Goal: Communication & Community: Participate in discussion

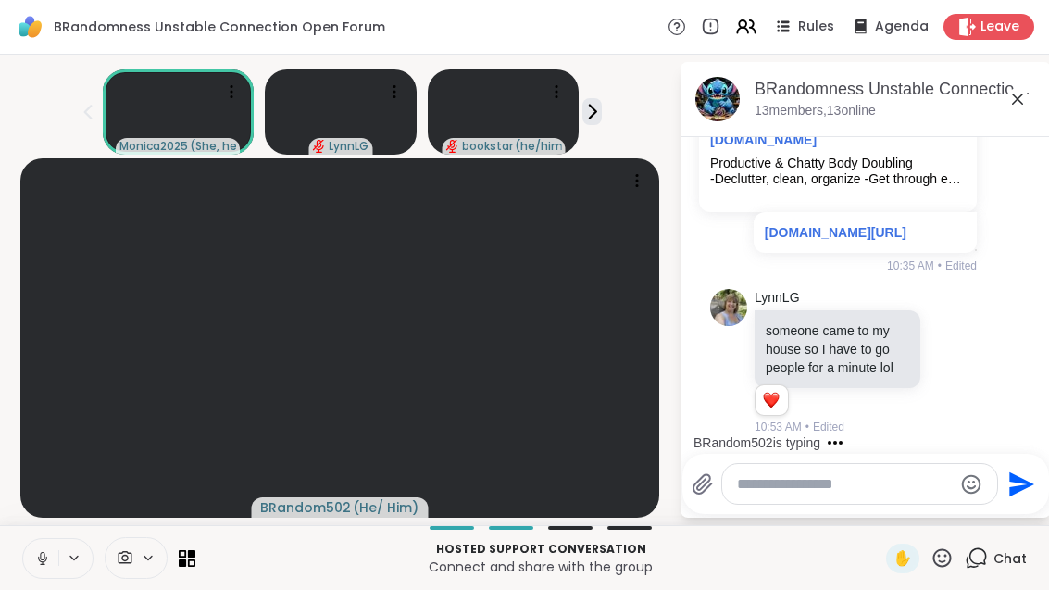
scroll to position [7653, 0]
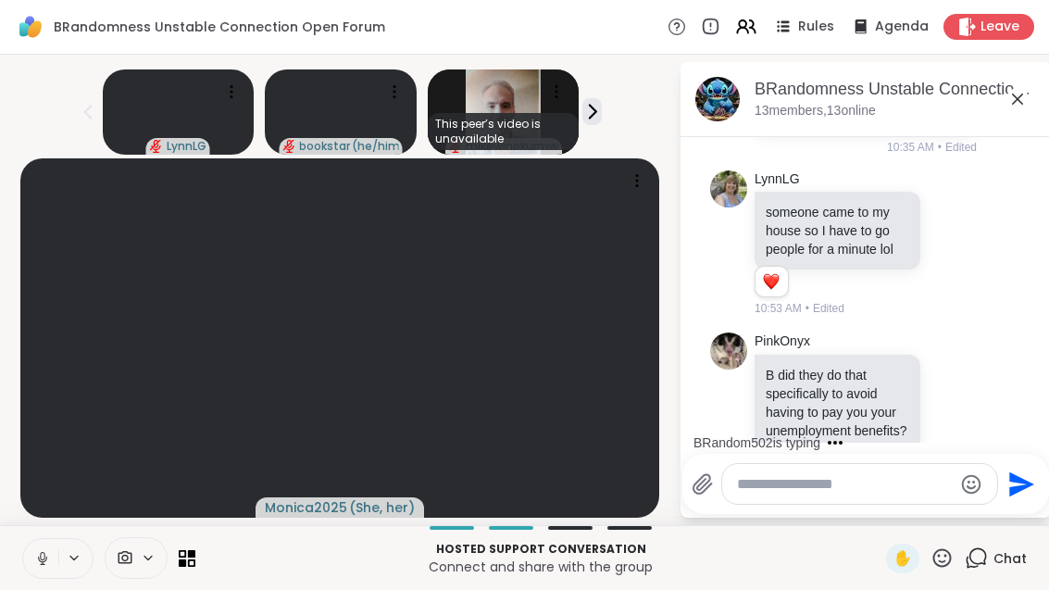
click at [55, 541] on button at bounding box center [40, 558] width 35 height 39
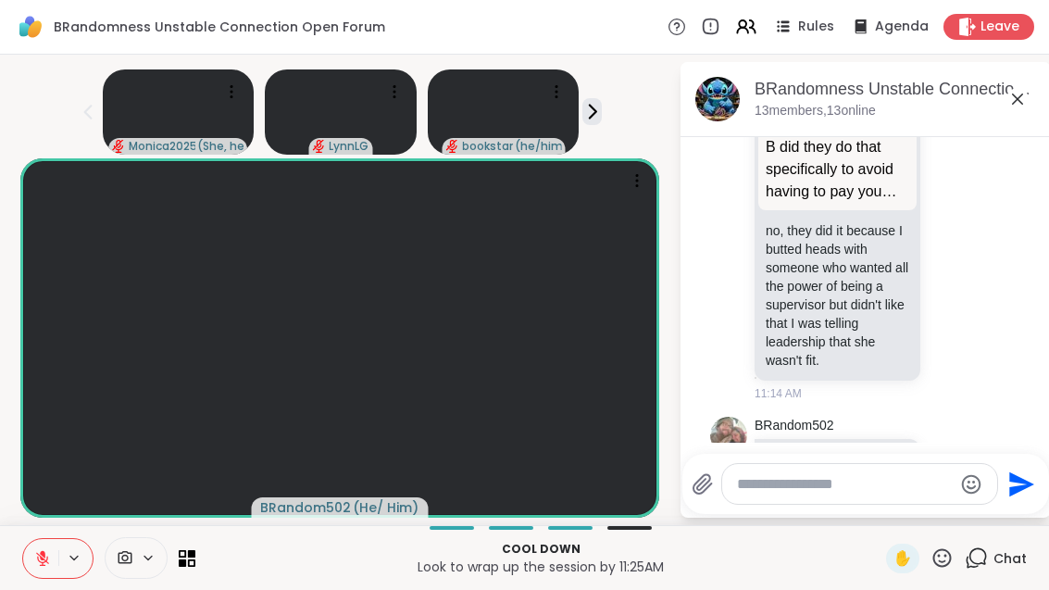
scroll to position [8105, 0]
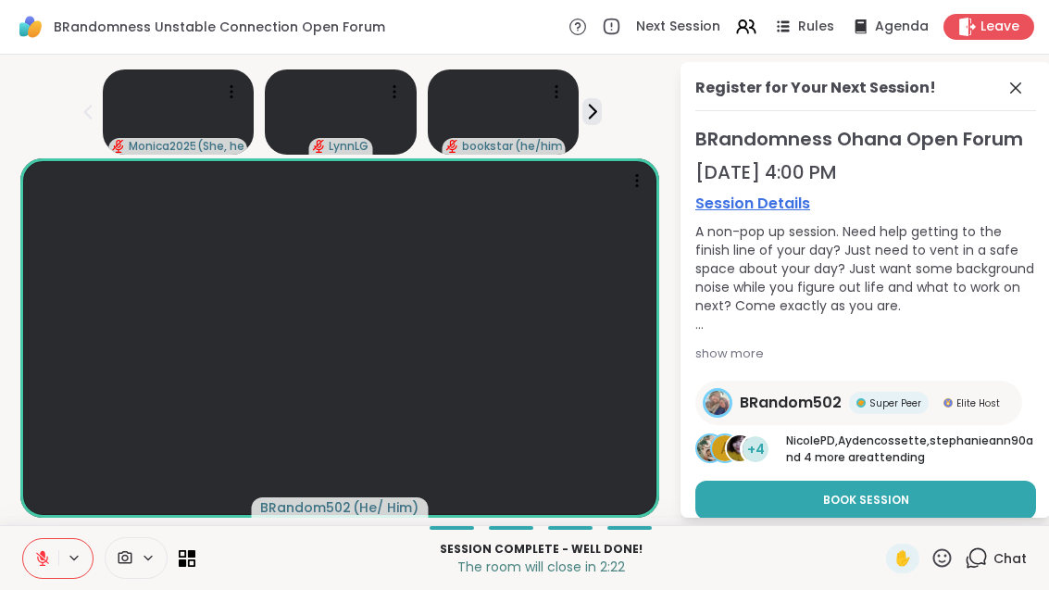
click at [1036, 104] on div "Register for Your Next Session!" at bounding box center [865, 94] width 341 height 34
click at [1013, 81] on div "Register for Your Next Session!" at bounding box center [865, 94] width 341 height 34
click at [1027, 81] on icon at bounding box center [1016, 88] width 22 height 22
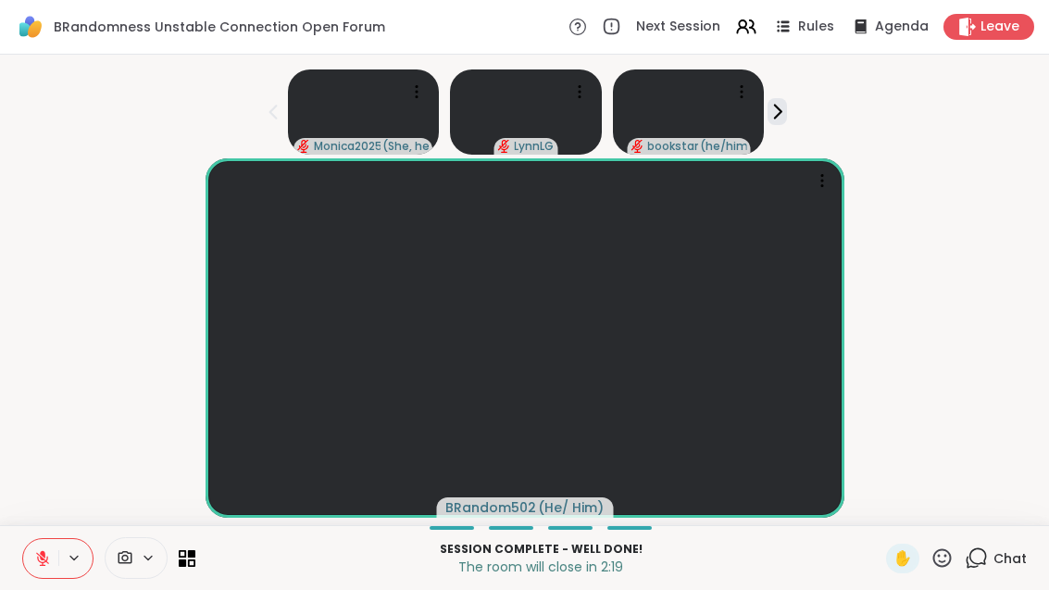
click at [994, 569] on div "Chat" at bounding box center [996, 559] width 62 height 30
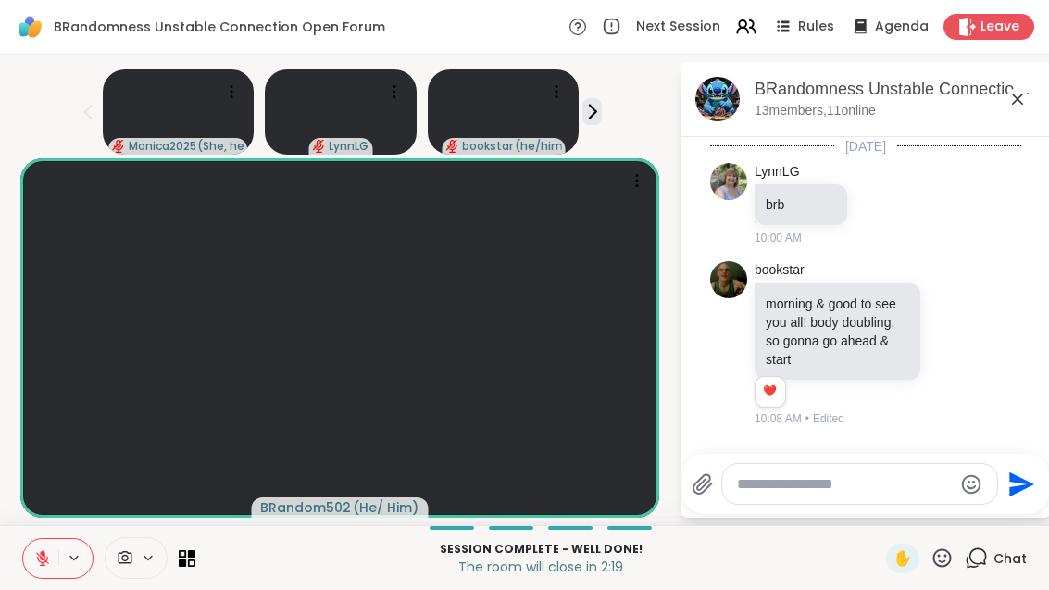
scroll to position [8086, 0]
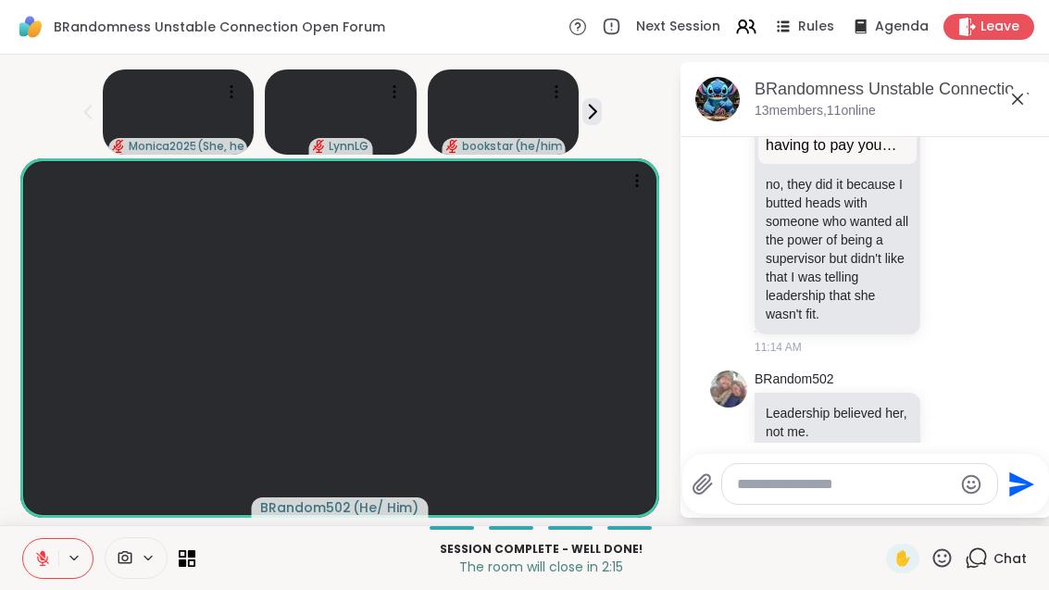
click at [183, 574] on div at bounding box center [108, 558] width 173 height 42
click at [192, 553] on icon at bounding box center [191, 553] width 7 height 7
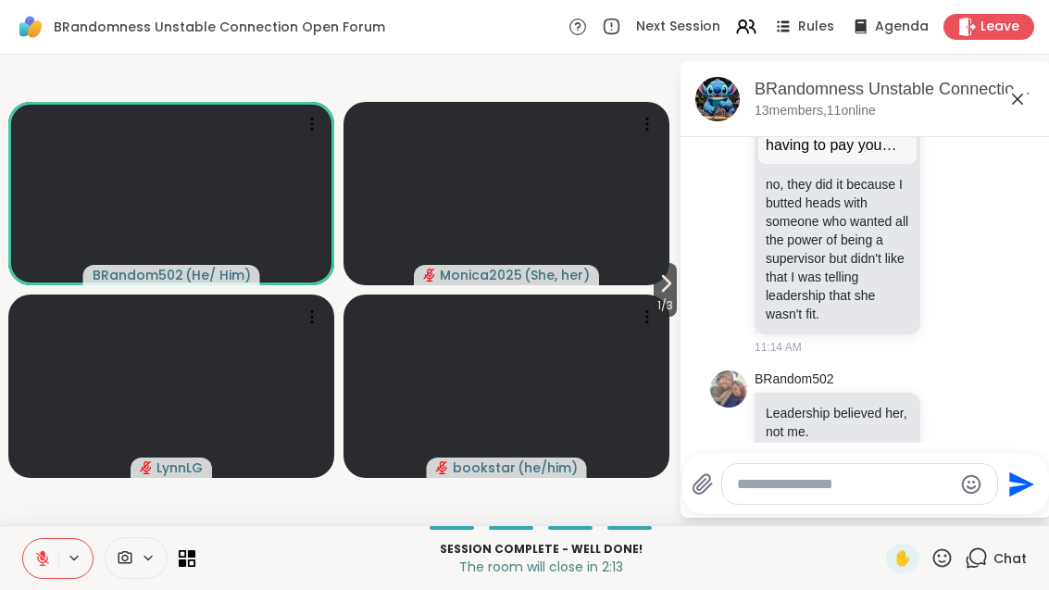
click at [655, 285] on icon at bounding box center [666, 283] width 22 height 22
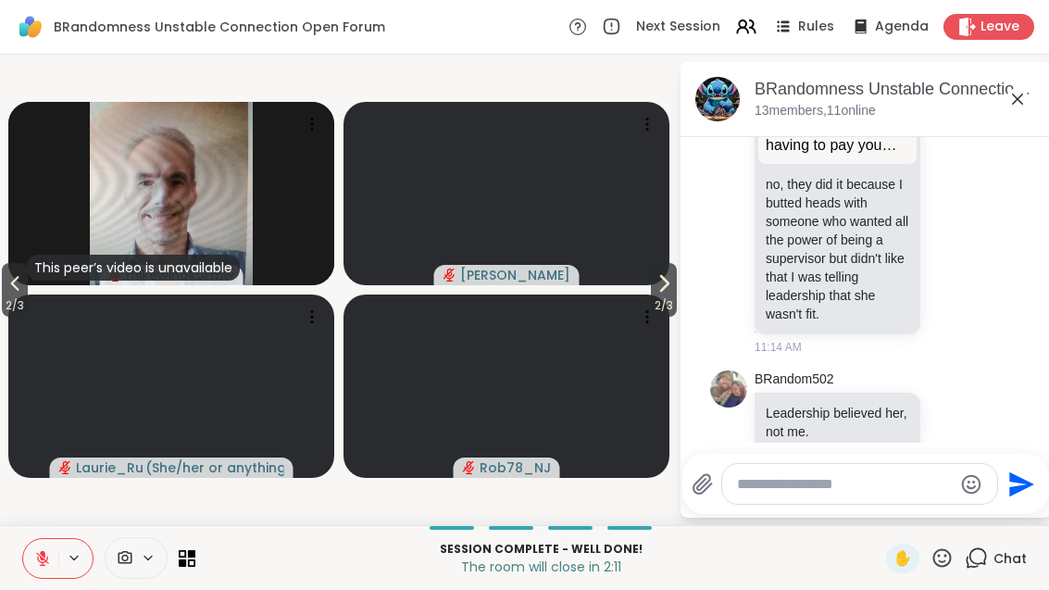
click at [667, 295] on span "2 / 3" at bounding box center [664, 305] width 26 height 22
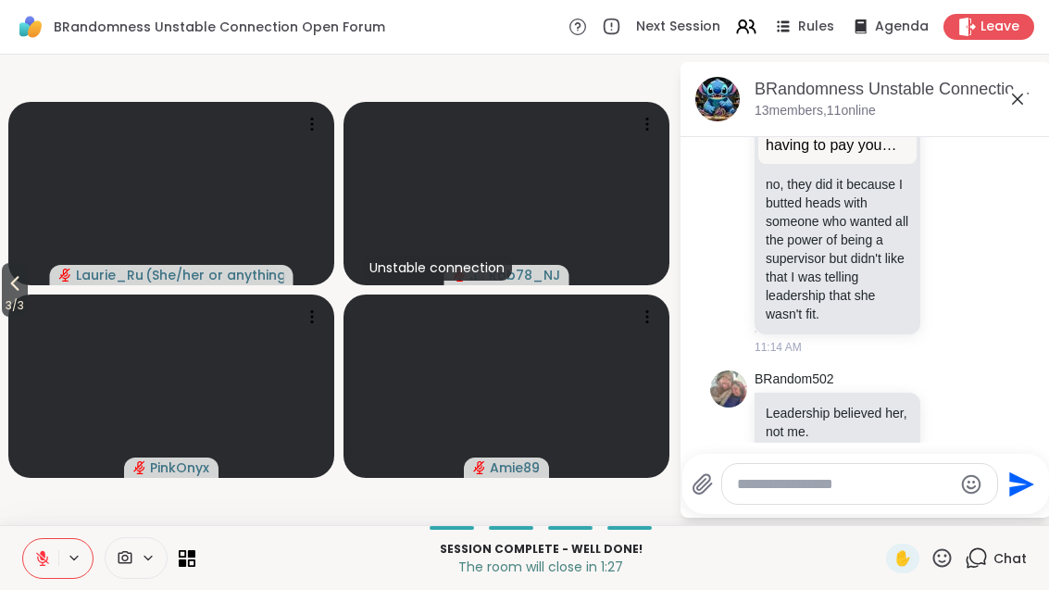
click at [25, 290] on icon at bounding box center [15, 283] width 22 height 22
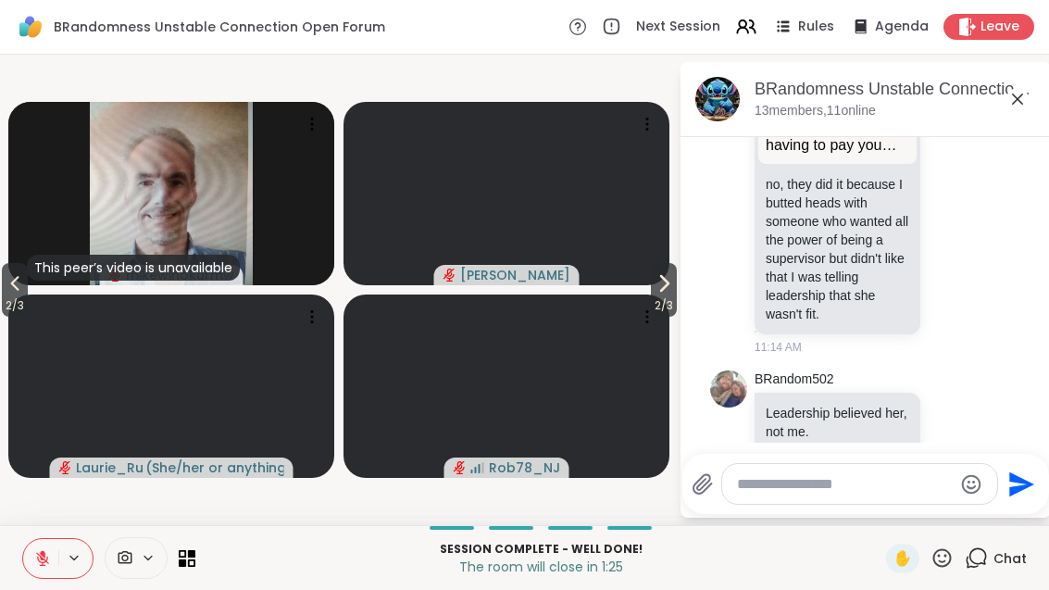
click at [2, 287] on button "2 / 3" at bounding box center [15, 290] width 26 height 54
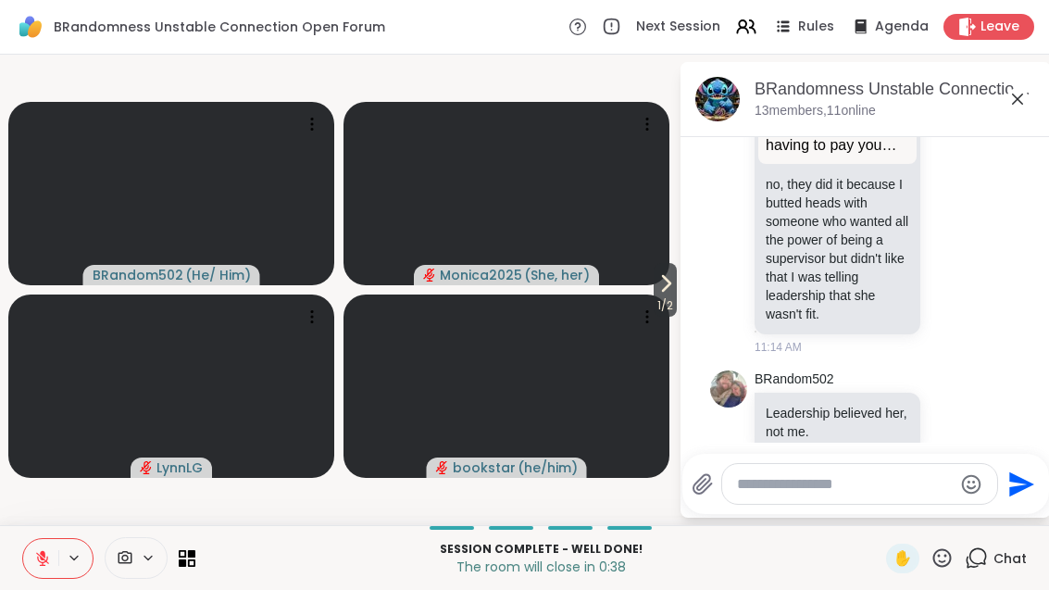
click at [1027, 92] on icon at bounding box center [1018, 99] width 22 height 22
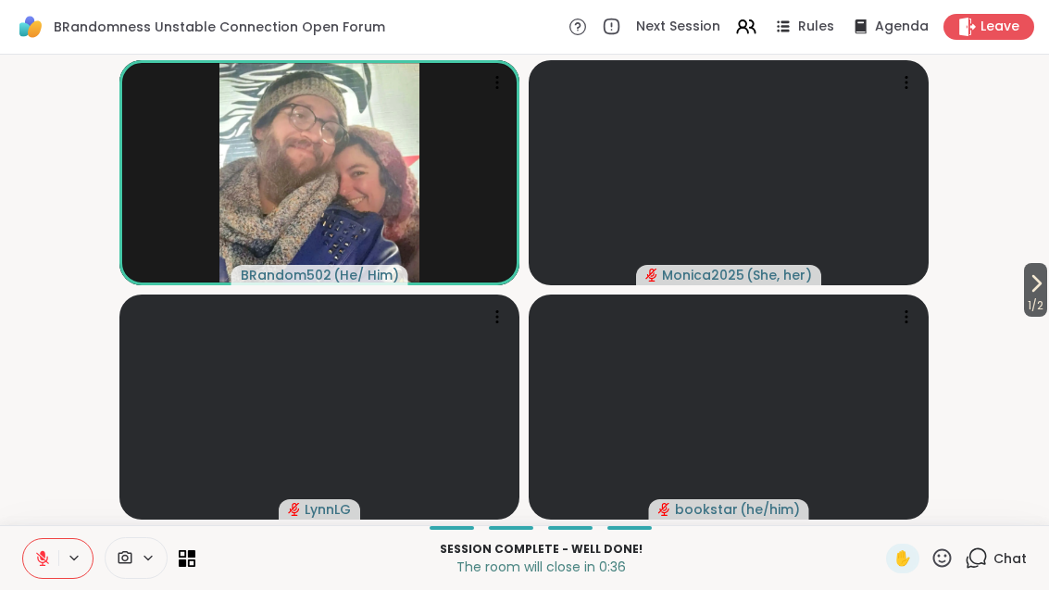
click at [1015, 293] on video-player-container "1 / 2 BRandom502 ( He/ Him ) Monica2025 ( She, her ) LynnLG bookstar ( he/him )" at bounding box center [524, 290] width 1027 height 456
click at [1034, 294] on span "1 / 2" at bounding box center [1035, 305] width 23 height 22
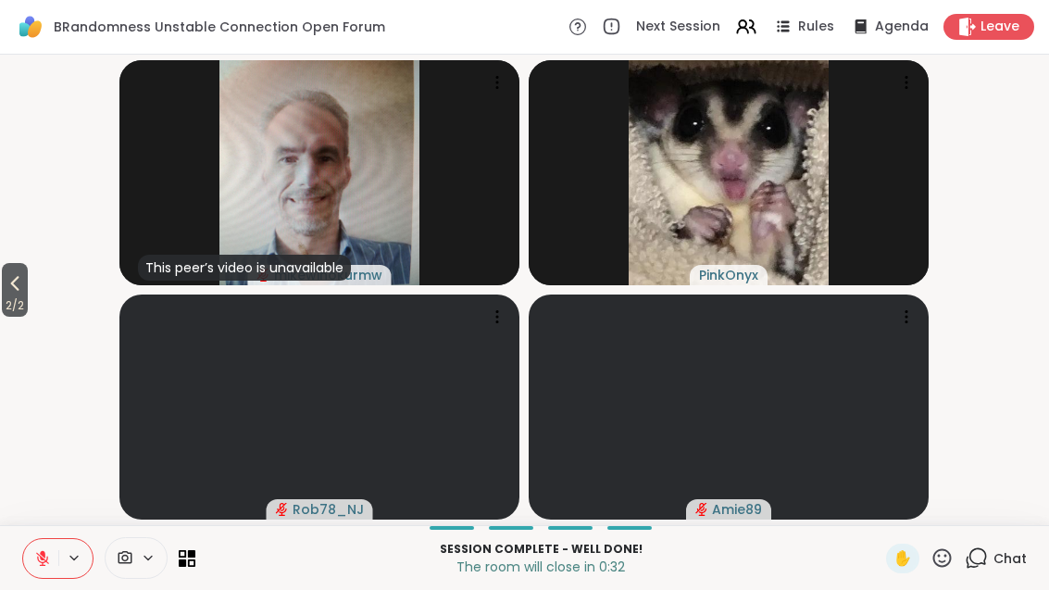
click at [28, 282] on button "2 / 2" at bounding box center [15, 290] width 26 height 54
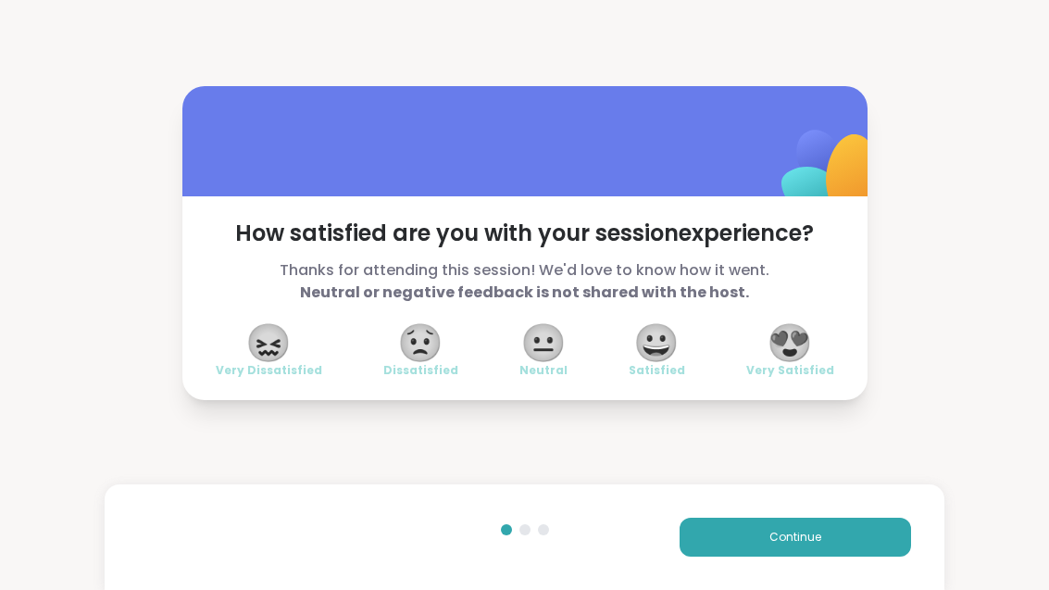
click at [798, 356] on span "😍" at bounding box center [790, 342] width 46 height 33
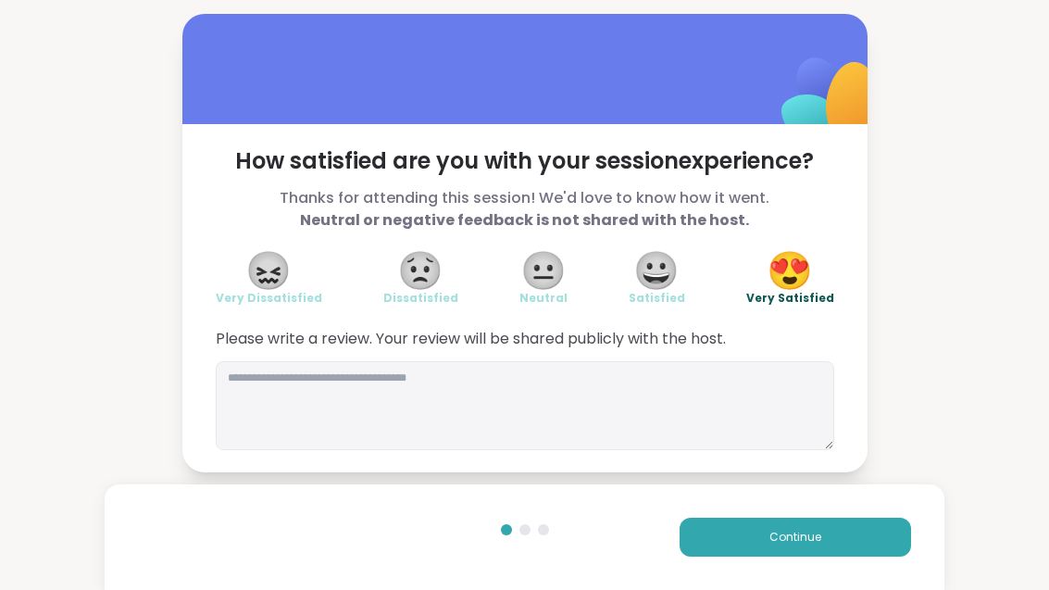
click at [779, 547] on button "Continue" at bounding box center [795, 537] width 231 height 39
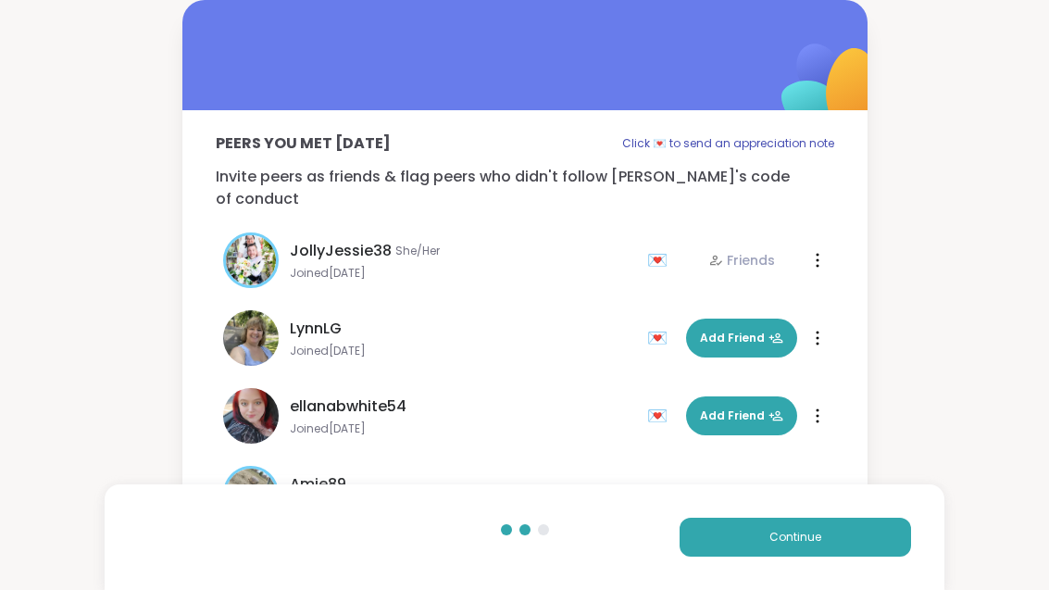
click at [778, 547] on button "Continue" at bounding box center [795, 537] width 231 height 39
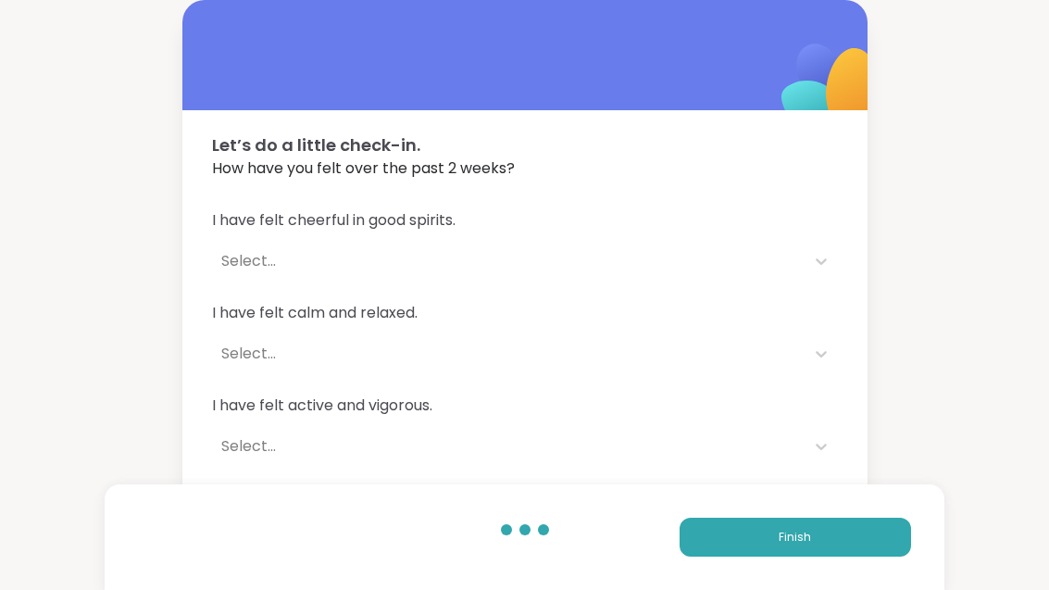
click at [824, 547] on button "Finish" at bounding box center [795, 537] width 231 height 39
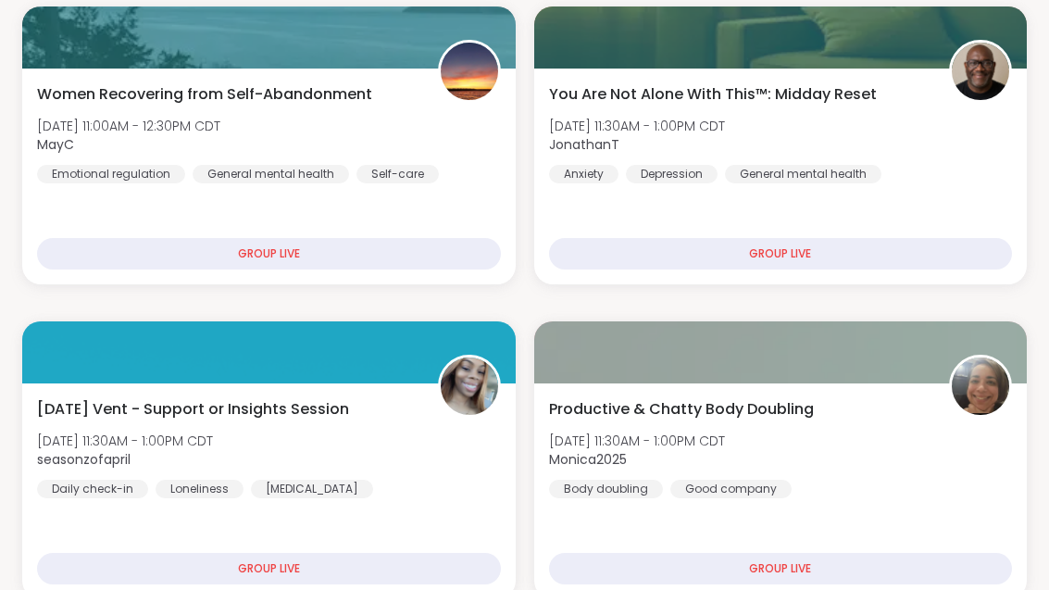
scroll to position [718, 0]
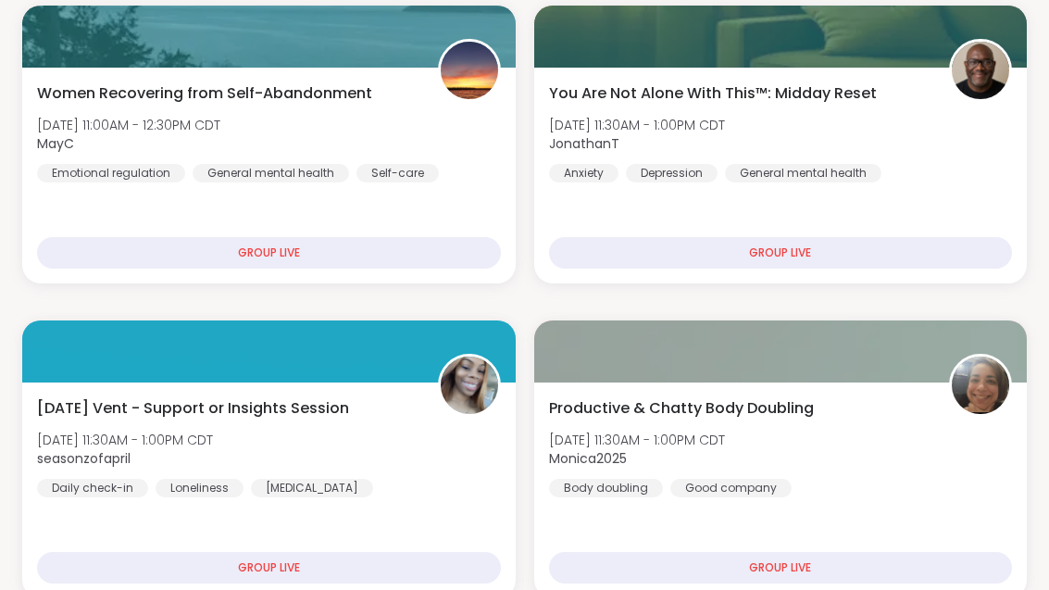
click at [874, 498] on div "Productive & Chatty Body Doubling Sat, Oct 11 | 11:30AM - 1:00PM CDT Monica2025…" at bounding box center [781, 490] width 494 height 216
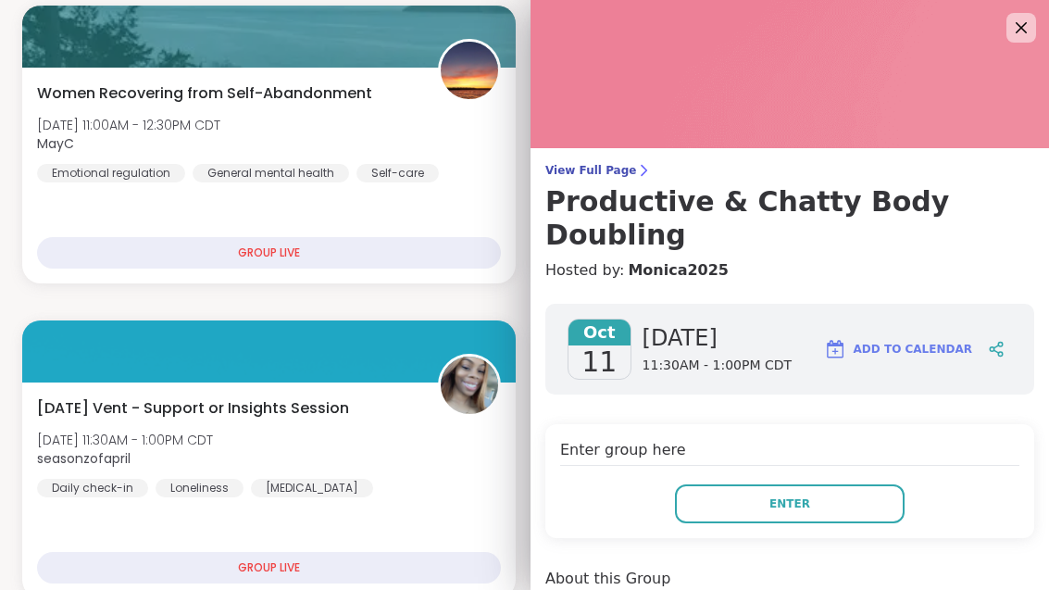
click at [874, 484] on button "Enter" at bounding box center [790, 503] width 230 height 39
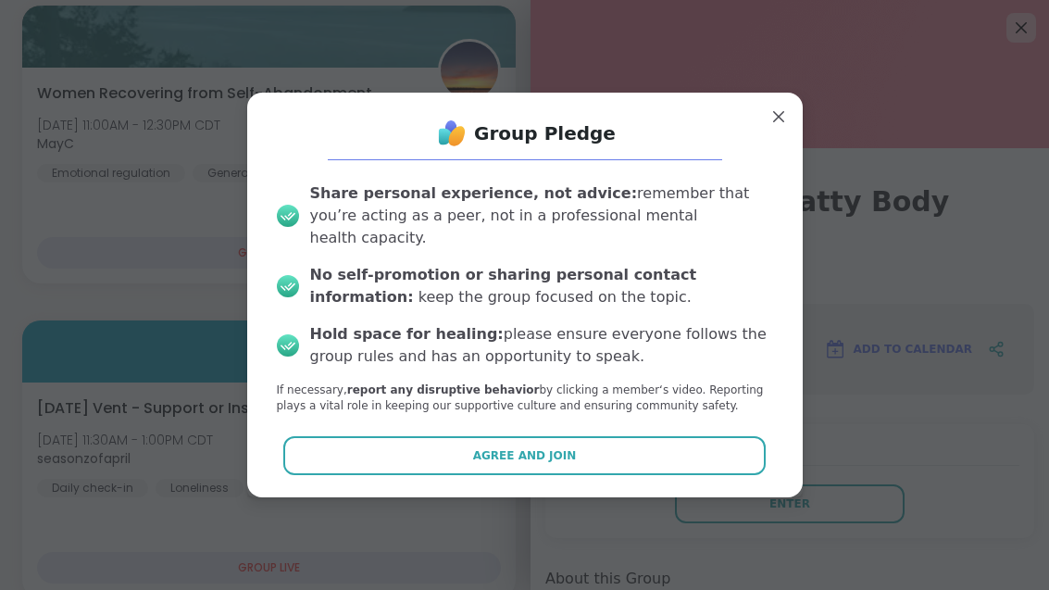
click at [644, 469] on button "Agree and Join" at bounding box center [524, 455] width 482 height 39
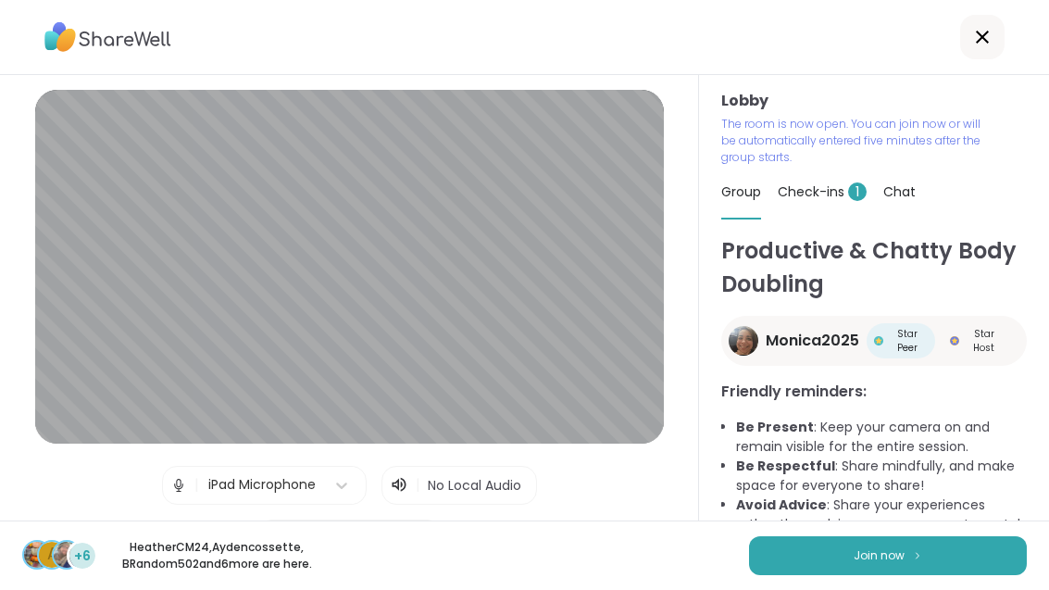
click at [865, 564] on button "Join now" at bounding box center [888, 555] width 278 height 39
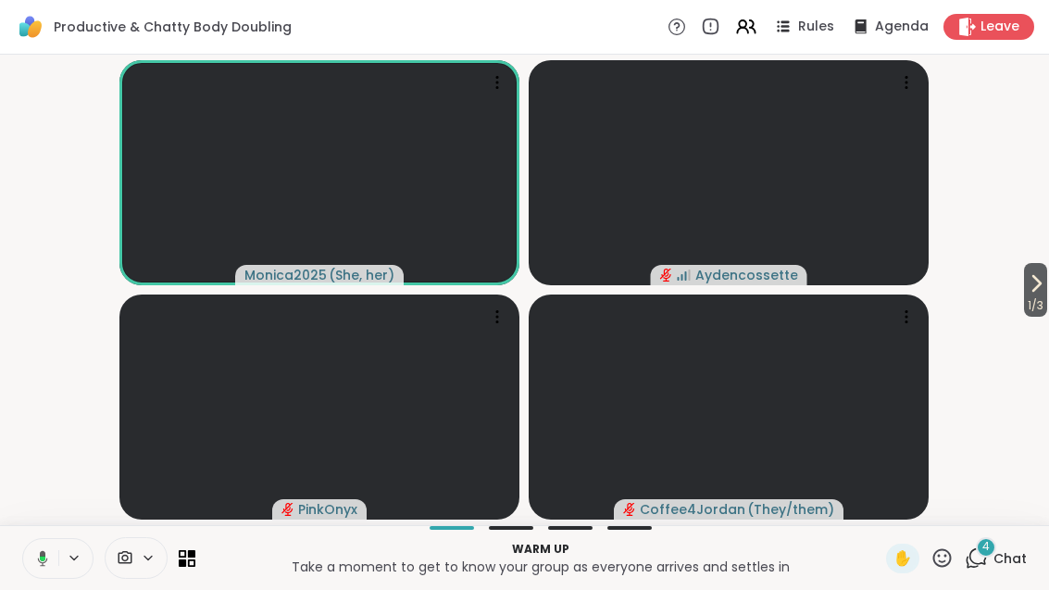
click at [988, 569] on icon at bounding box center [976, 557] width 23 height 23
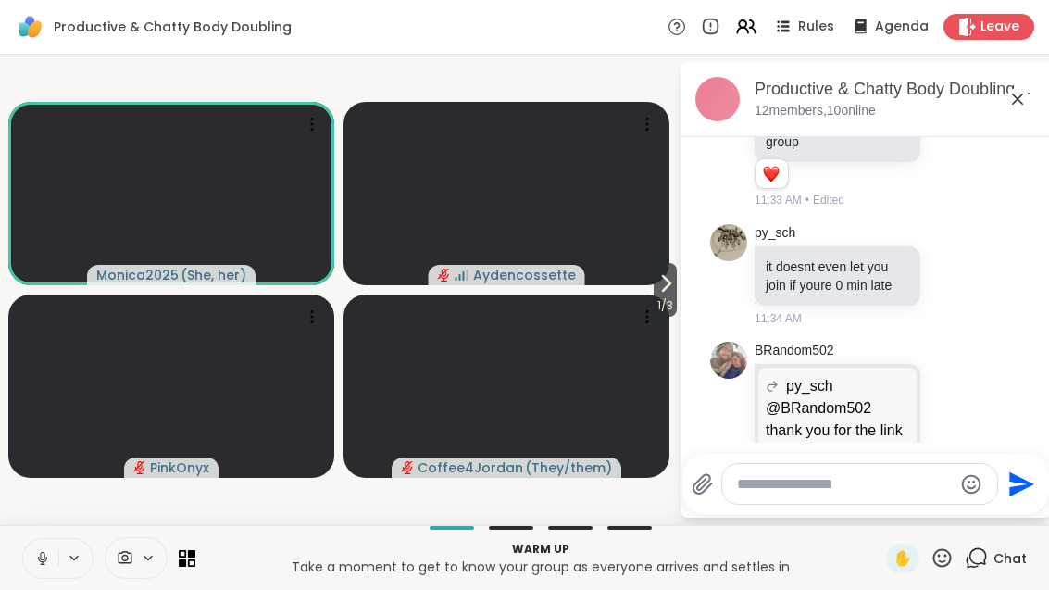
scroll to position [517, 0]
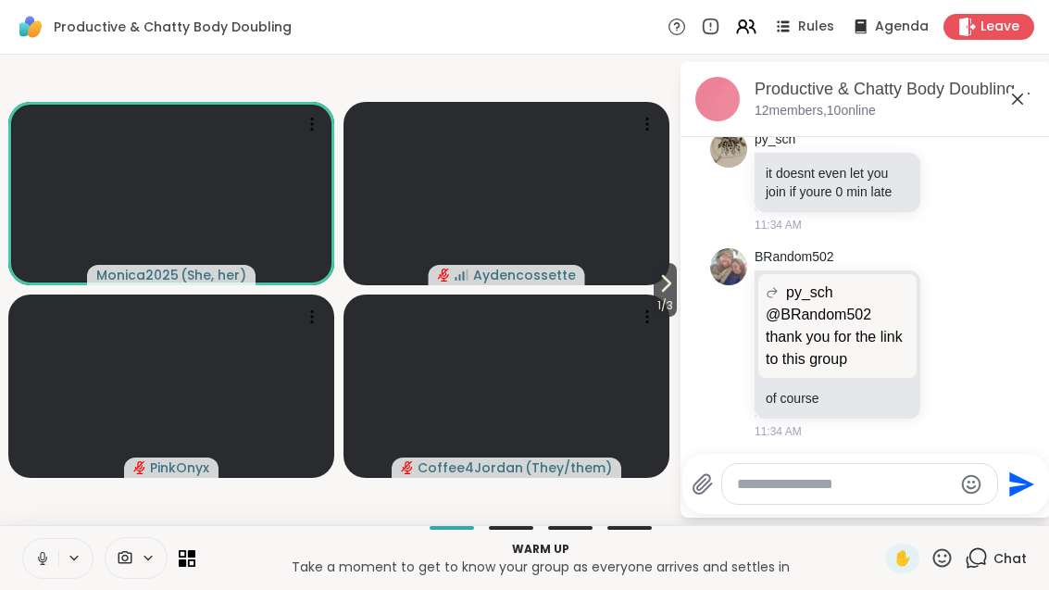
click at [1044, 102] on div "Productive & Chatty Body Doubling , Oct 11 12 members, 10 online" at bounding box center [866, 99] width 370 height 75
click at [1019, 102] on icon at bounding box center [1018, 99] width 22 height 22
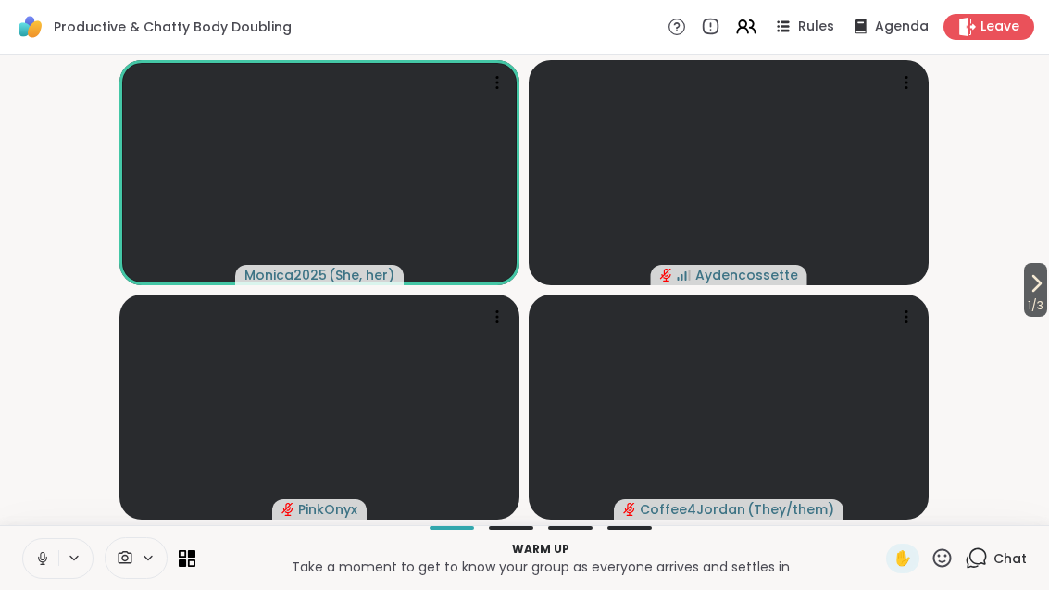
click at [1047, 301] on span "1 / 3" at bounding box center [1035, 305] width 23 height 22
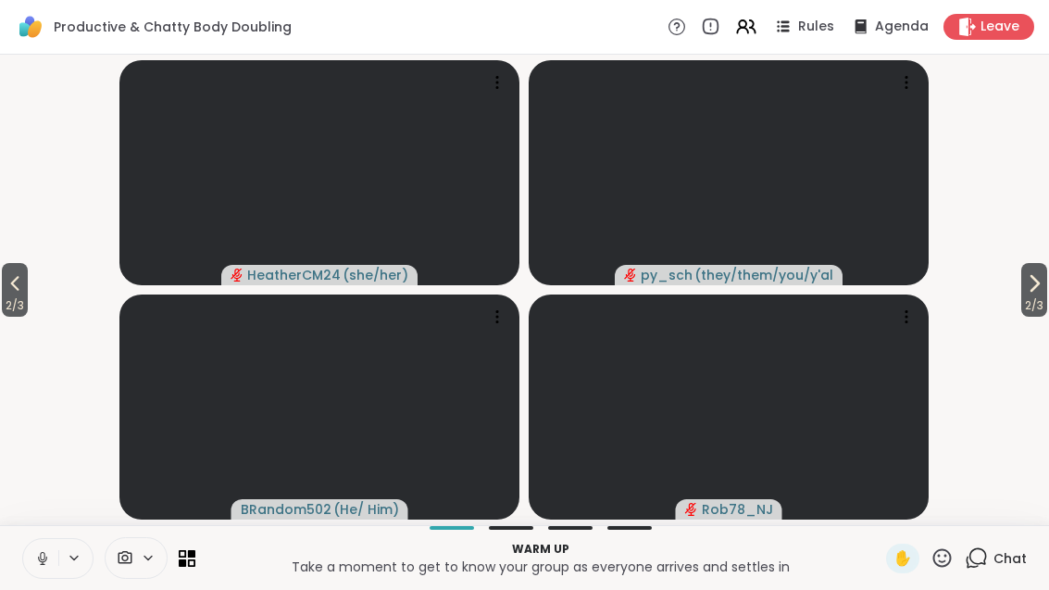
click at [1035, 300] on span "2 / 3" at bounding box center [1034, 305] width 26 height 22
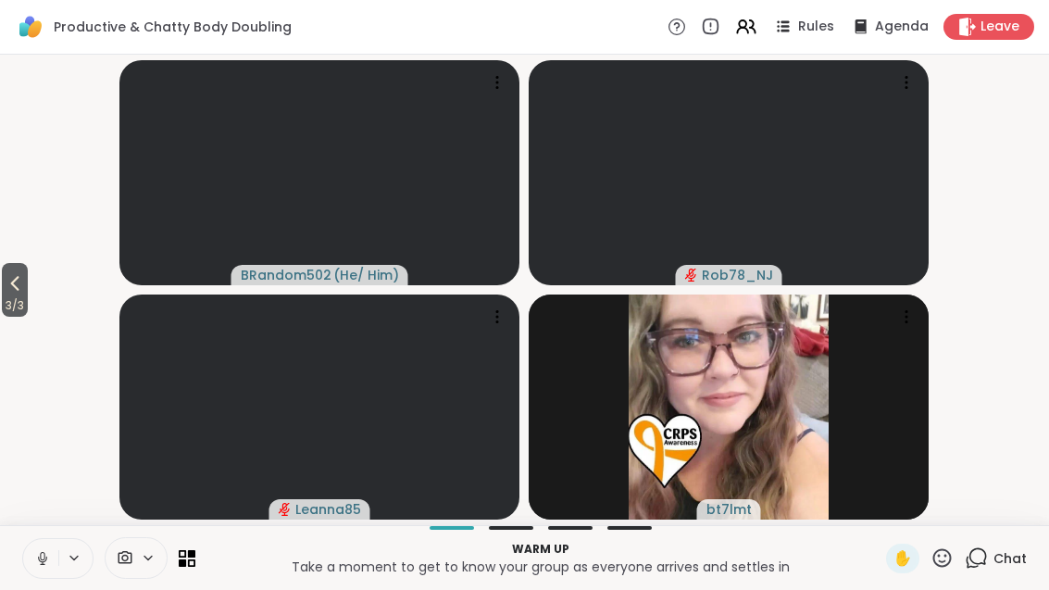
click at [15, 300] on span "3 / 3" at bounding box center [15, 305] width 26 height 22
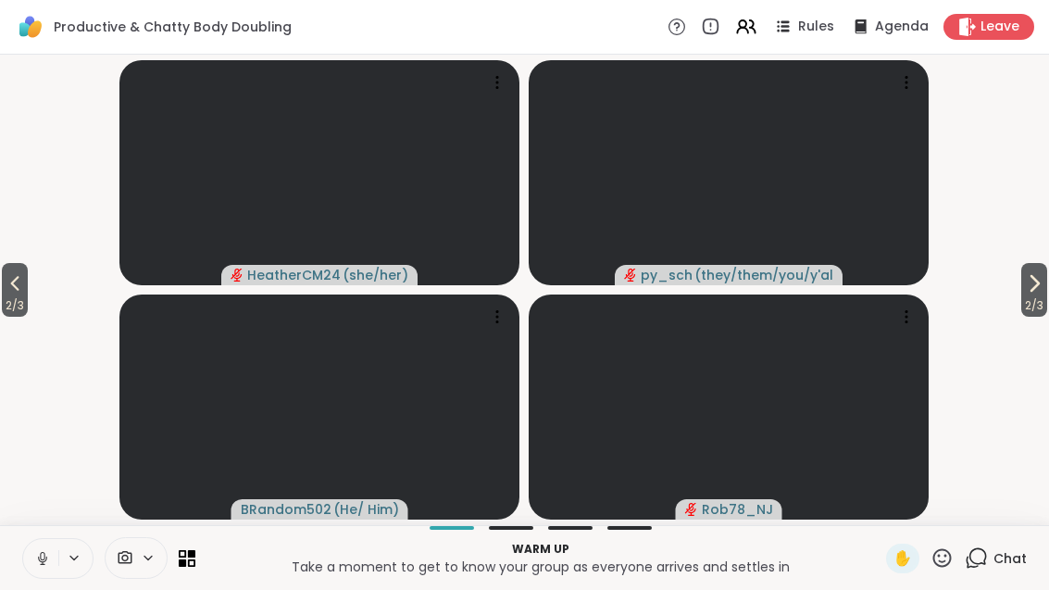
click at [7, 286] on icon at bounding box center [15, 283] width 22 height 22
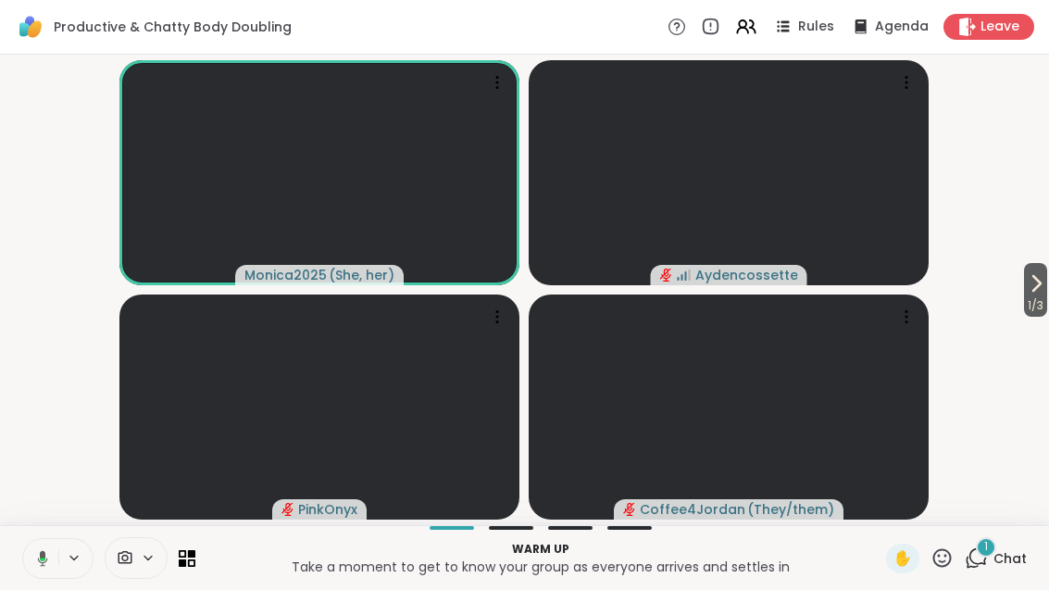
click at [988, 545] on span "1" at bounding box center [986, 547] width 4 height 16
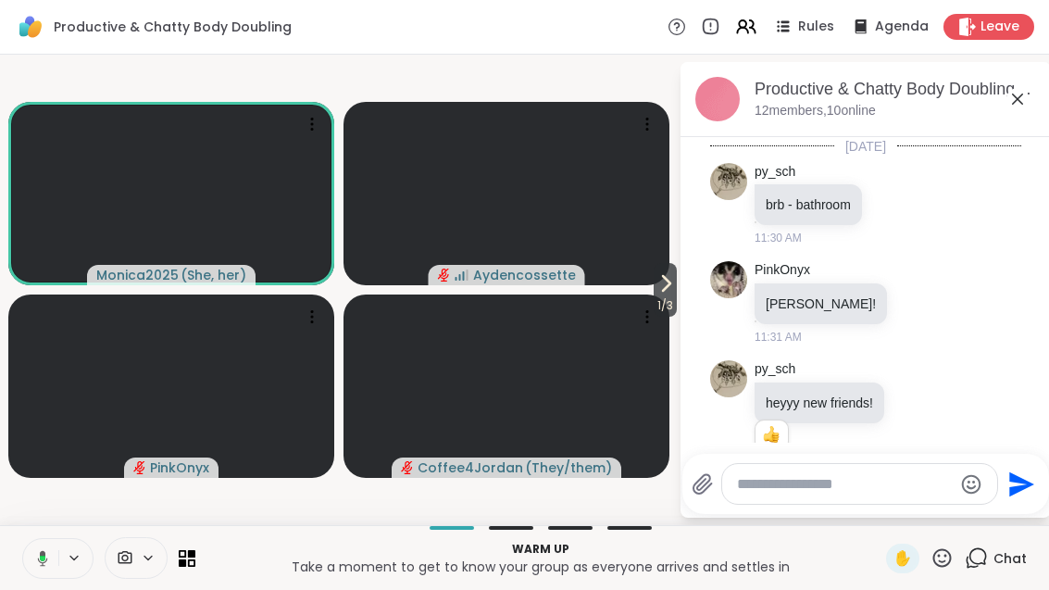
scroll to position [721, 0]
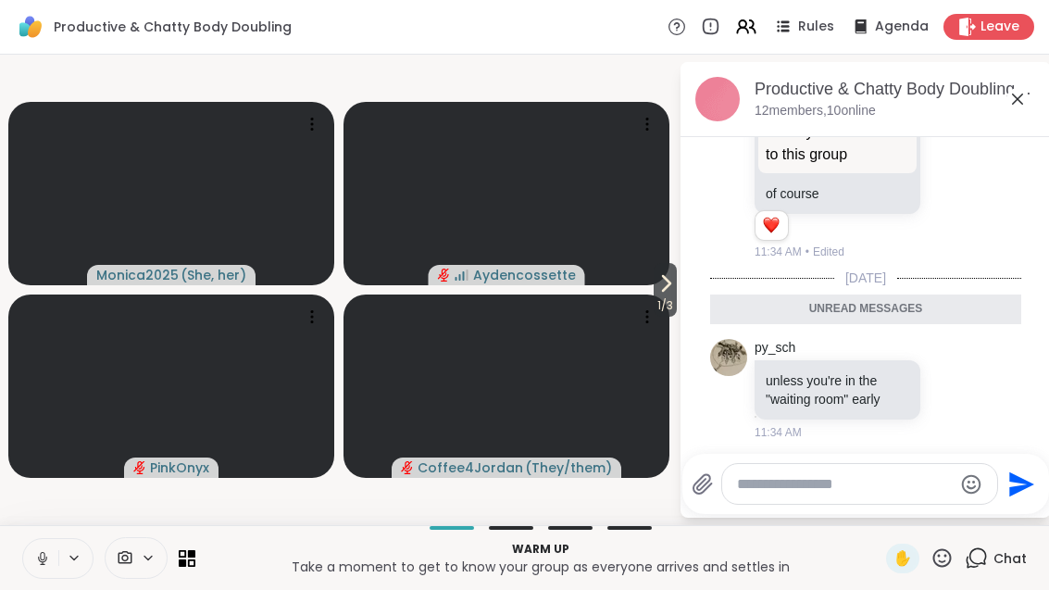
click at [1020, 106] on icon at bounding box center [1018, 99] width 22 height 22
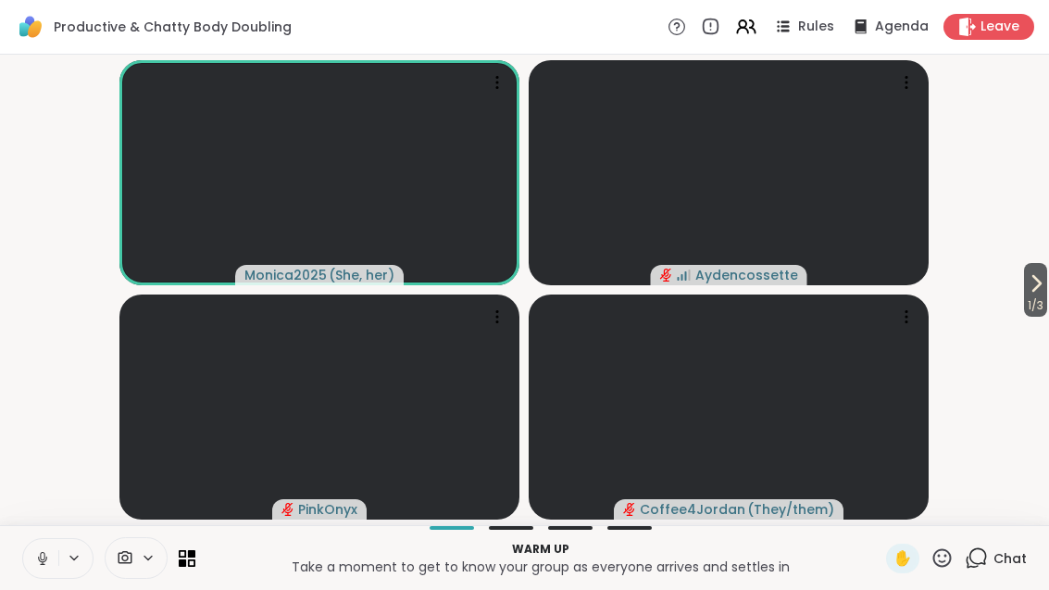
click at [1034, 291] on icon at bounding box center [1036, 283] width 22 height 22
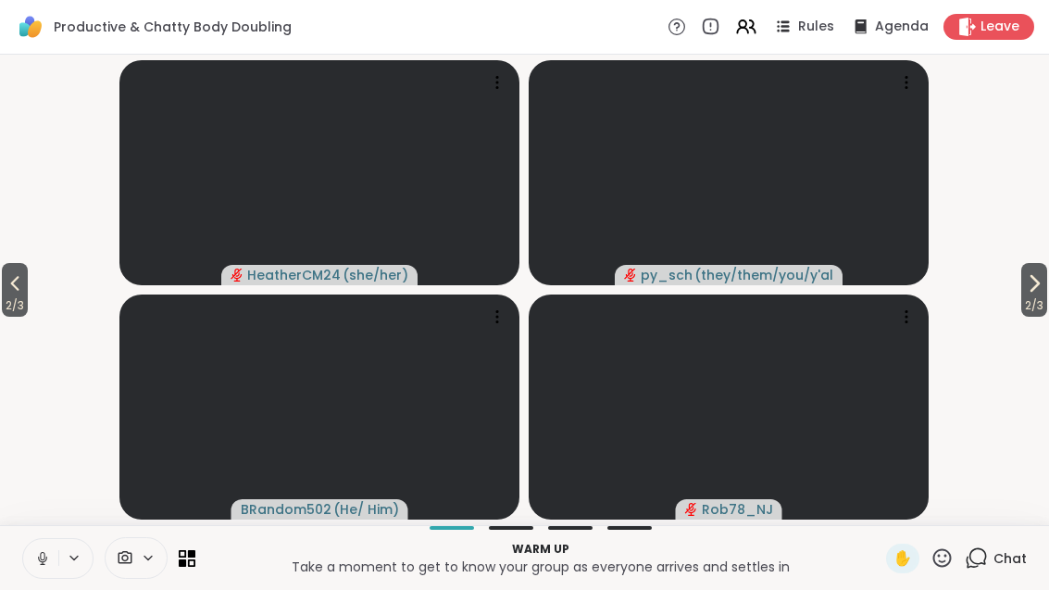
click at [1023, 288] on icon at bounding box center [1034, 283] width 22 height 22
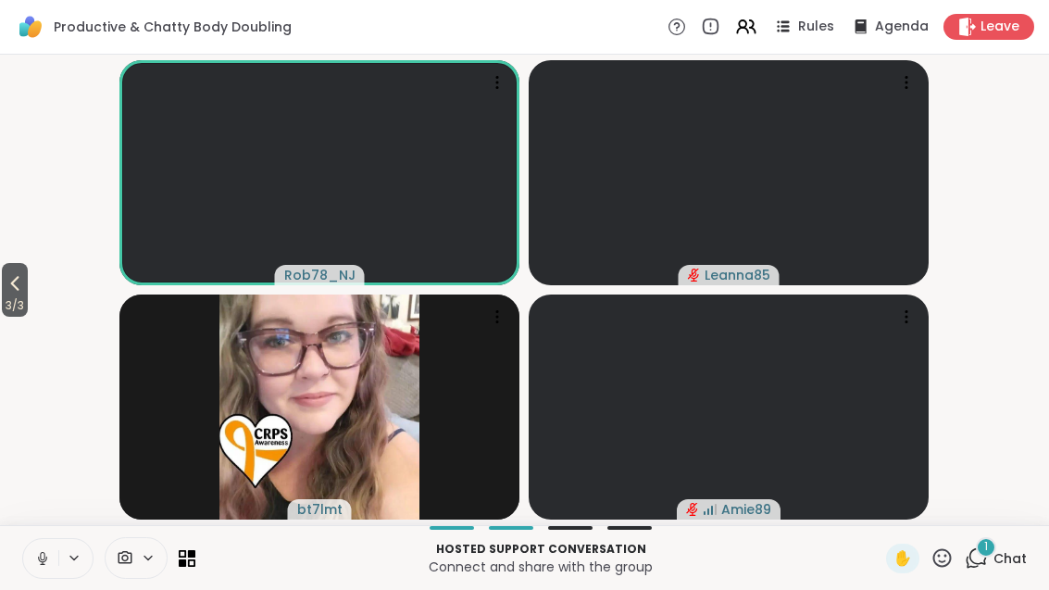
click at [8, 290] on icon at bounding box center [15, 283] width 22 height 22
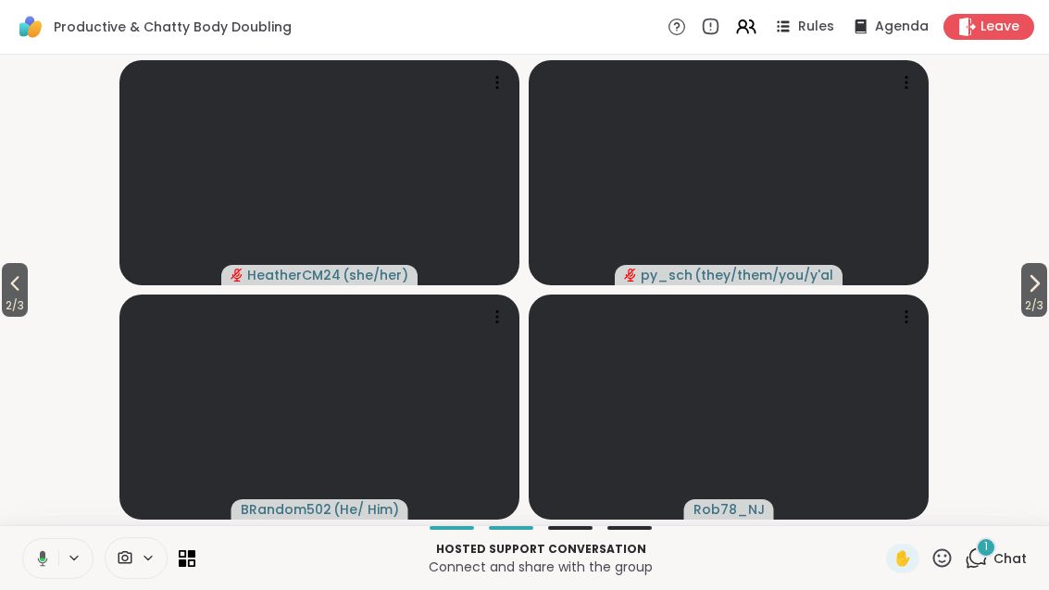
click at [9, 301] on span "2 / 3" at bounding box center [15, 305] width 26 height 22
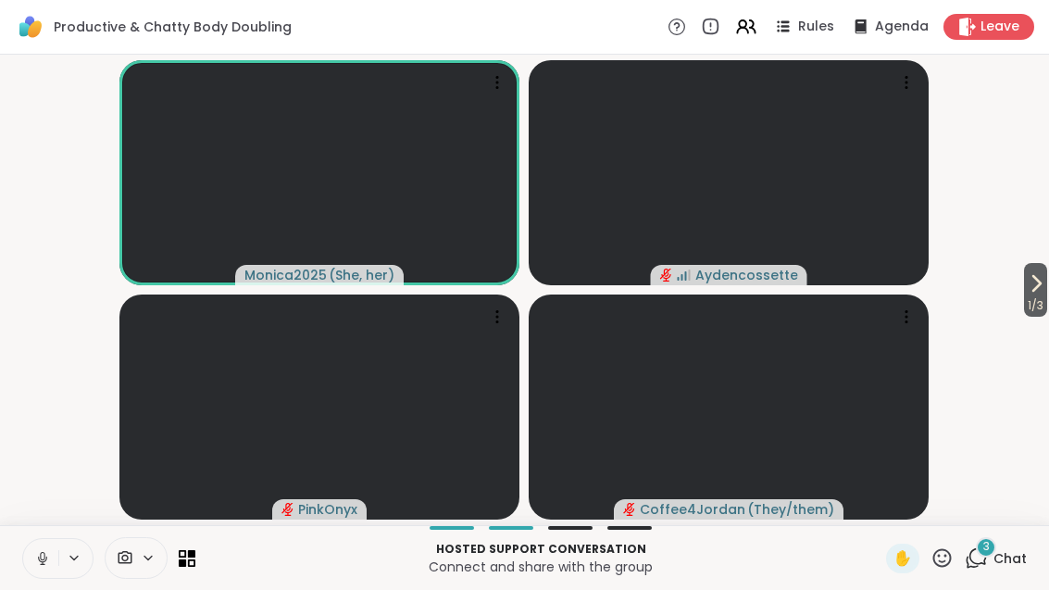
click at [1045, 292] on button "1 / 3" at bounding box center [1035, 290] width 23 height 54
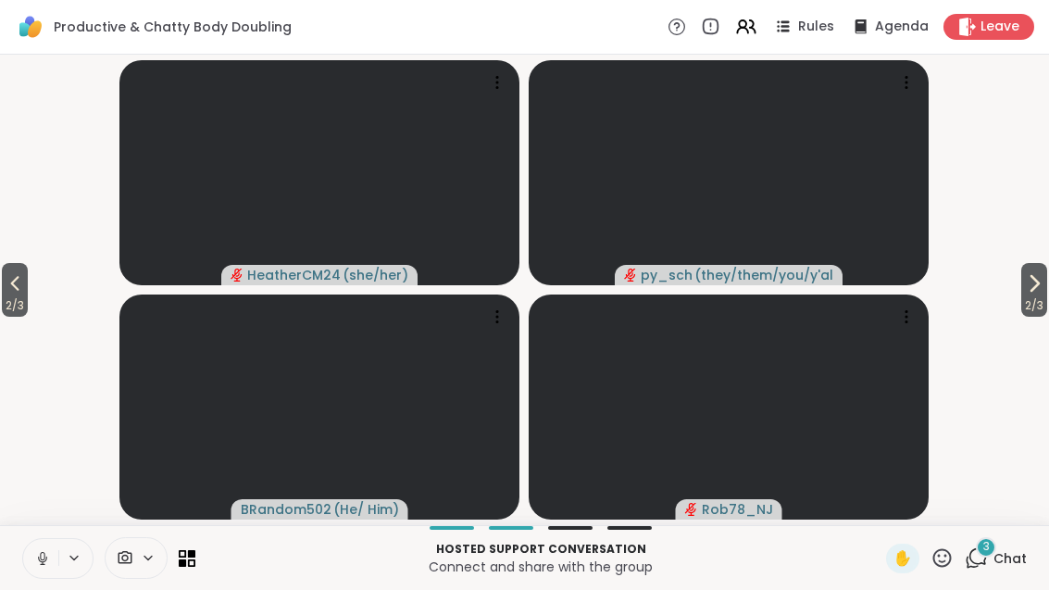
click at [1021, 302] on span "2 / 3" at bounding box center [1034, 305] width 26 height 22
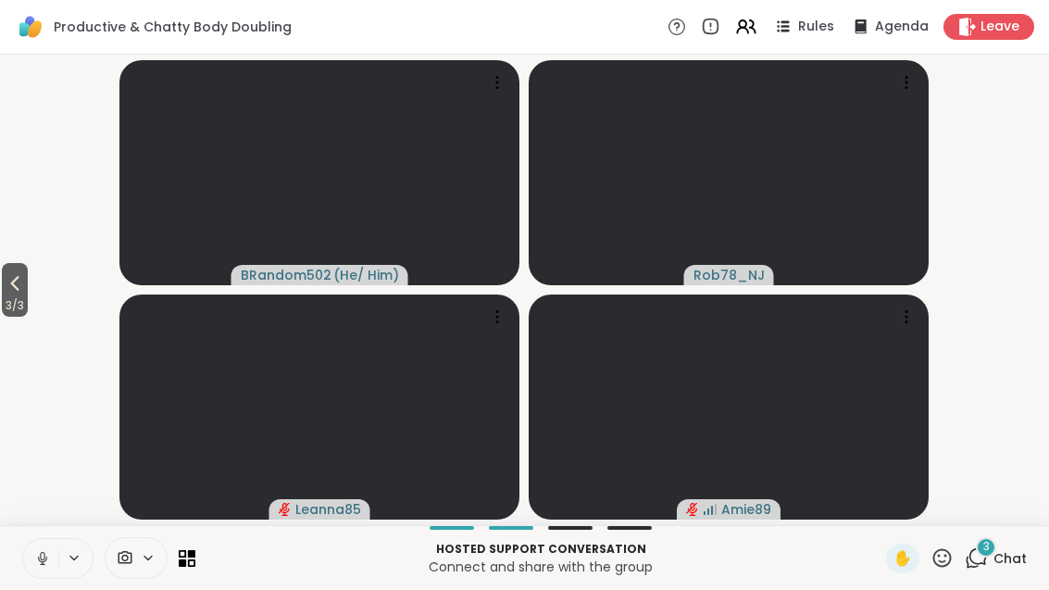
click at [991, 564] on div "3 Chat" at bounding box center [996, 559] width 62 height 30
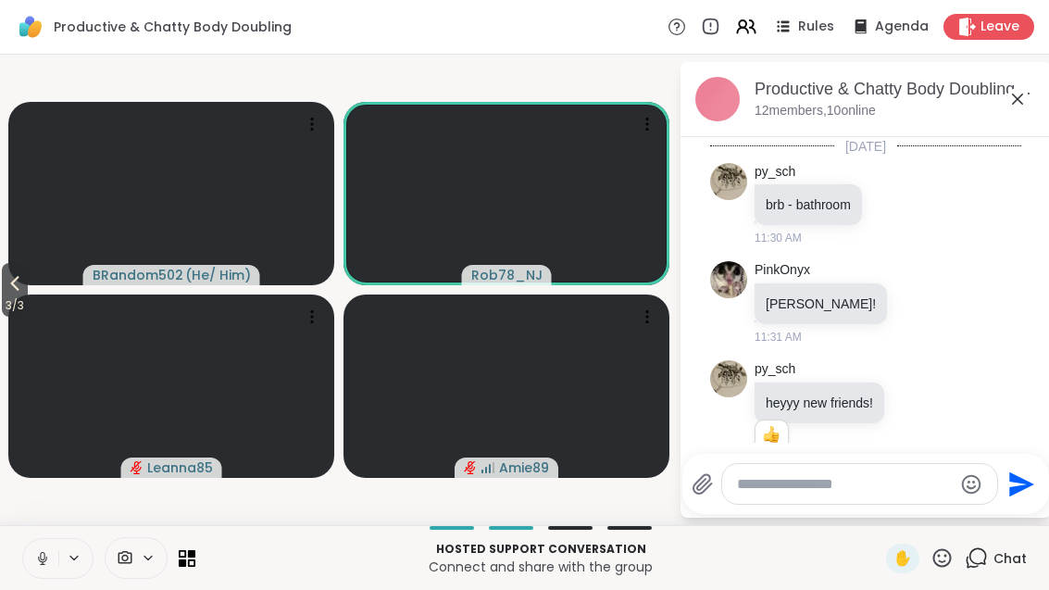
scroll to position [1034, 0]
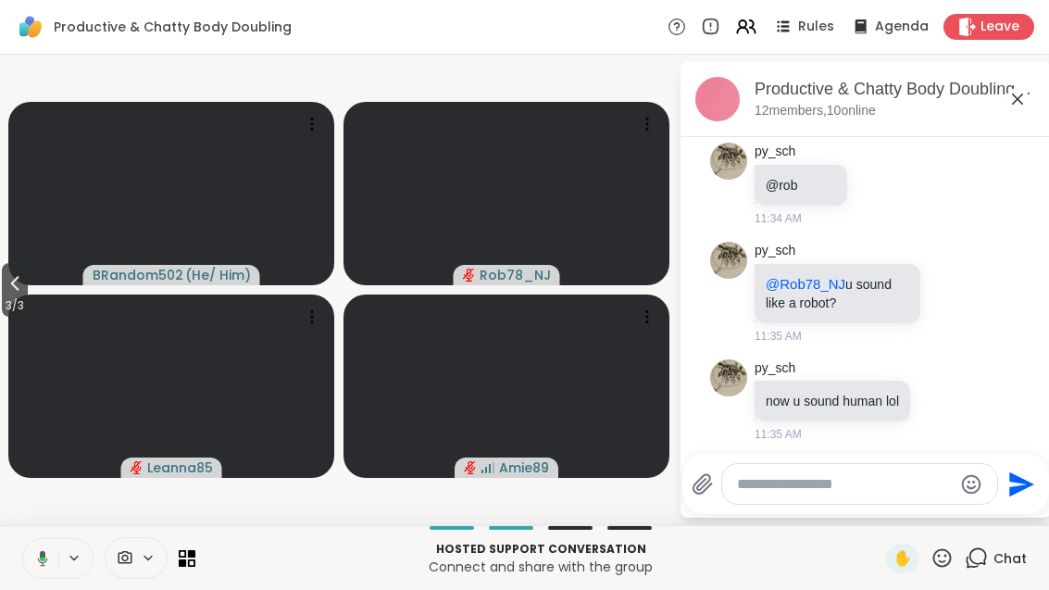
click at [4, 292] on button "3 / 3" at bounding box center [15, 290] width 26 height 54
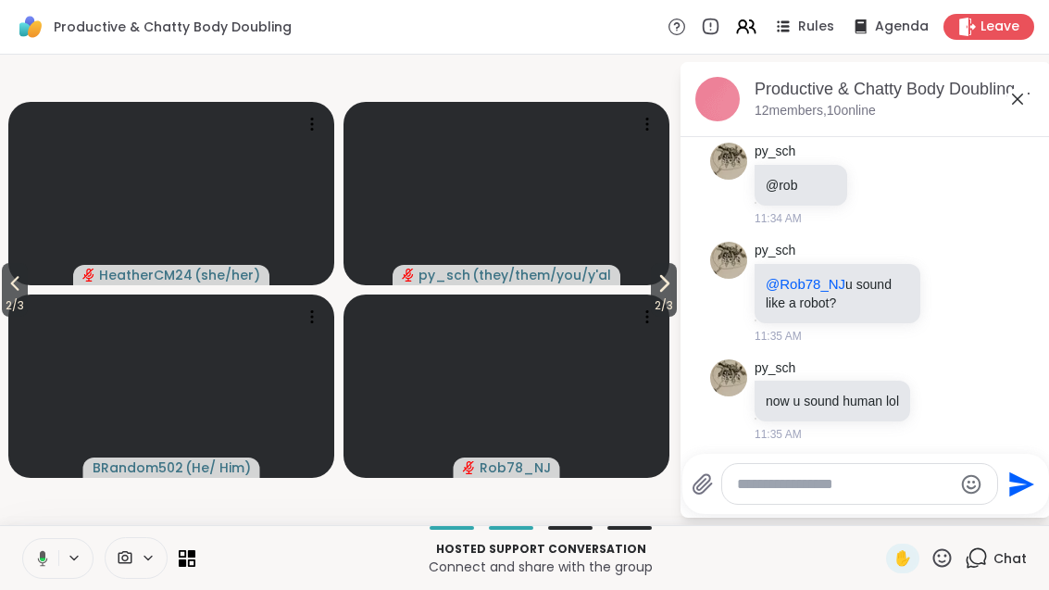
click at [13, 294] on span "2 / 3" at bounding box center [15, 305] width 26 height 22
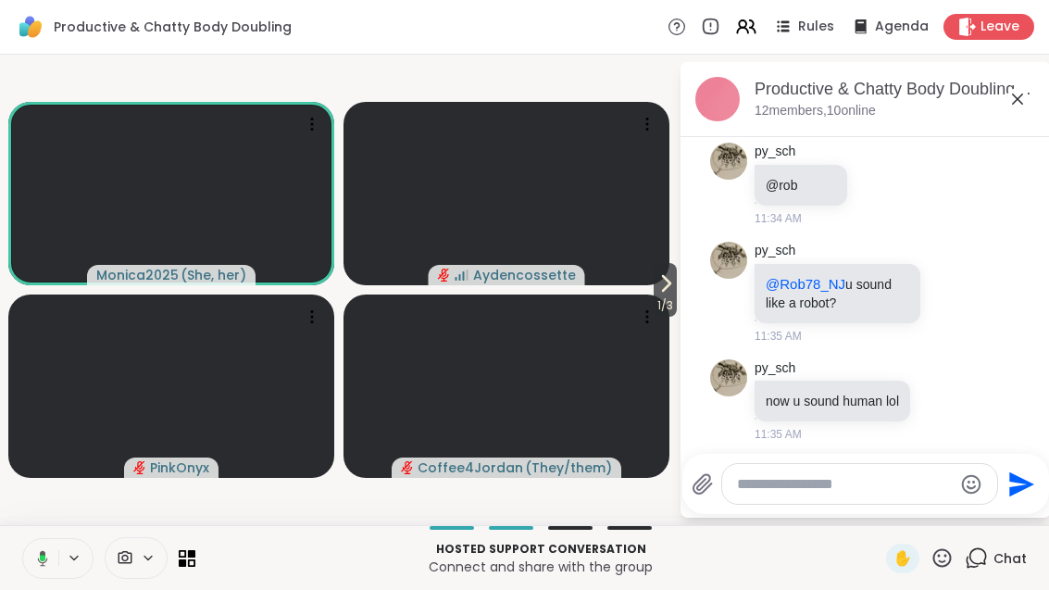
click at [1024, 95] on icon at bounding box center [1018, 99] width 22 height 22
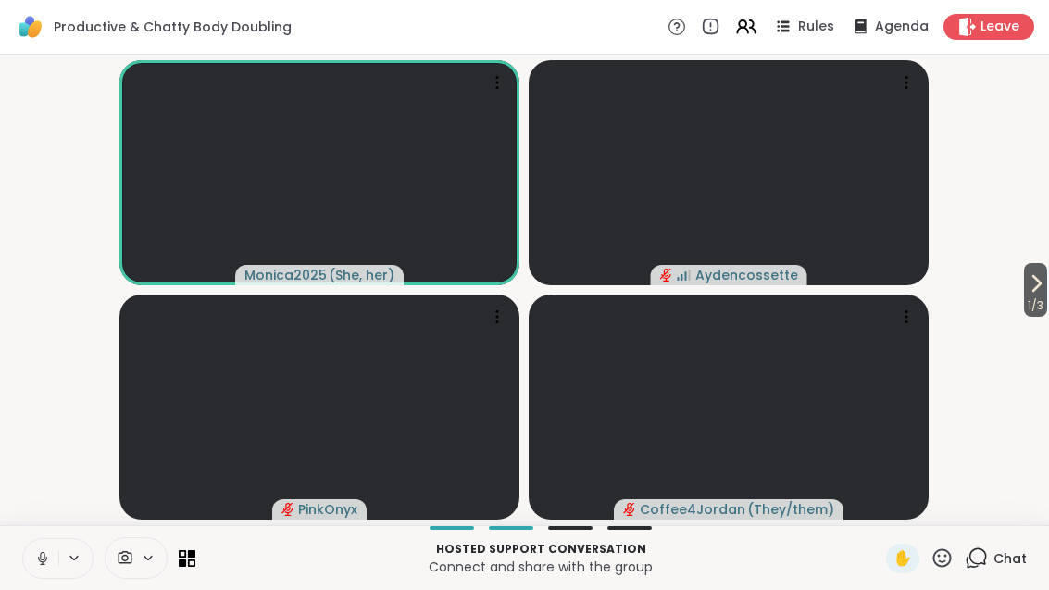
click at [1045, 288] on button "1 / 3" at bounding box center [1035, 290] width 23 height 54
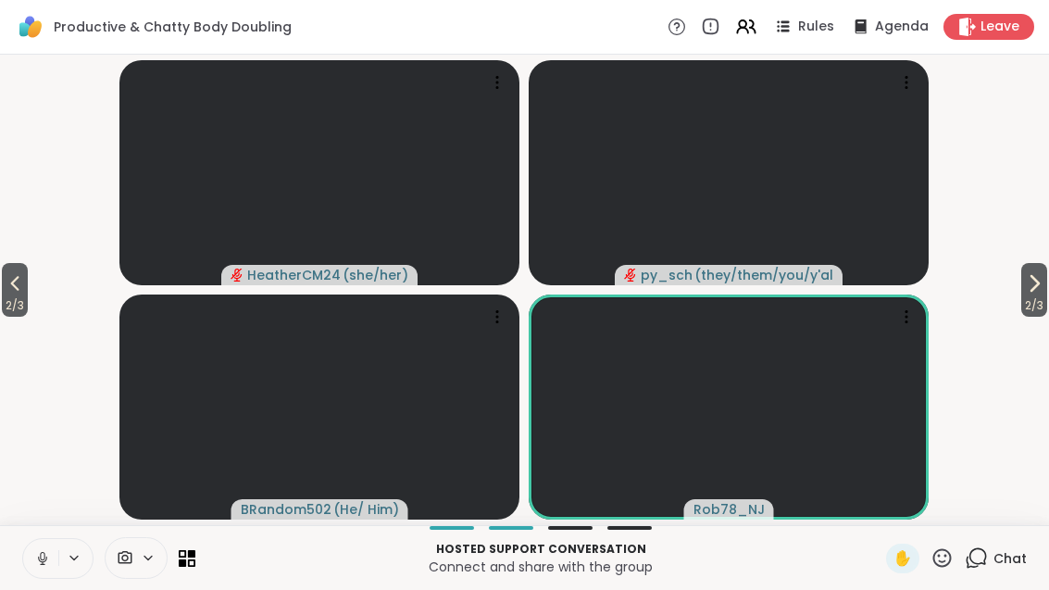
click at [1036, 293] on icon at bounding box center [1034, 283] width 22 height 22
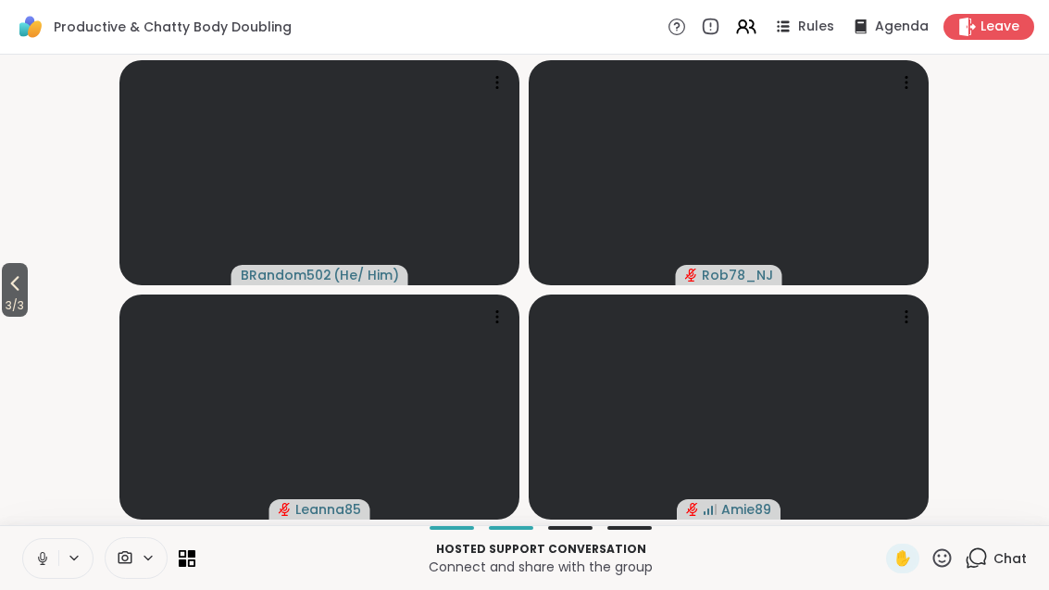
click at [4, 301] on span "3 / 3" at bounding box center [15, 305] width 26 height 22
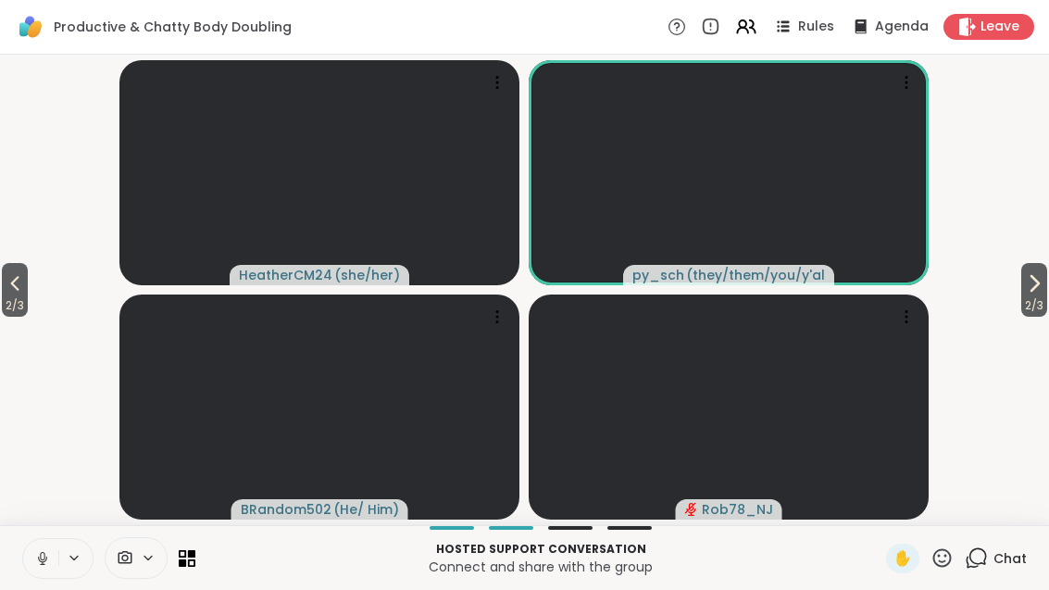
click at [18, 303] on span "2 / 3" at bounding box center [15, 305] width 26 height 22
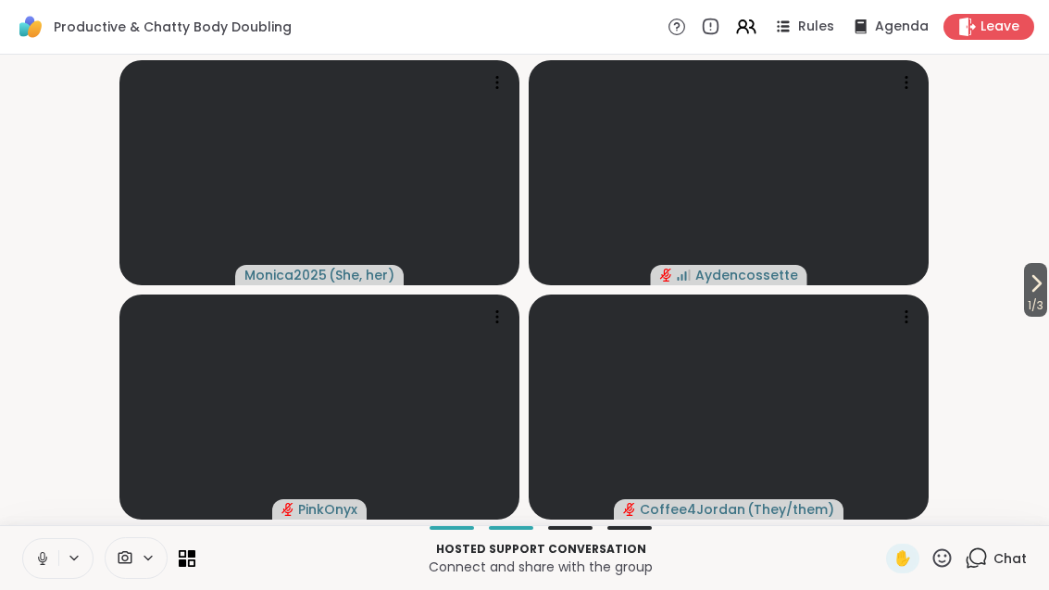
click at [1046, 295] on span "1 / 3" at bounding box center [1035, 305] width 23 height 22
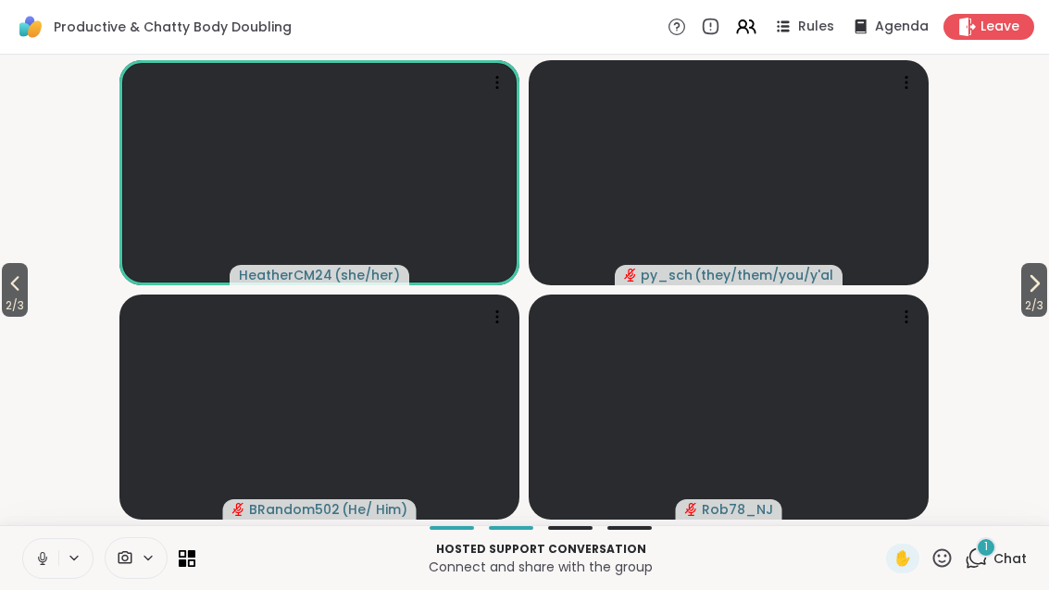
click at [992, 569] on div "1 Chat" at bounding box center [996, 559] width 62 height 30
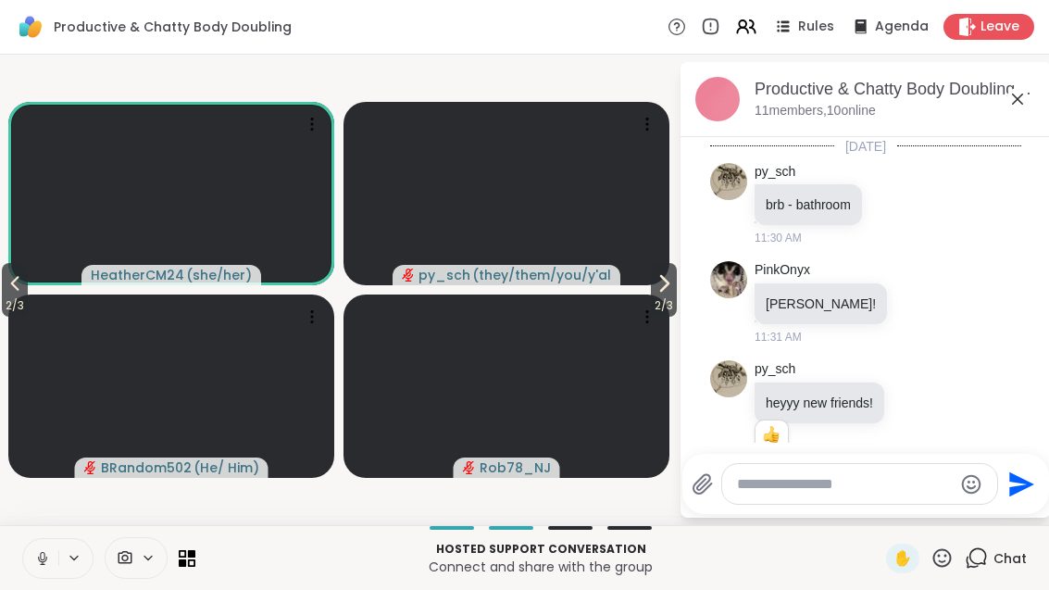
scroll to position [1169, 0]
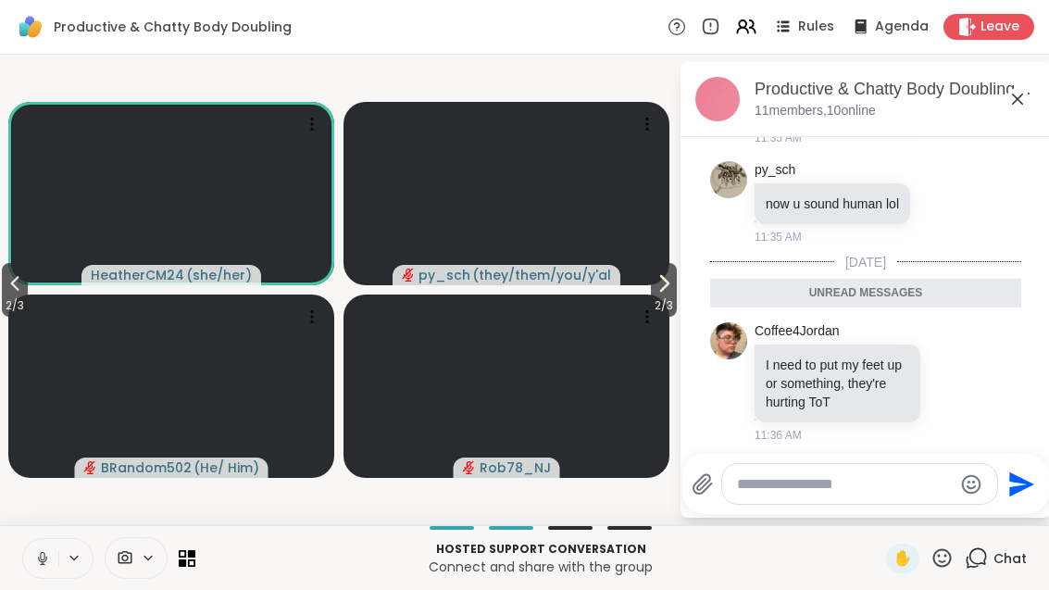
click at [1016, 108] on icon at bounding box center [1018, 99] width 22 height 22
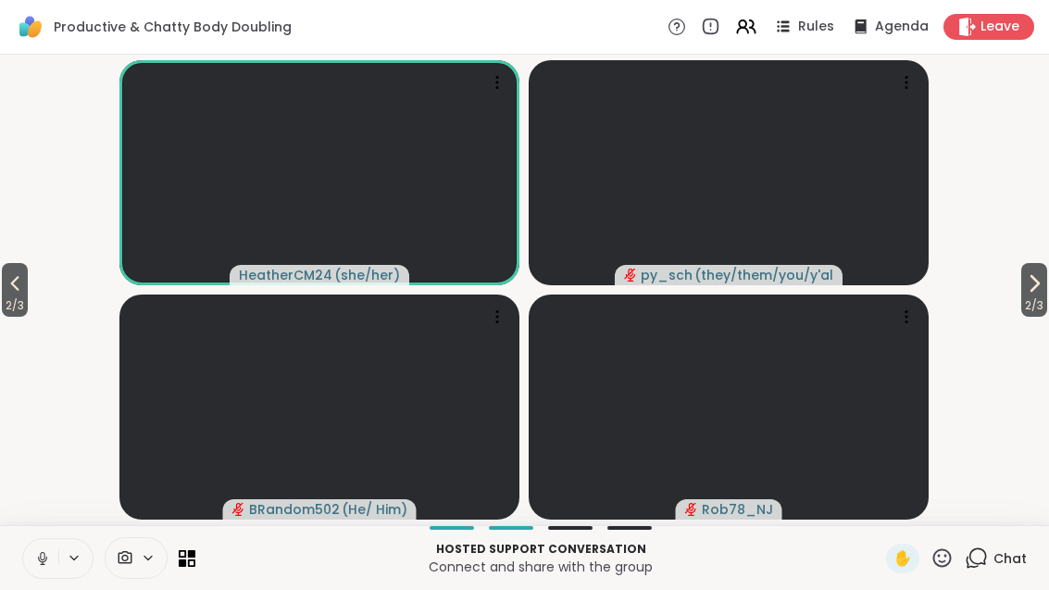
click at [1034, 296] on span "2 / 3" at bounding box center [1034, 305] width 26 height 22
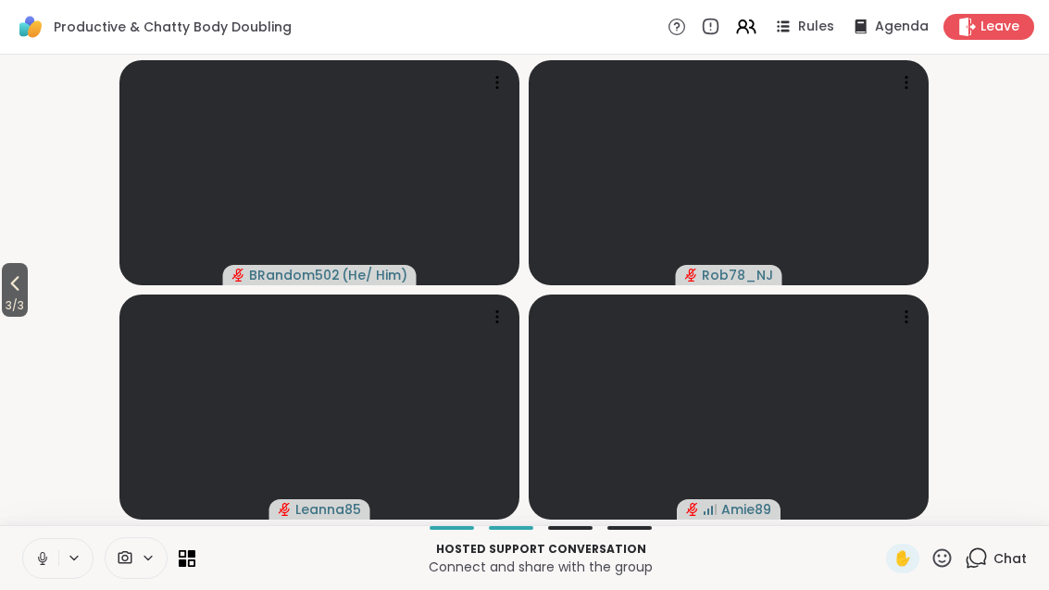
click at [25, 304] on span "3 / 3" at bounding box center [15, 305] width 26 height 22
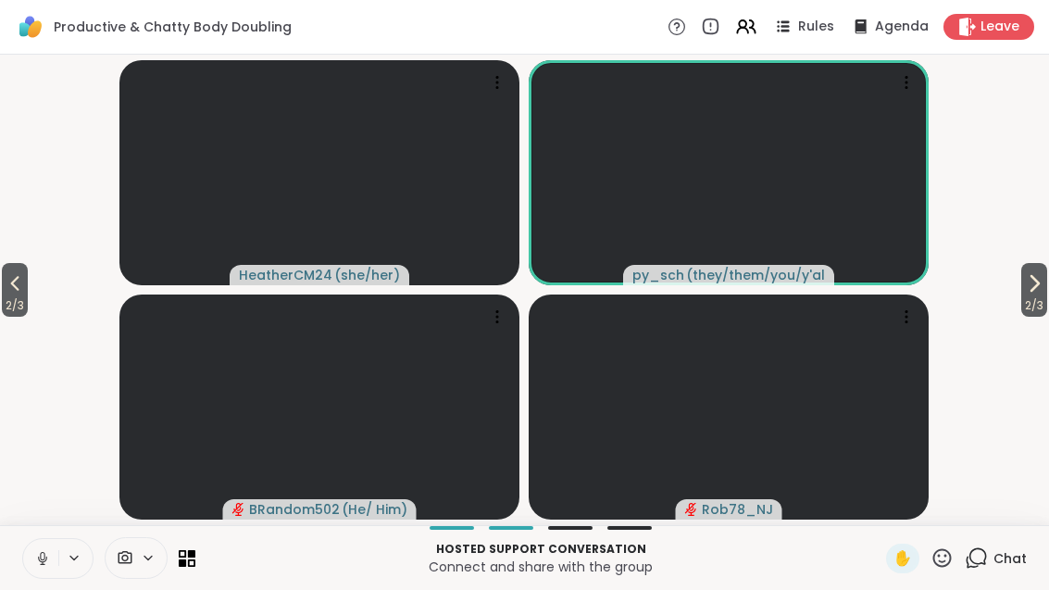
click at [4, 290] on button "2 / 3" at bounding box center [15, 290] width 26 height 54
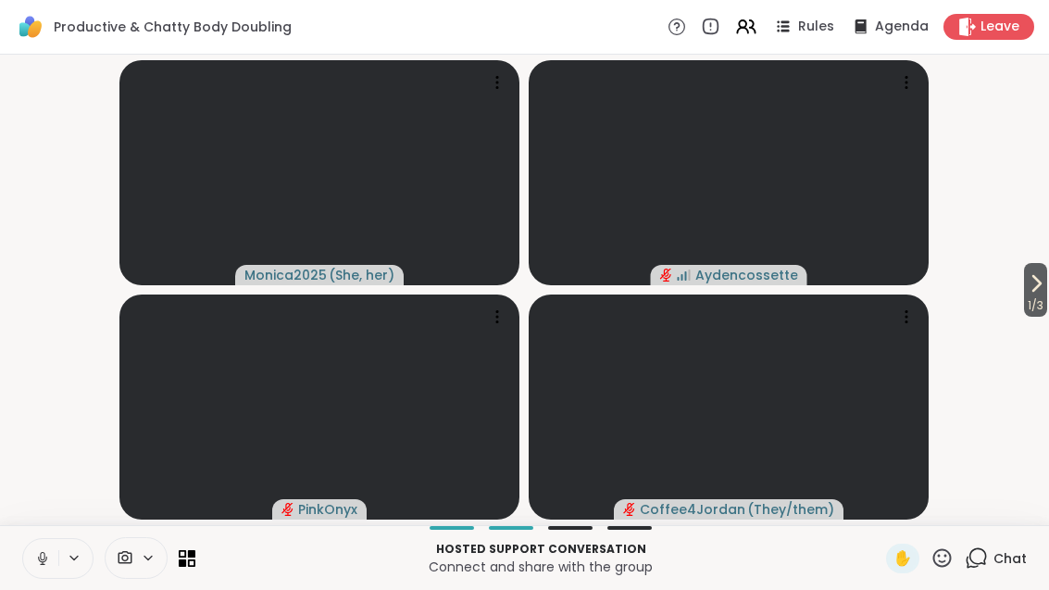
click at [1047, 296] on span "1 / 3" at bounding box center [1035, 305] width 23 height 22
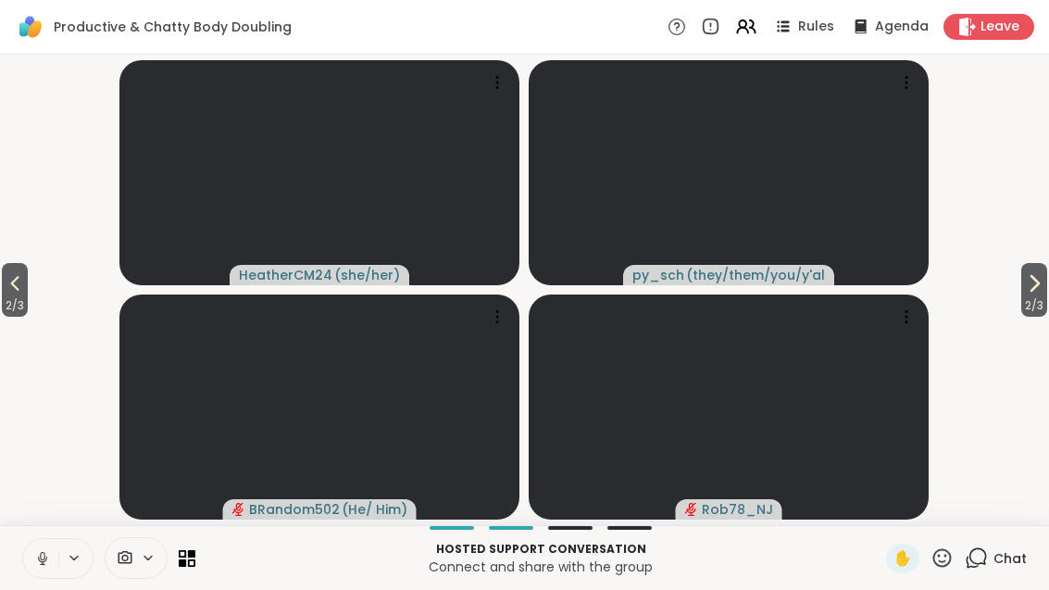
click at [1040, 295] on span "2 / 3" at bounding box center [1034, 305] width 26 height 22
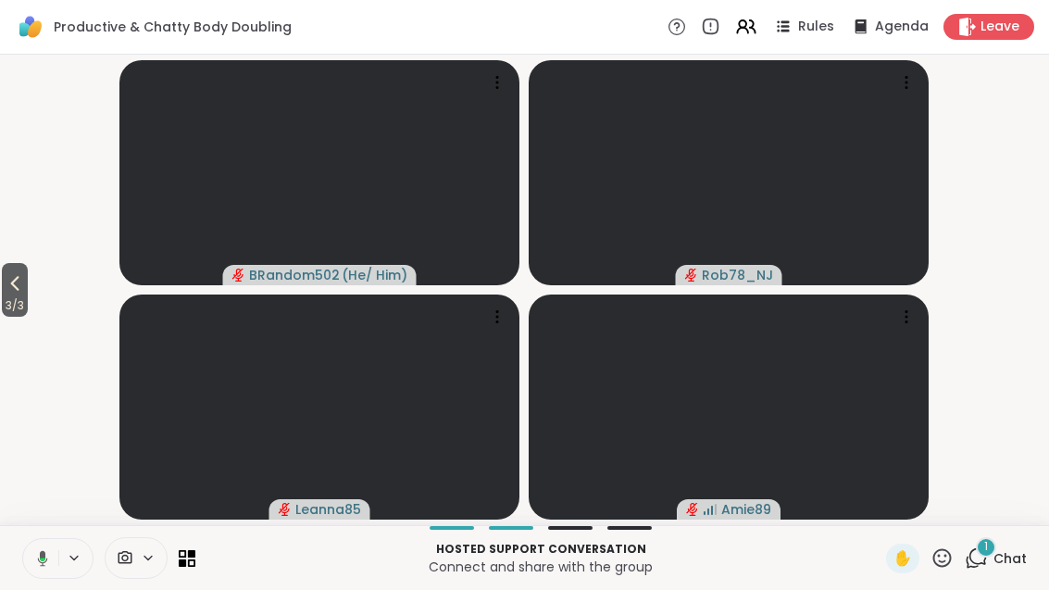
click at [9, 294] on span "3 / 3" at bounding box center [15, 305] width 26 height 22
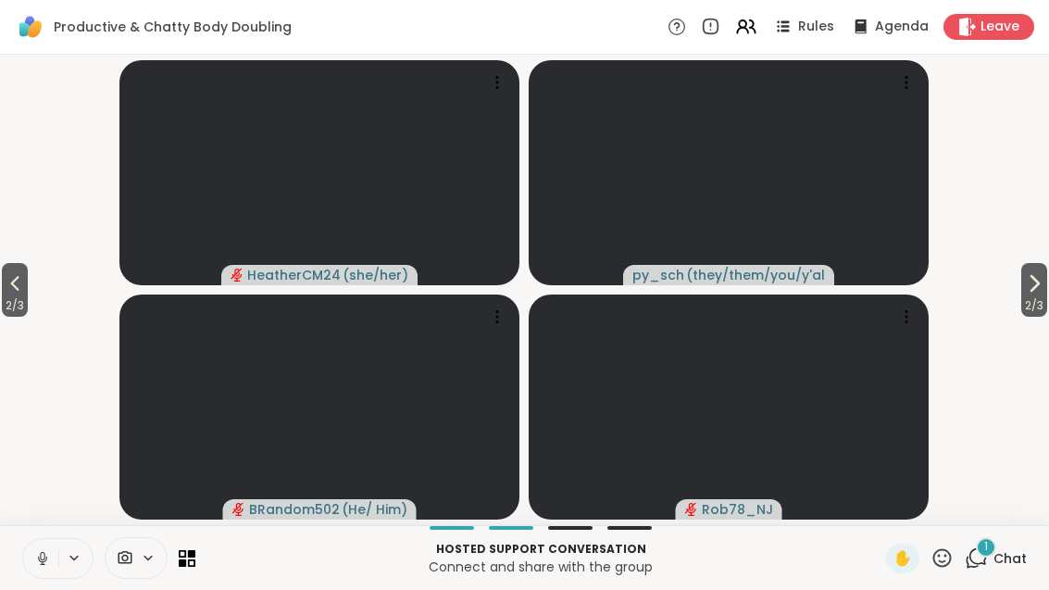
click at [16, 303] on span "2 / 3" at bounding box center [15, 305] width 26 height 22
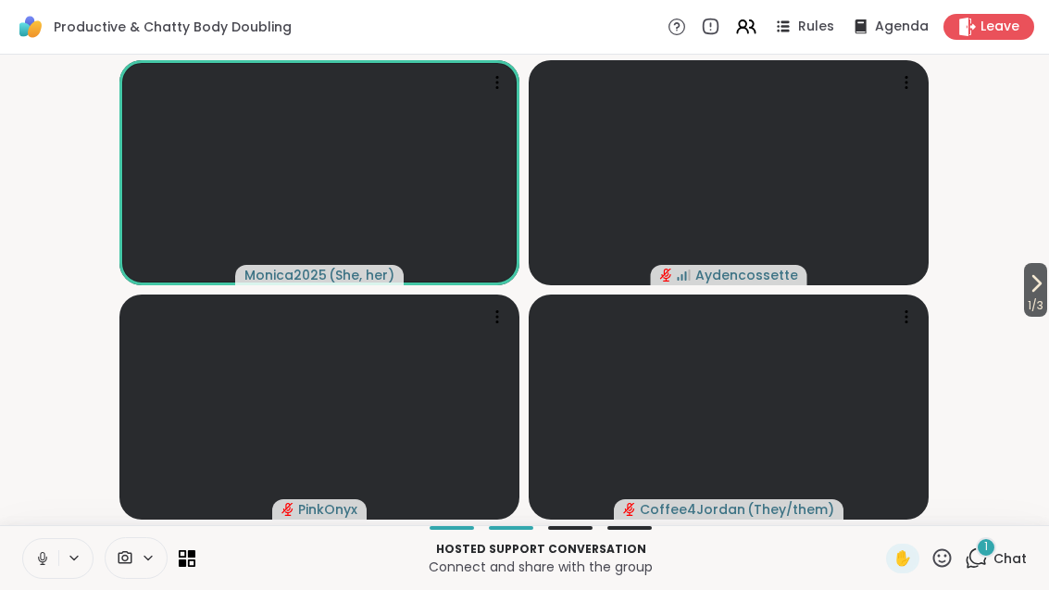
click at [1036, 290] on icon at bounding box center [1036, 283] width 22 height 22
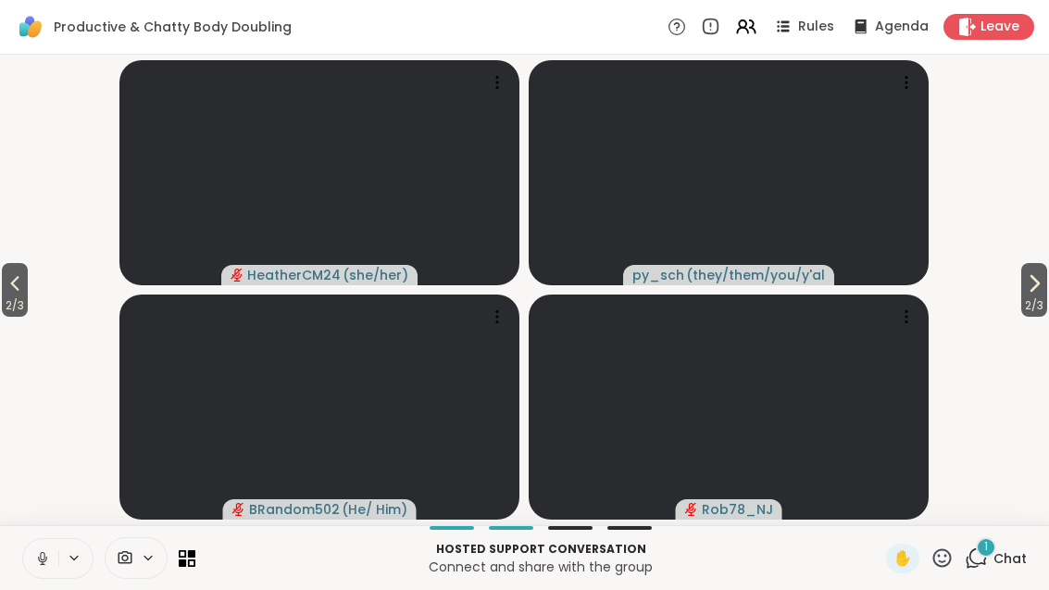
click at [1037, 292] on icon at bounding box center [1034, 283] width 22 height 22
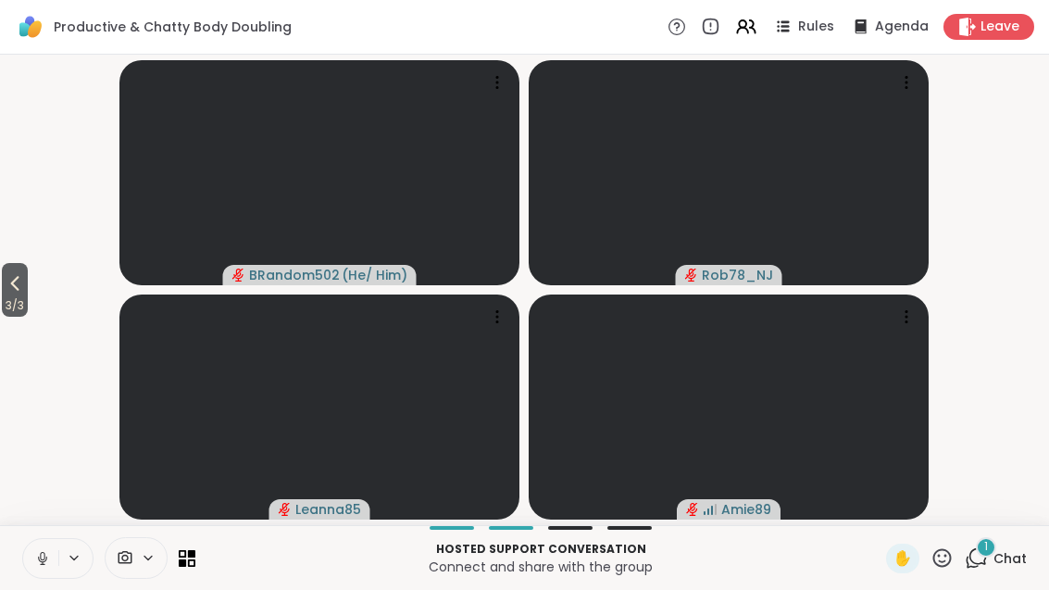
click at [8, 300] on span "3 / 3" at bounding box center [15, 305] width 26 height 22
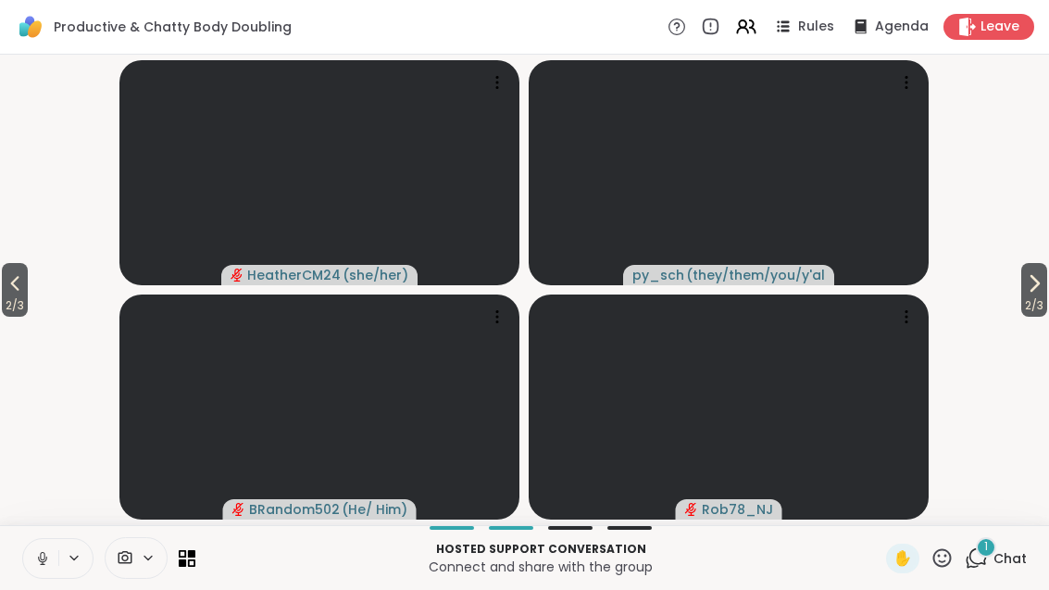
click at [12, 288] on icon at bounding box center [15, 283] width 22 height 22
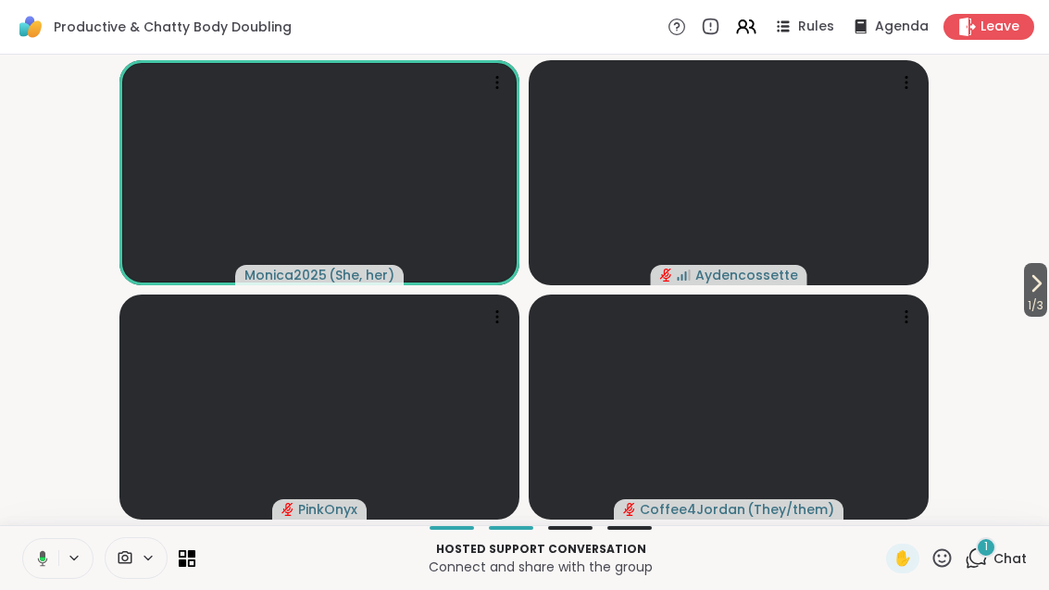
click at [814, 22] on span "Rules" at bounding box center [816, 27] width 36 height 19
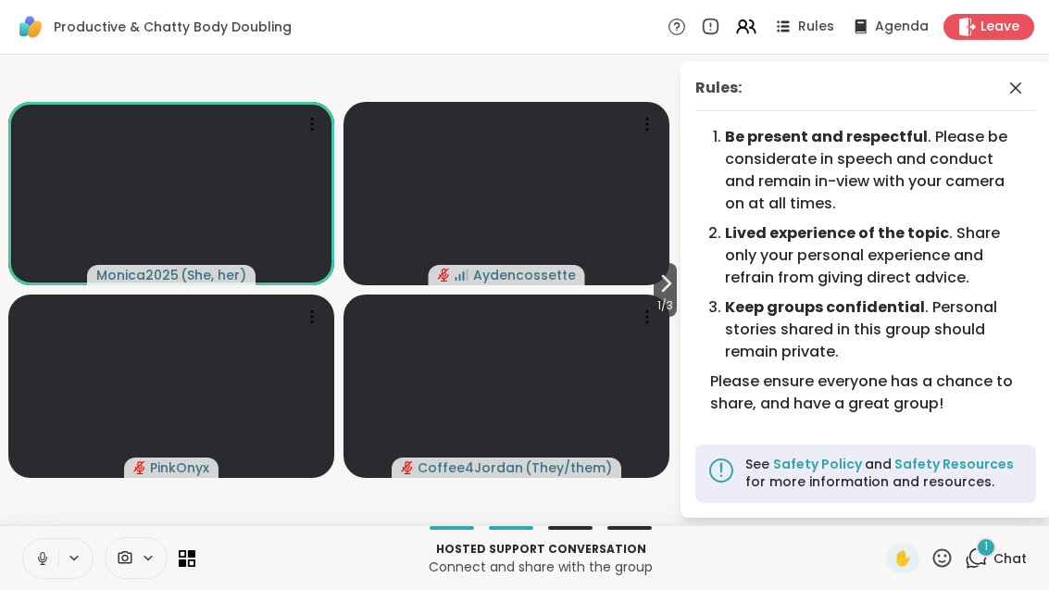
click at [1024, 86] on icon at bounding box center [1016, 88] width 22 height 22
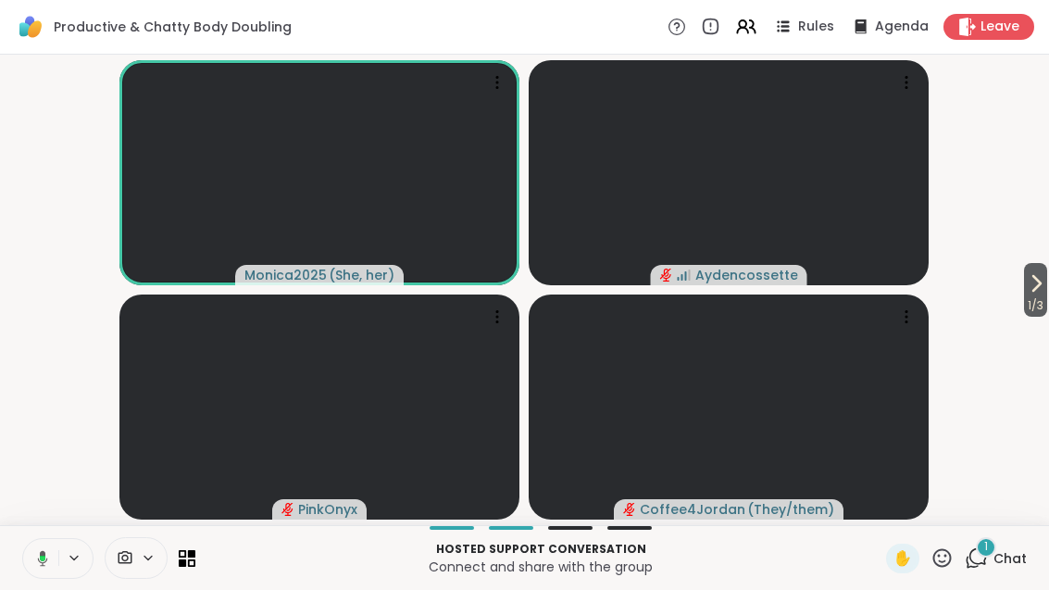
click at [1042, 282] on icon at bounding box center [1036, 283] width 22 height 22
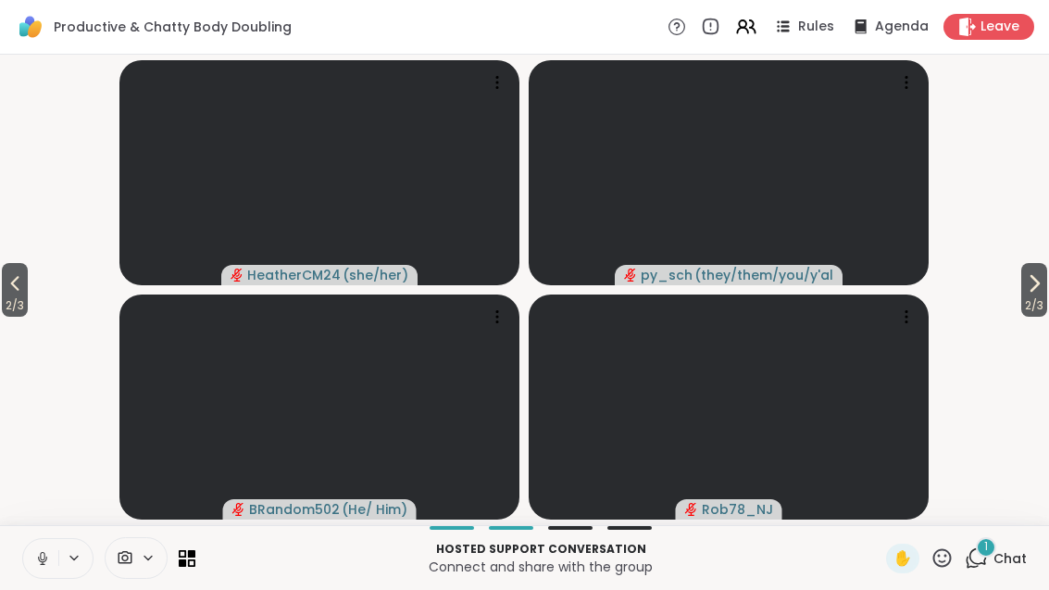
click at [1044, 288] on button "2 / 3" at bounding box center [1034, 290] width 26 height 54
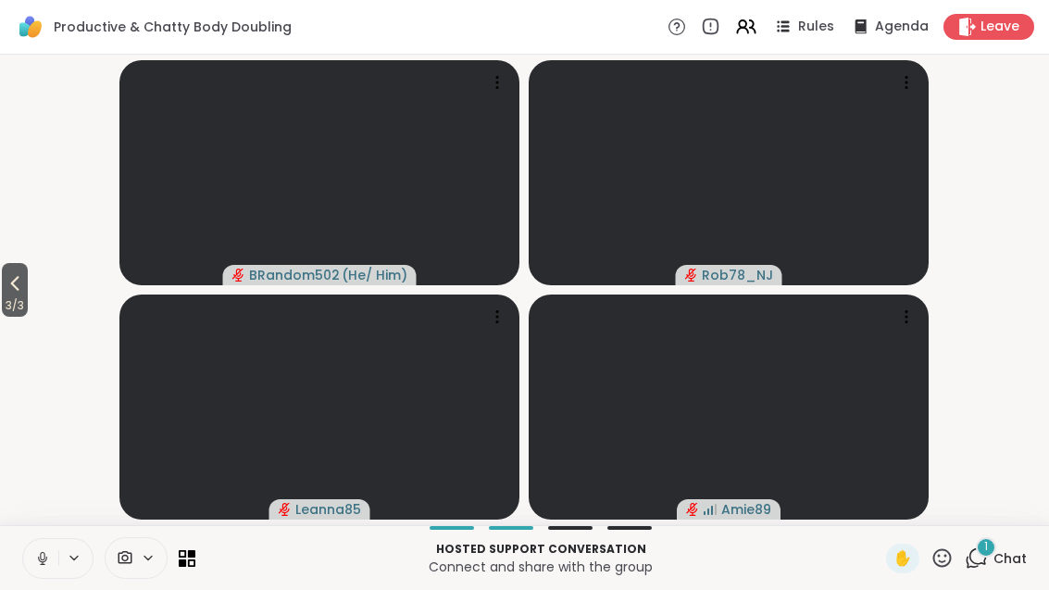
click at [12, 306] on span "3 / 3" at bounding box center [15, 305] width 26 height 22
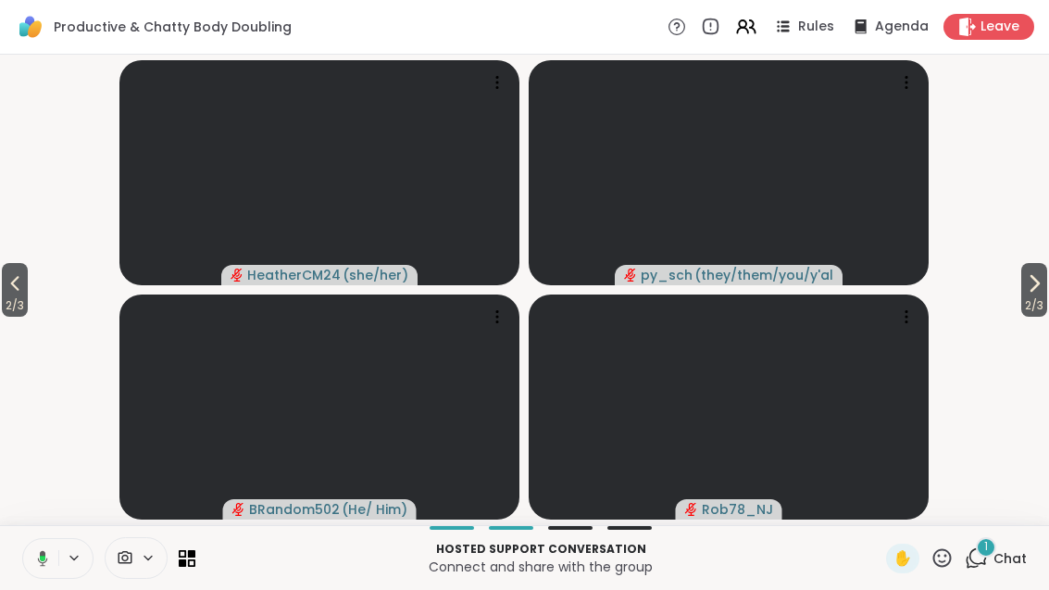
click at [5, 295] on span "2 / 3" at bounding box center [15, 305] width 26 height 22
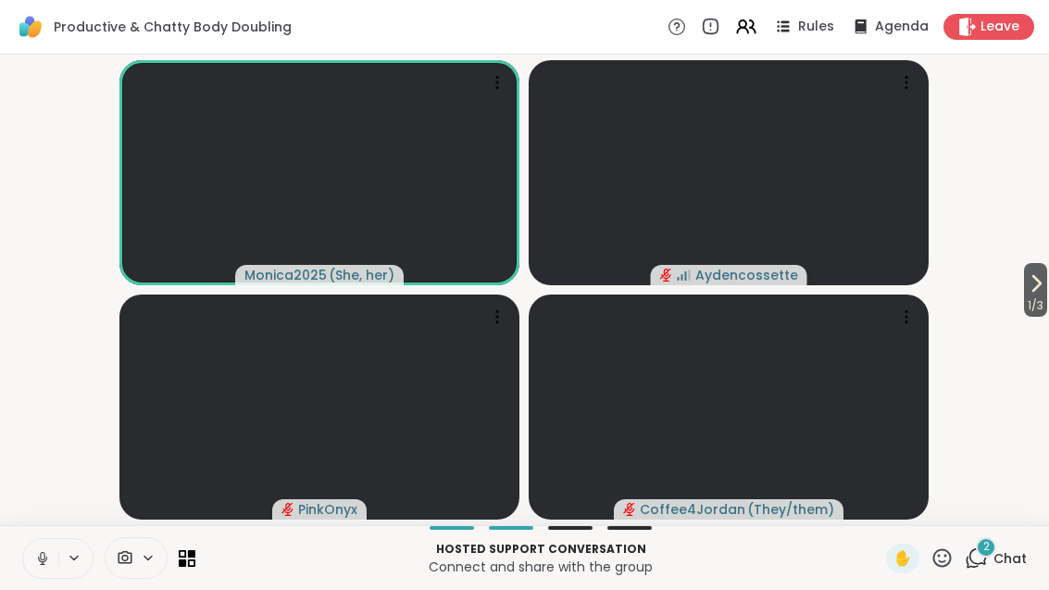
click at [1040, 306] on span "1 / 3" at bounding box center [1035, 305] width 23 height 22
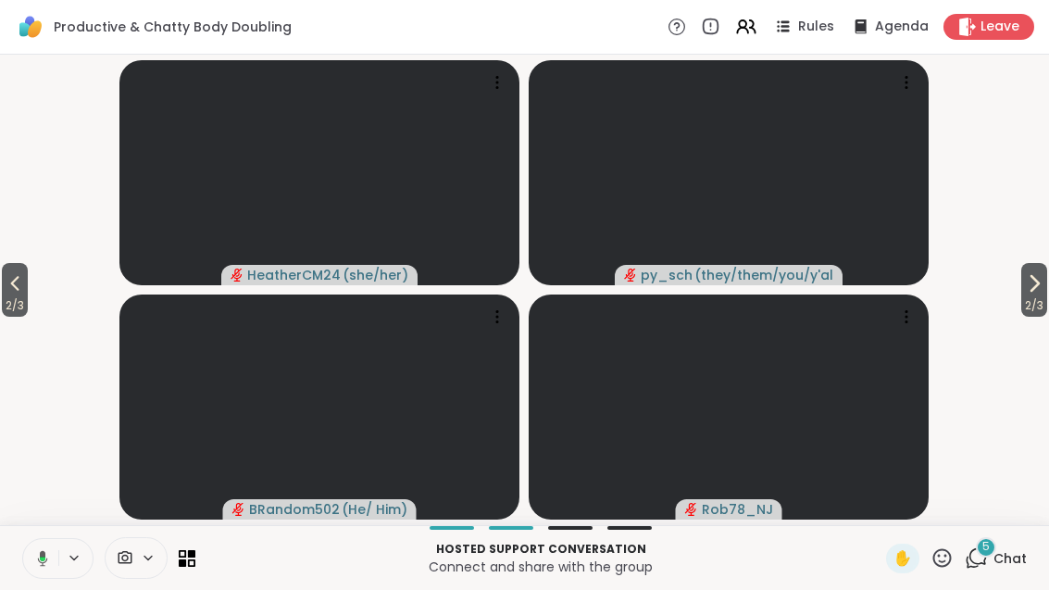
click at [1027, 288] on icon at bounding box center [1034, 283] width 22 height 22
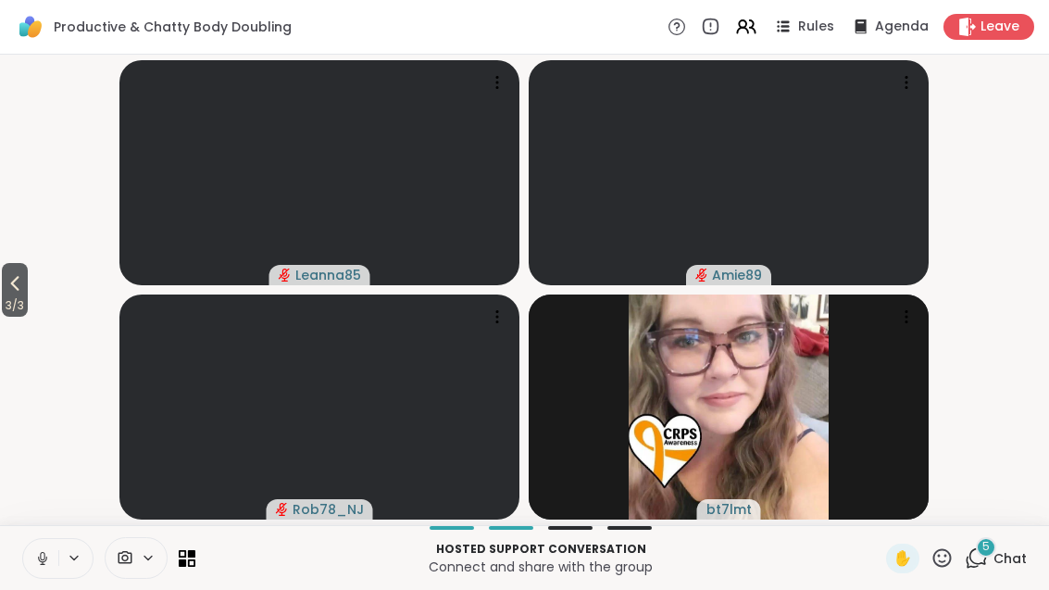
click at [976, 572] on div "5 Chat" at bounding box center [996, 559] width 62 height 30
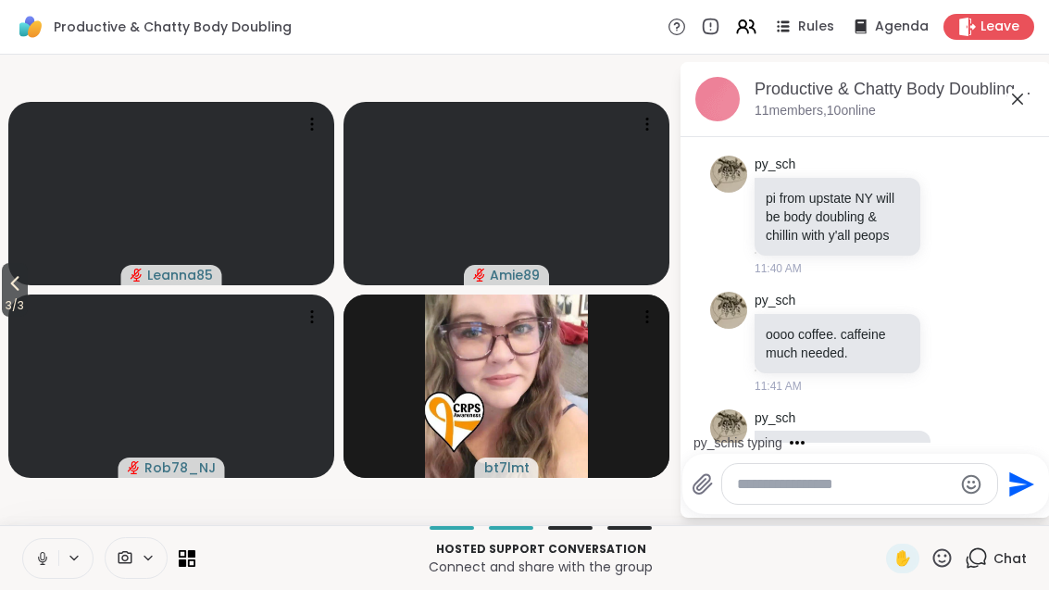
scroll to position [1711, 0]
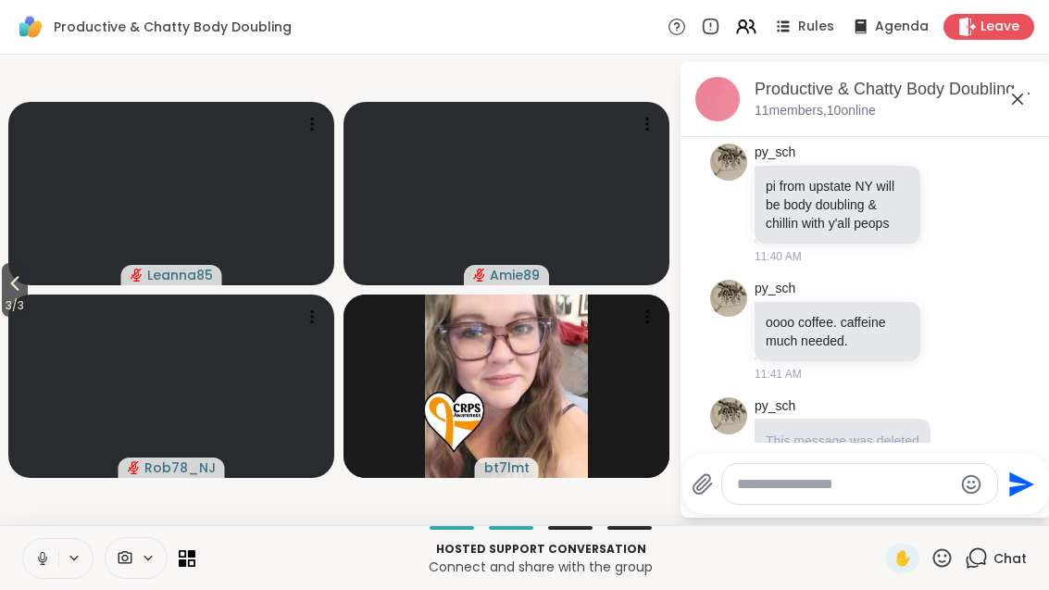
click at [54, 568] on button at bounding box center [40, 558] width 35 height 39
click at [36, 571] on button at bounding box center [40, 558] width 35 height 39
click at [37, 265] on video at bounding box center [171, 193] width 326 height 183
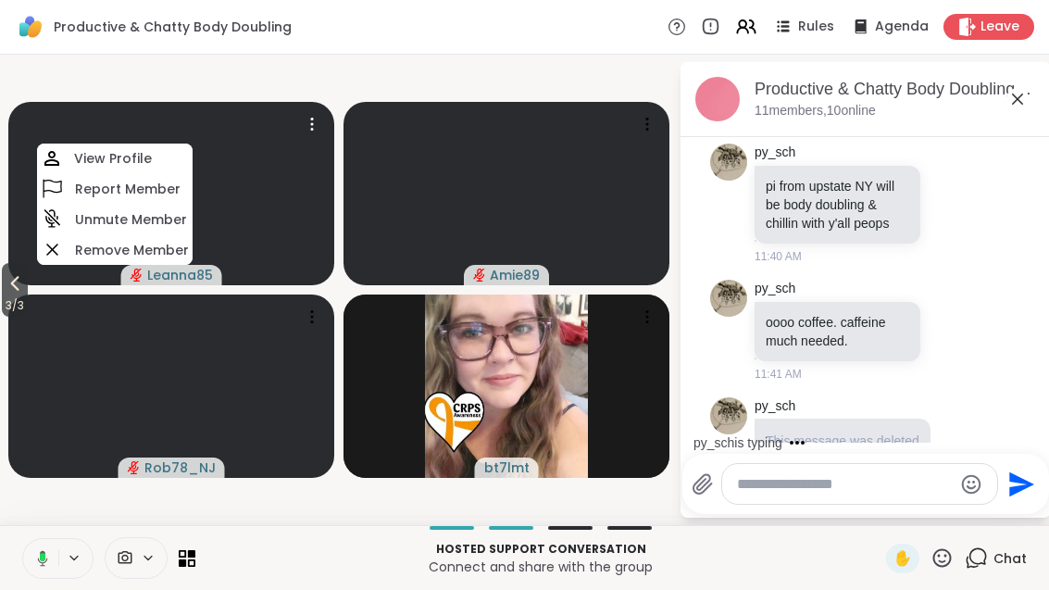
click at [14, 307] on span "3 / 3" at bounding box center [15, 305] width 26 height 22
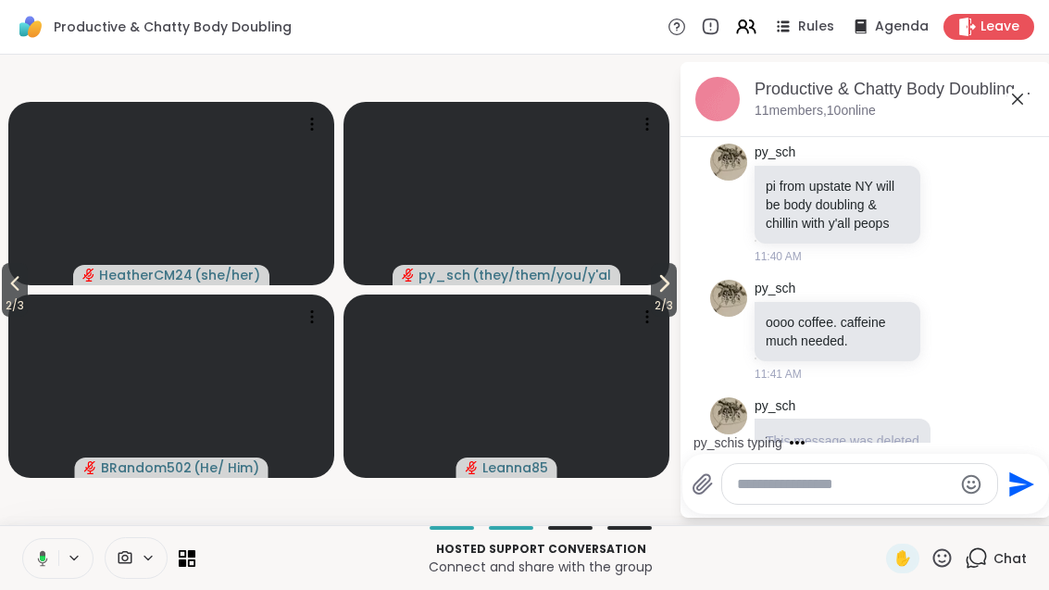
click at [4, 297] on span "2 / 3" at bounding box center [15, 305] width 26 height 22
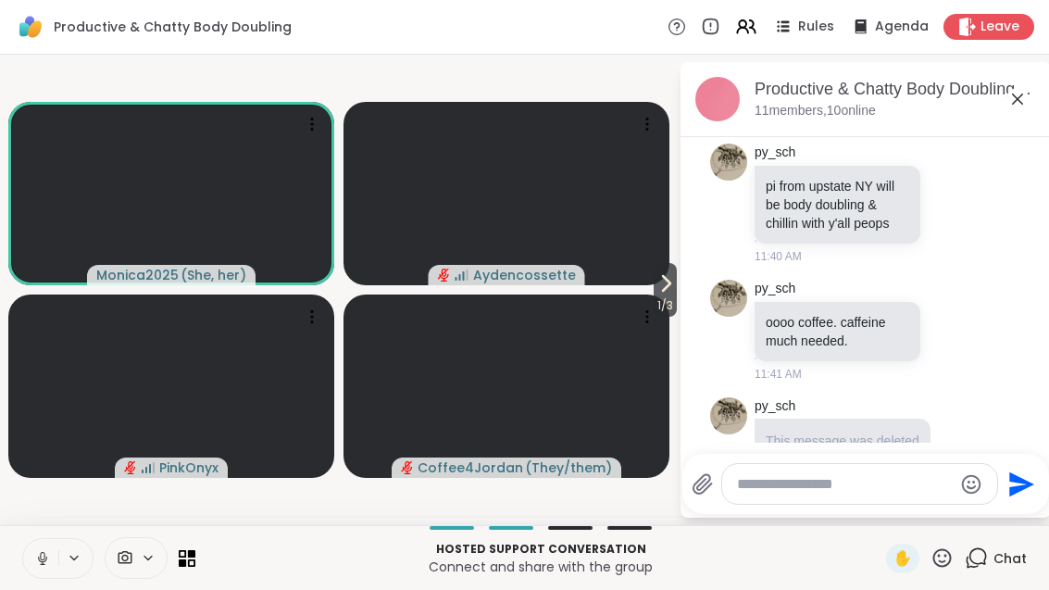
click at [655, 294] on icon at bounding box center [666, 283] width 22 height 22
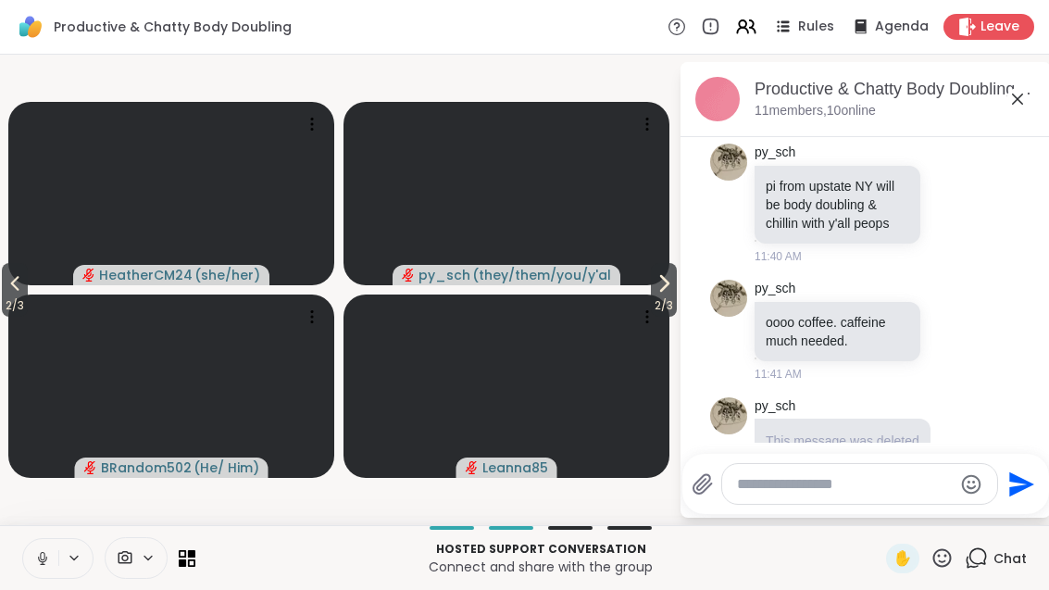
click at [669, 301] on span "2 / 3" at bounding box center [664, 305] width 26 height 22
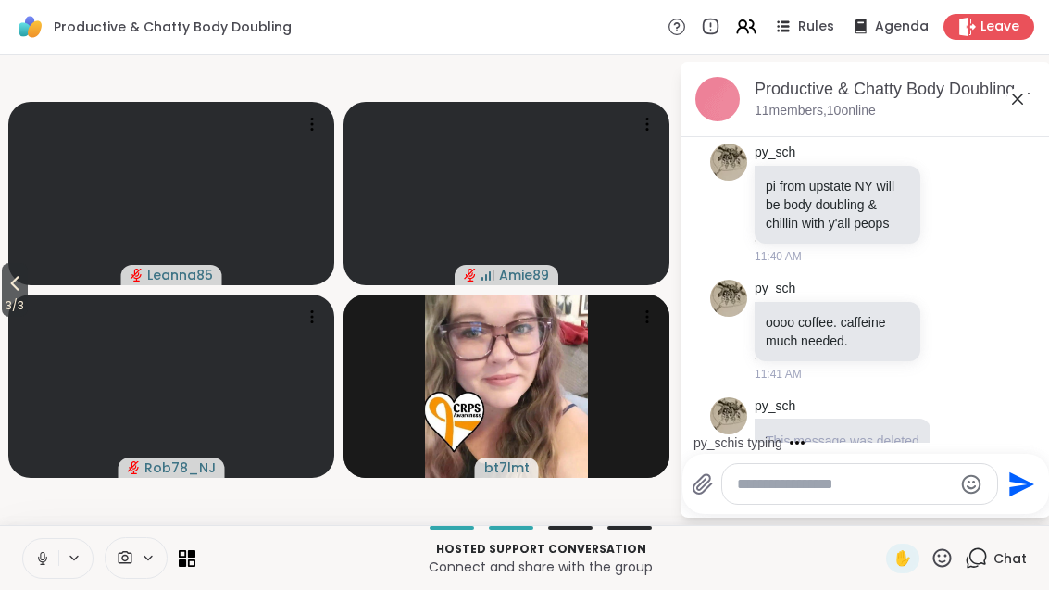
click at [2, 279] on button "3 / 3" at bounding box center [15, 290] width 26 height 54
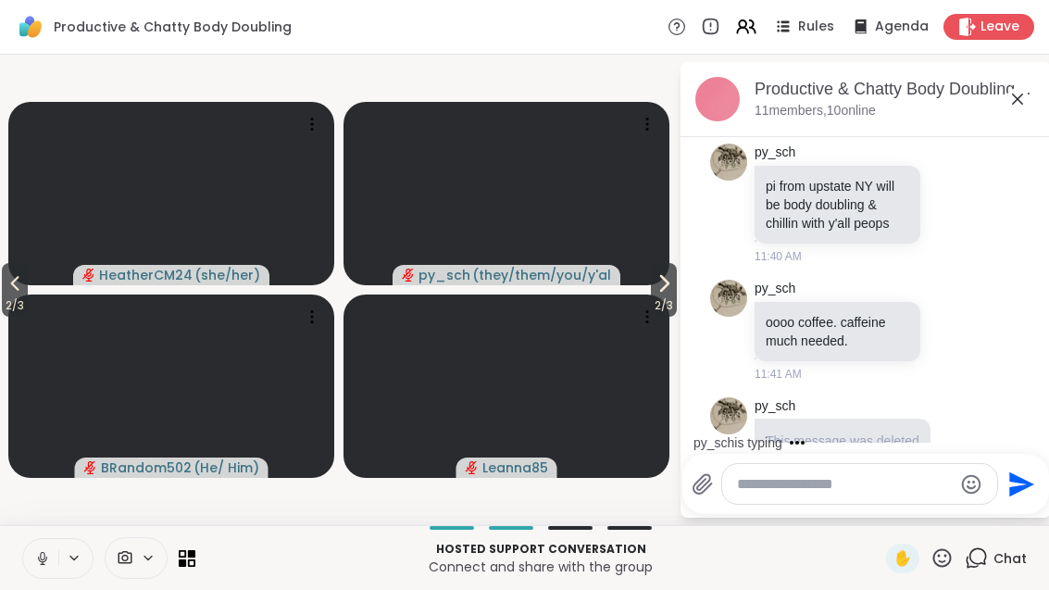
click at [2, 293] on button "2 / 3" at bounding box center [15, 290] width 26 height 54
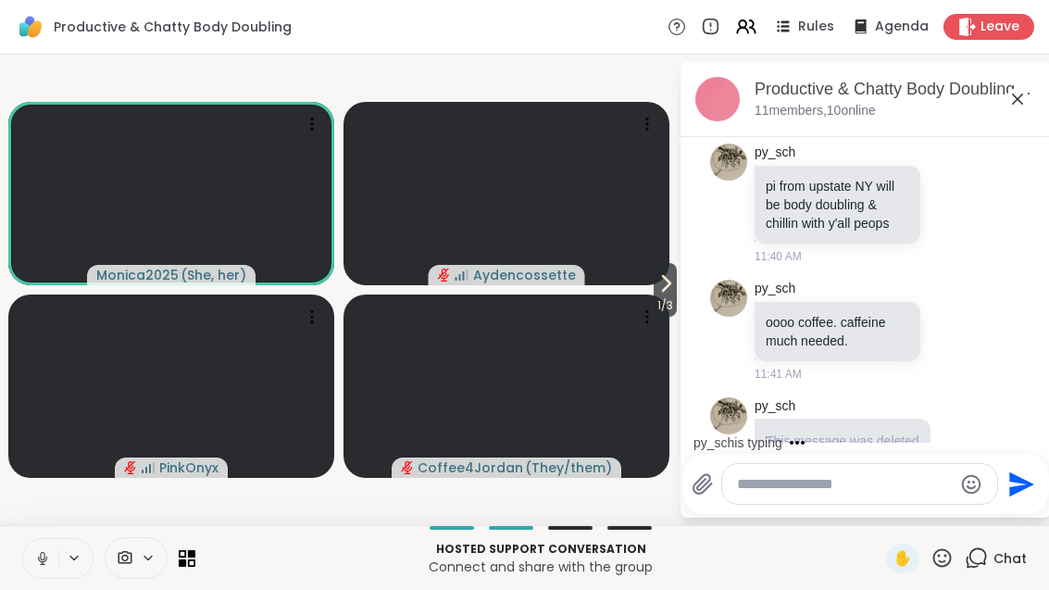
click at [663, 291] on icon at bounding box center [666, 283] width 7 height 15
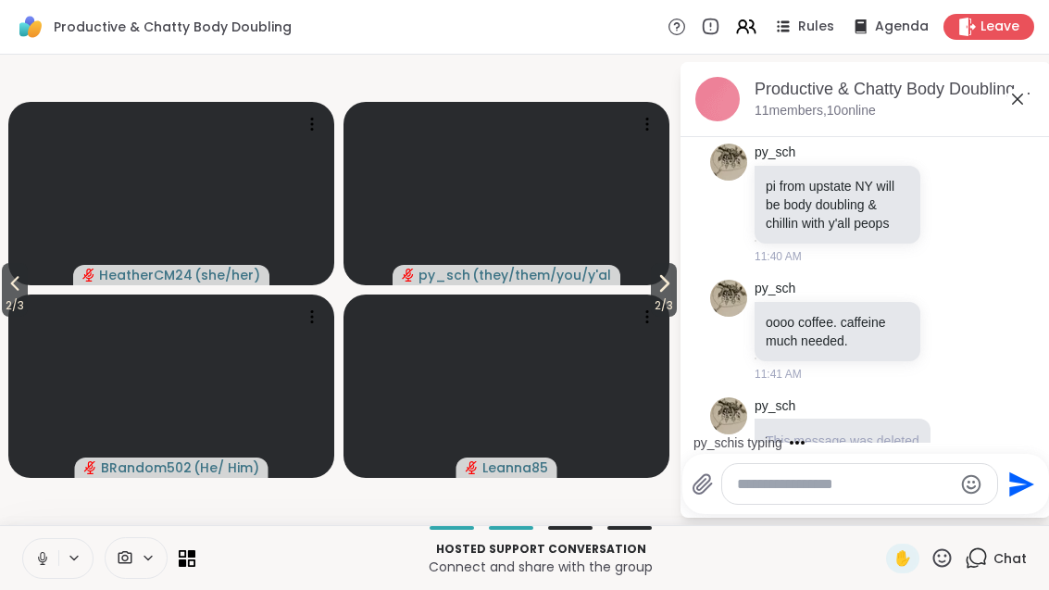
click at [675, 281] on button "2 / 3" at bounding box center [664, 290] width 26 height 54
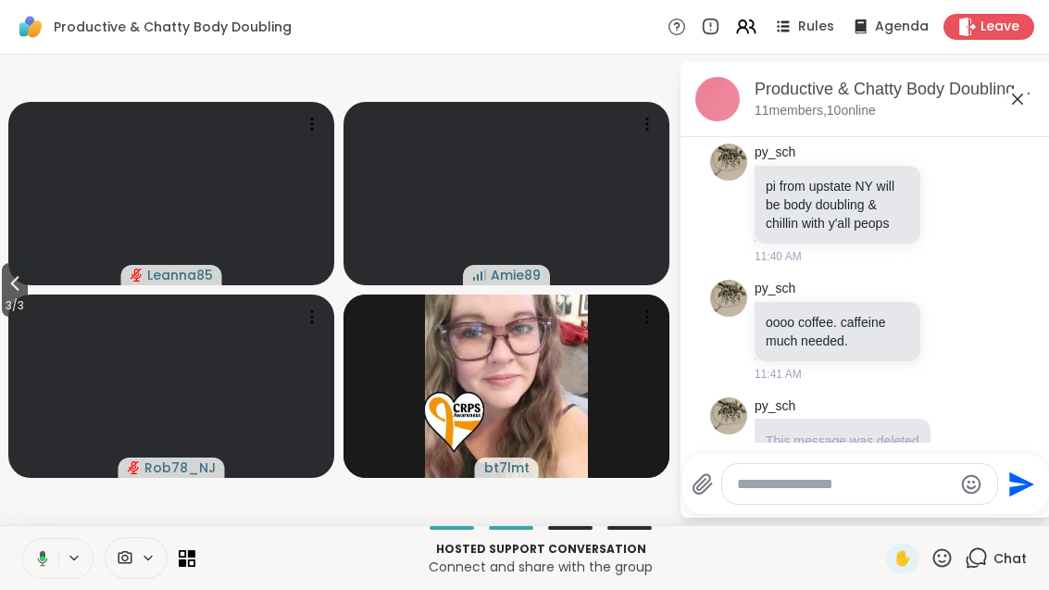
click at [44, 573] on button at bounding box center [39, 558] width 38 height 39
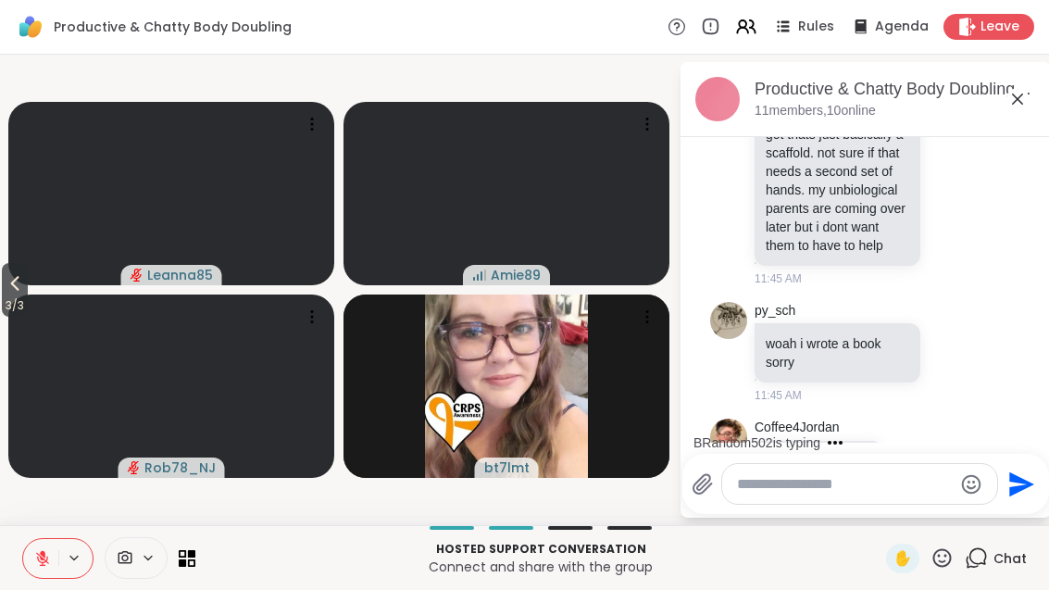
scroll to position [2419, 0]
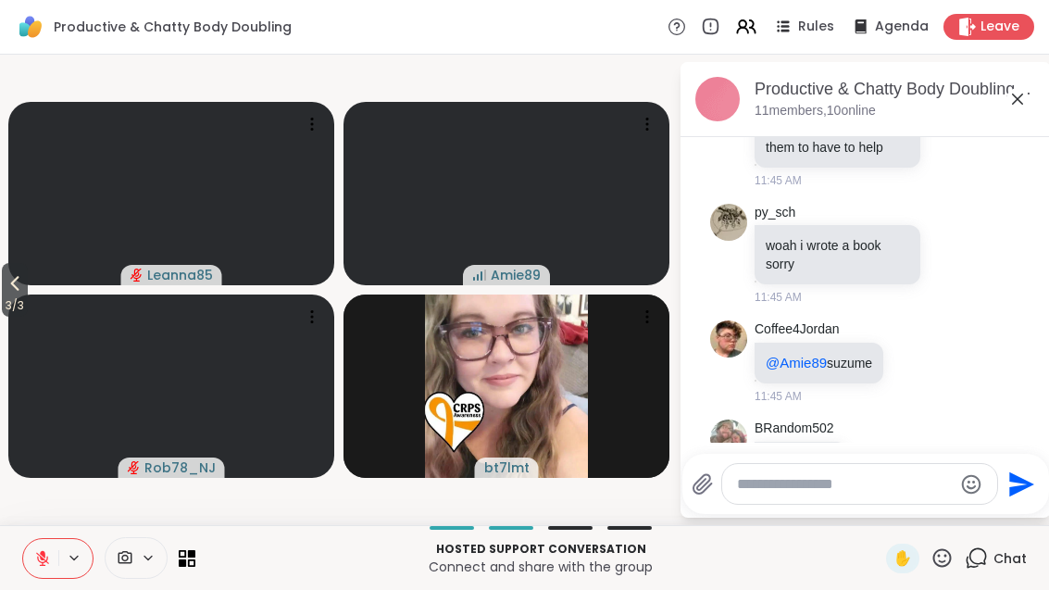
click at [187, 565] on icon at bounding box center [187, 558] width 17 height 17
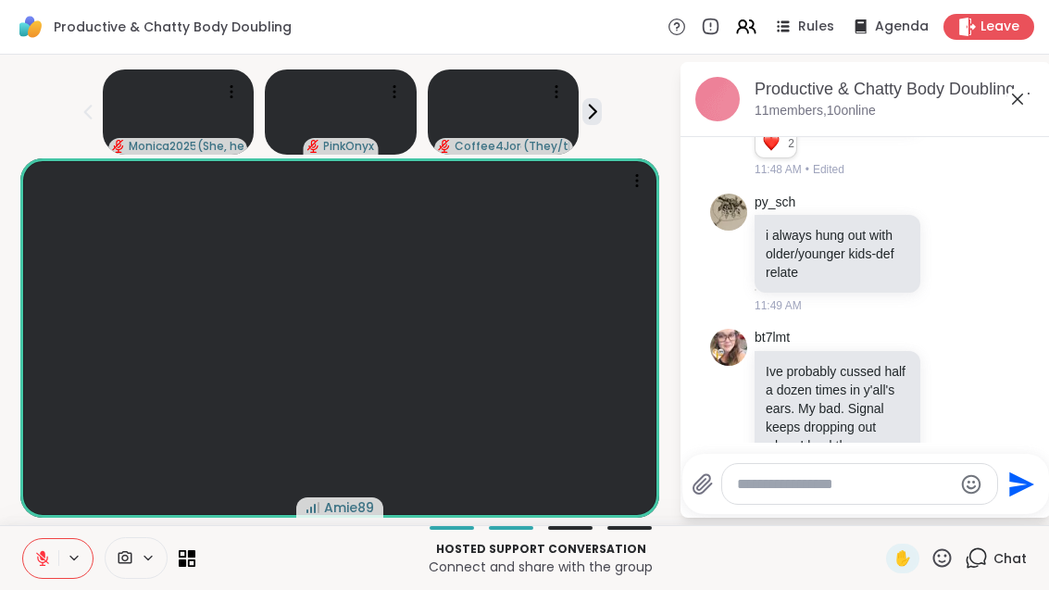
scroll to position [20, 0]
click at [1029, 88] on icon at bounding box center [1018, 99] width 22 height 22
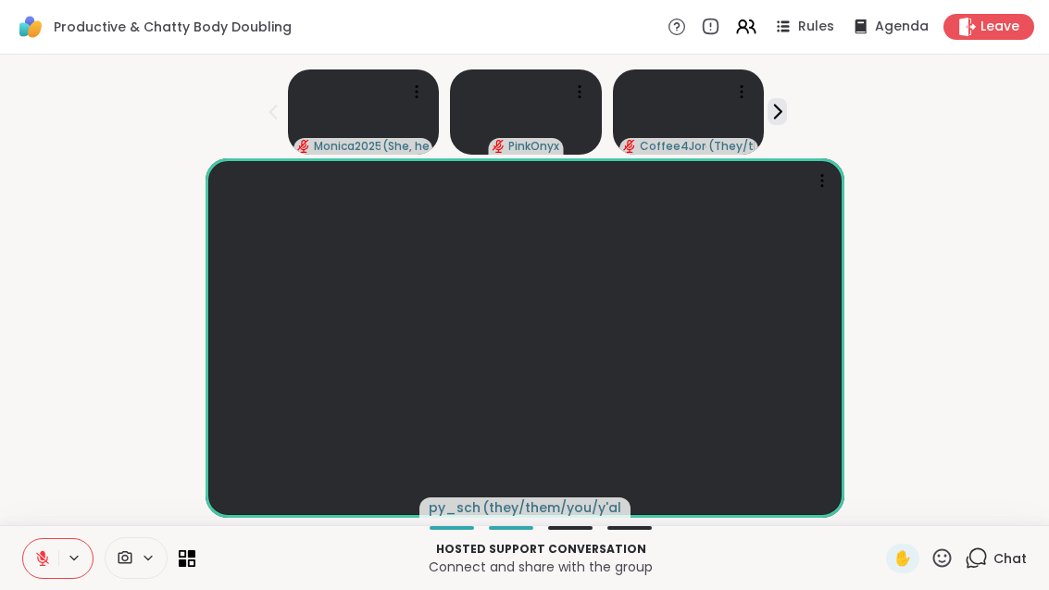
click at [191, 550] on icon at bounding box center [191, 553] width 7 height 7
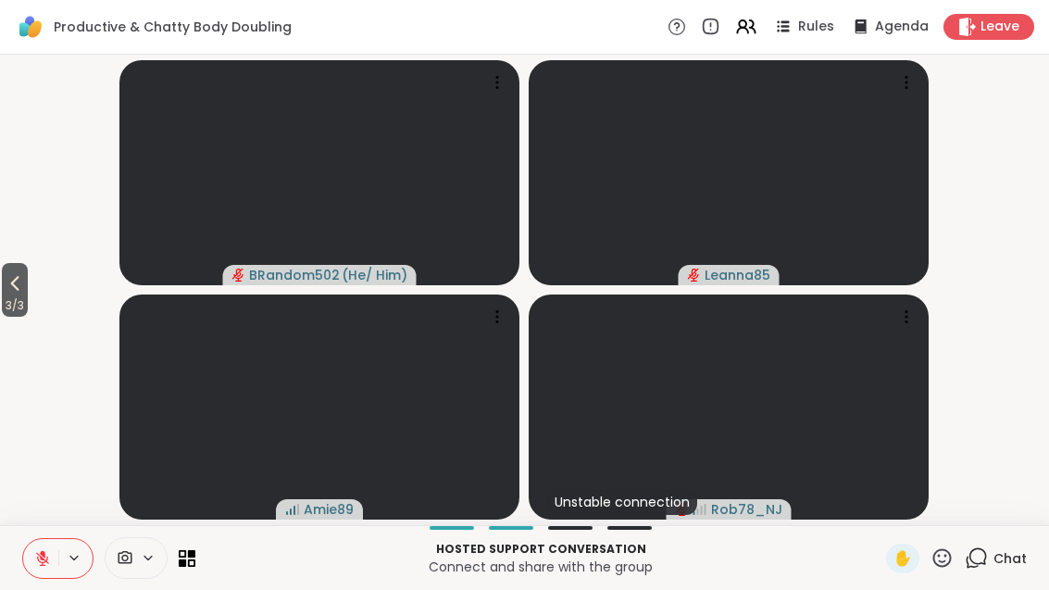
click at [3, 289] on button "3 / 3" at bounding box center [15, 290] width 26 height 54
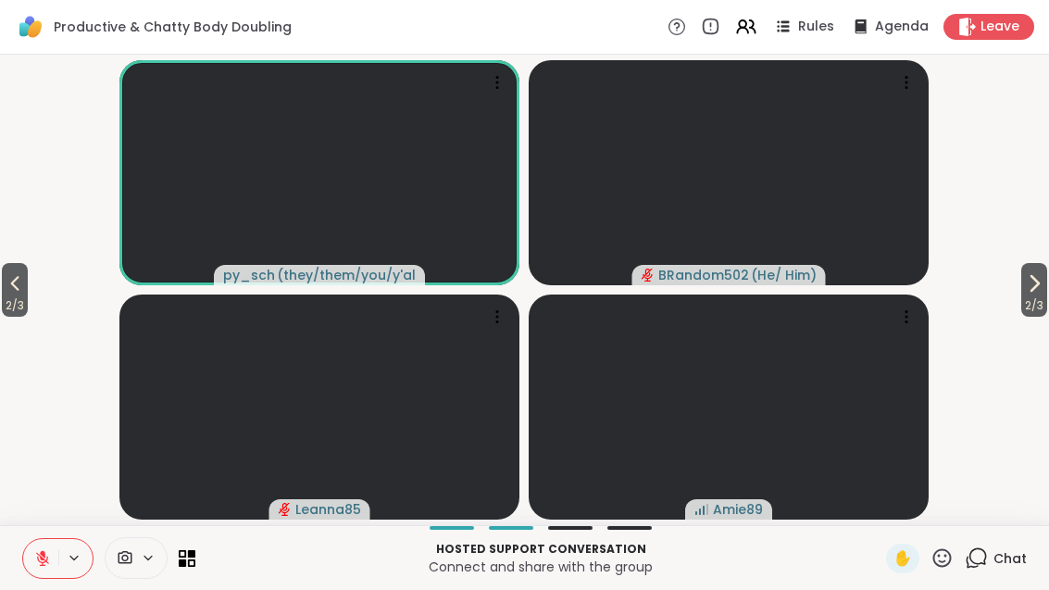
click at [8, 275] on icon at bounding box center [15, 283] width 22 height 22
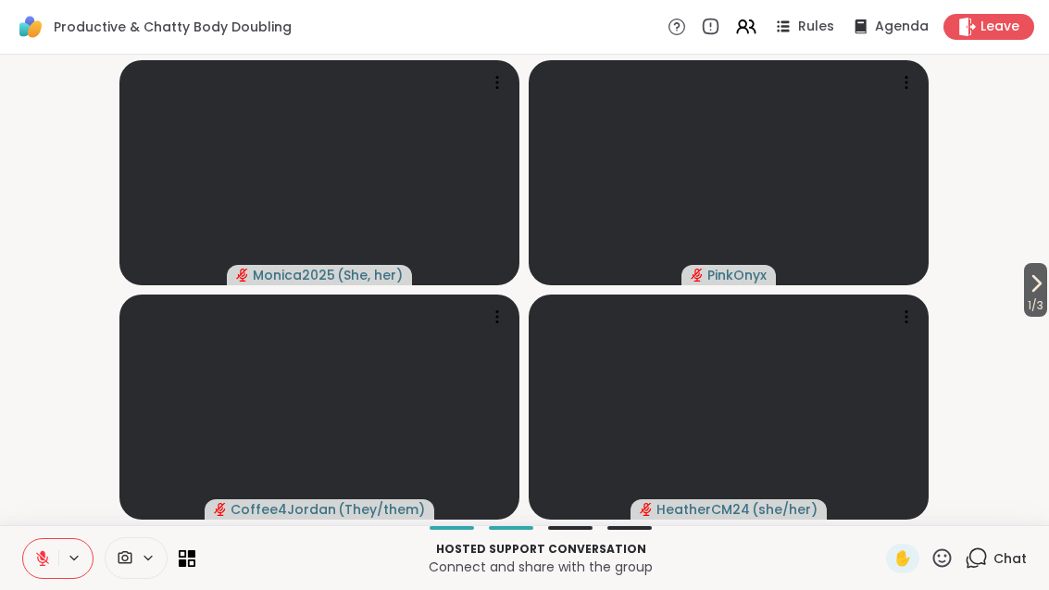
click at [1037, 308] on span "1 / 3" at bounding box center [1035, 305] width 23 height 22
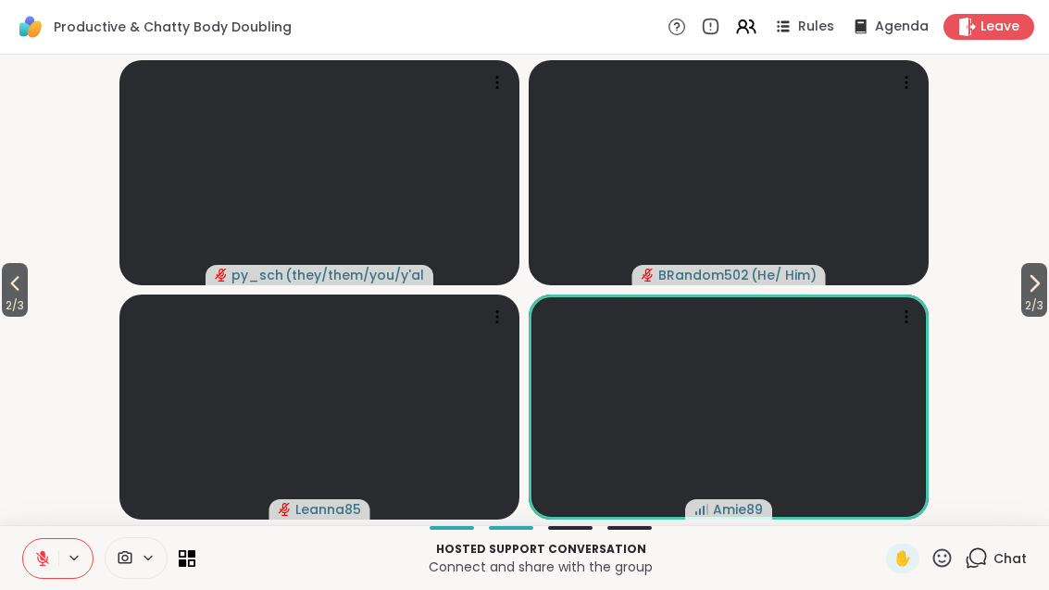
click at [58, 554] on button at bounding box center [75, 558] width 34 height 16
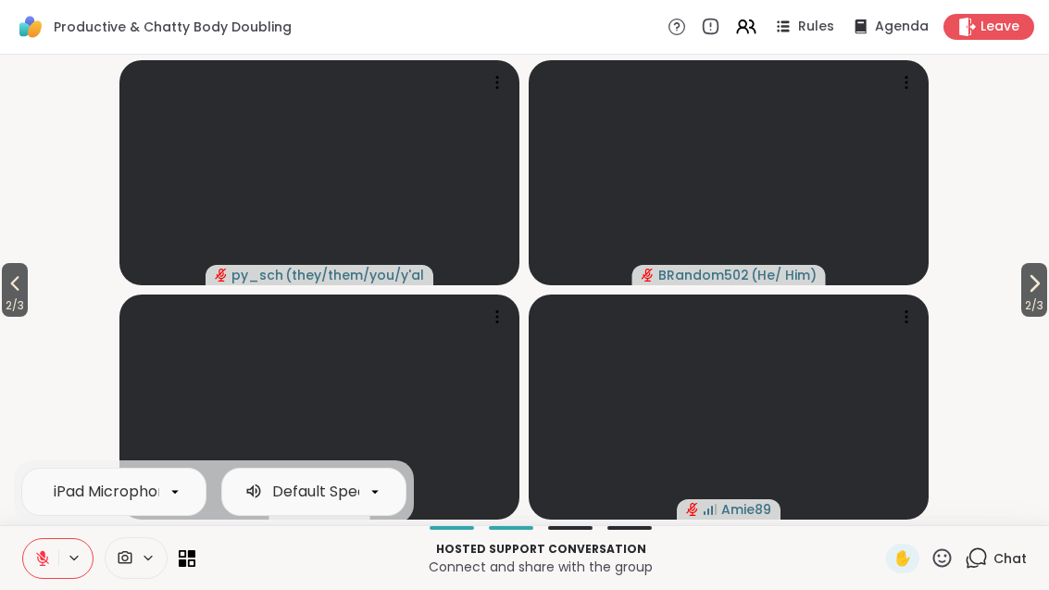
click at [48, 570] on button at bounding box center [40, 558] width 35 height 39
click at [1044, 289] on button "2 / 3" at bounding box center [1034, 290] width 26 height 54
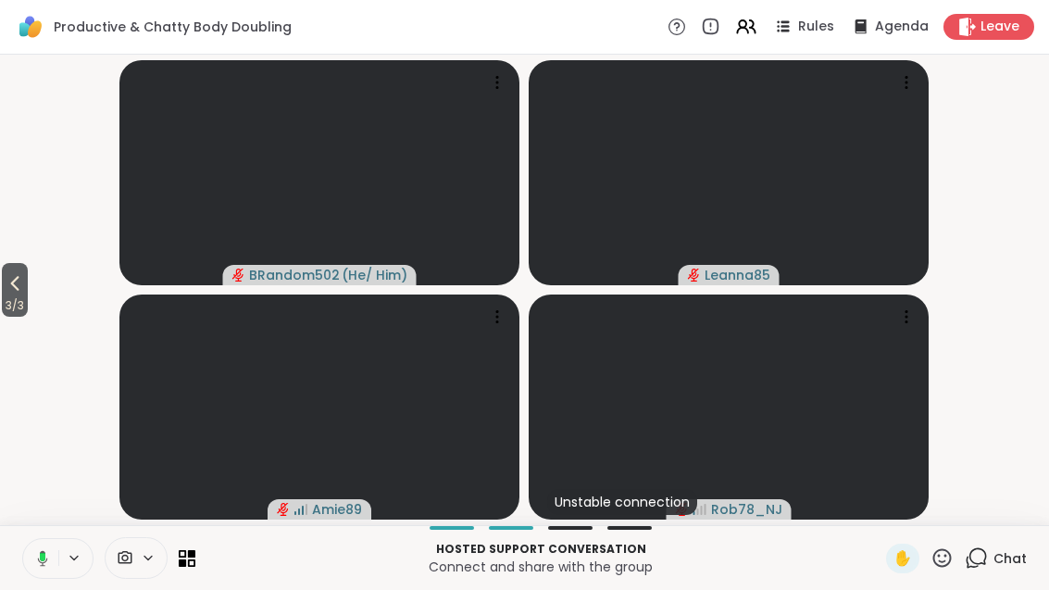
click at [7, 303] on span "3 / 3" at bounding box center [15, 305] width 26 height 22
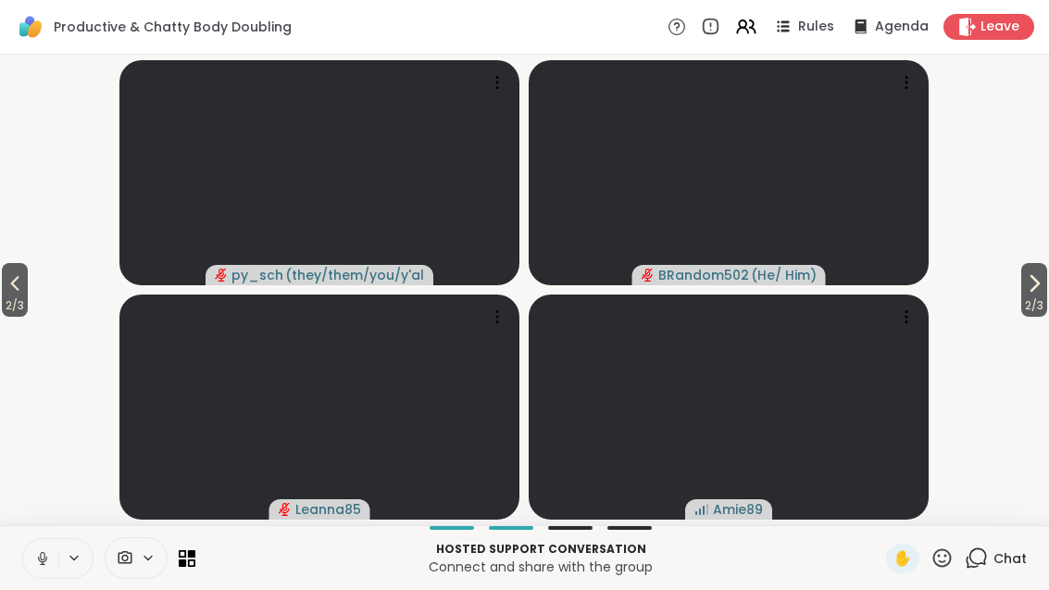
click at [8, 302] on span "2 / 3" at bounding box center [15, 305] width 26 height 22
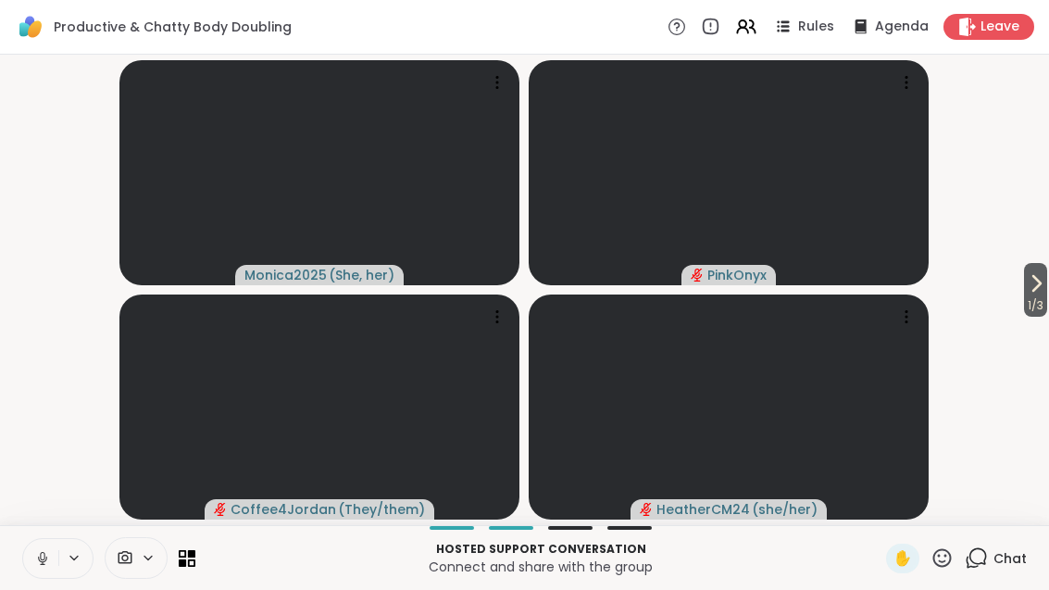
click at [1024, 296] on span "1 / 3" at bounding box center [1035, 305] width 23 height 22
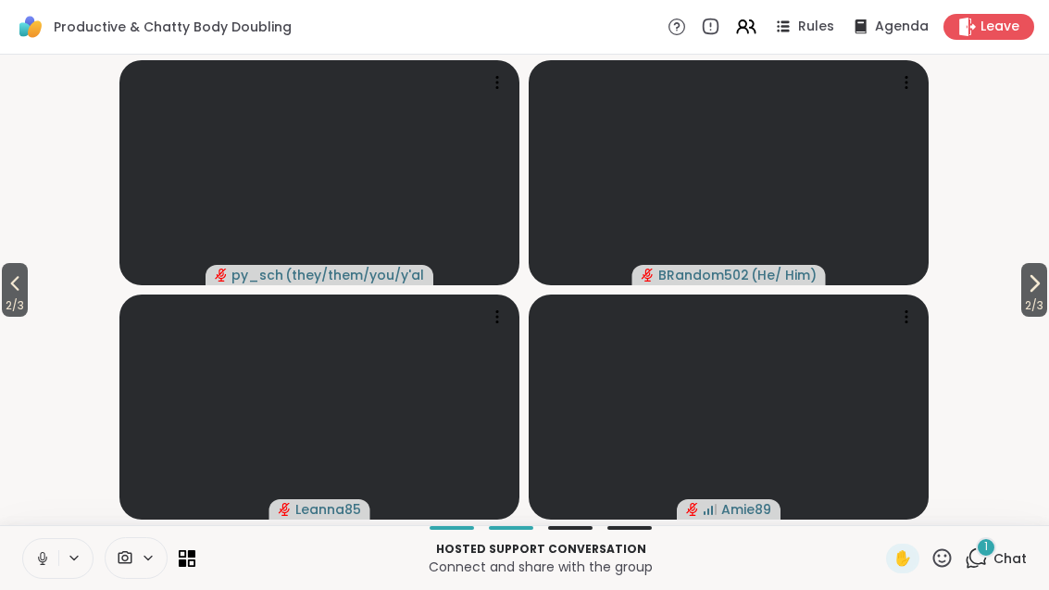
click at [1007, 571] on div "1 Chat" at bounding box center [996, 559] width 62 height 30
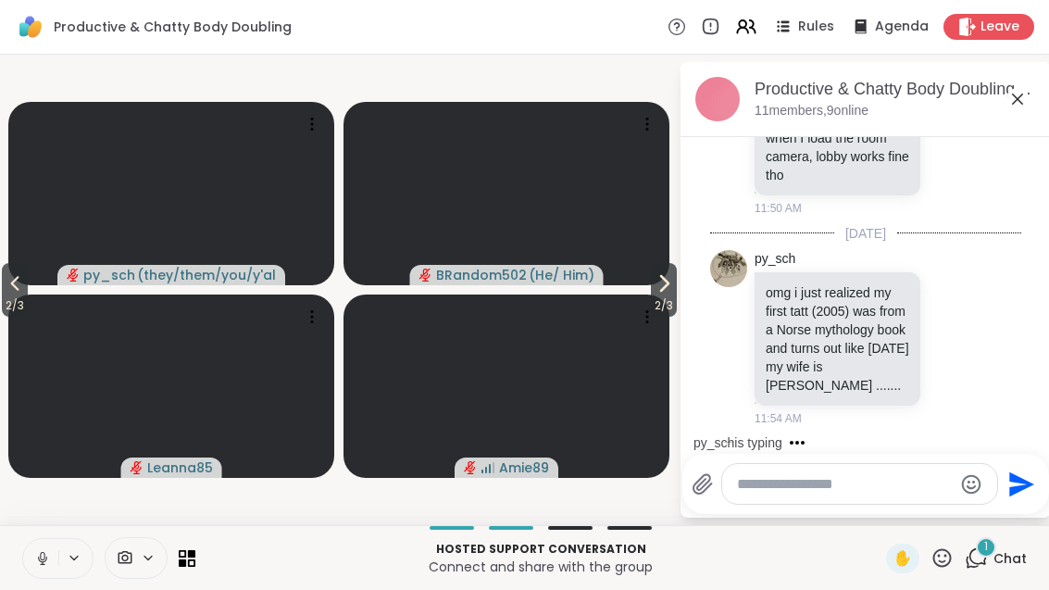
scroll to position [3293, 0]
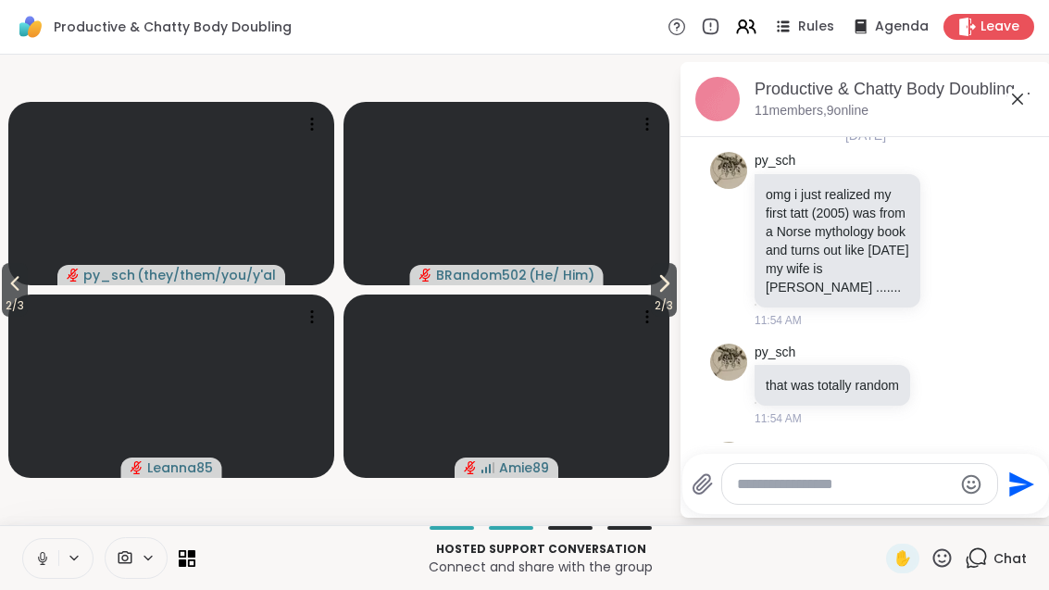
click at [662, 294] on span "2 / 3" at bounding box center [664, 305] width 26 height 22
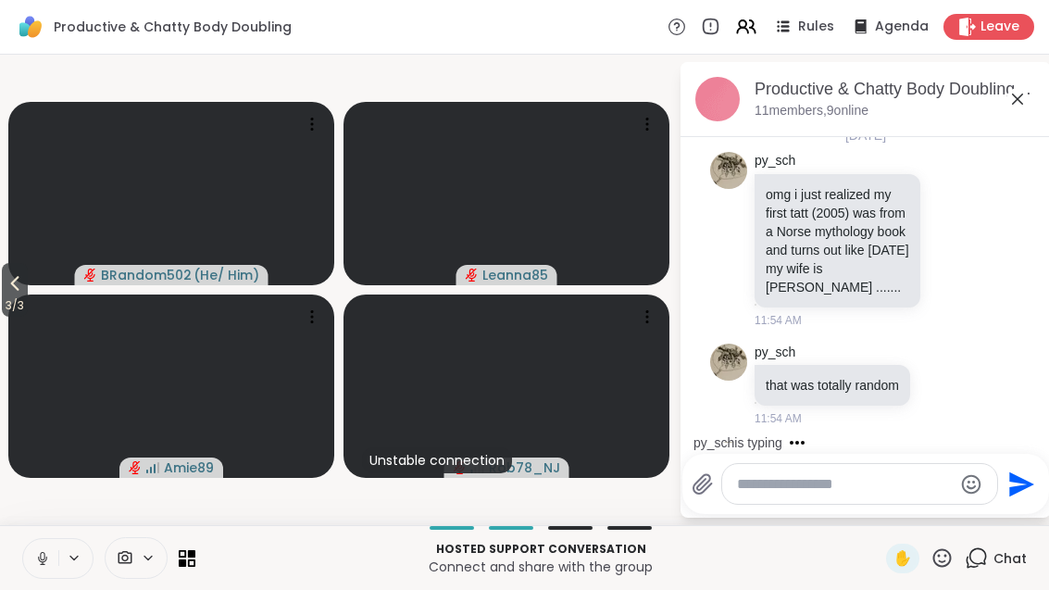
scroll to position [3391, 0]
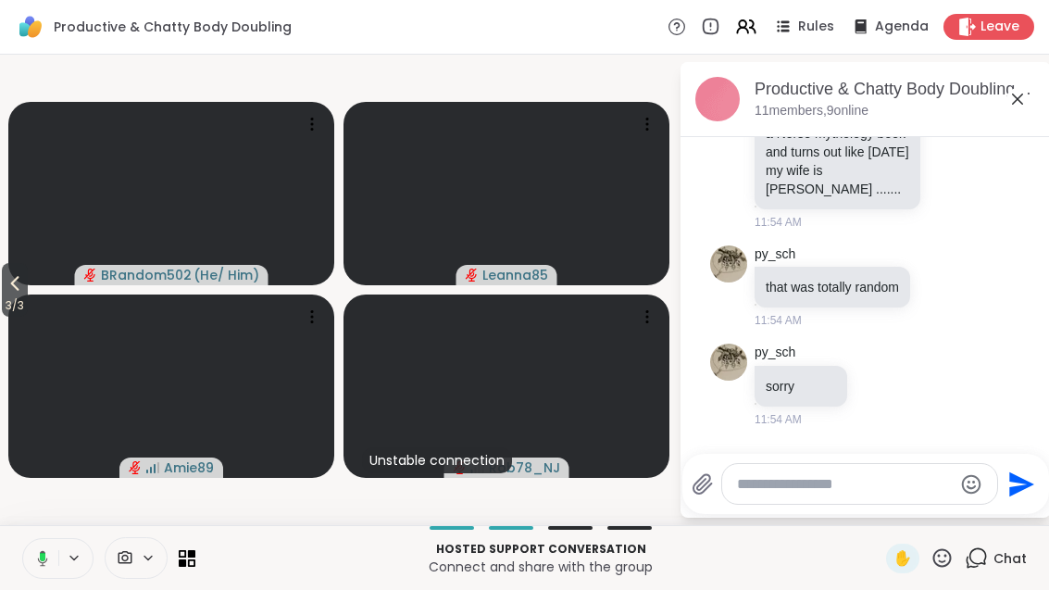
click at [4, 295] on span "3 / 3" at bounding box center [15, 305] width 26 height 22
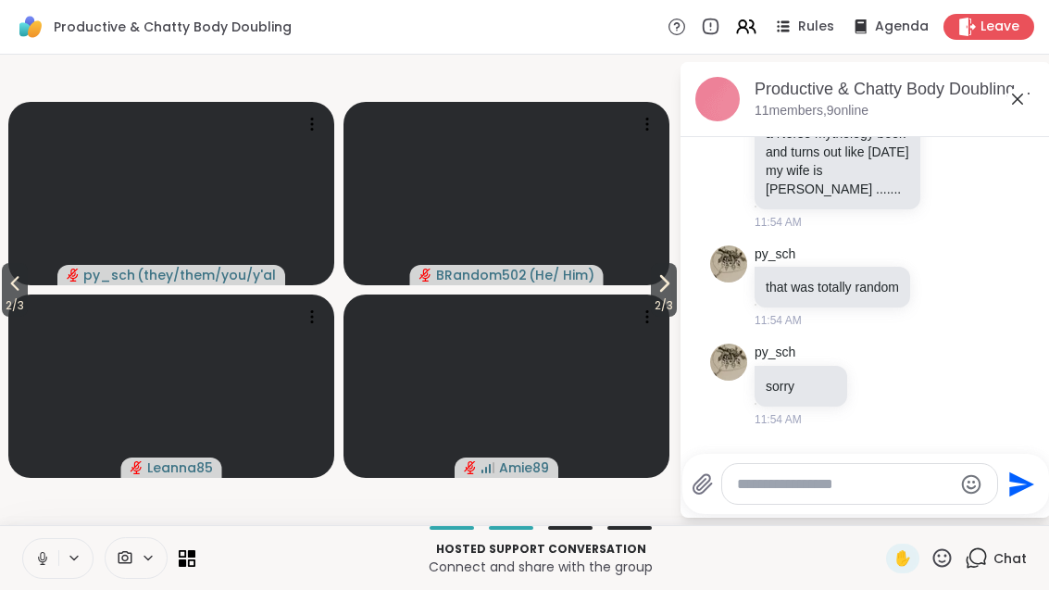
click at [3, 313] on span "2 / 3" at bounding box center [15, 305] width 26 height 22
click at [6, 317] on div "2 / 3 2 / 3 py_sch ( they/them/you/y'all/i/we ) BRandom502 ( He/ Him ) Leanna85…" at bounding box center [524, 290] width 1049 height 470
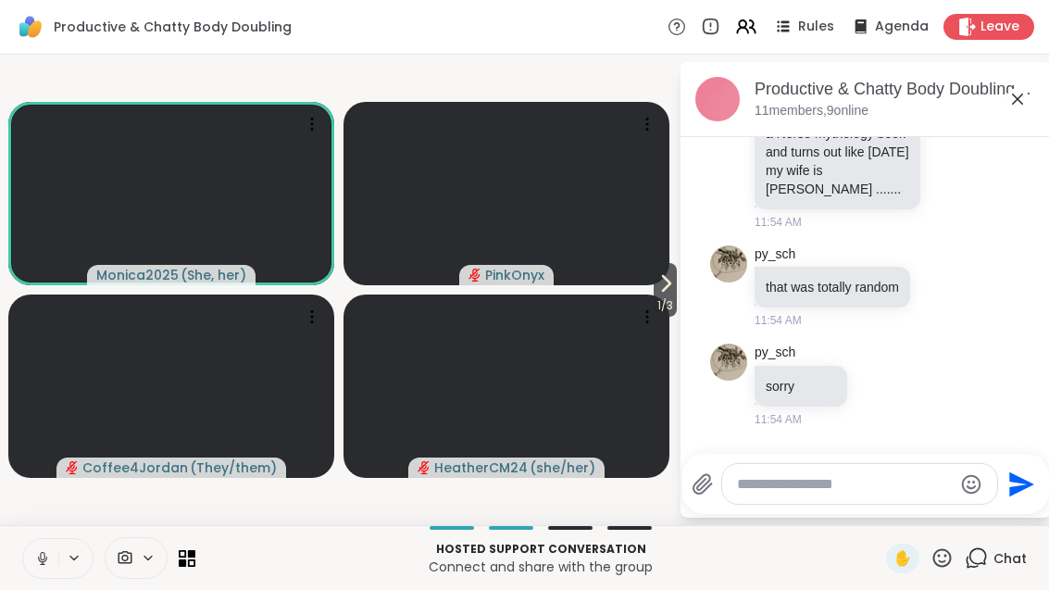
click at [674, 296] on span "1 / 3" at bounding box center [665, 305] width 23 height 22
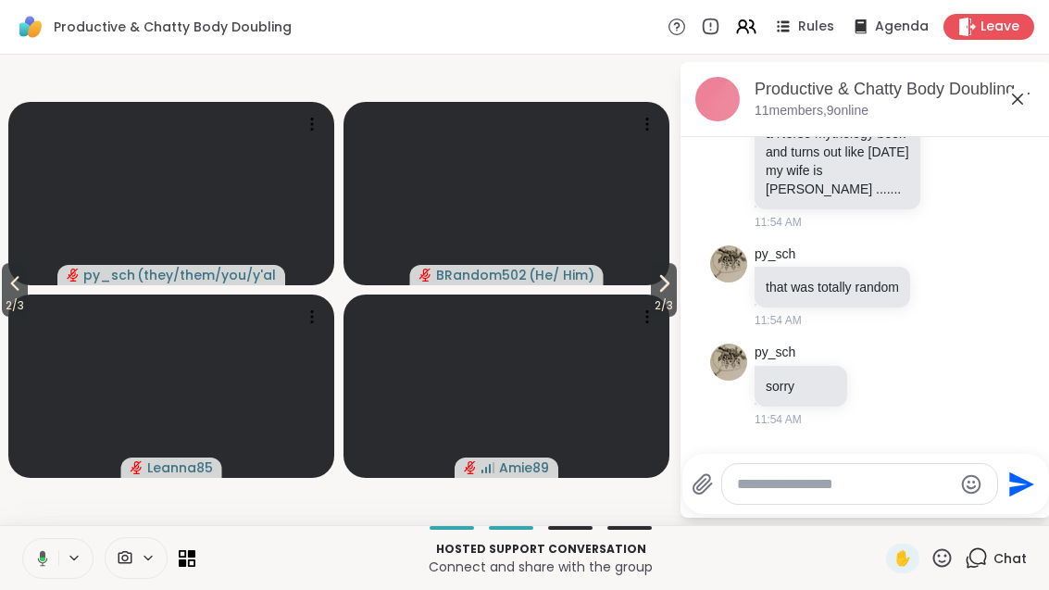
scroll to position [3489, 0]
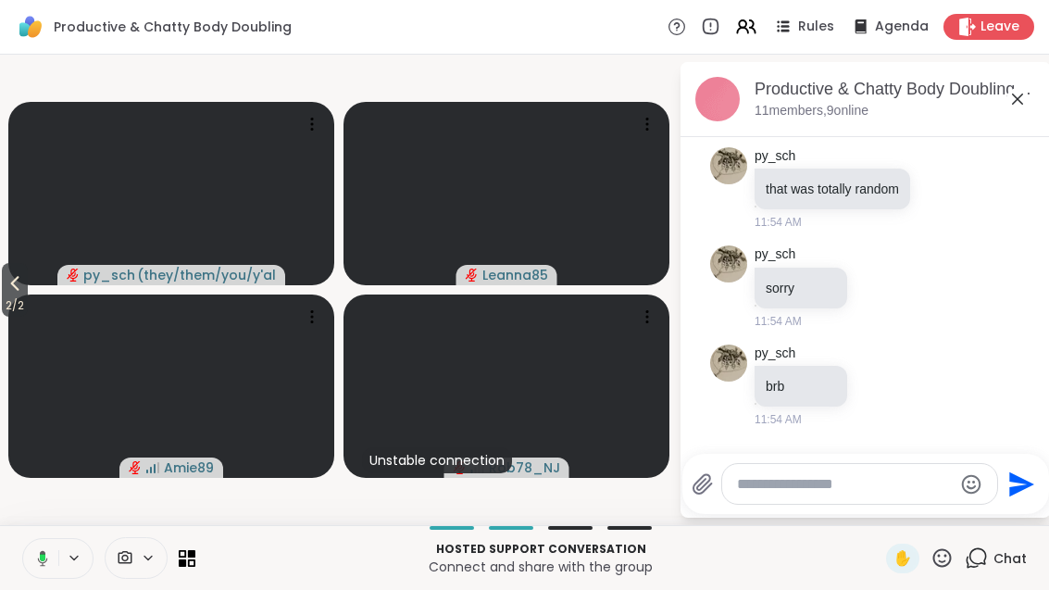
click at [7, 296] on span "2 / 2" at bounding box center [15, 305] width 26 height 22
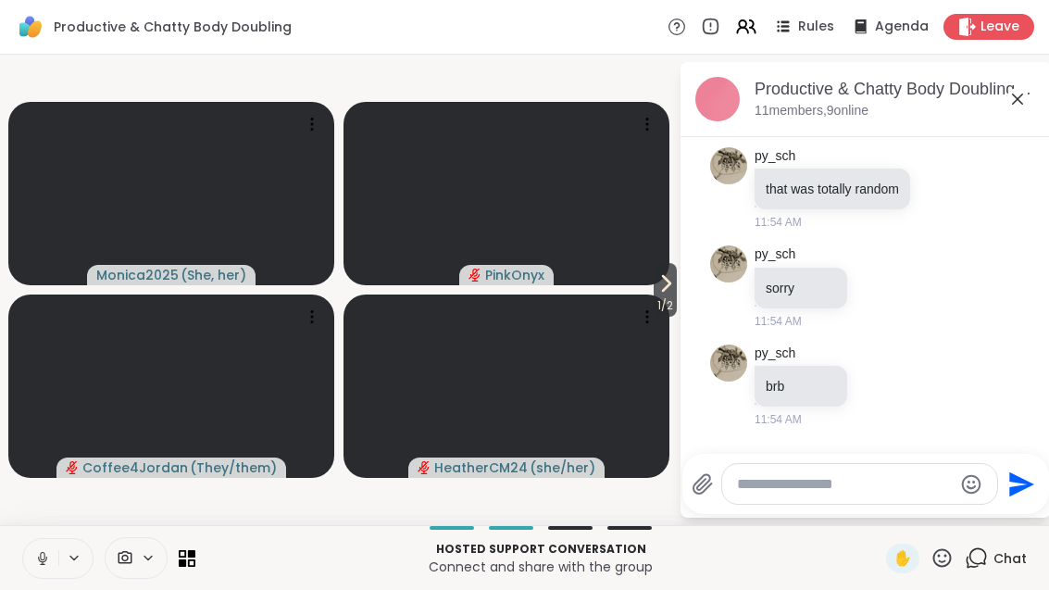
click at [659, 300] on span "1 / 2" at bounding box center [665, 305] width 23 height 22
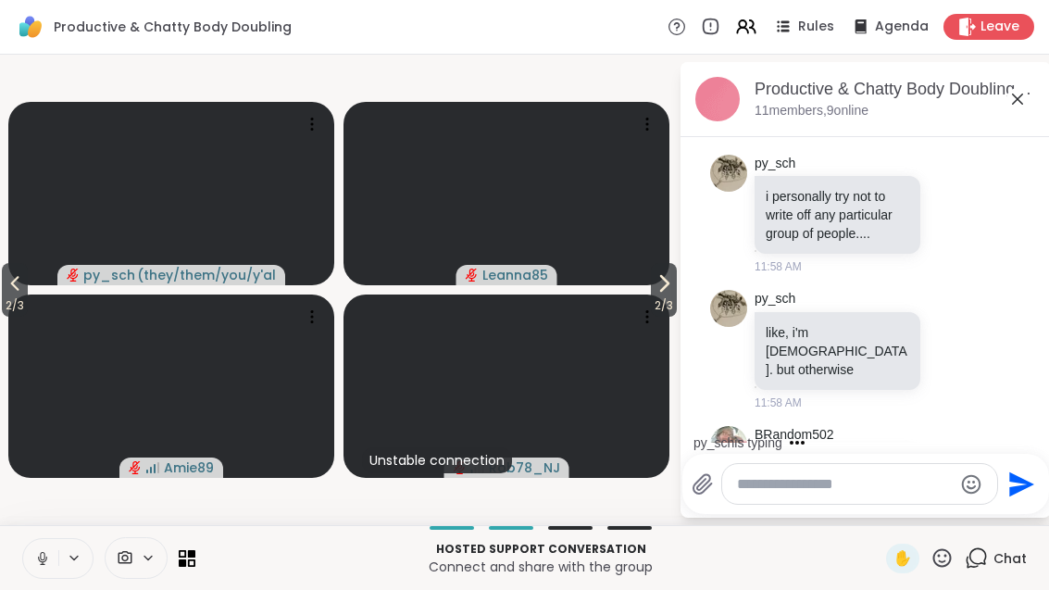
scroll to position [4011, 0]
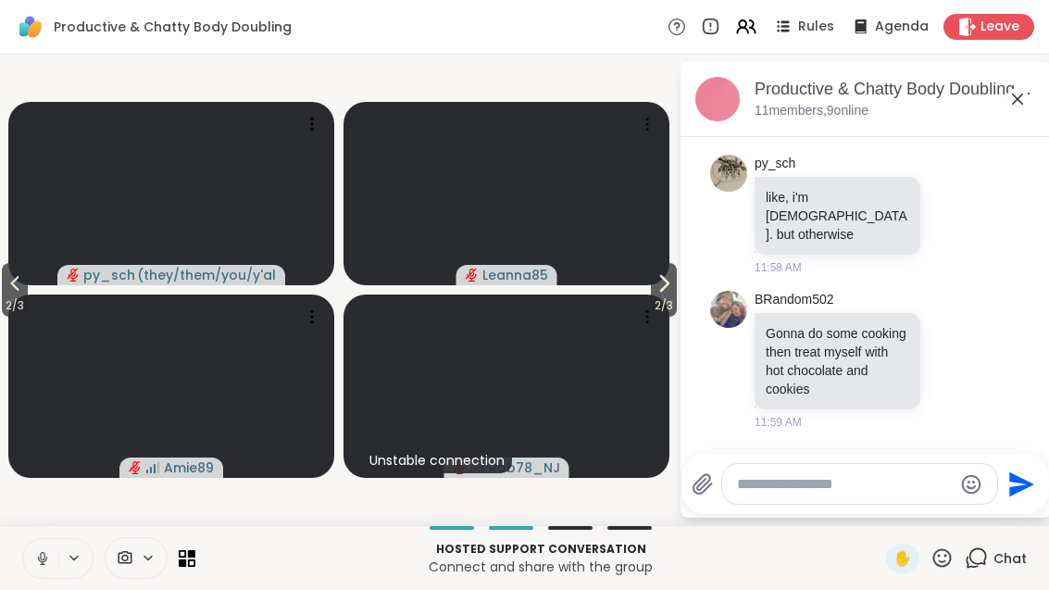
click at [952, 350] on icon at bounding box center [952, 359] width 17 height 19
click at [771, 321] on div "Select Reaction: Thumbs up" at bounding box center [764, 329] width 17 height 17
click at [661, 290] on icon at bounding box center [664, 283] width 7 height 15
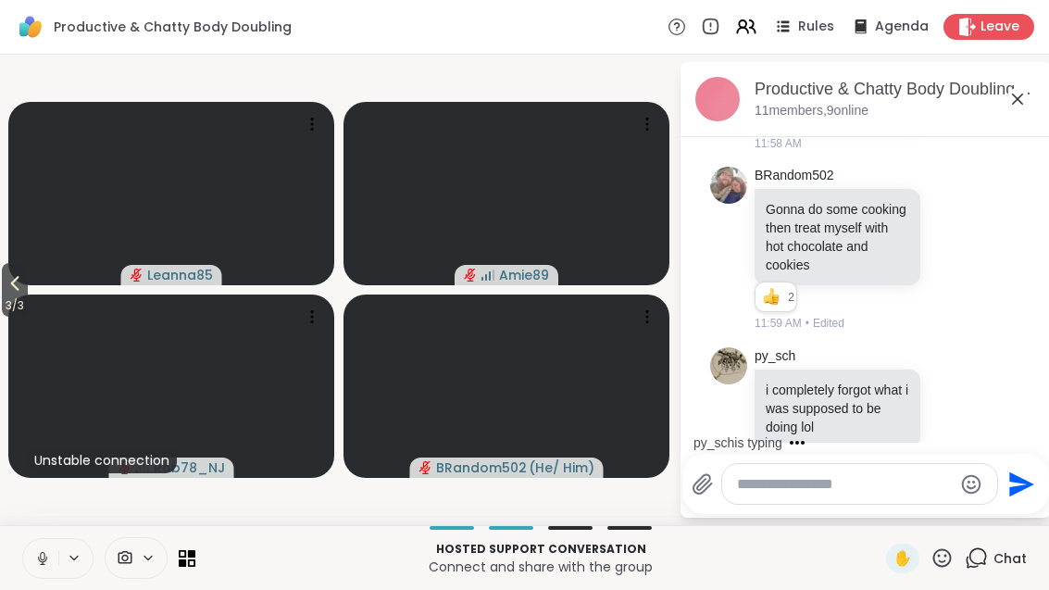
scroll to position [4233, 0]
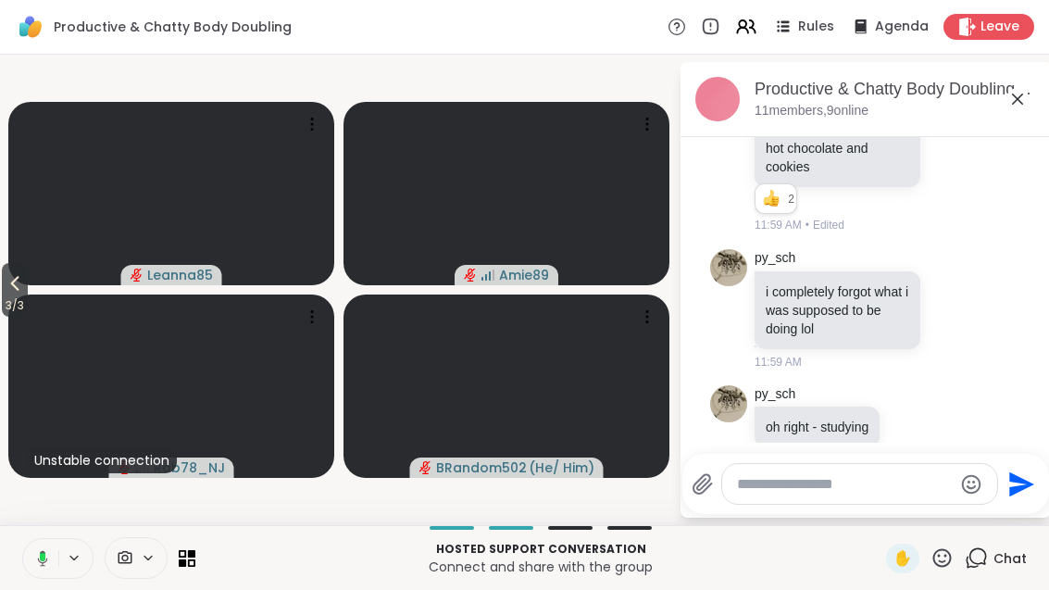
click at [14, 269] on button "3 / 3" at bounding box center [15, 290] width 26 height 54
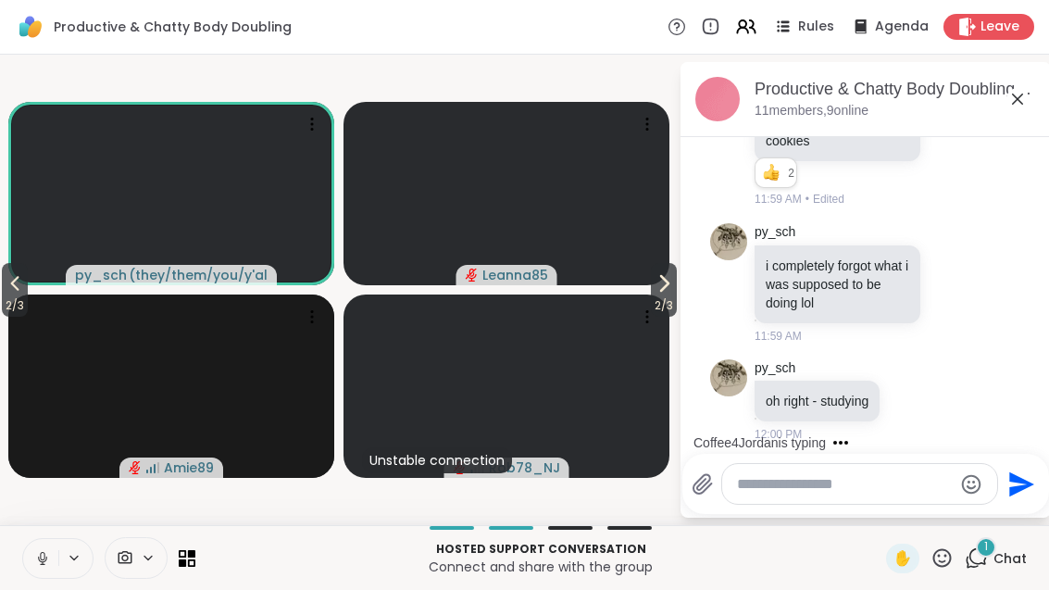
scroll to position [4376, 0]
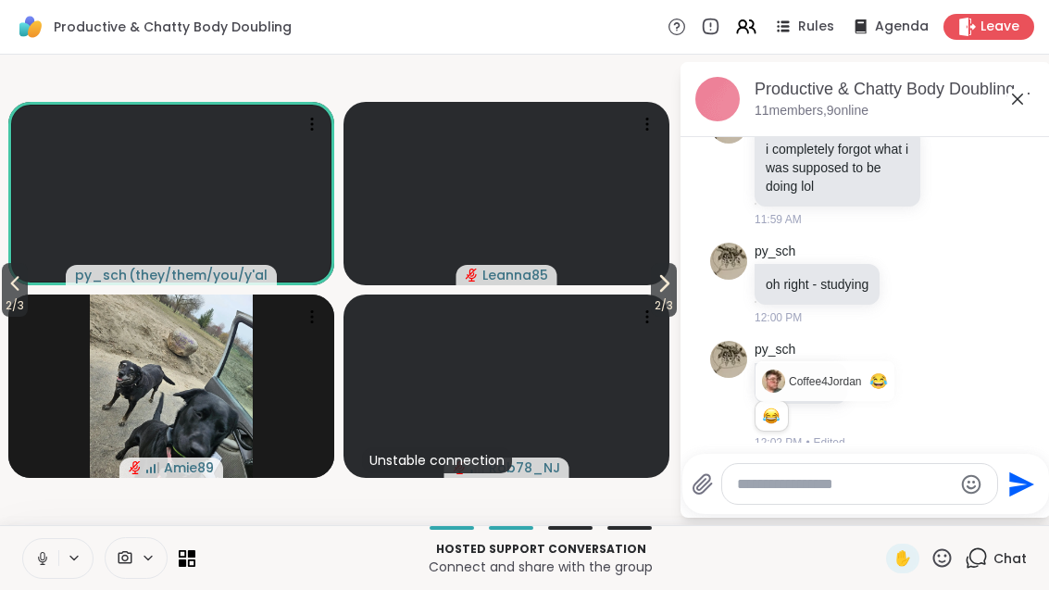
click at [984, 333] on div "py_sch lol Coffee4Jordan 😂 1 1 12:02 PM • Edited" at bounding box center [865, 395] width 311 height 125
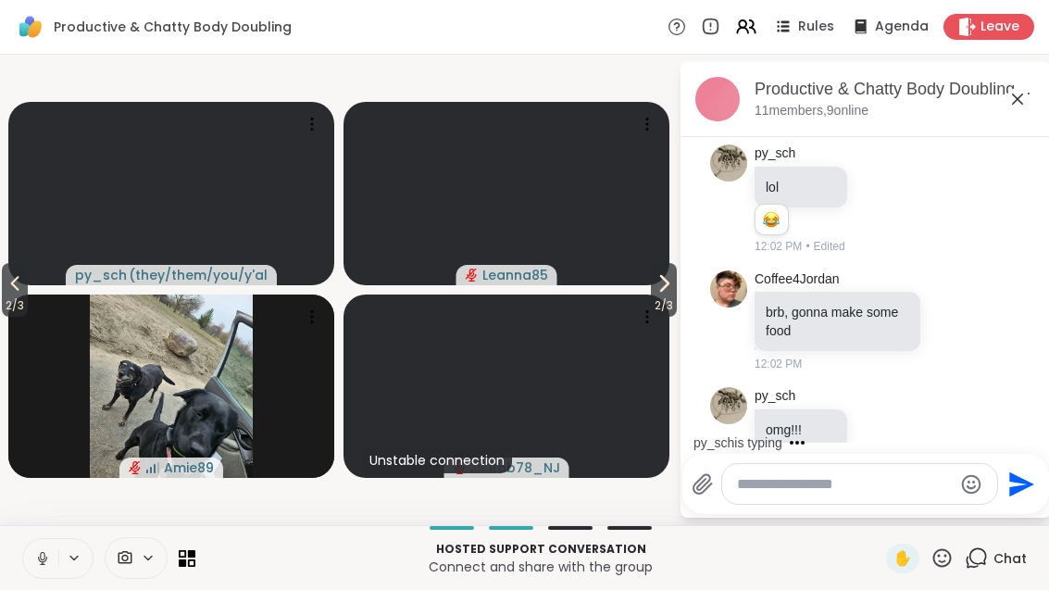
scroll to position [4689, 0]
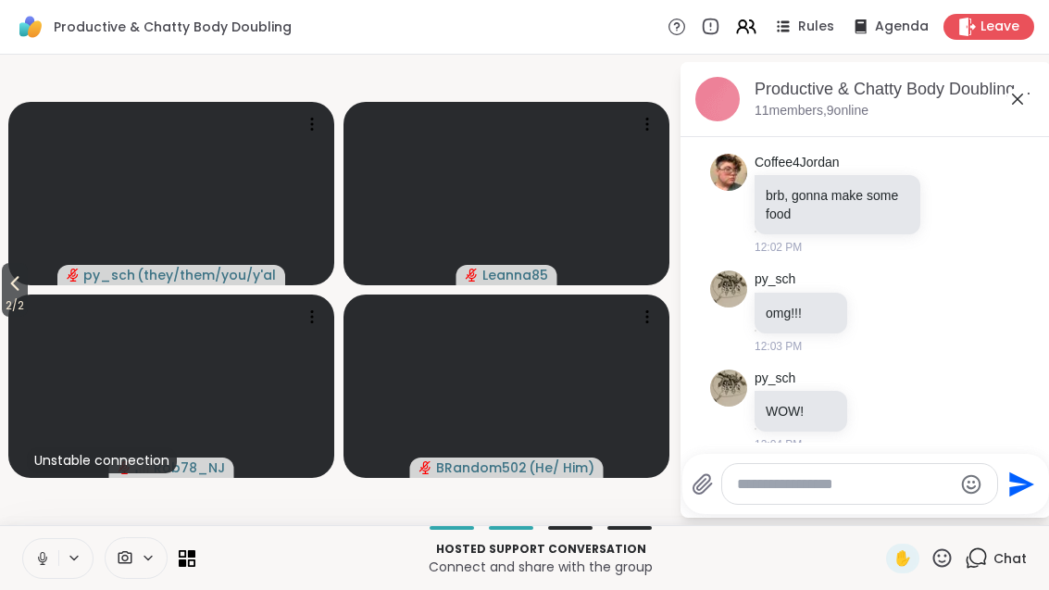
click at [2, 316] on span "2 / 2" at bounding box center [15, 305] width 26 height 22
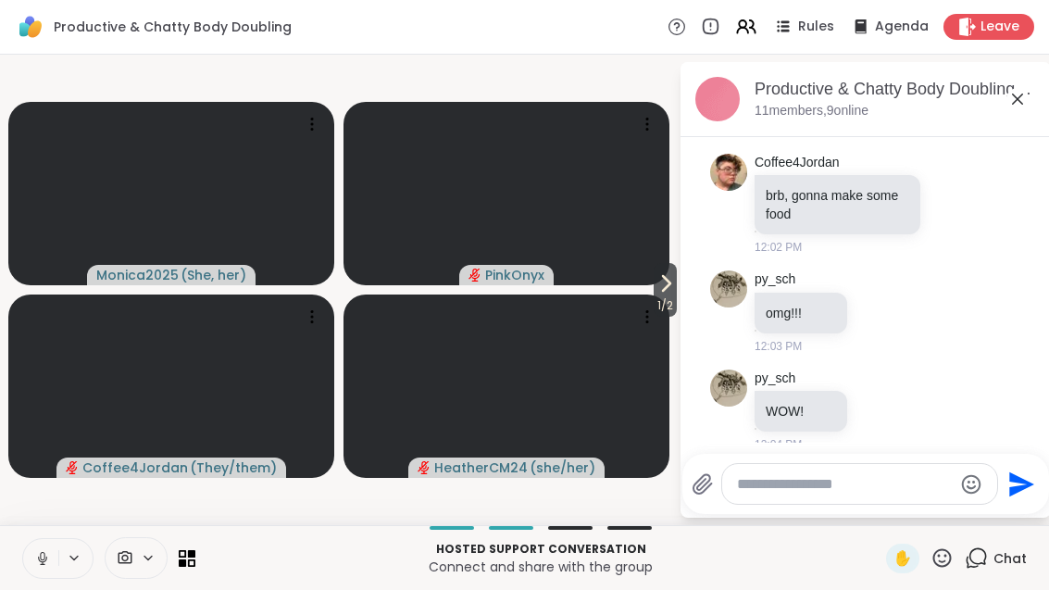
click at [672, 300] on span "1 / 2" at bounding box center [665, 305] width 23 height 22
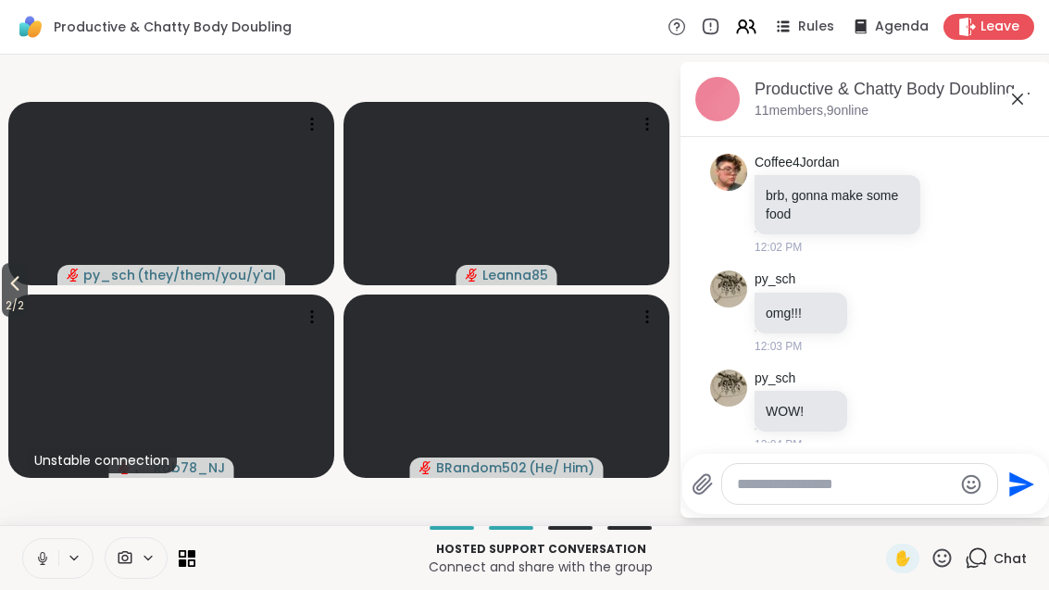
click at [13, 290] on icon at bounding box center [15, 283] width 22 height 22
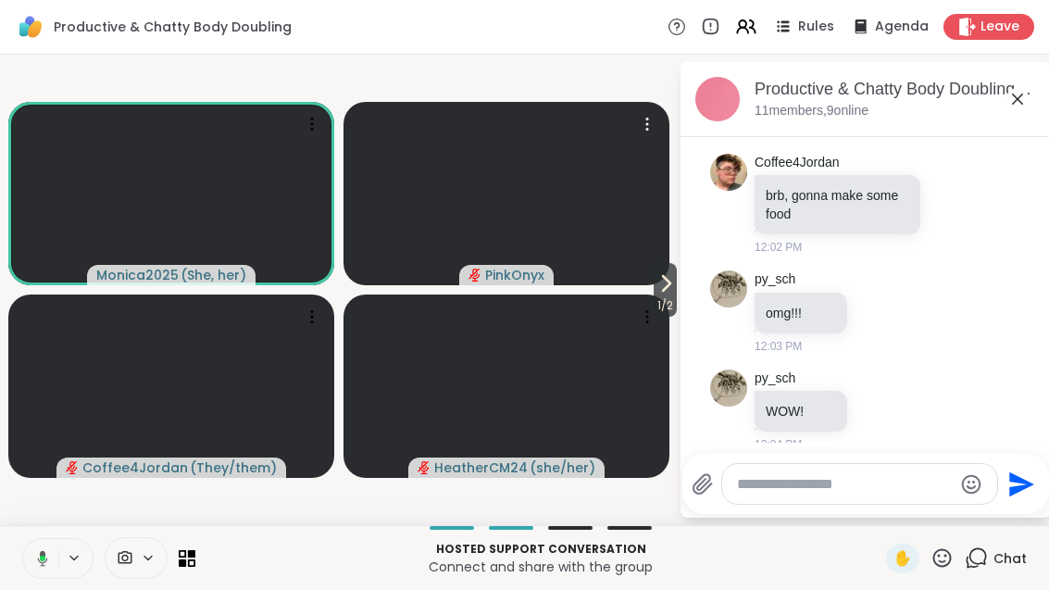
click at [645, 276] on video at bounding box center [507, 193] width 326 height 183
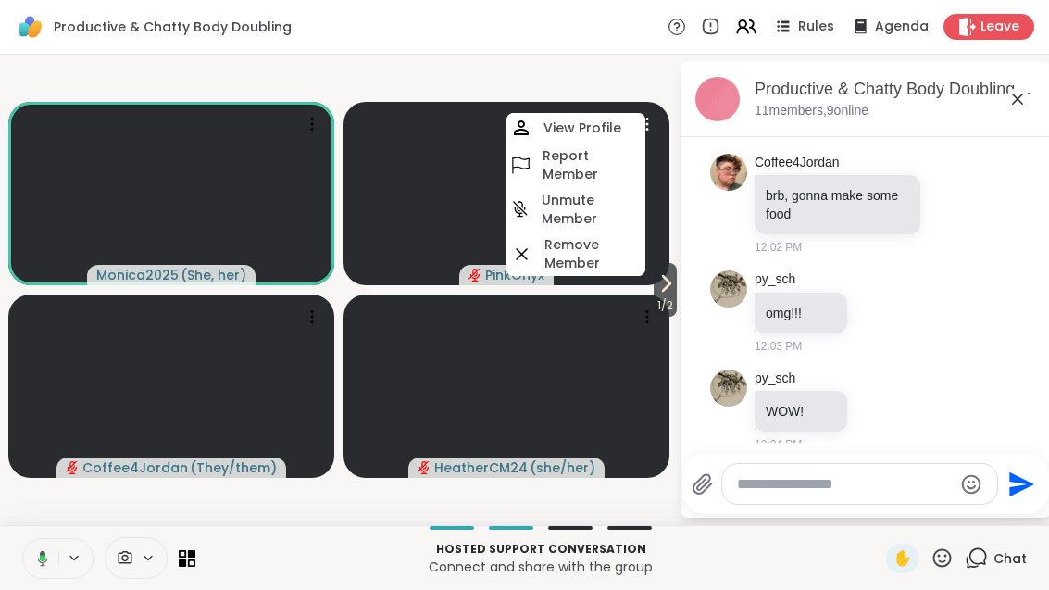
click at [667, 312] on span "1 / 2" at bounding box center [665, 305] width 23 height 22
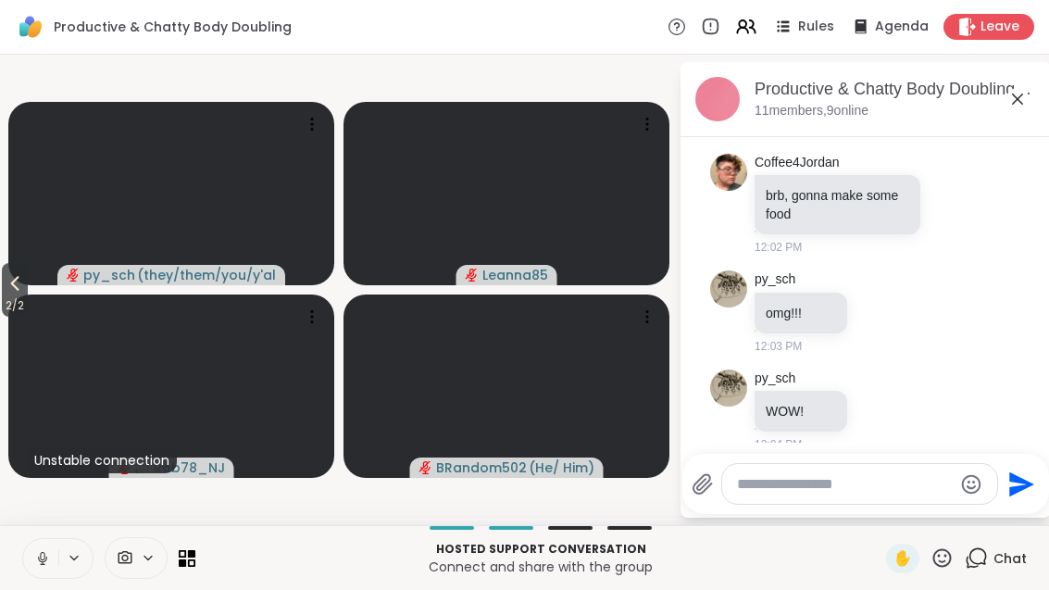
click at [3, 270] on button "2 / 2" at bounding box center [15, 290] width 26 height 54
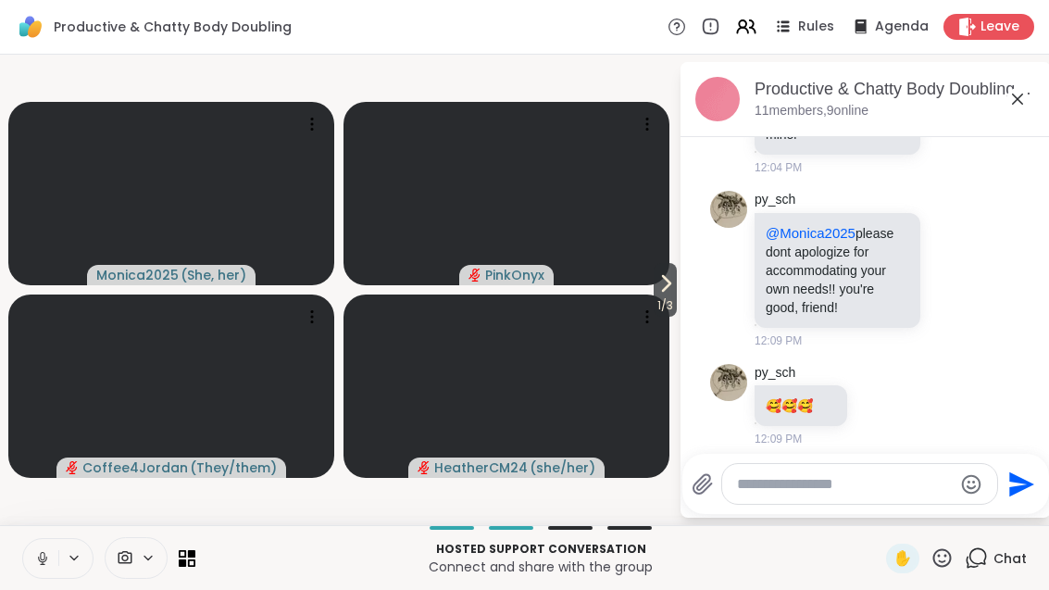
scroll to position [5219, 0]
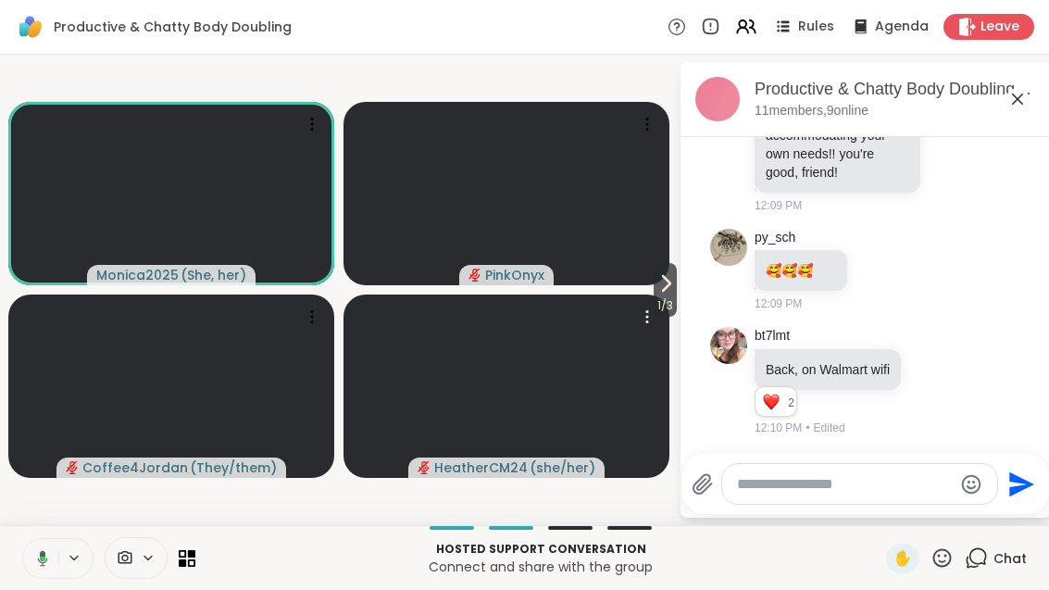
click at [644, 301] on video at bounding box center [507, 385] width 326 height 183
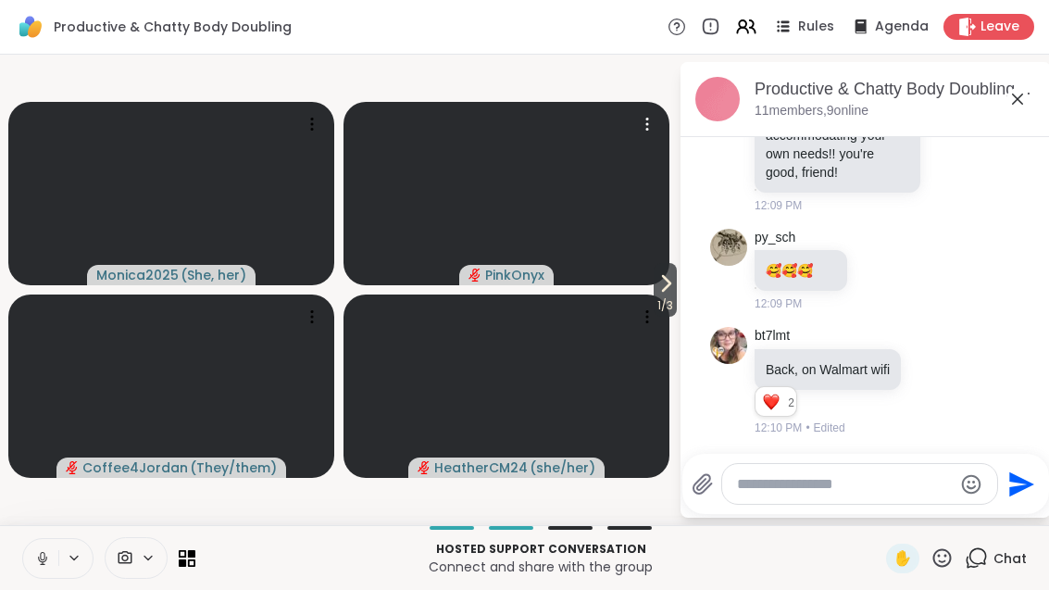
click at [633, 283] on video at bounding box center [507, 193] width 326 height 183
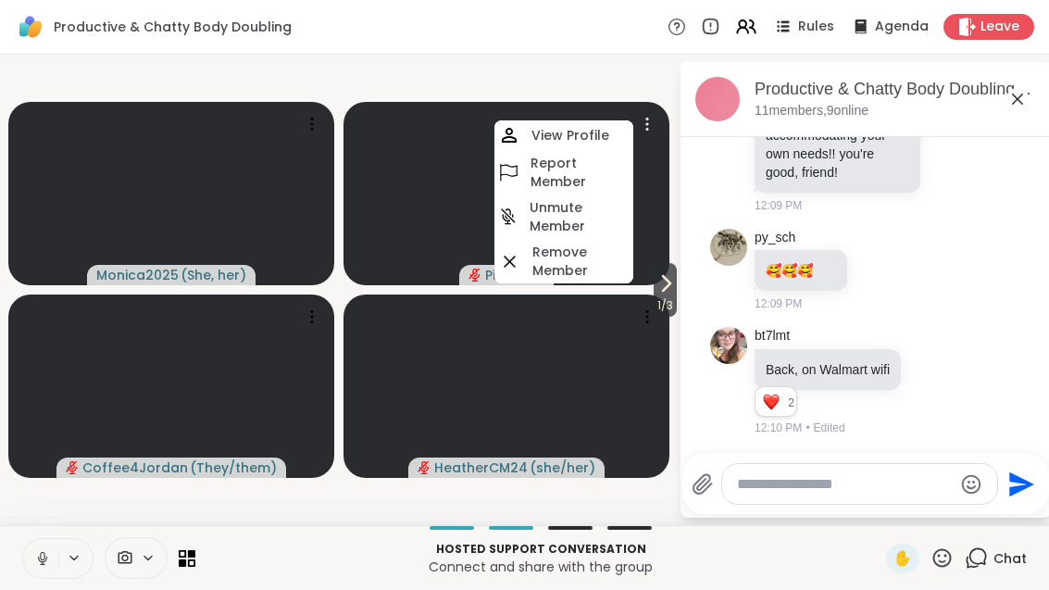
click at [663, 295] on span "1 / 3" at bounding box center [665, 305] width 23 height 22
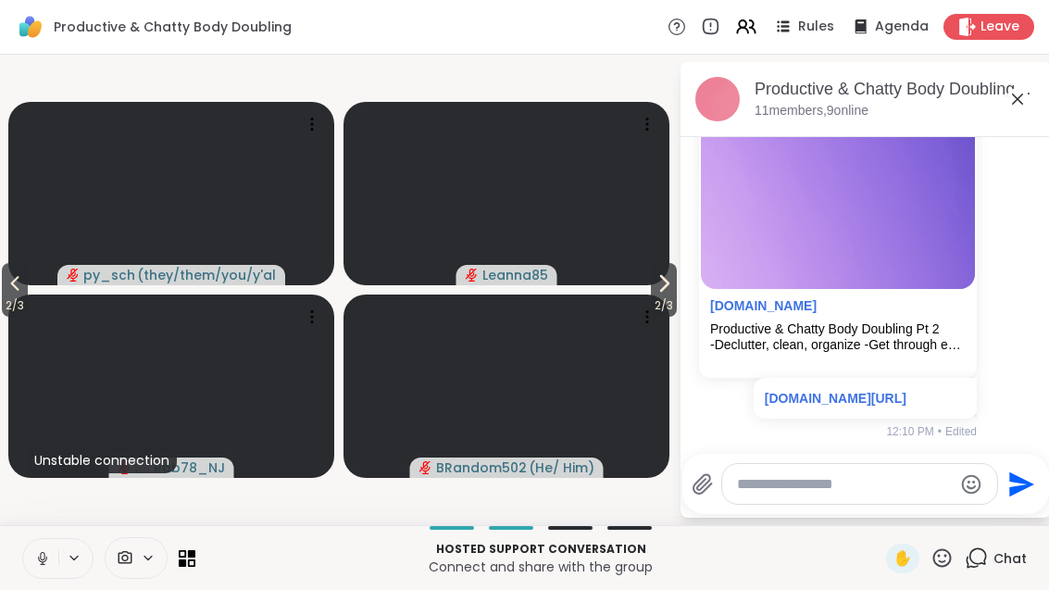
scroll to position [5654, 0]
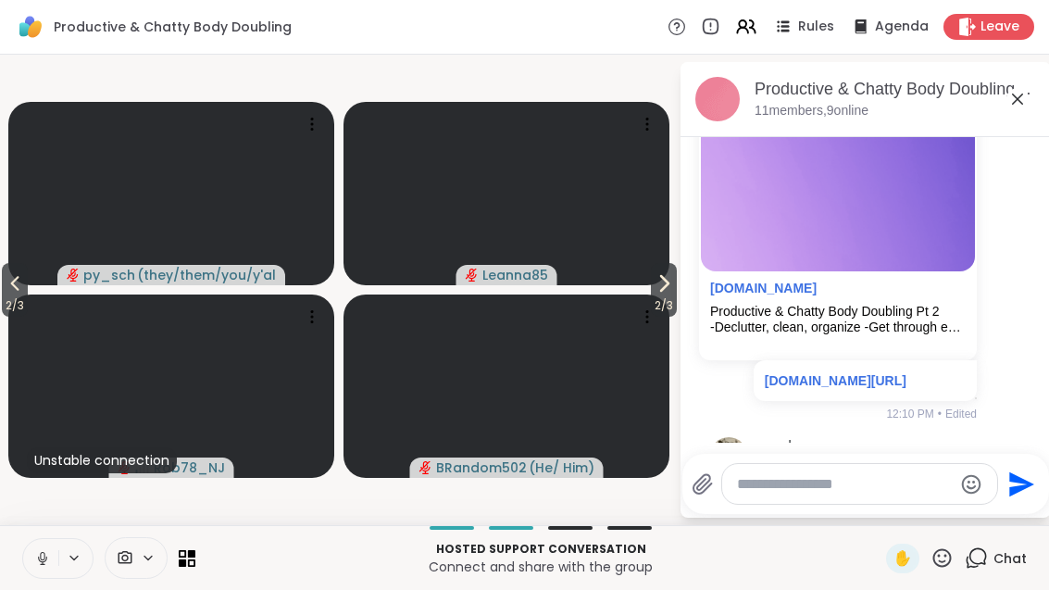
click at [4, 277] on button "2 / 3" at bounding box center [15, 290] width 26 height 54
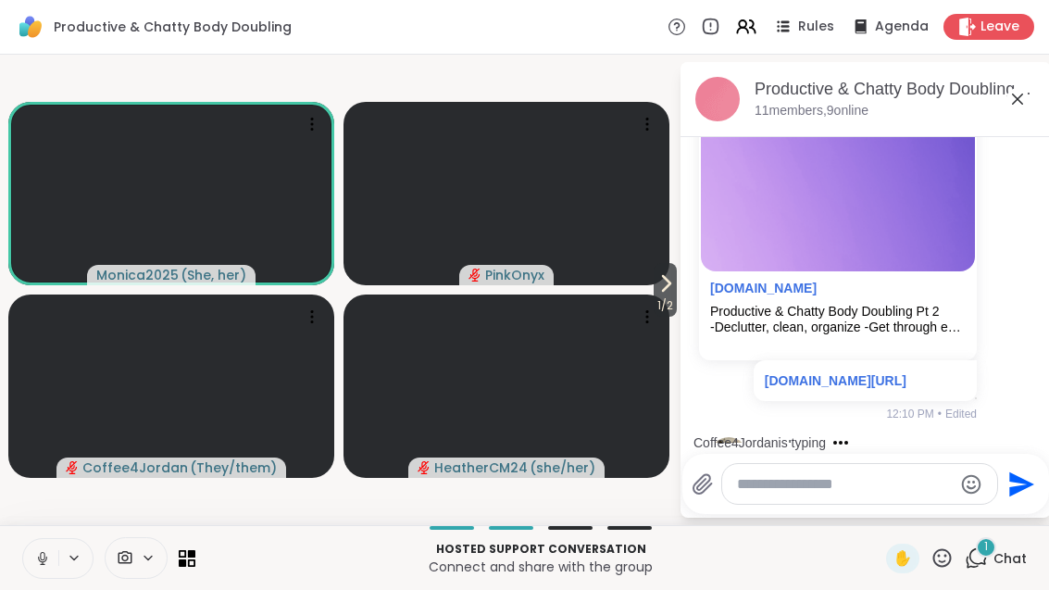
scroll to position [5770, 0]
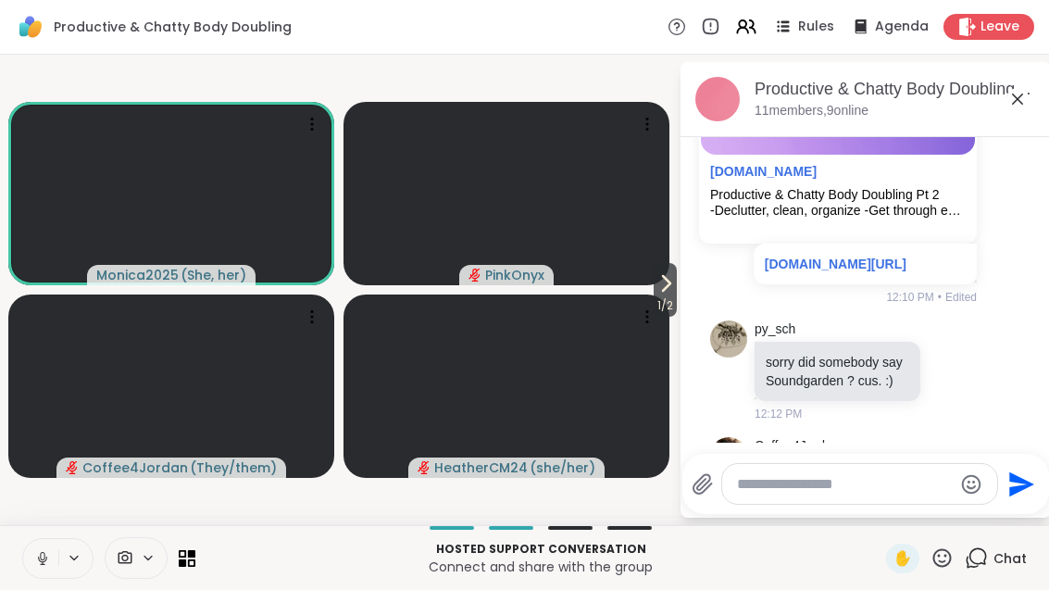
click at [660, 302] on span "1 / 2" at bounding box center [665, 305] width 23 height 22
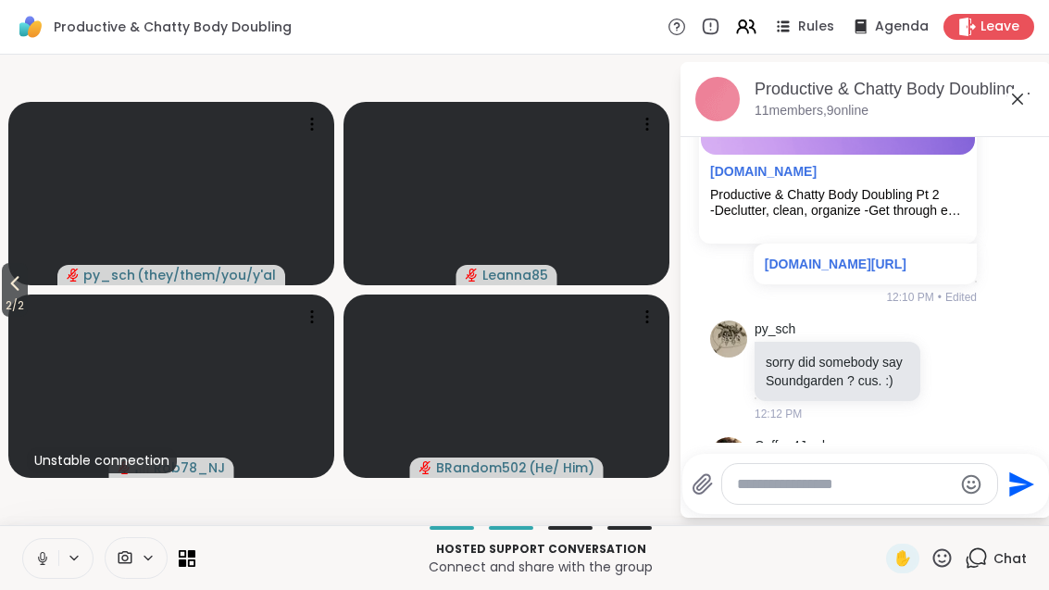
click at [13, 282] on icon at bounding box center [15, 283] width 22 height 22
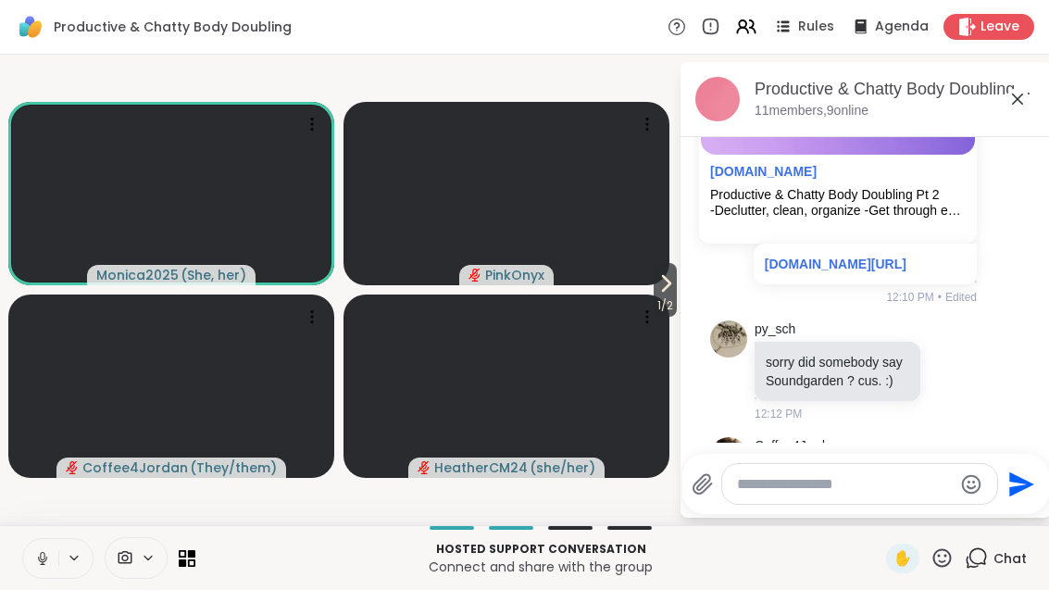
click at [654, 298] on span "1 / 2" at bounding box center [665, 305] width 23 height 22
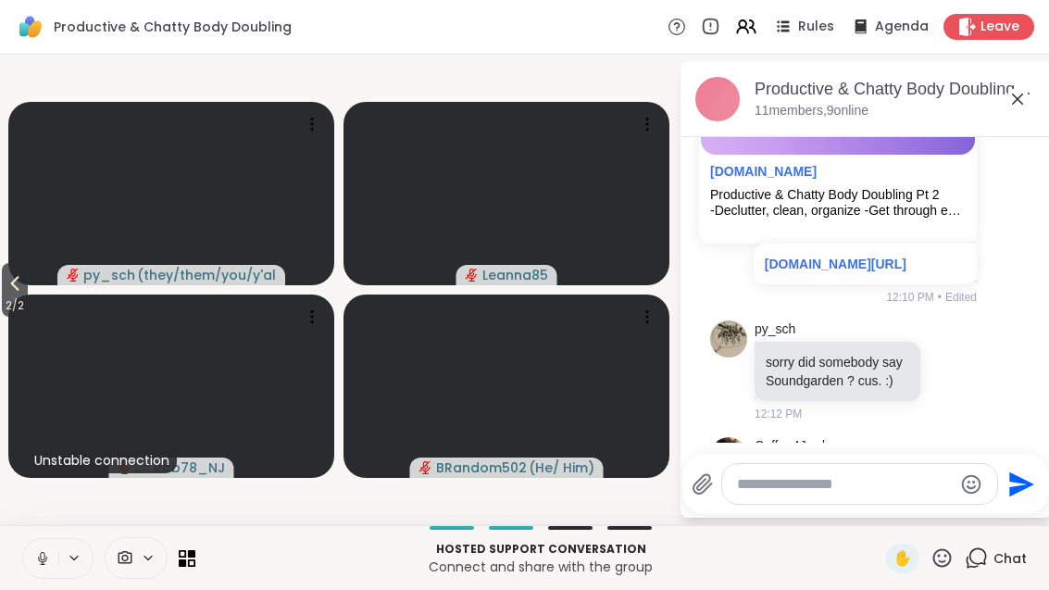
click at [44, 564] on icon at bounding box center [42, 563] width 5 height 1
click at [803, 576] on div "Hosted support conversation Connect and share with the group" at bounding box center [540, 558] width 669 height 42
click at [357, 531] on div "Hosted support conversation Connect and share with the group ✋ Chat" at bounding box center [524, 557] width 1049 height 65
click at [4, 283] on button "2 / 2" at bounding box center [15, 290] width 26 height 54
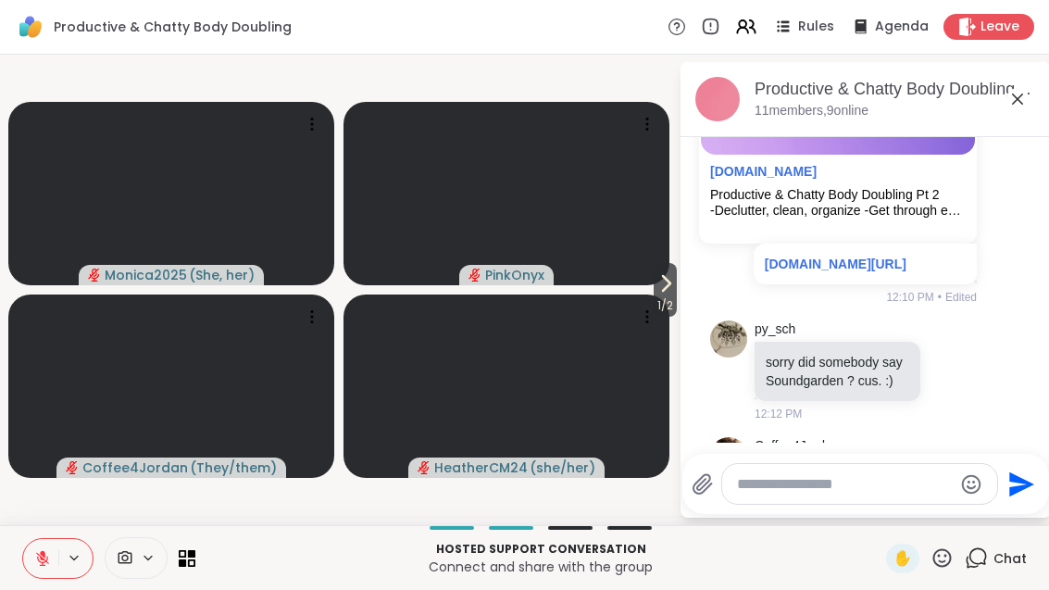
click at [941, 476] on div at bounding box center [932, 487] width 17 height 22
click at [968, 476] on icon at bounding box center [973, 487] width 17 height 22
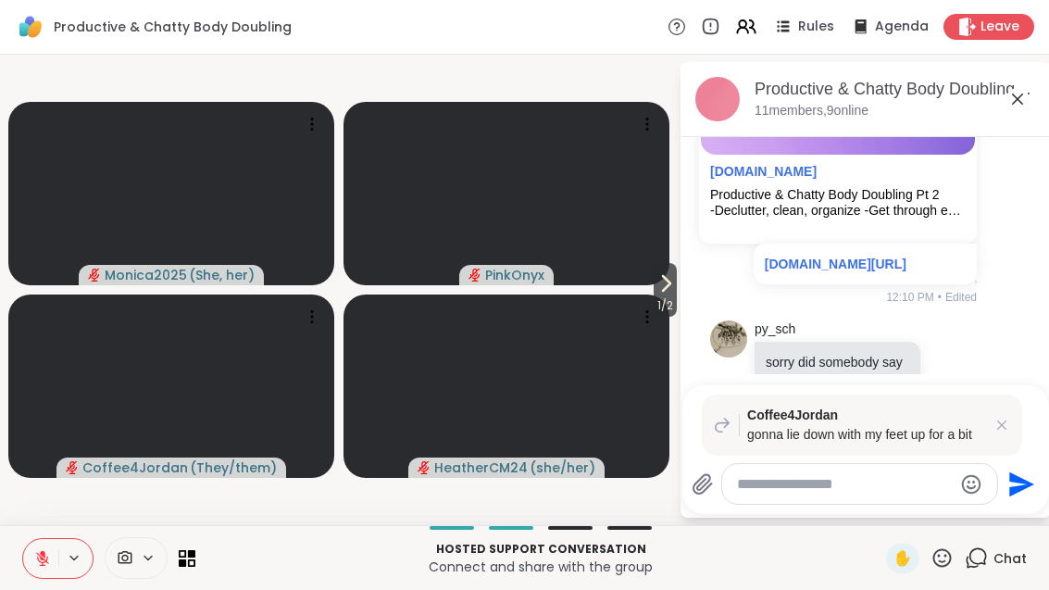
click at [1014, 410] on div "Coffee4Jordan gonna lie down with my feet up for a bit" at bounding box center [862, 424] width 320 height 61
click at [995, 430] on icon at bounding box center [1002, 425] width 19 height 19
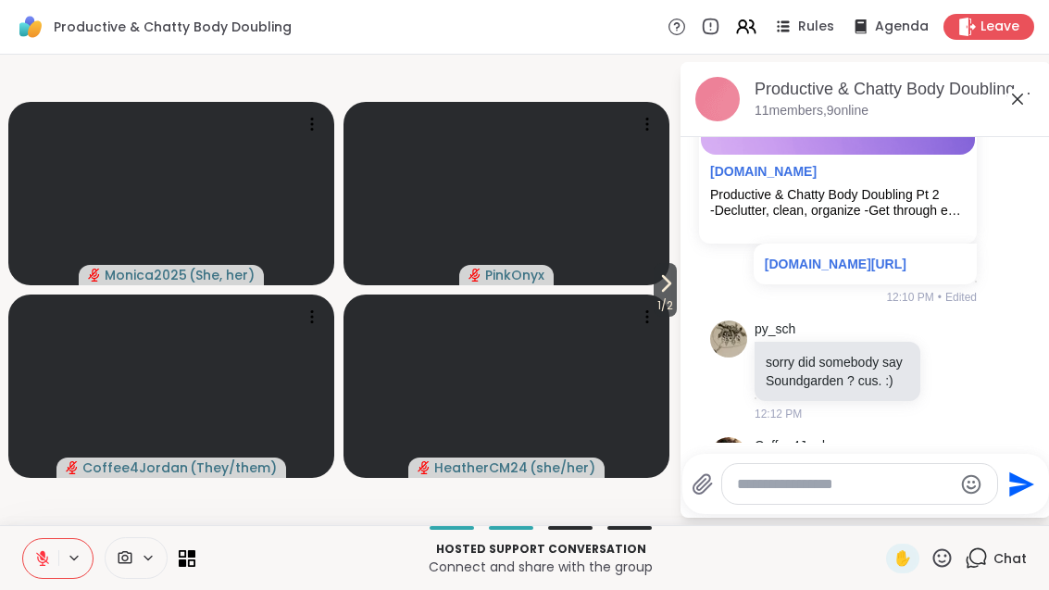
click at [961, 476] on div at bounding box center [952, 487] width 17 height 22
click at [773, 449] on div "Select Reaction: Thumbs up" at bounding box center [764, 457] width 17 height 17
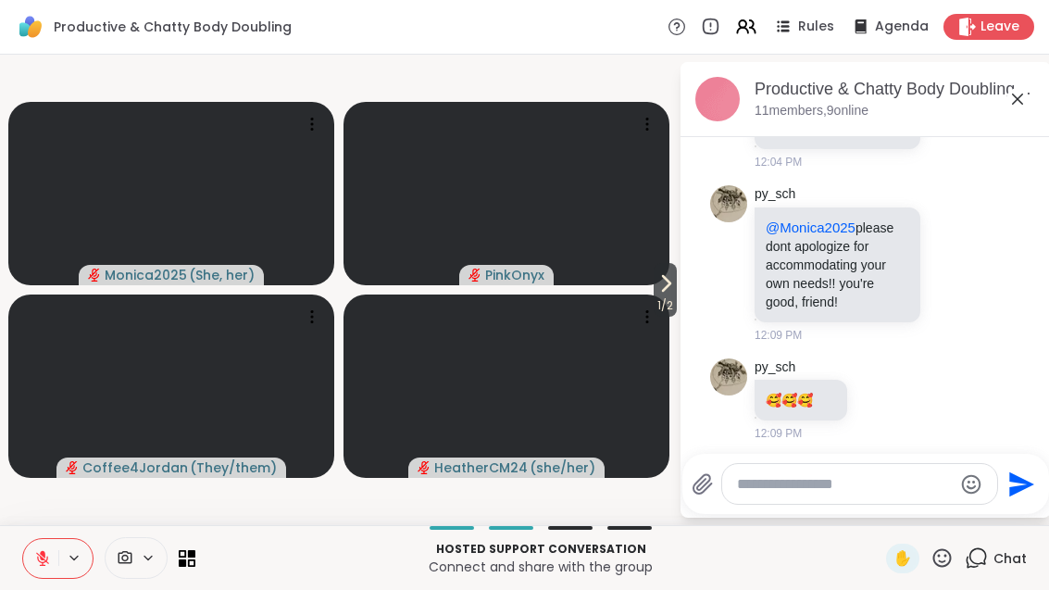
scroll to position [5088, 0]
click at [927, 505] on icon at bounding box center [934, 512] width 14 height 14
click at [905, 464] on button "Select Reaction: Thumbs up" at bounding box center [892, 482] width 37 height 37
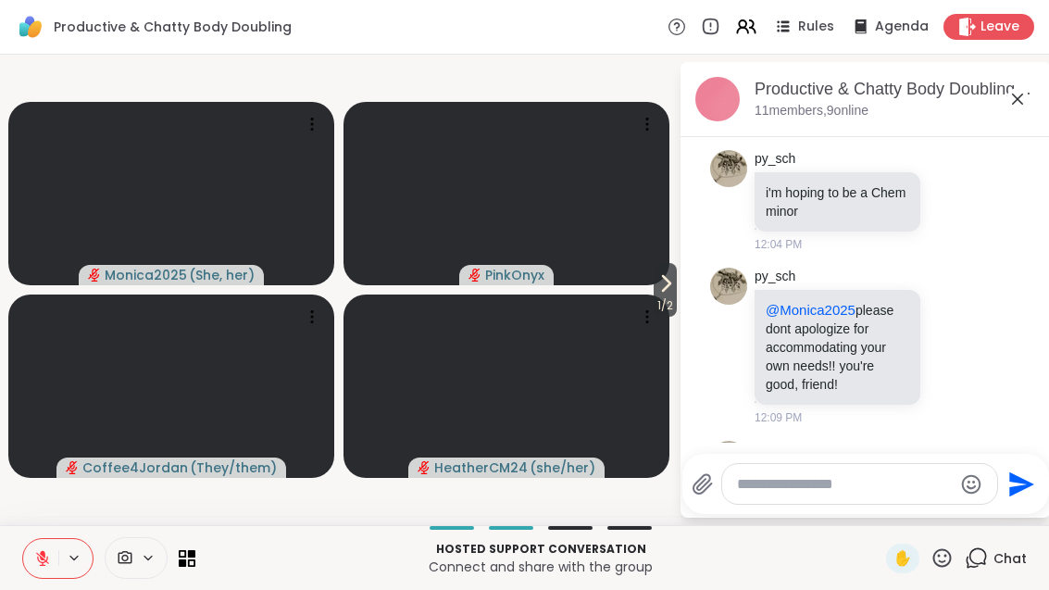
scroll to position [4998, 0]
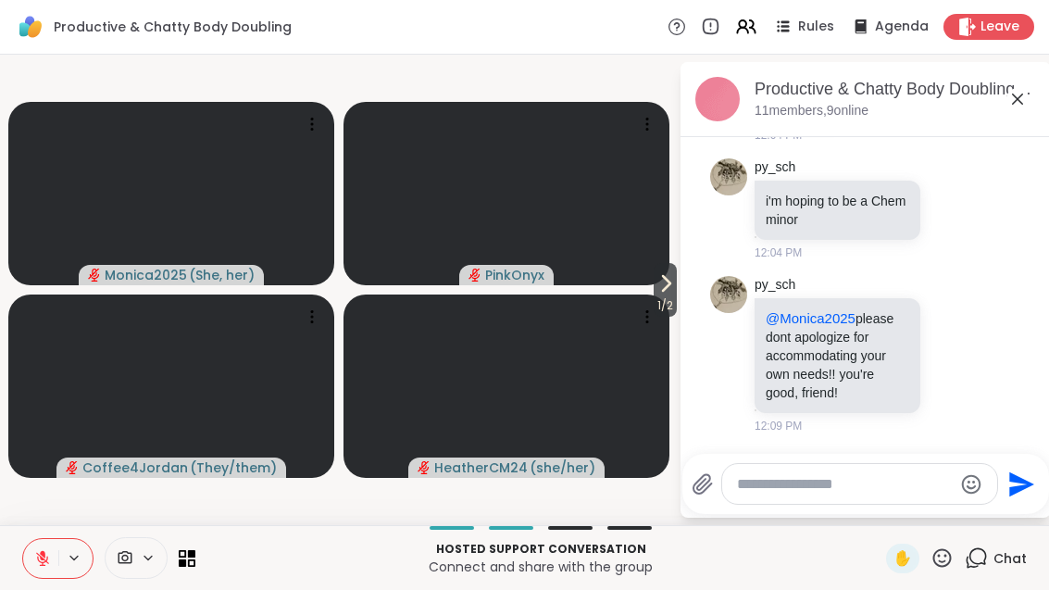
click at [973, 442] on div "py_sch 🥰 🥰 🥰 12:09 PM" at bounding box center [865, 491] width 311 height 99
click at [955, 356] on icon at bounding box center [953, 357] width 6 height 2
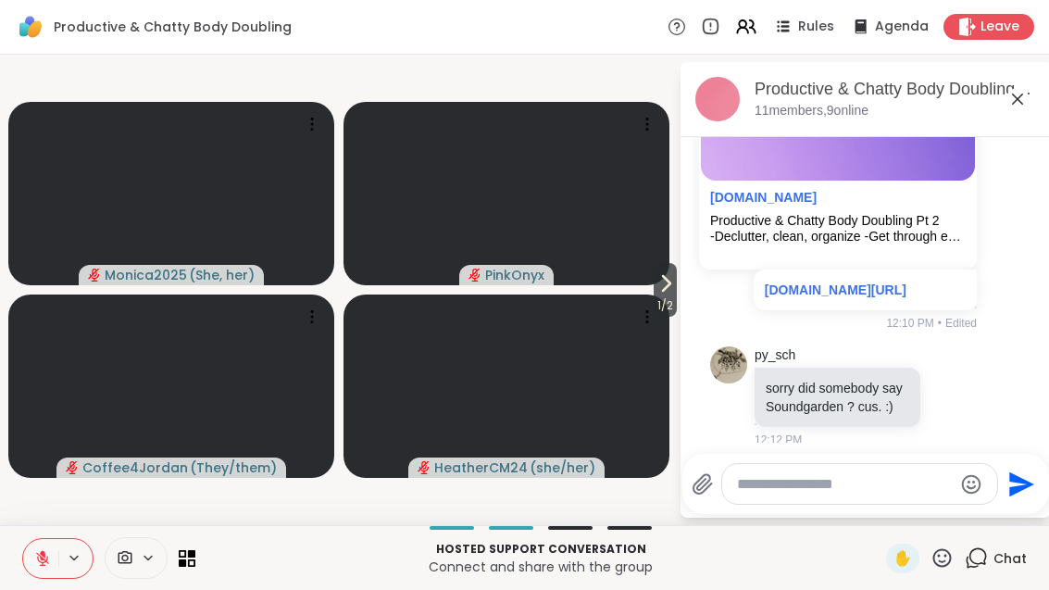
scroll to position [5796, 0]
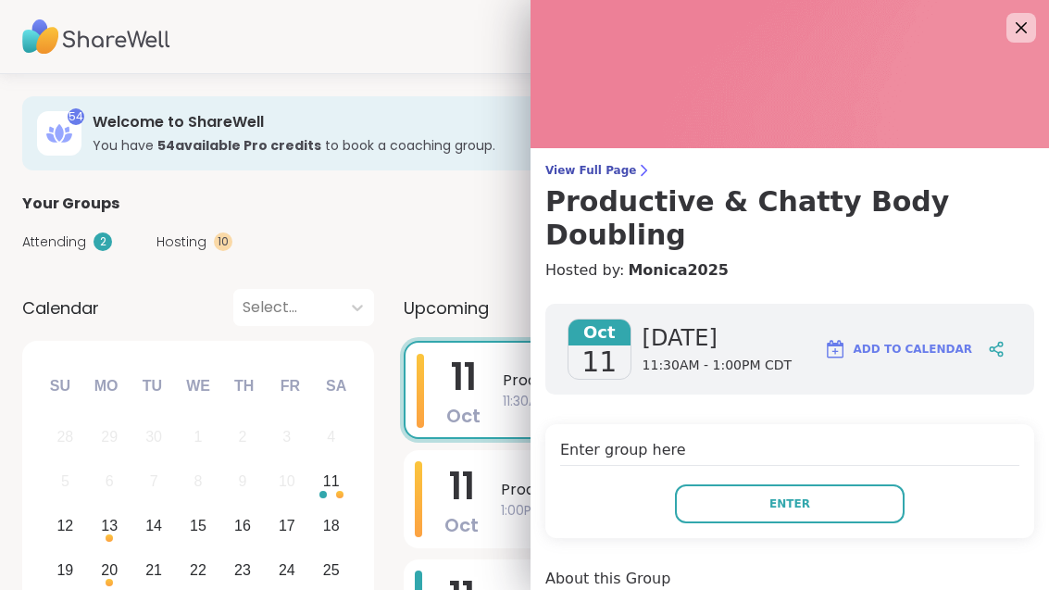
click at [844, 484] on button "Enter" at bounding box center [790, 503] width 230 height 39
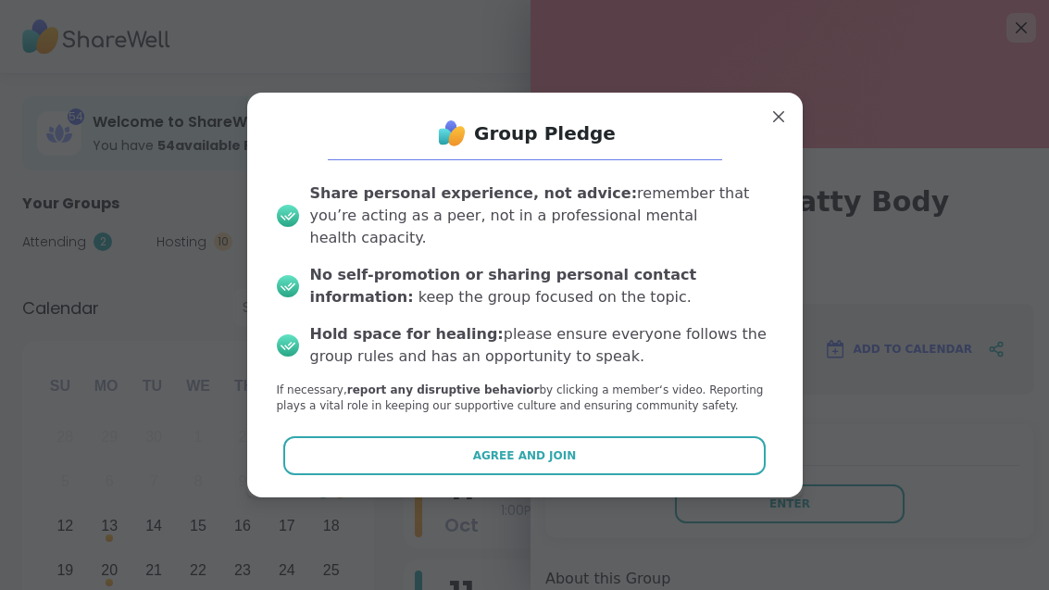
click at [689, 444] on button "Agree and Join" at bounding box center [524, 455] width 482 height 39
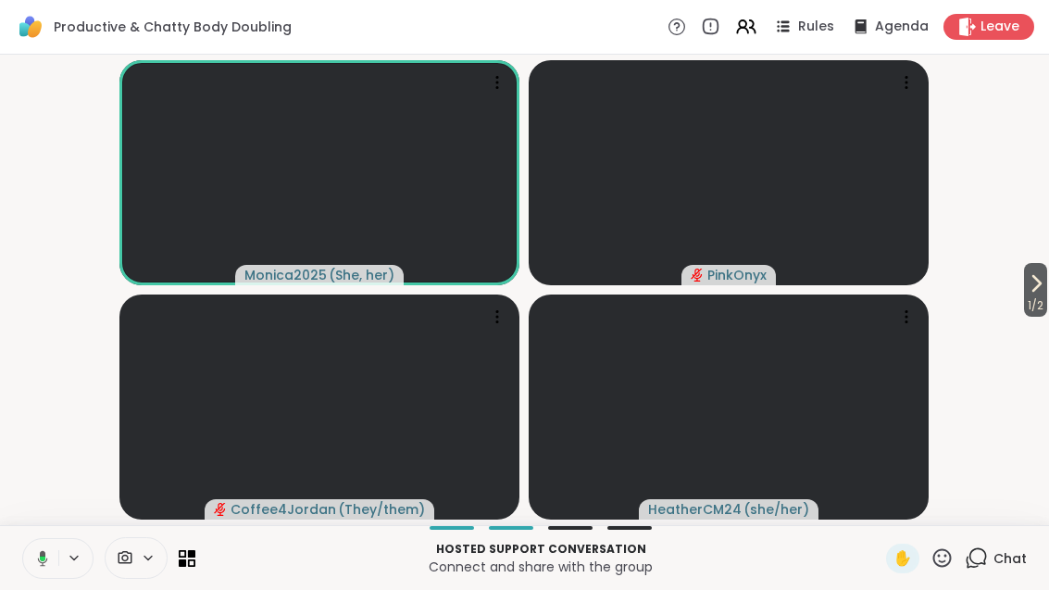
click at [1045, 296] on span "1 / 2" at bounding box center [1035, 305] width 23 height 22
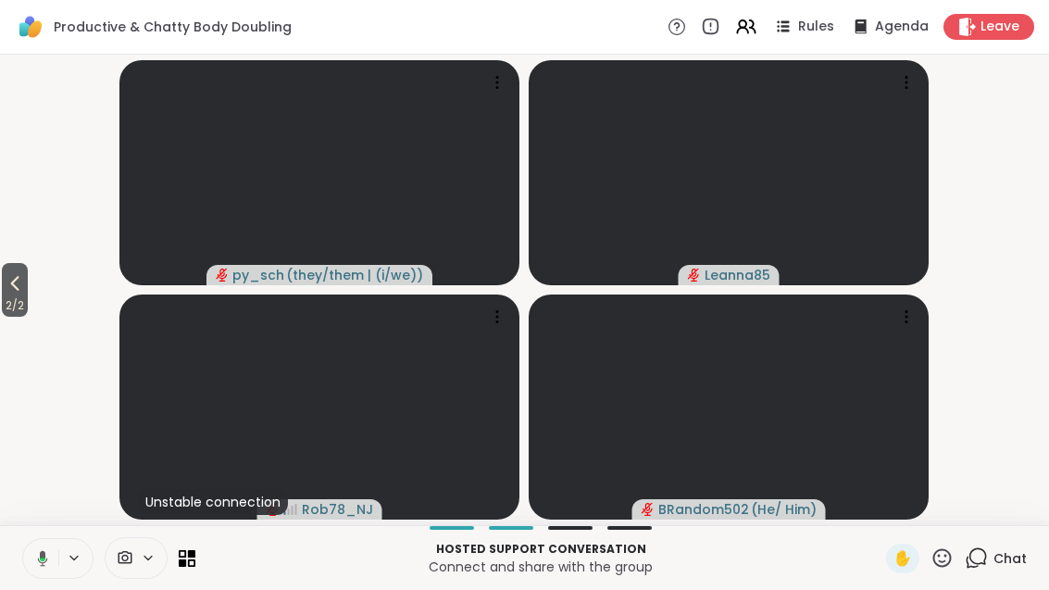
click at [28, 291] on button "2 / 2" at bounding box center [15, 290] width 26 height 54
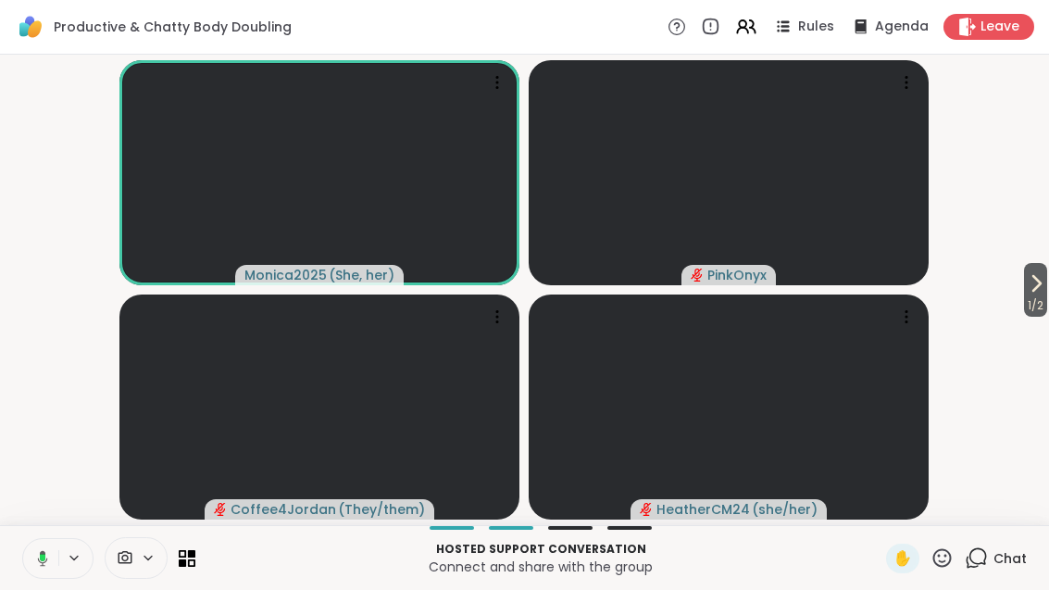
click at [971, 568] on icon at bounding box center [976, 557] width 23 height 23
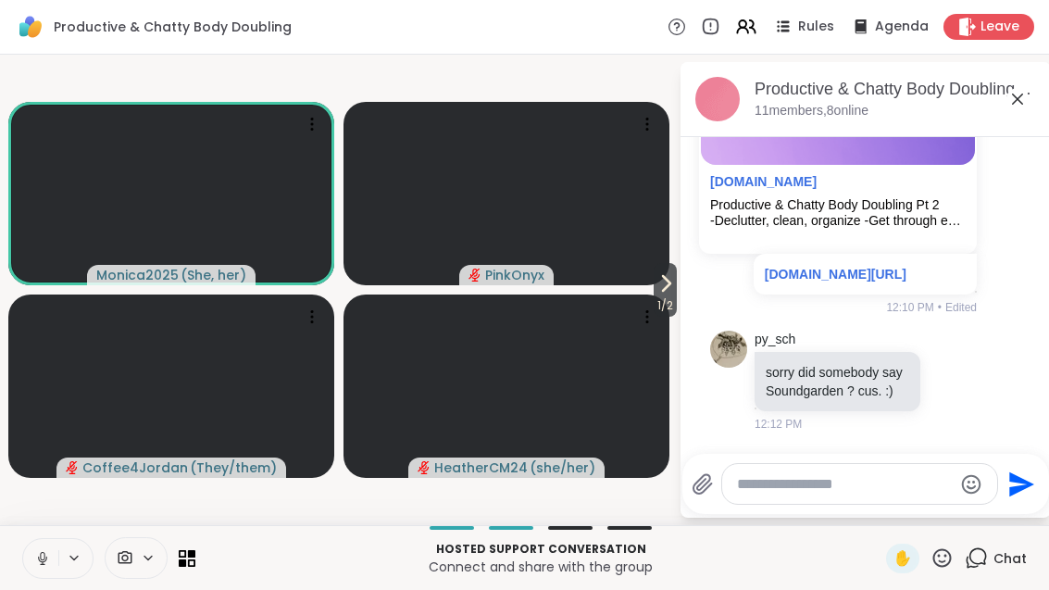
scroll to position [5778, 0]
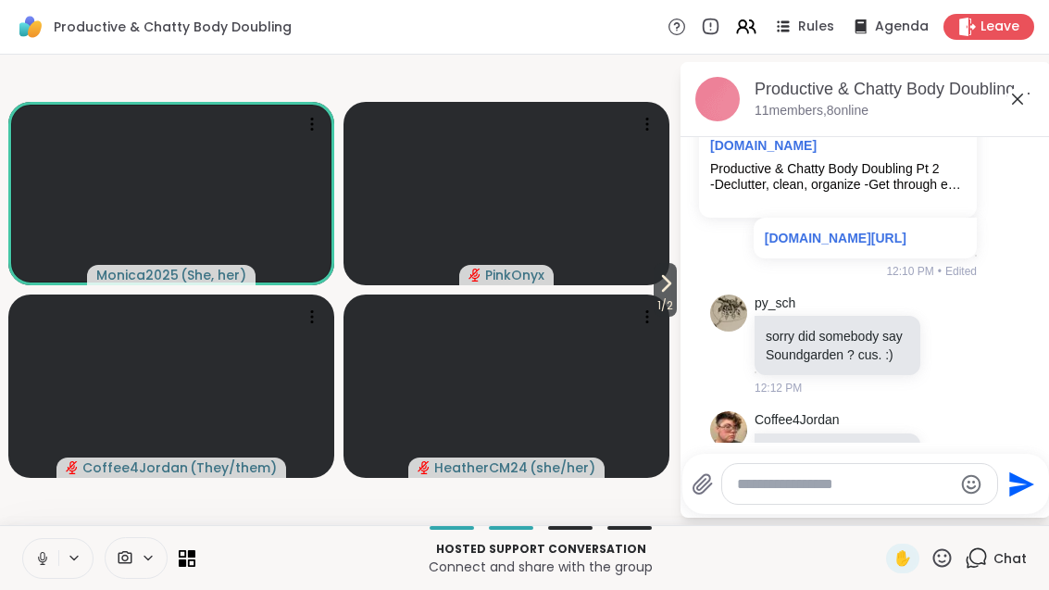
click at [674, 281] on icon at bounding box center [666, 283] width 22 height 22
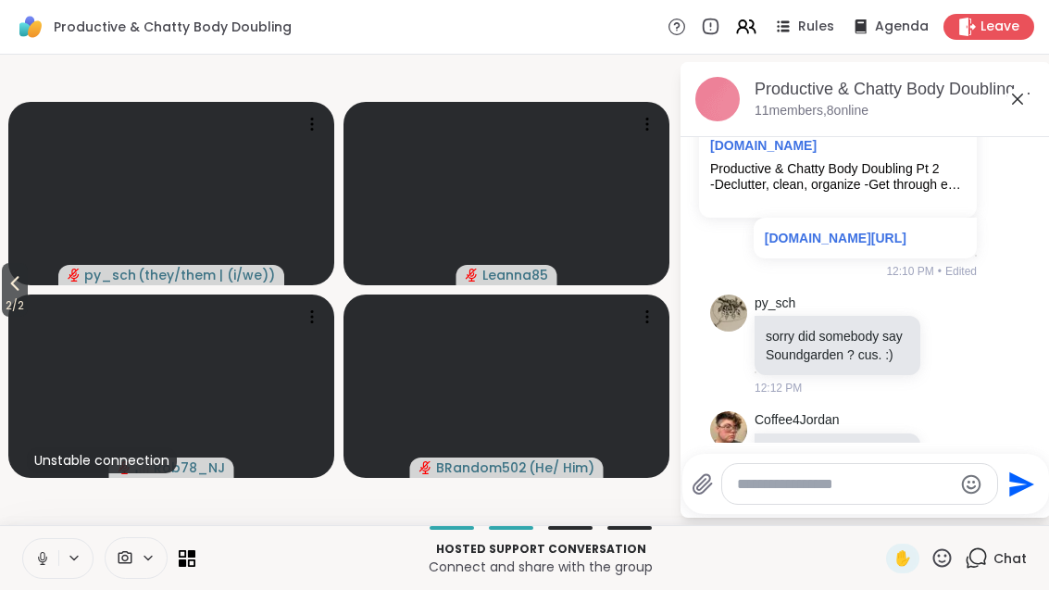
scroll to position [5950, 0]
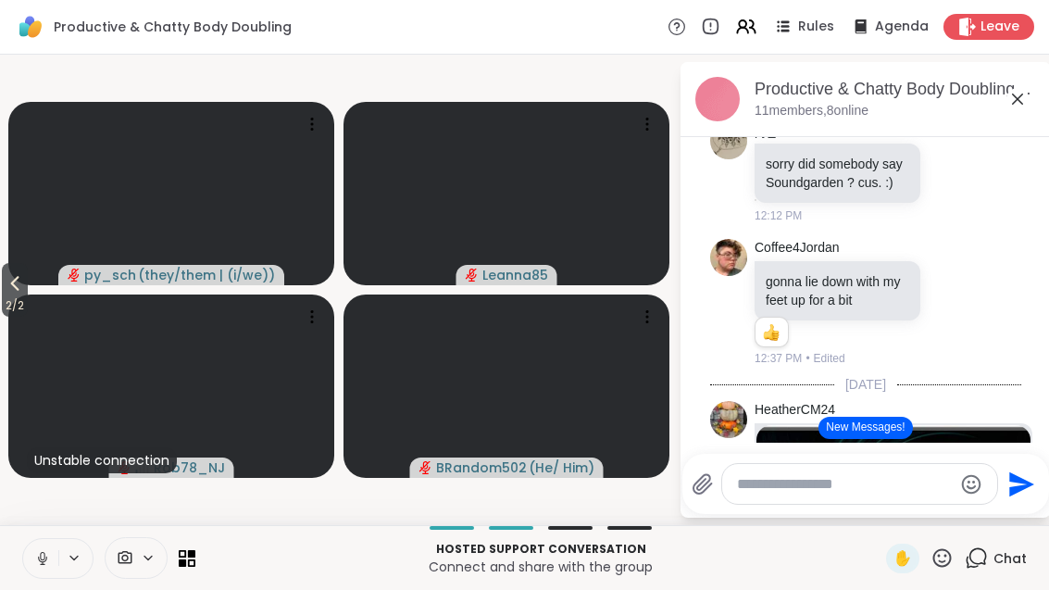
click at [4, 301] on span "2 / 2" at bounding box center [15, 305] width 26 height 22
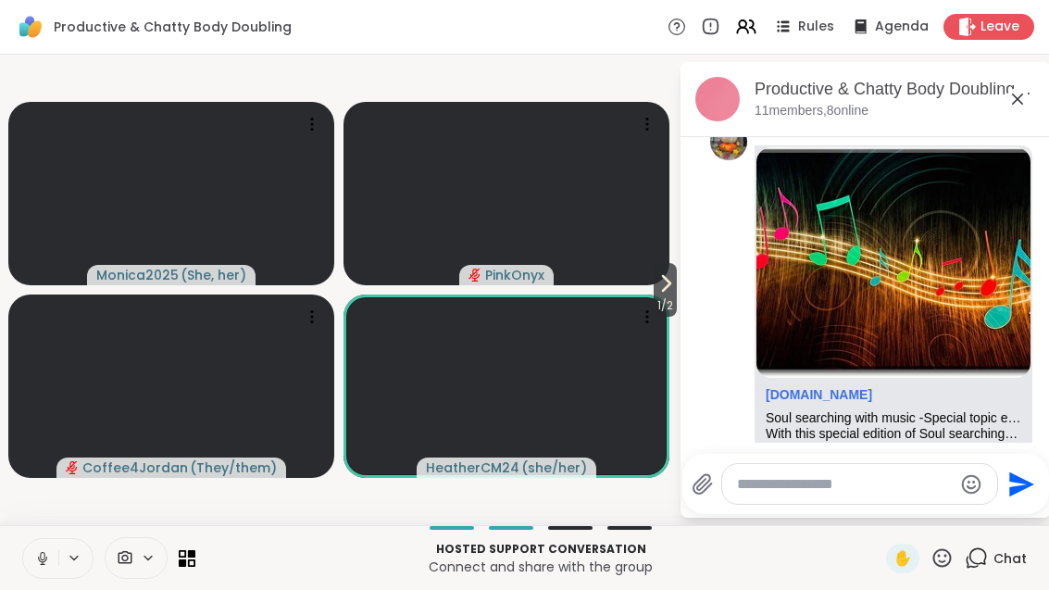
scroll to position [6367, 0]
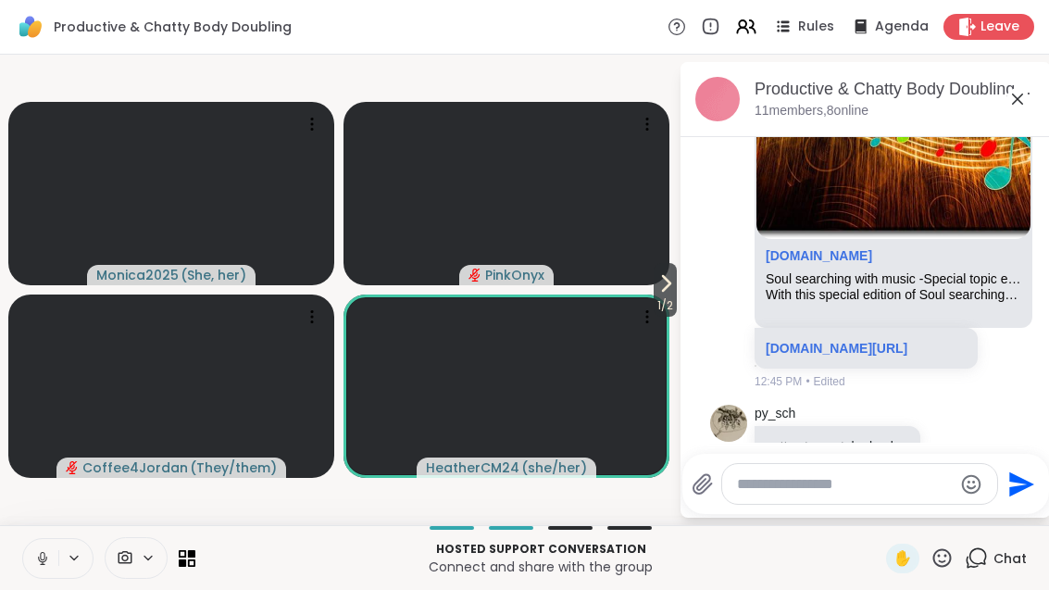
click at [969, 444] on icon at bounding box center [973, 455] width 17 height 22
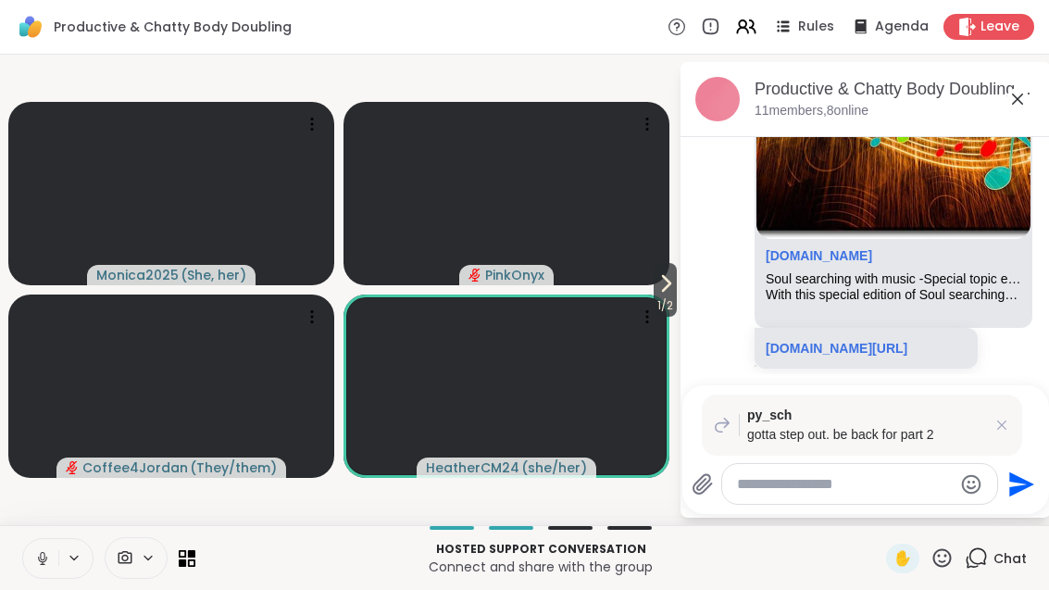
click at [997, 417] on icon at bounding box center [1002, 425] width 19 height 19
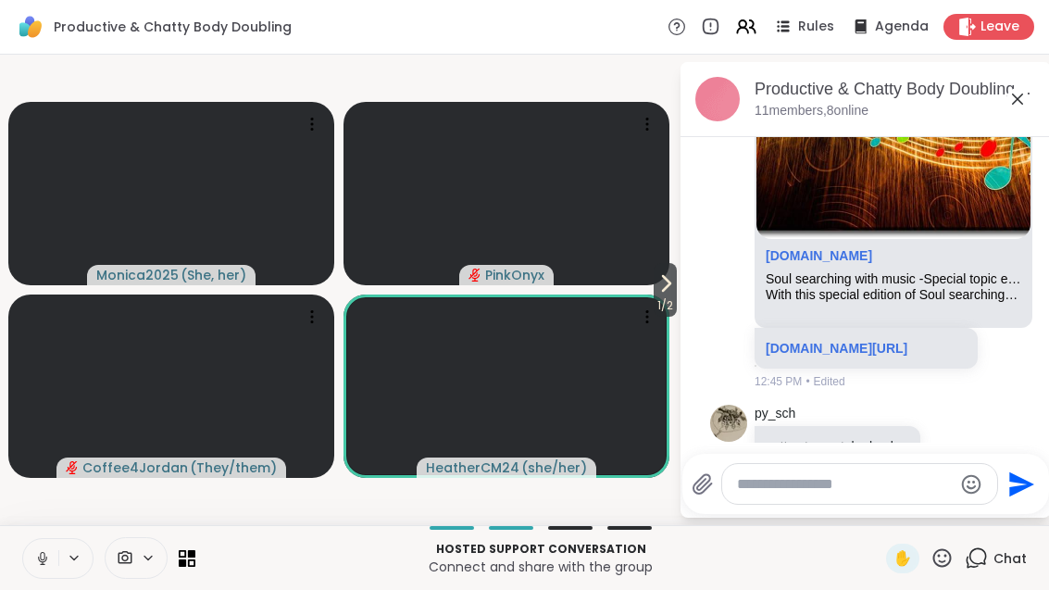
click at [955, 447] on icon at bounding box center [953, 454] width 14 height 14
click at [781, 406] on button "Select Reaction: Thumbs up" at bounding box center [764, 424] width 37 height 37
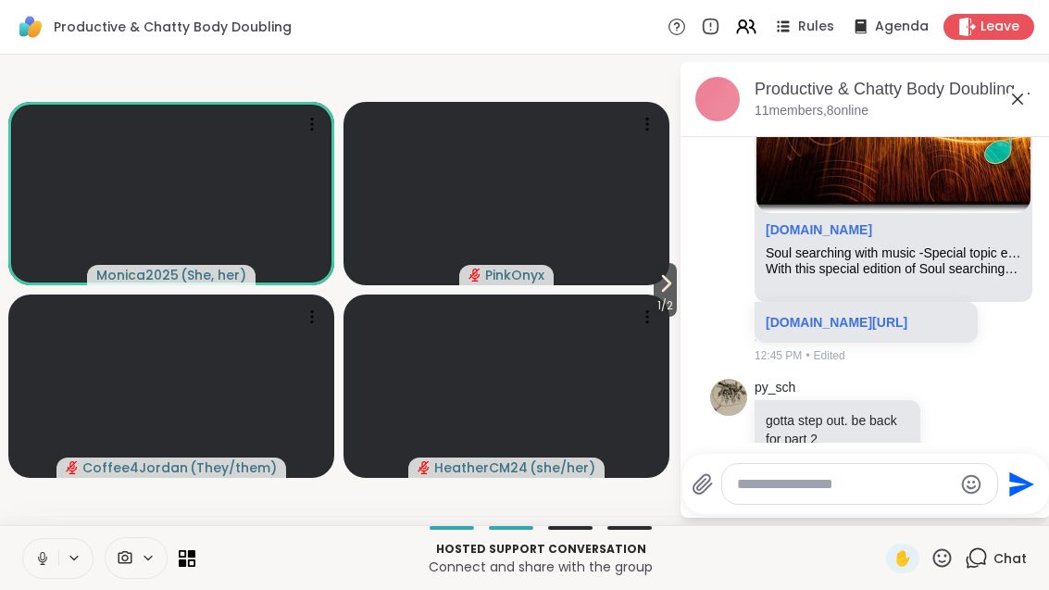
scroll to position [6546, 0]
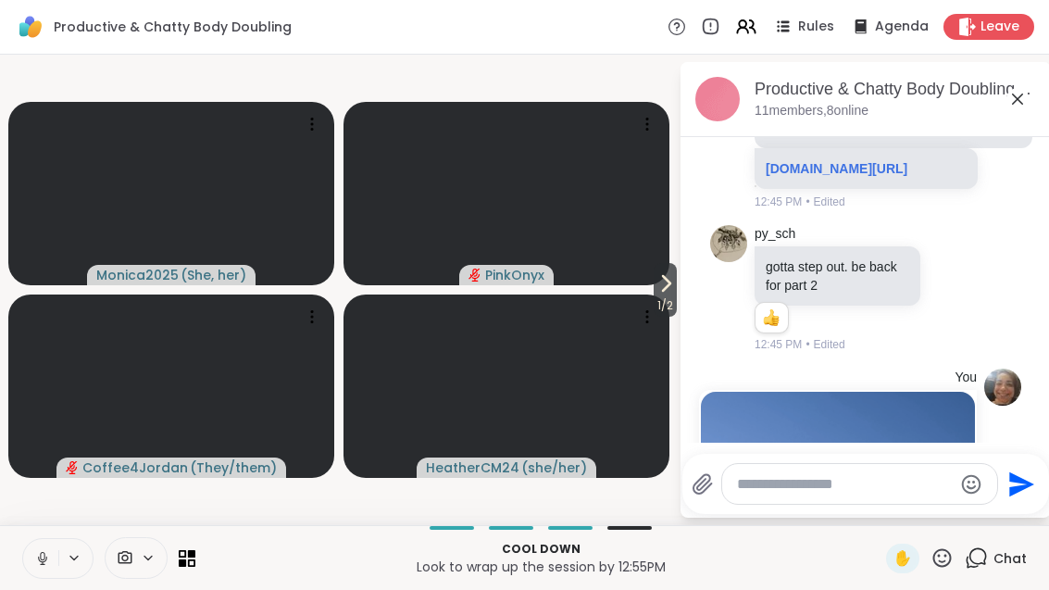
click at [661, 304] on span "1 / 2" at bounding box center [665, 305] width 23 height 22
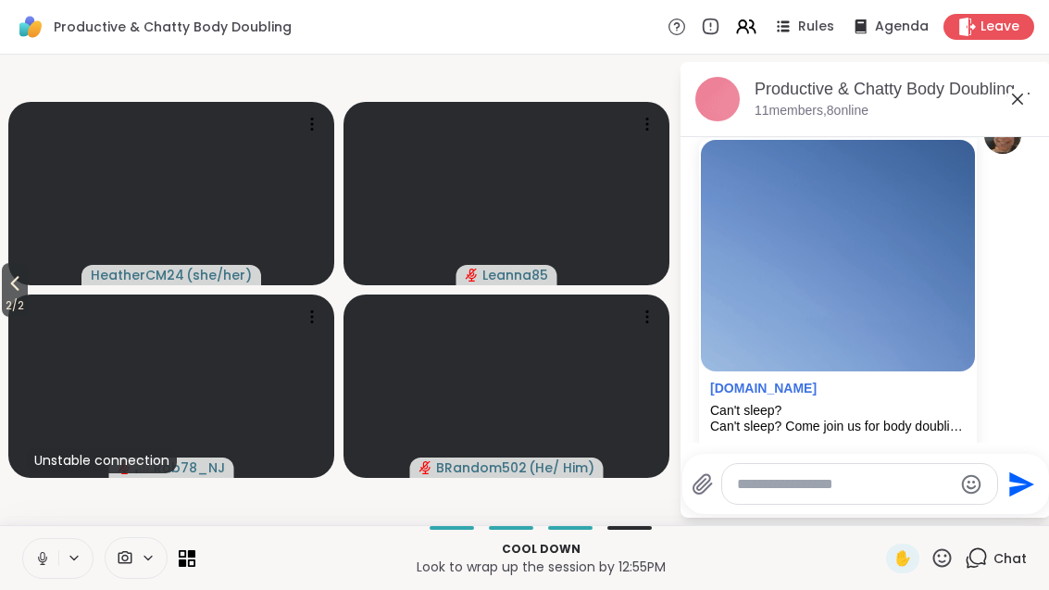
scroll to position [6847, 0]
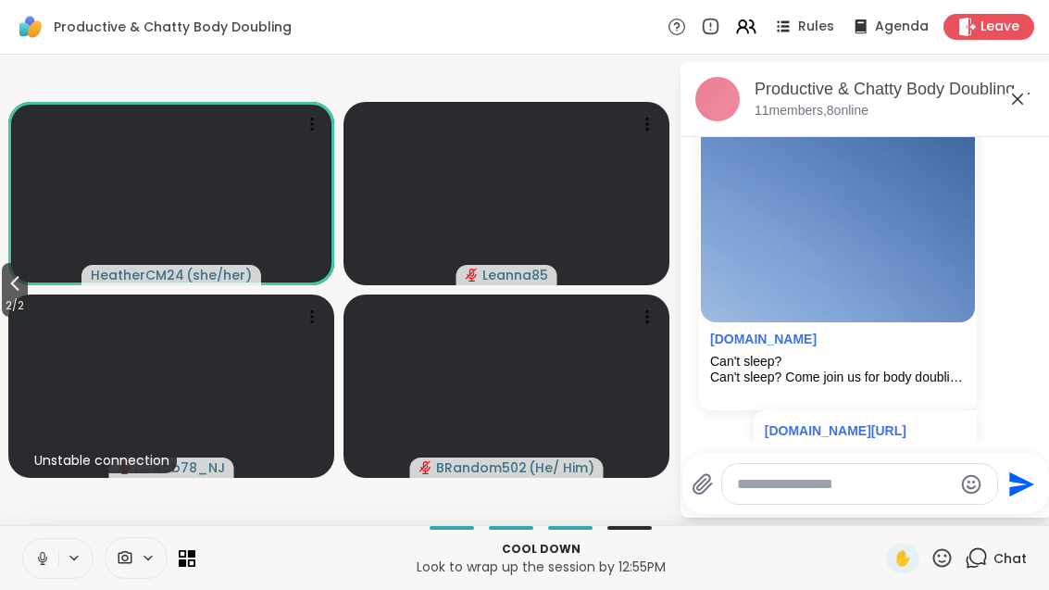
click at [5, 299] on span "2 / 2" at bounding box center [15, 305] width 26 height 22
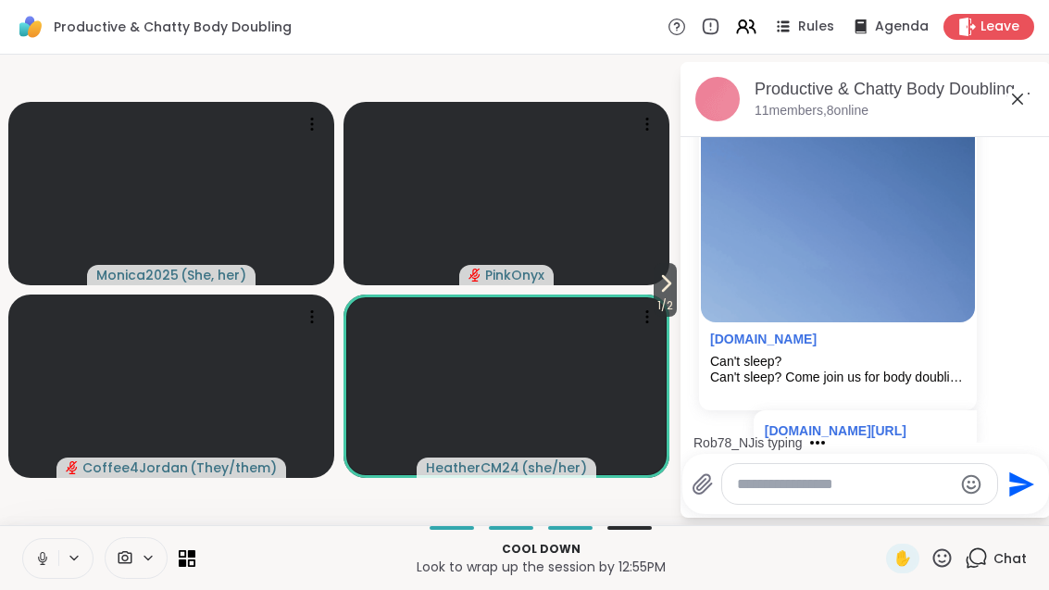
scroll to position [6946, 0]
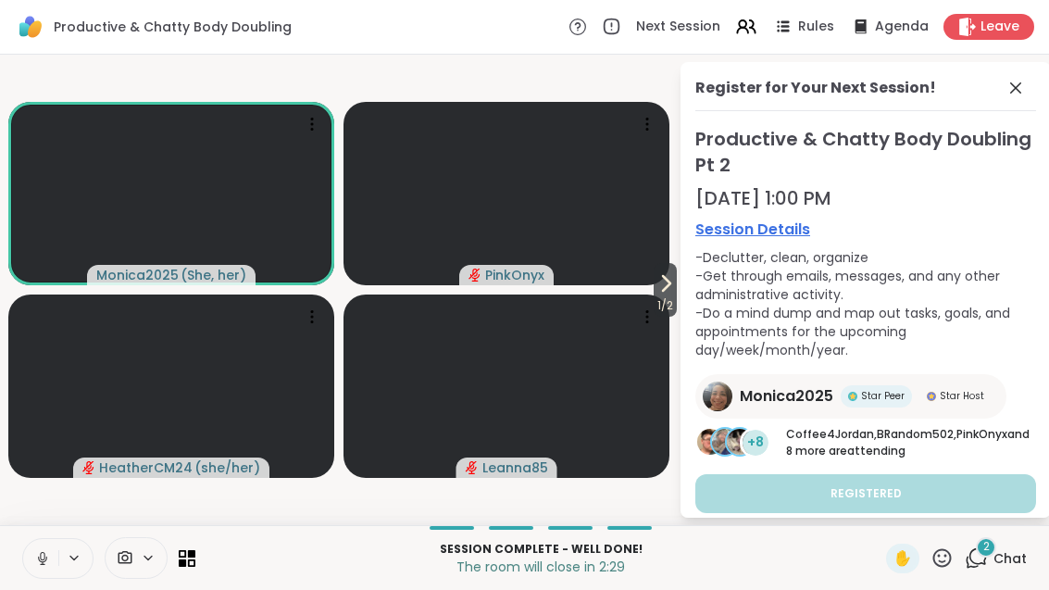
click at [661, 294] on span "1 / 2" at bounding box center [665, 305] width 23 height 22
click at [1012, 91] on icon at bounding box center [1015, 87] width 11 height 11
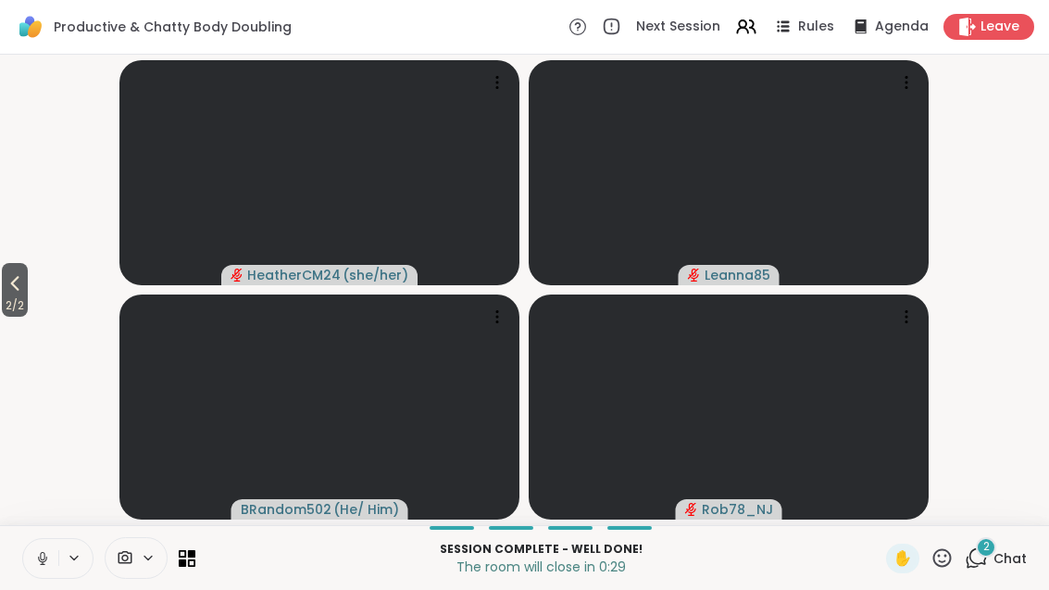
click at [9, 304] on span "2 / 2" at bounding box center [15, 305] width 26 height 22
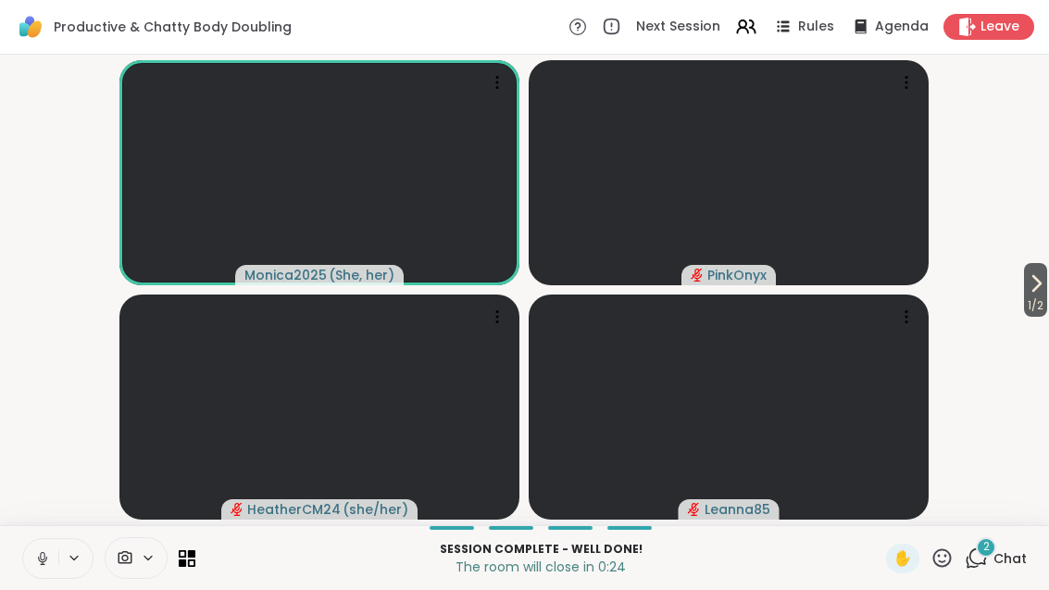
click at [1044, 282] on icon at bounding box center [1036, 283] width 22 height 22
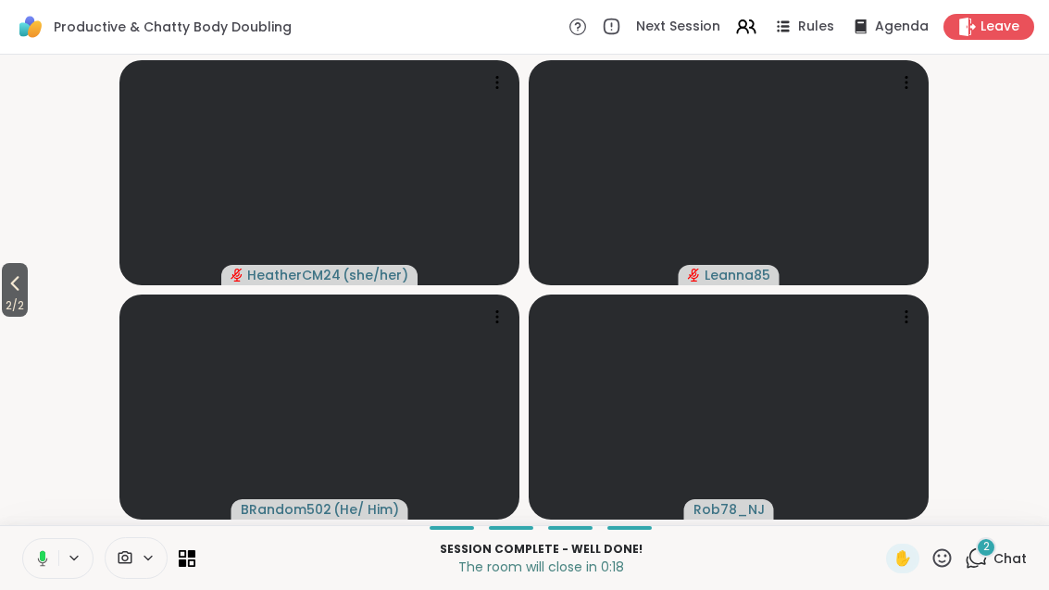
click at [28, 289] on button "2 / 2" at bounding box center [15, 290] width 26 height 54
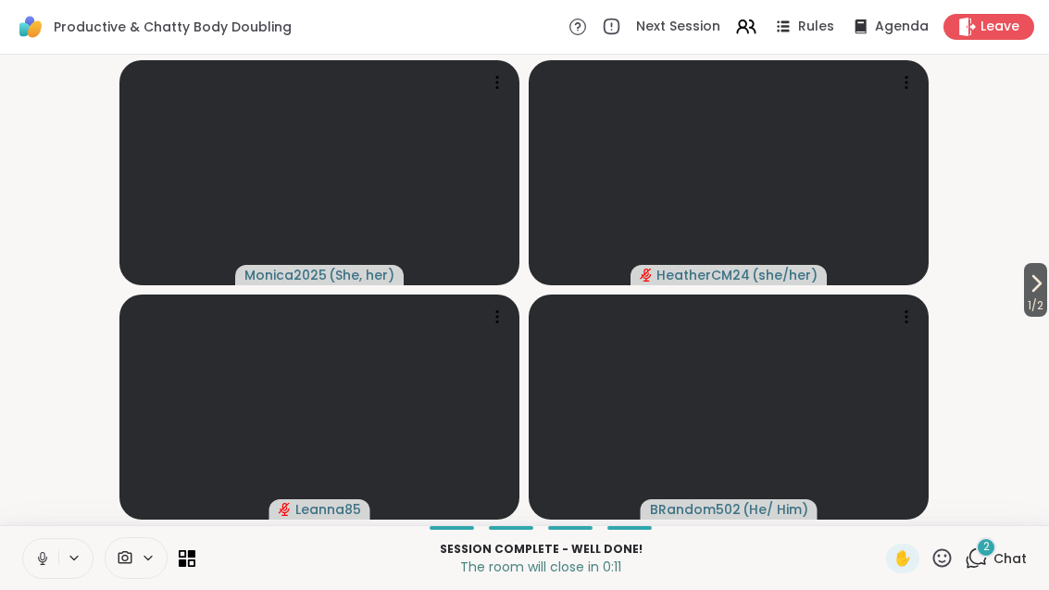
click at [998, 537] on div "Session Complete - well done! The room will close in 0:11 ✋ 2 Chat" at bounding box center [524, 557] width 1049 height 65
click at [988, 549] on span "2" at bounding box center [986, 547] width 6 height 16
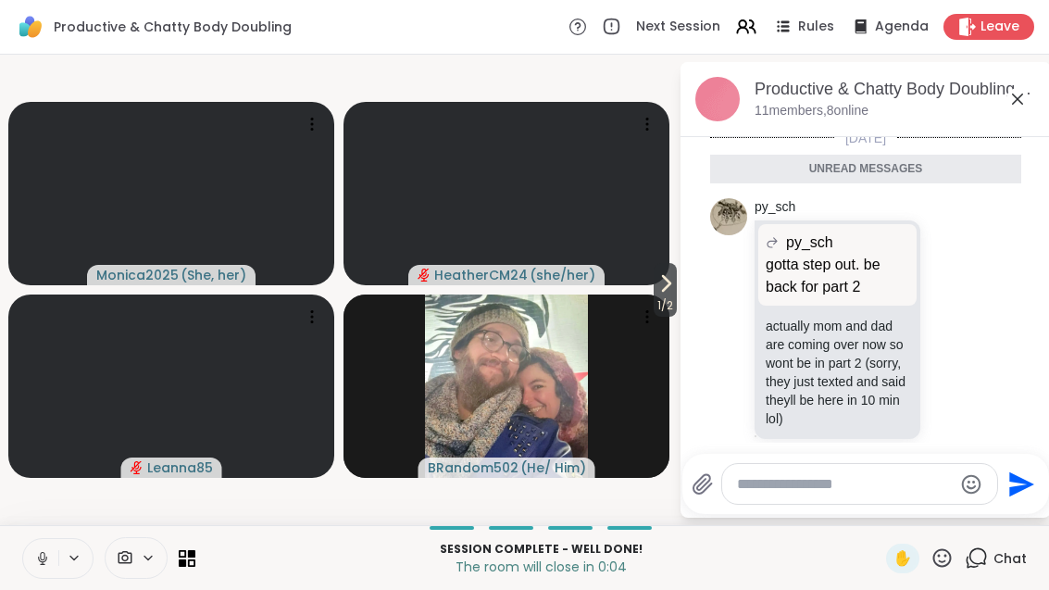
scroll to position [7281, 0]
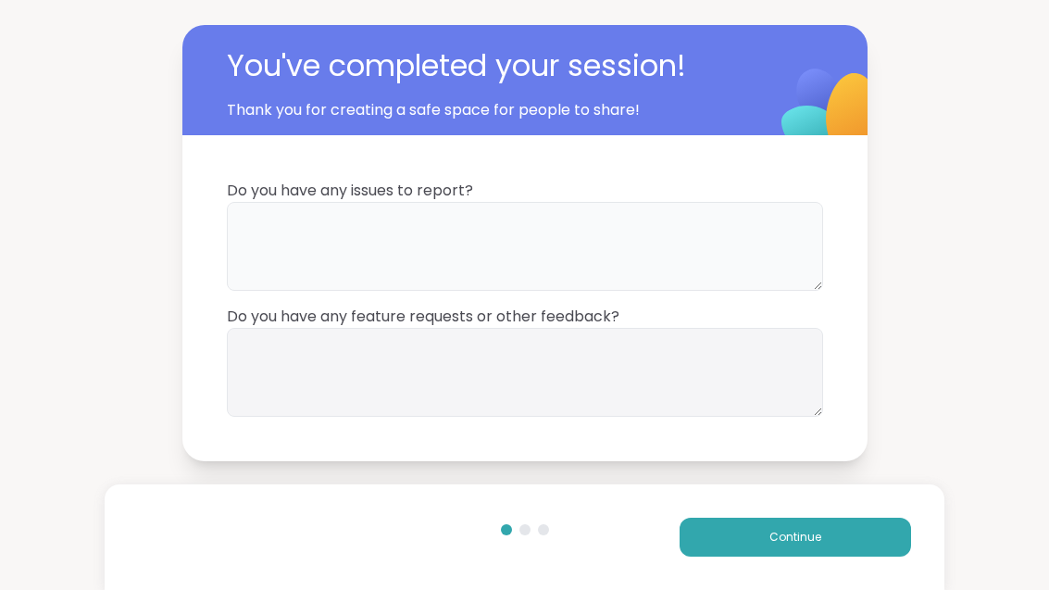
click at [628, 245] on textarea at bounding box center [525, 246] width 596 height 89
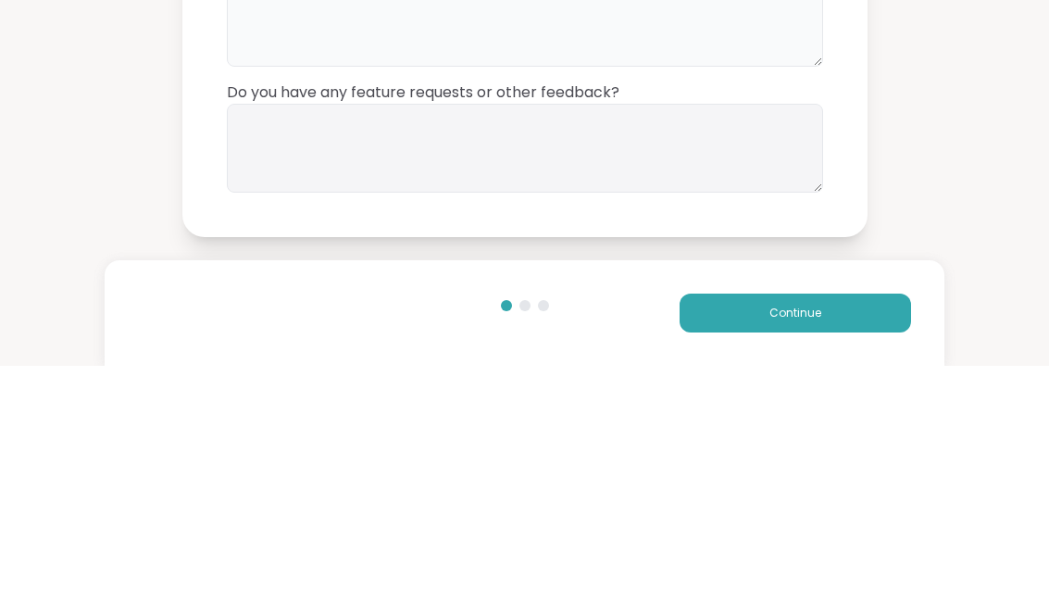
type textarea "**"
click at [632, 328] on textarea at bounding box center [525, 372] width 596 height 89
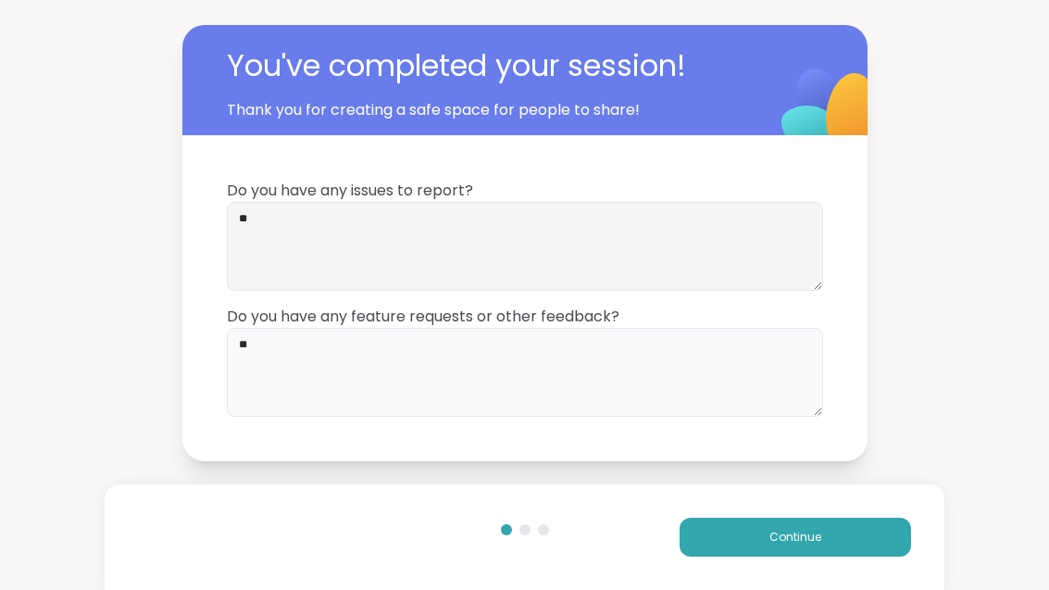
type textarea "**"
click at [877, 554] on button "Continue" at bounding box center [795, 537] width 231 height 39
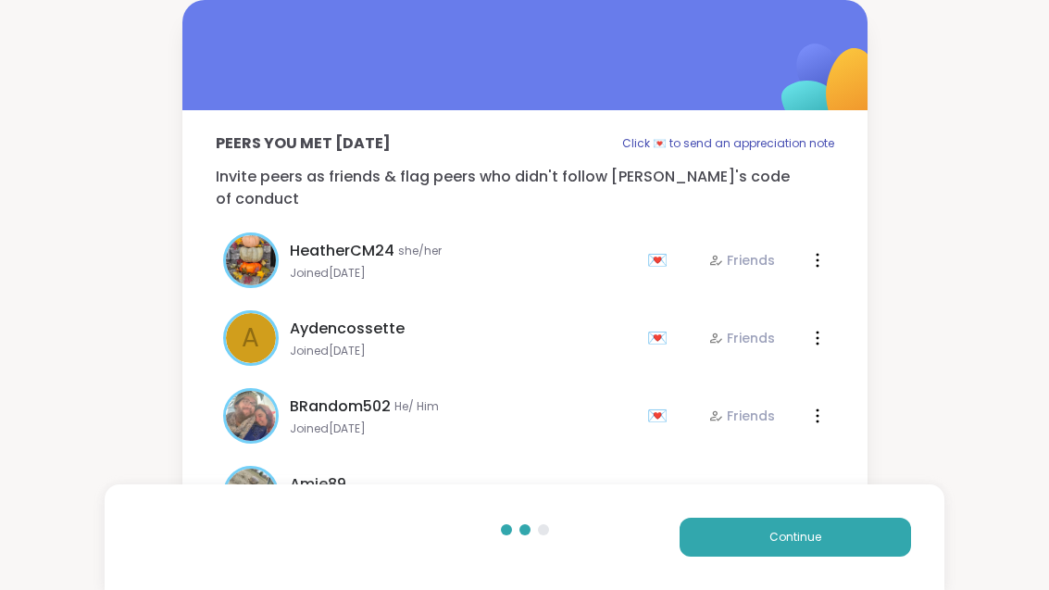
click at [889, 565] on div "Continue" at bounding box center [524, 537] width 839 height 106
click at [812, 540] on span "Continue" at bounding box center [795, 537] width 52 height 17
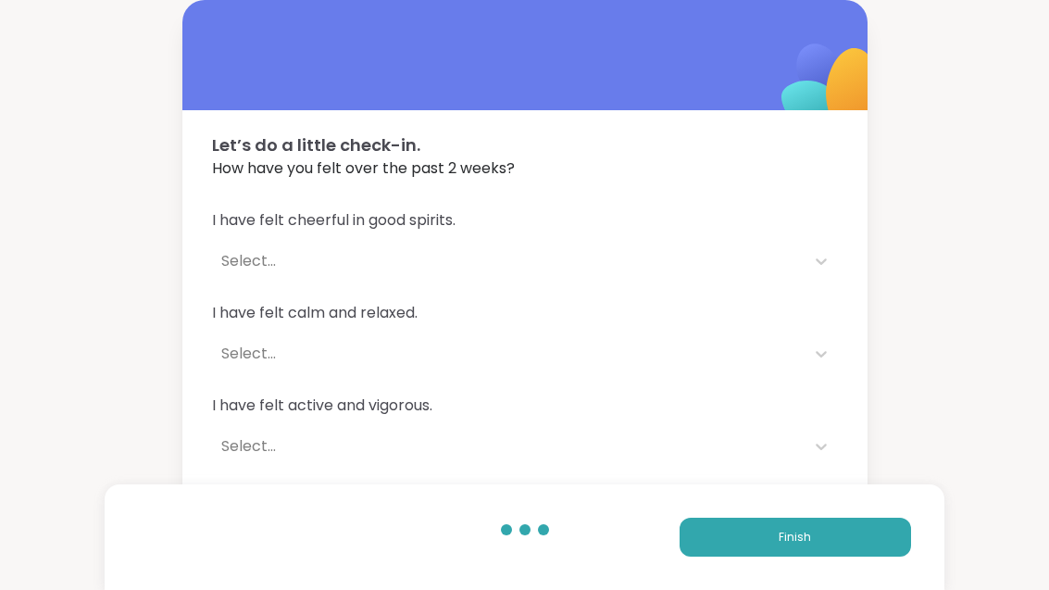
click at [814, 550] on button "Finish" at bounding box center [795, 537] width 231 height 39
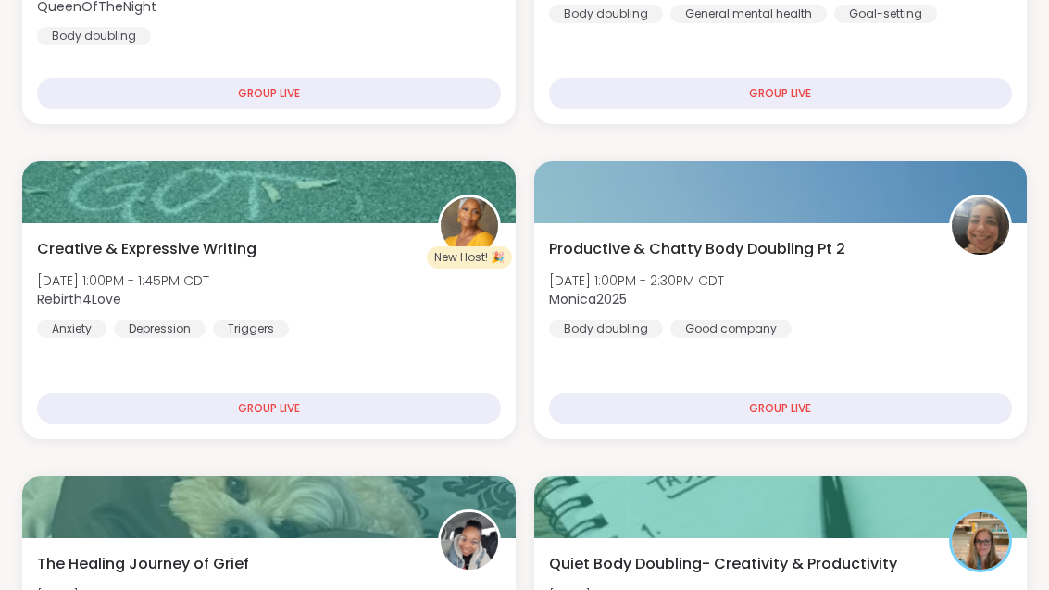
scroll to position [562, 0]
click at [938, 306] on div "Productive & Chatty Body Doubling Pt 2 [DATE] 1:00PM - 2:30PM CDT Monica2025 Bo…" at bounding box center [781, 288] width 464 height 100
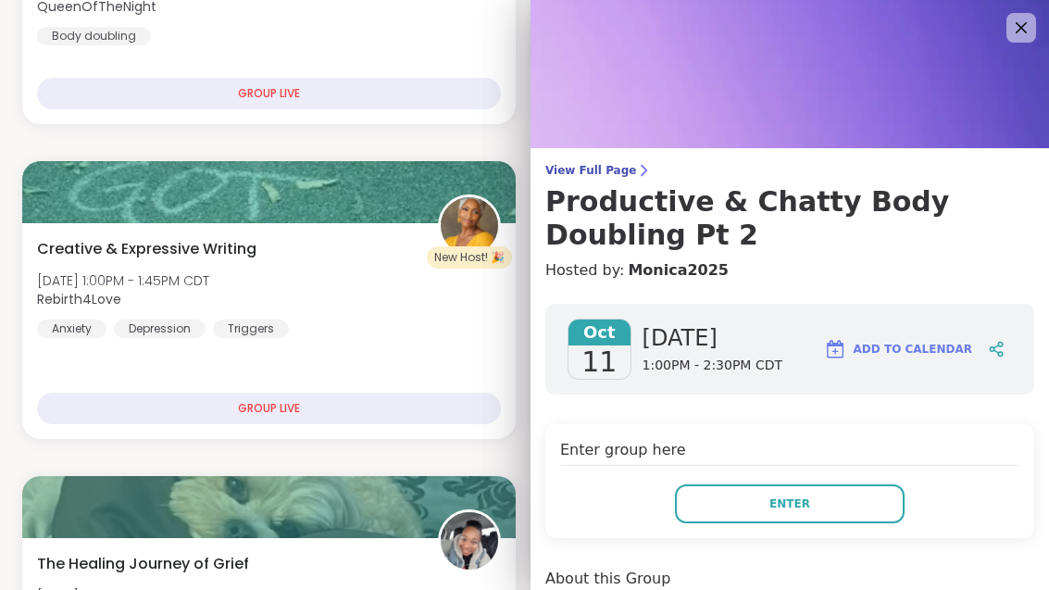
click at [865, 500] on button "Enter" at bounding box center [790, 503] width 230 height 39
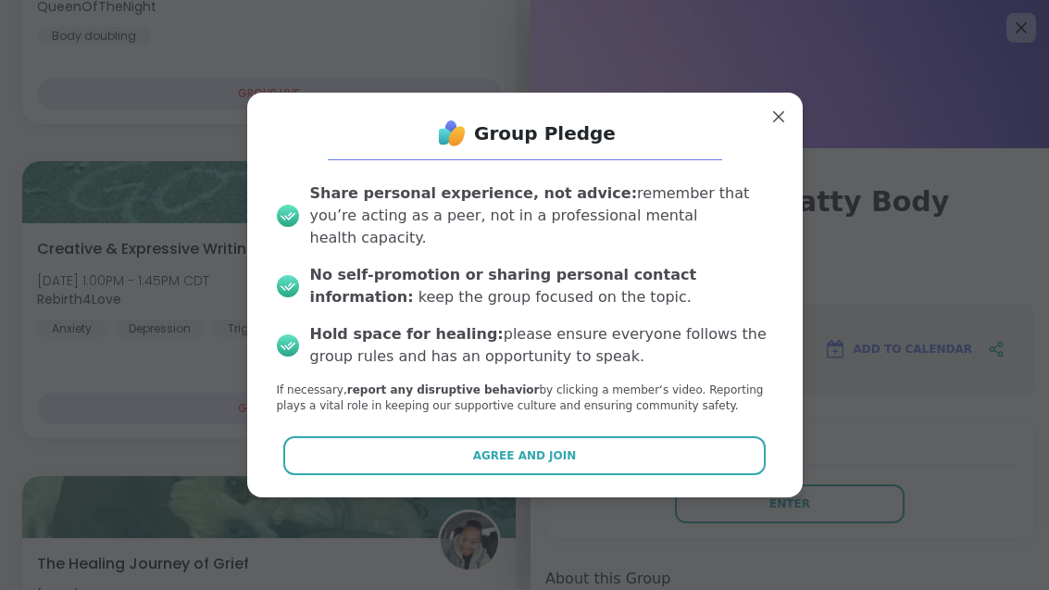
click at [699, 475] on button "Agree and Join" at bounding box center [524, 455] width 482 height 39
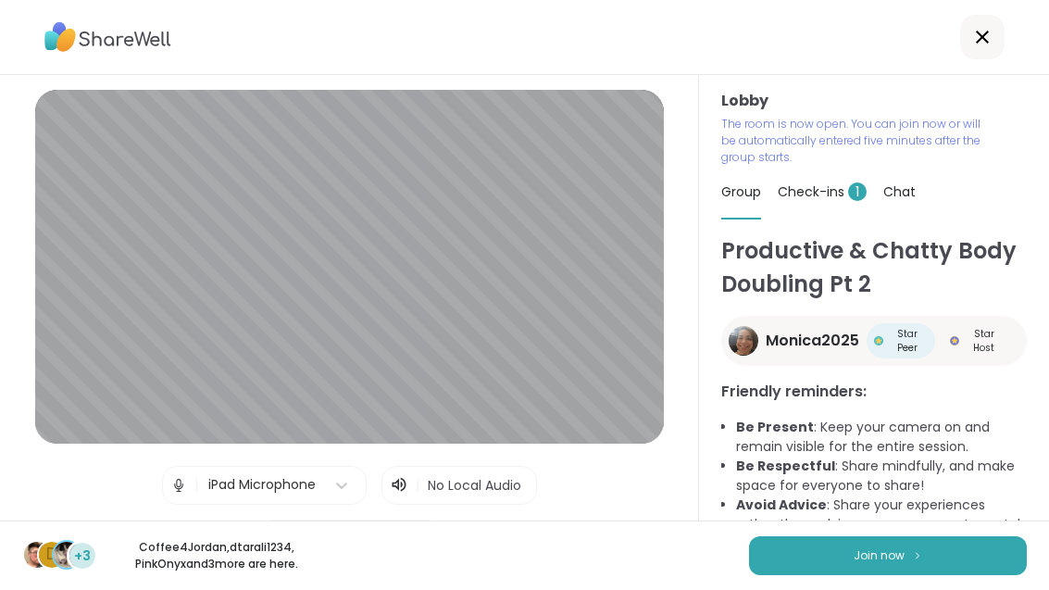
click at [931, 575] on button "Join now" at bounding box center [888, 555] width 278 height 39
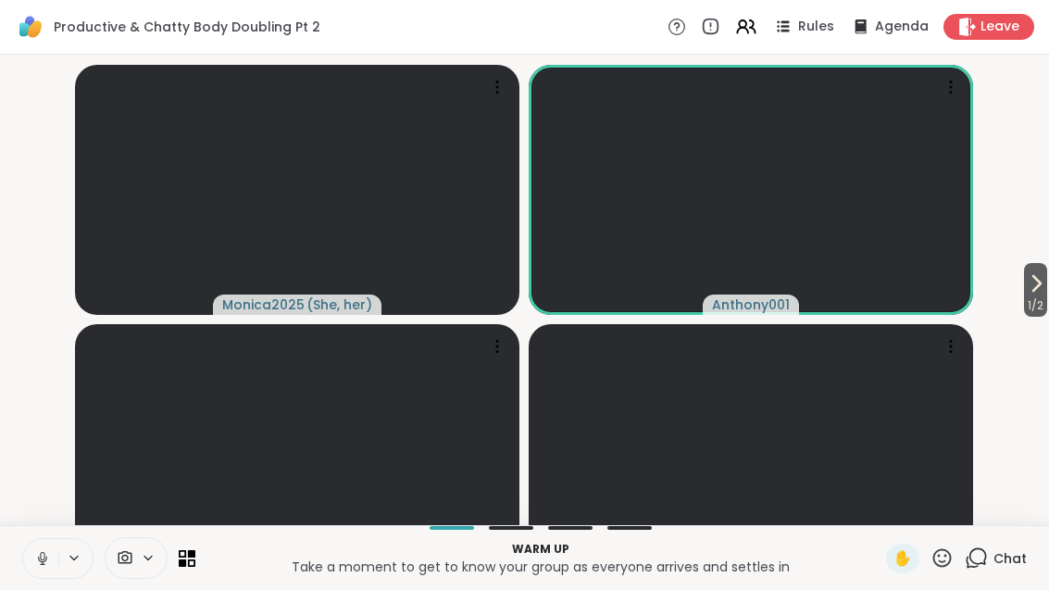
click at [1044, 317] on span "1 / 2" at bounding box center [1035, 305] width 23 height 22
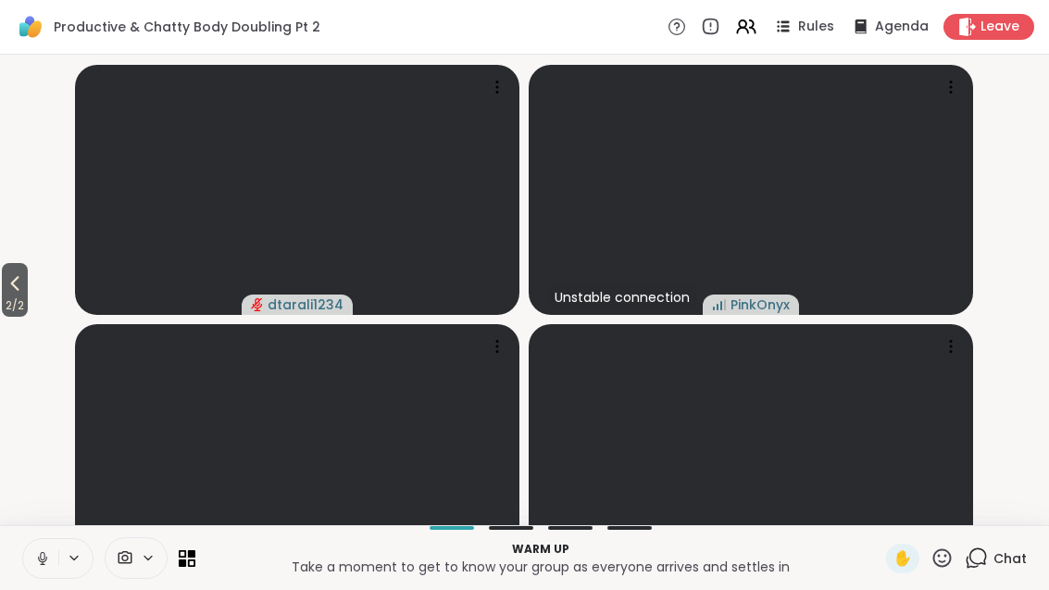
click at [16, 294] on button "2 / 2" at bounding box center [15, 290] width 26 height 54
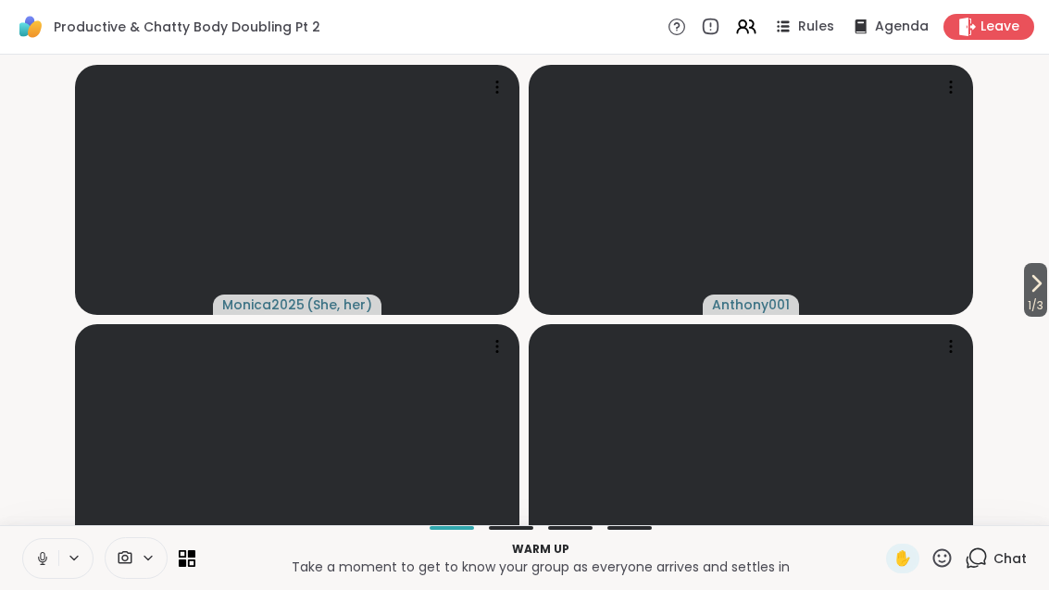
click at [1036, 317] on span "1 / 3" at bounding box center [1035, 305] width 23 height 22
click at [9, 317] on span "2 / 3" at bounding box center [15, 305] width 26 height 22
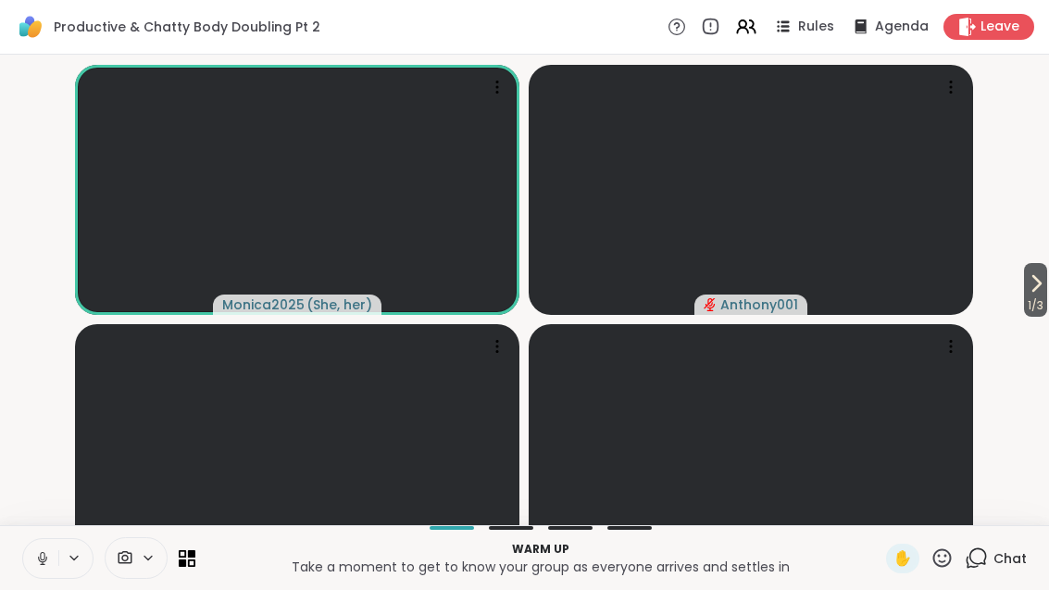
click at [742, 560] on span "dtarali1234" at bounding box center [759, 564] width 76 height 19
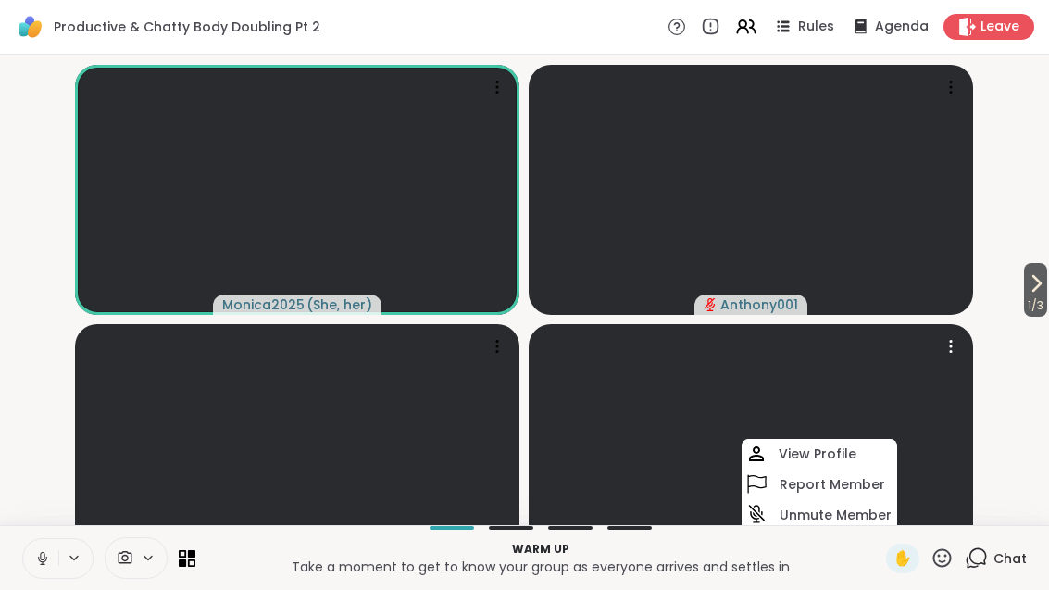
click at [845, 445] on h4 "View Profile" at bounding box center [818, 453] width 78 height 19
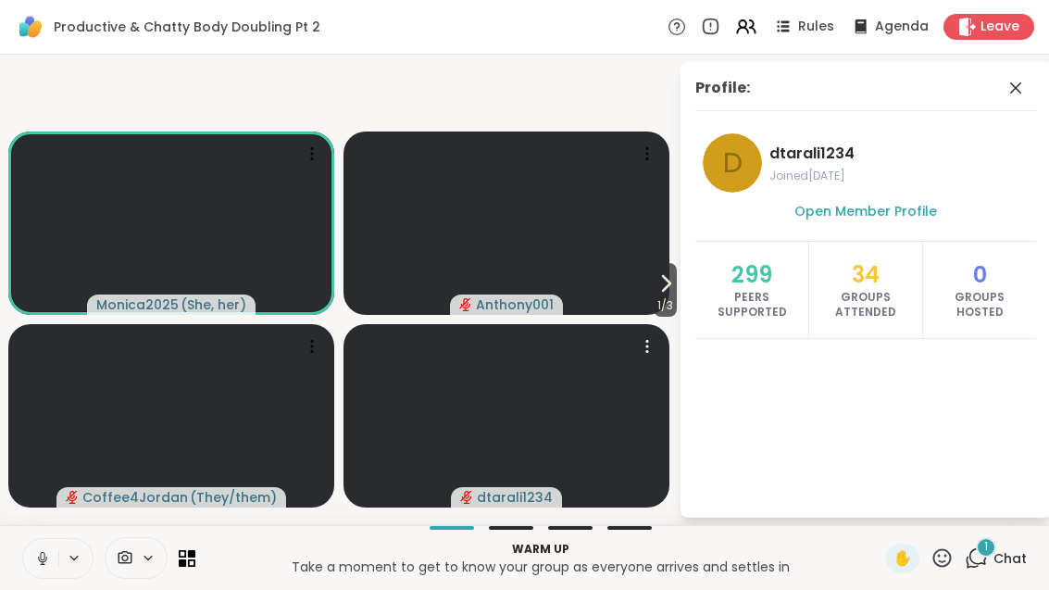
click at [1007, 88] on icon at bounding box center [1016, 88] width 22 height 22
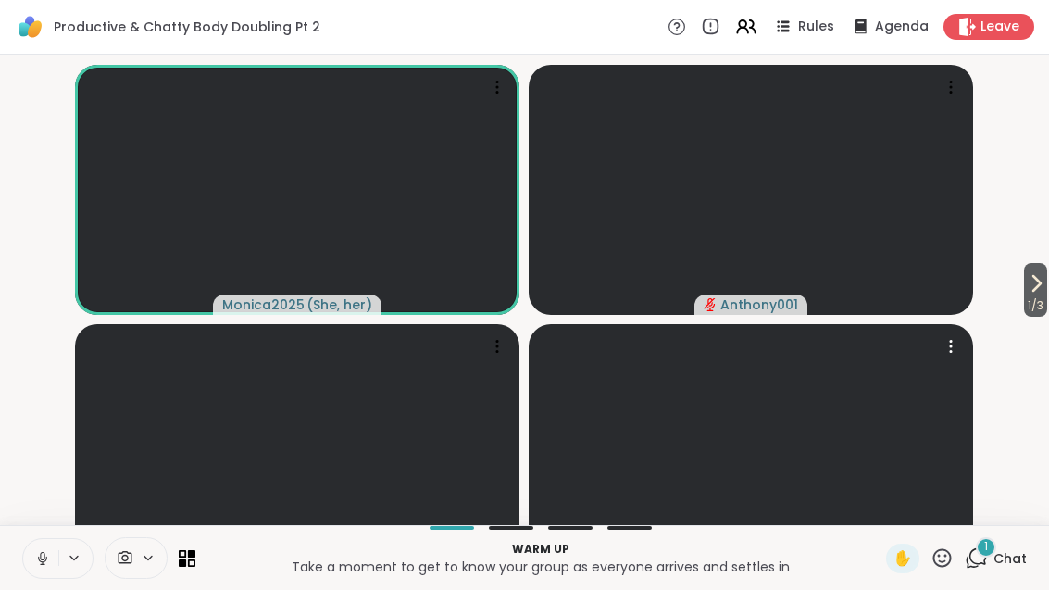
click at [997, 573] on div "1 Chat" at bounding box center [996, 559] width 62 height 30
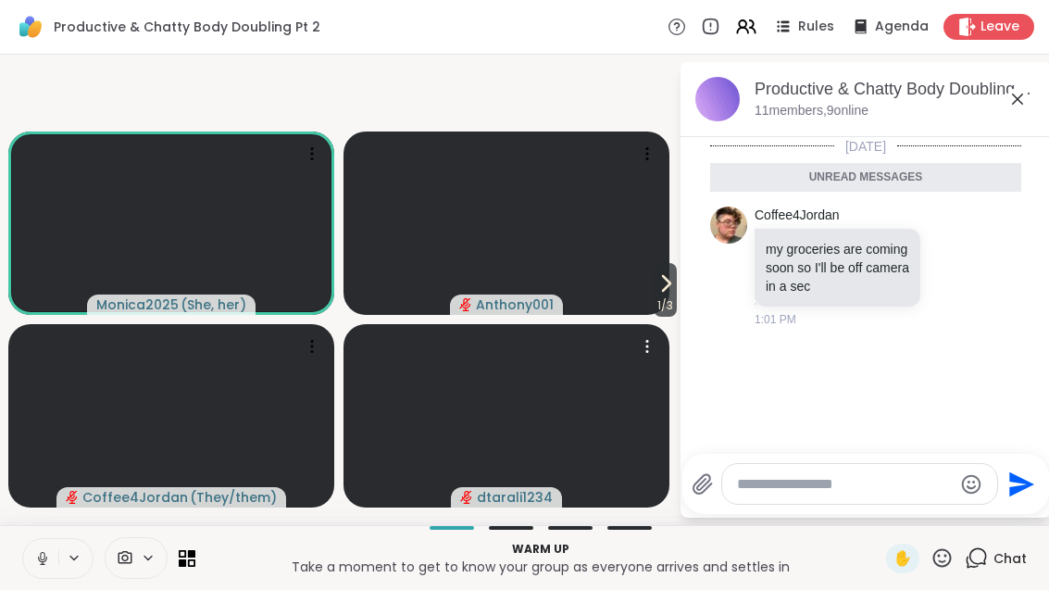
click at [919, 372] on div "[DATE] Unread messages Coffee4Jordan my groceries are coming soon so I'll be of…" at bounding box center [866, 290] width 370 height 306
click at [961, 261] on icon at bounding box center [952, 266] width 17 height 19
click at [779, 233] on button "Select Reaction: Thumbs up" at bounding box center [764, 237] width 37 height 37
click at [1027, 93] on icon at bounding box center [1018, 99] width 22 height 22
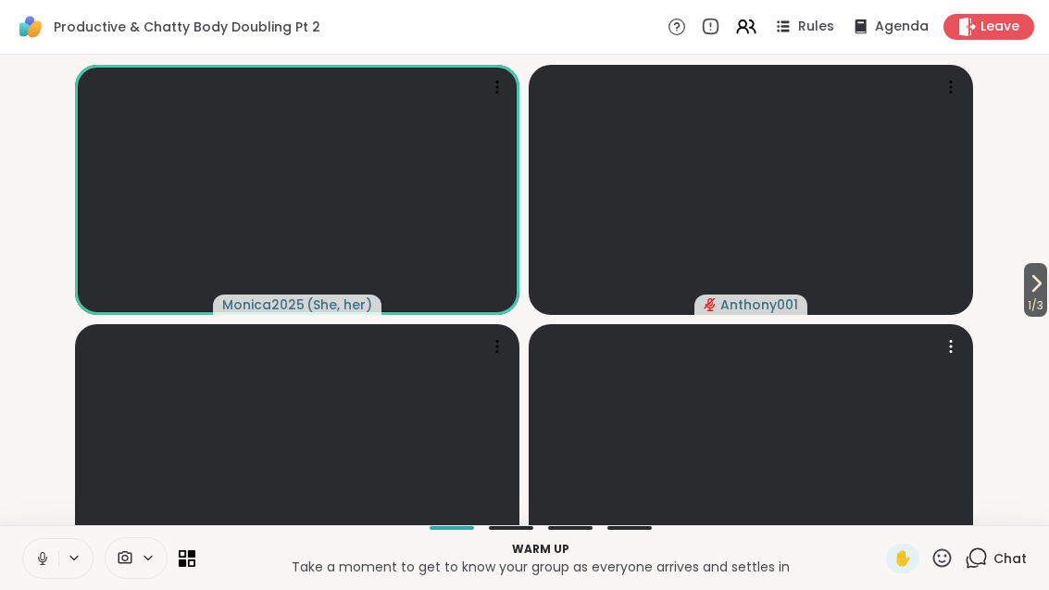
click at [1015, 568] on span "Chat" at bounding box center [1010, 558] width 33 height 19
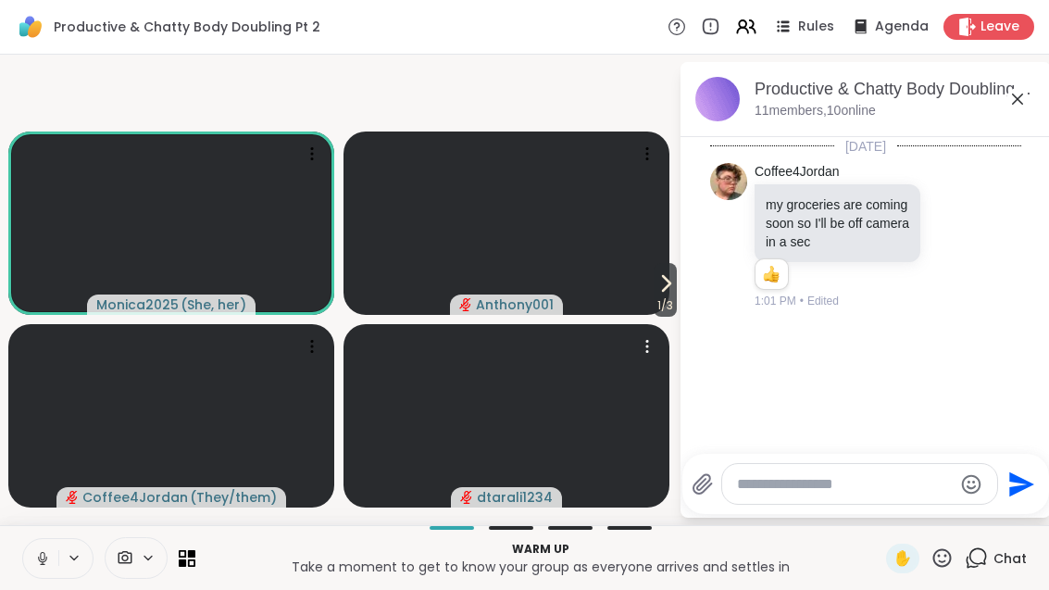
click at [676, 308] on button "1 / 3" at bounding box center [665, 290] width 23 height 54
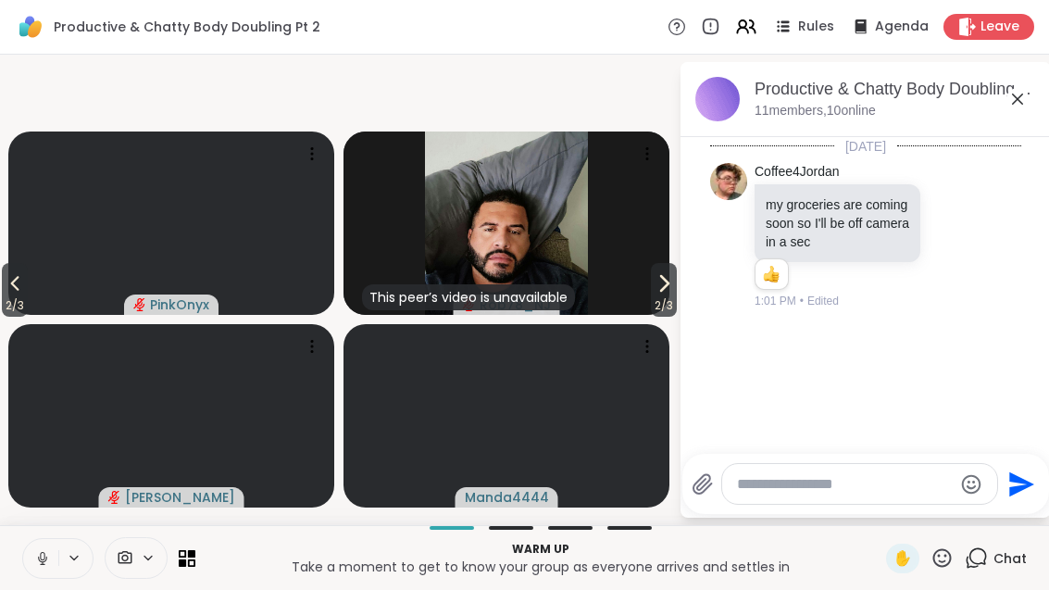
click at [1032, 91] on div "Productive & Chatty Body Doubling Pt 2, [DATE]" at bounding box center [895, 89] width 281 height 23
click at [1017, 73] on div "Productive & Chatty Body Doubling Pt 2, [DATE] members, 10 online" at bounding box center [866, 99] width 370 height 75
click at [1019, 106] on icon at bounding box center [1018, 99] width 22 height 22
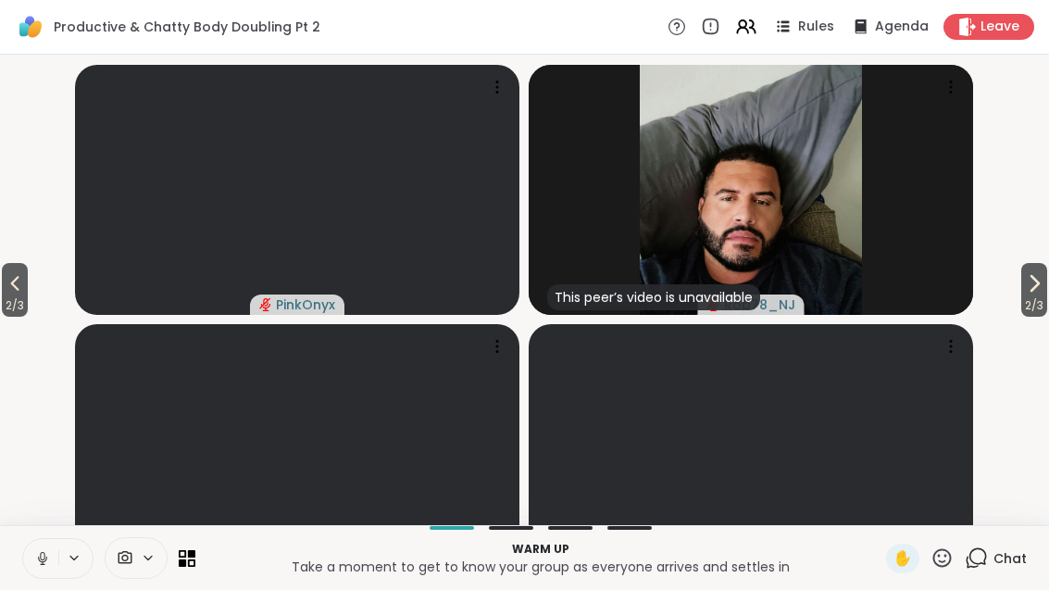
click at [1047, 317] on button "2 / 3" at bounding box center [1034, 290] width 26 height 54
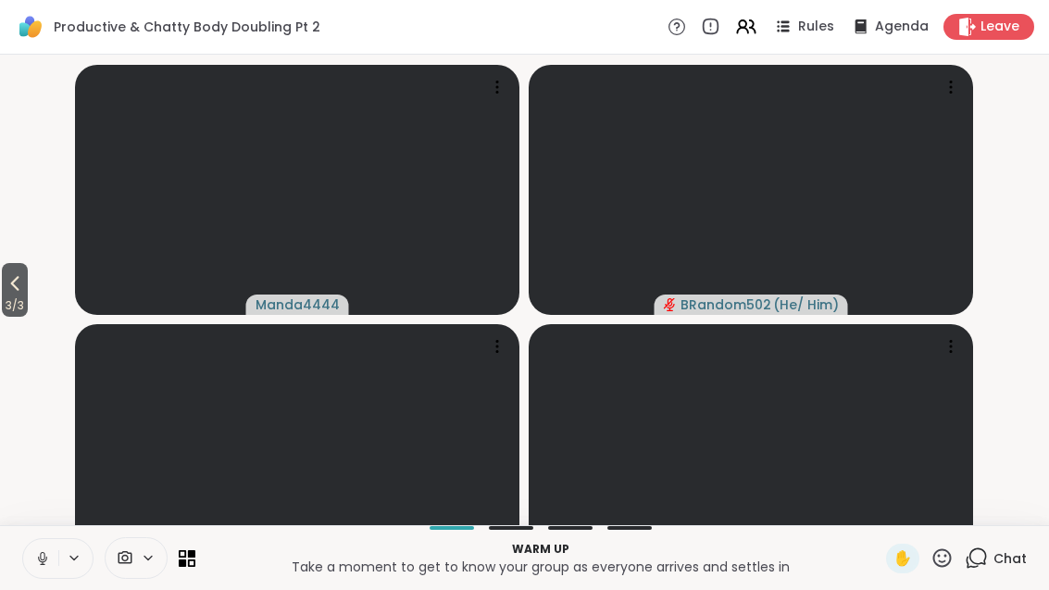
click at [15, 294] on icon at bounding box center [15, 283] width 22 height 22
click at [1042, 294] on icon at bounding box center [1034, 283] width 22 height 22
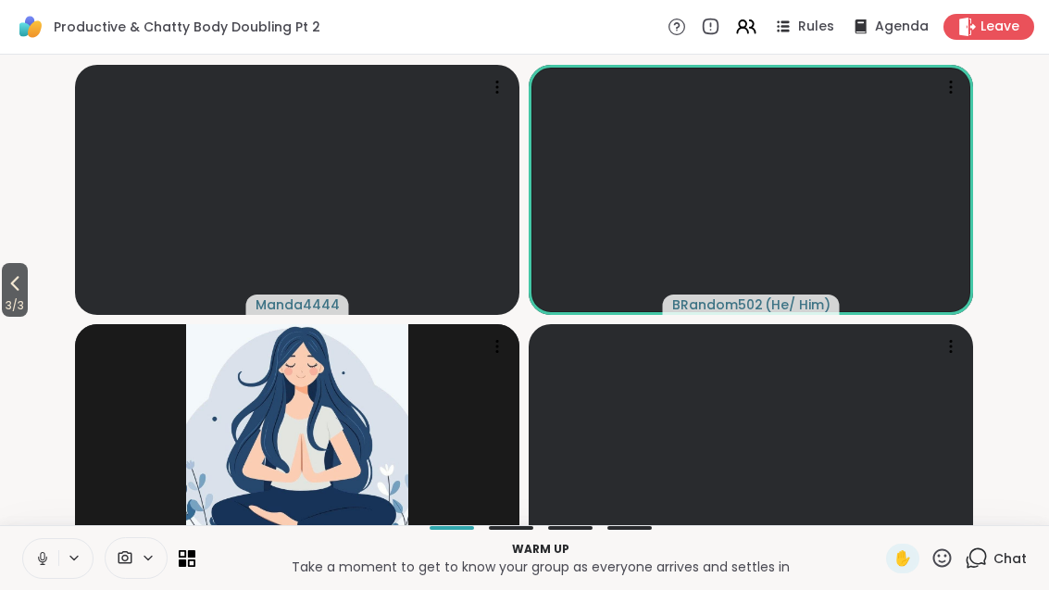
click at [5, 317] on span "3 / 3" at bounding box center [15, 305] width 26 height 22
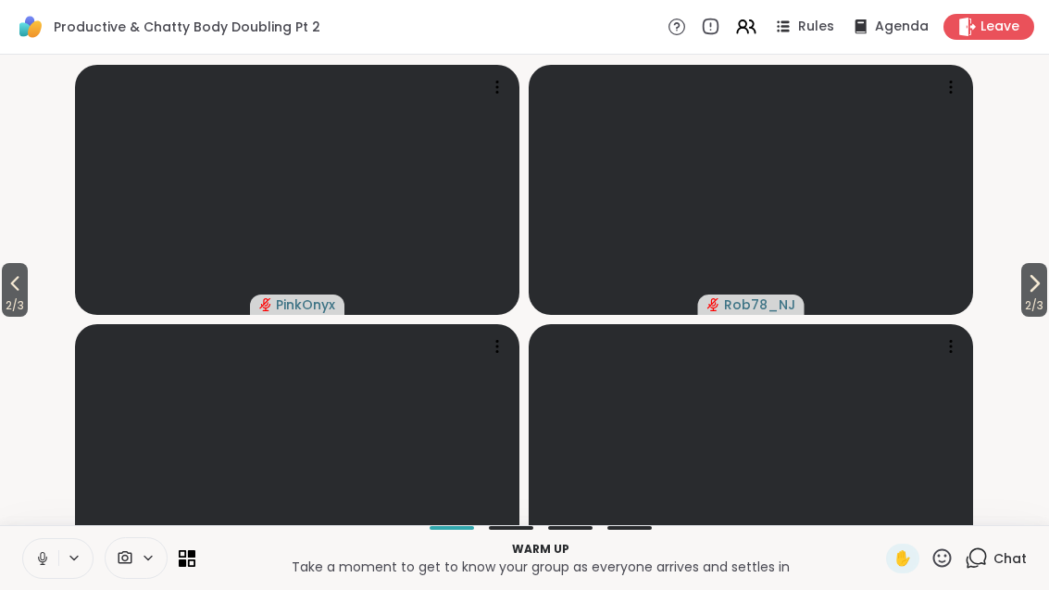
click at [10, 294] on icon at bounding box center [15, 283] width 22 height 22
click at [1034, 317] on span "1 / 3" at bounding box center [1035, 305] width 23 height 22
click at [1043, 317] on span "2 / 3" at bounding box center [1034, 305] width 26 height 22
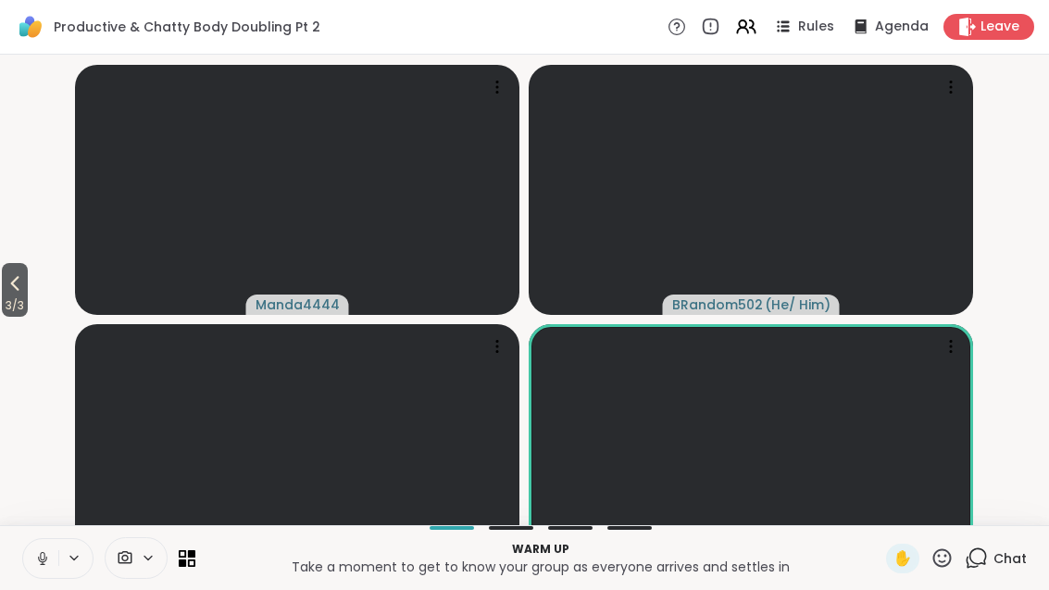
click at [28, 317] on span "3 / 3" at bounding box center [15, 305] width 26 height 22
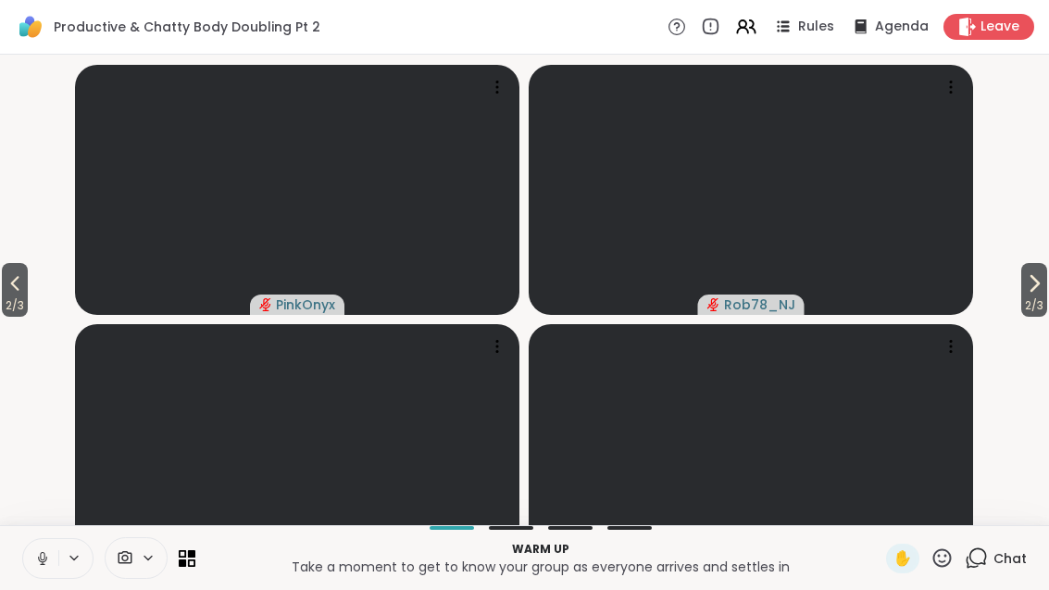
click at [12, 294] on icon at bounding box center [15, 283] width 22 height 22
click at [1035, 294] on icon at bounding box center [1036, 283] width 22 height 22
click at [1042, 294] on icon at bounding box center [1034, 283] width 22 height 22
click at [2, 317] on button "3 / 3" at bounding box center [15, 290] width 26 height 54
click at [26, 294] on icon at bounding box center [15, 283] width 22 height 22
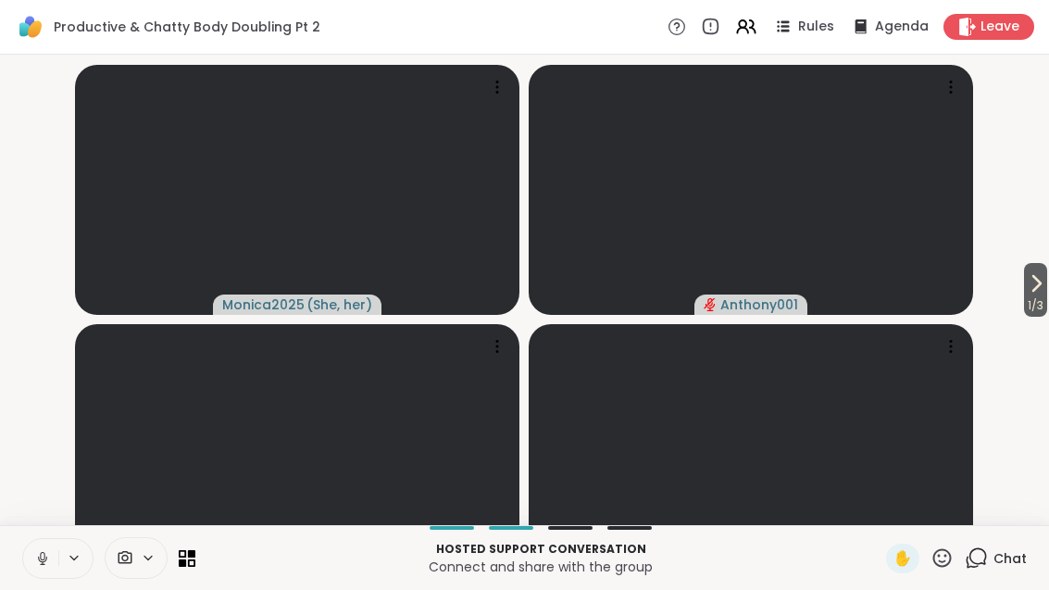
click at [1046, 317] on span "1 / 3" at bounding box center [1035, 305] width 23 height 22
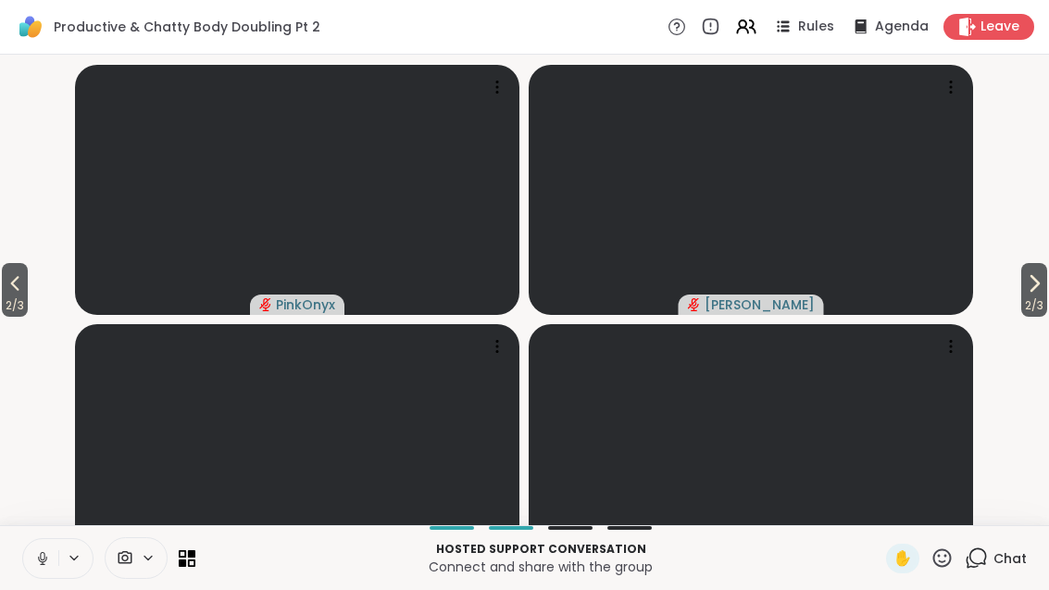
click at [1044, 317] on button "2 / 3" at bounding box center [1034, 290] width 26 height 54
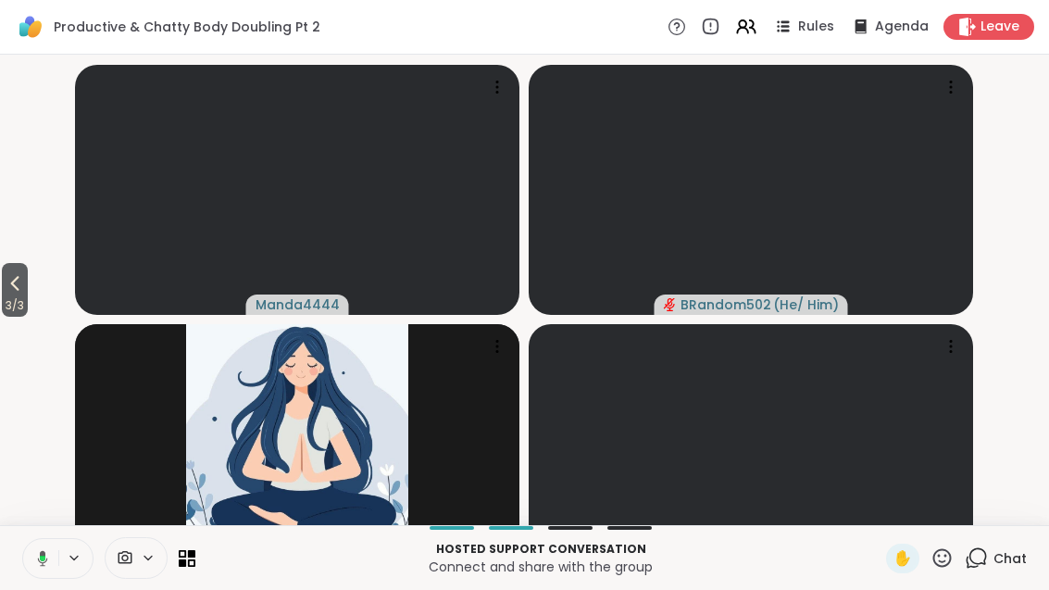
click at [5, 317] on span "3 / 3" at bounding box center [15, 305] width 26 height 22
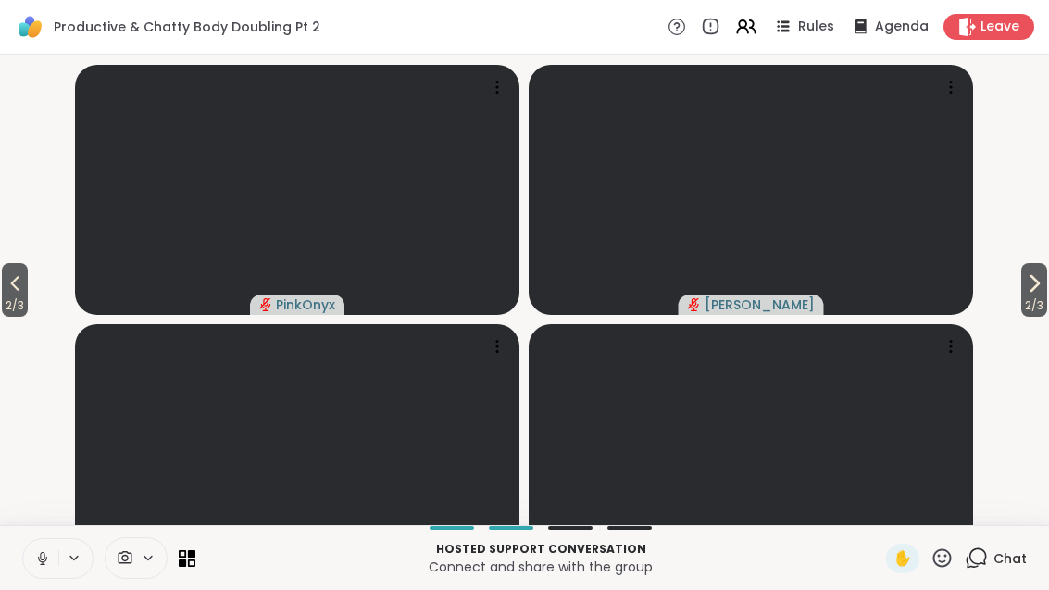
click at [15, 317] on span "2 / 3" at bounding box center [15, 305] width 26 height 22
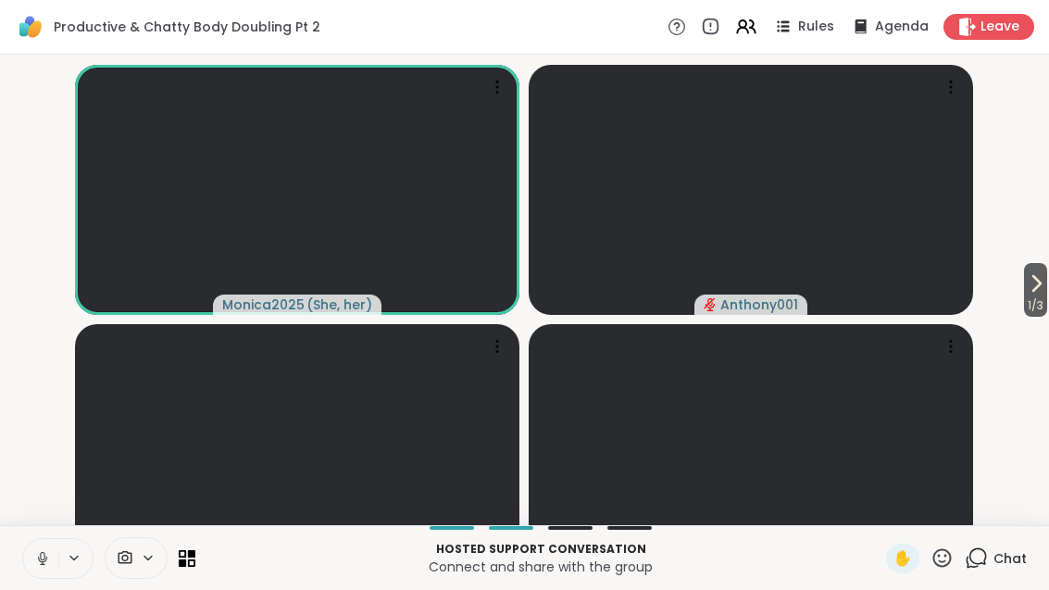
click at [1035, 291] on icon at bounding box center [1036, 283] width 7 height 15
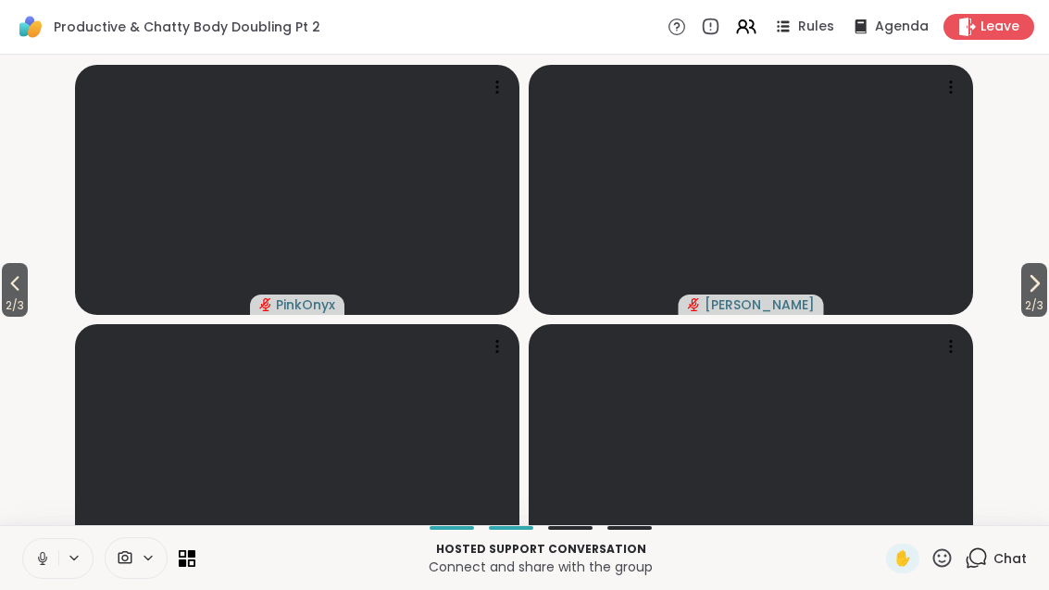
click at [15, 298] on button "2 / 3" at bounding box center [15, 290] width 26 height 54
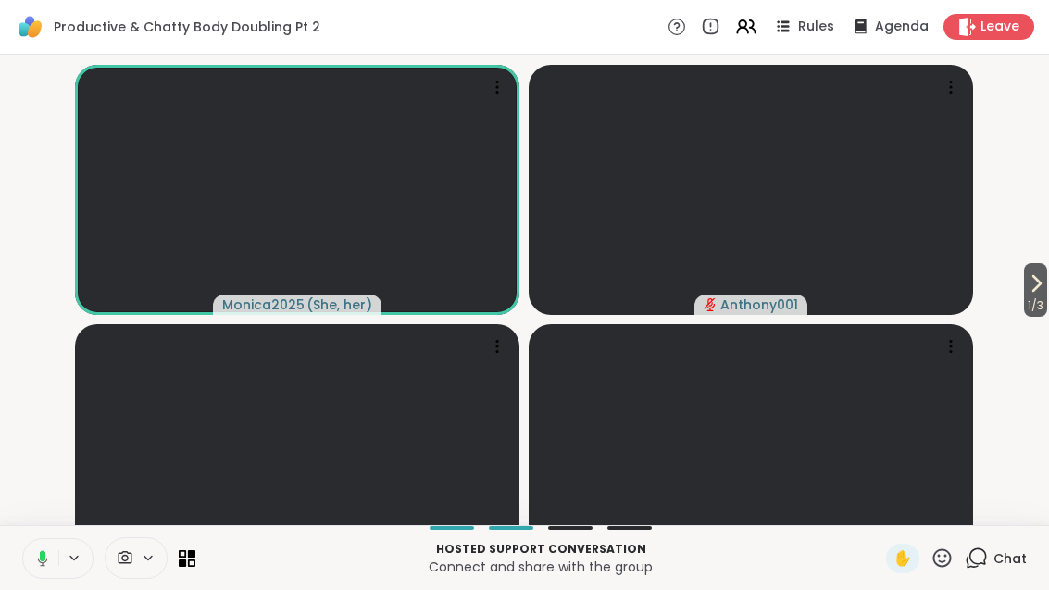
click at [750, 38] on icon at bounding box center [746, 27] width 22 height 22
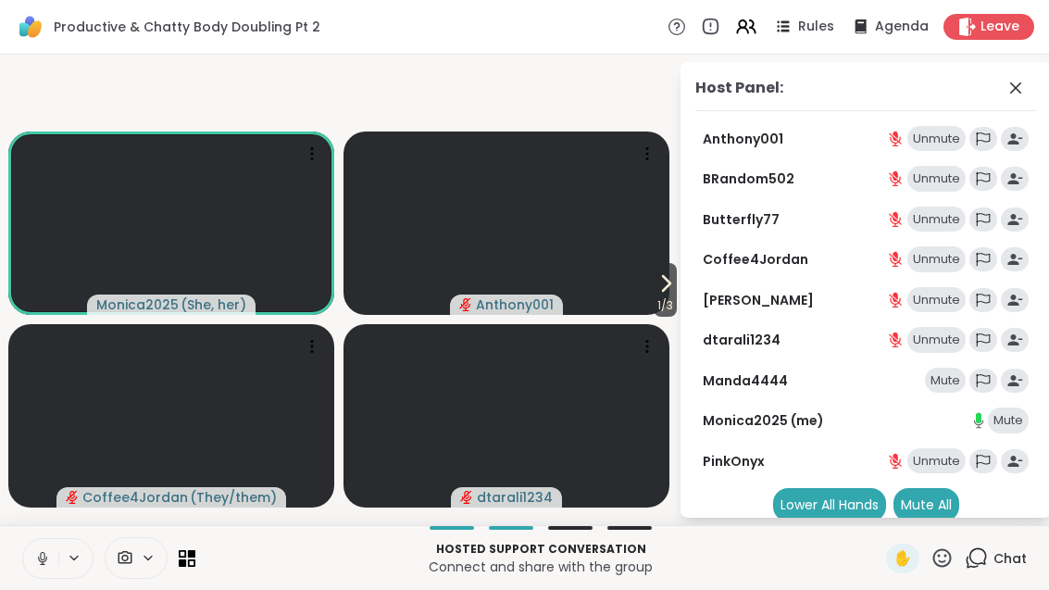
click at [1039, 81] on div "Host Panel: Anthony001 Unmute BRandom502 Unmute Butterfly77 Unmute Coffee4Jorda…" at bounding box center [866, 290] width 370 height 456
click at [1028, 82] on span at bounding box center [1018, 88] width 26 height 22
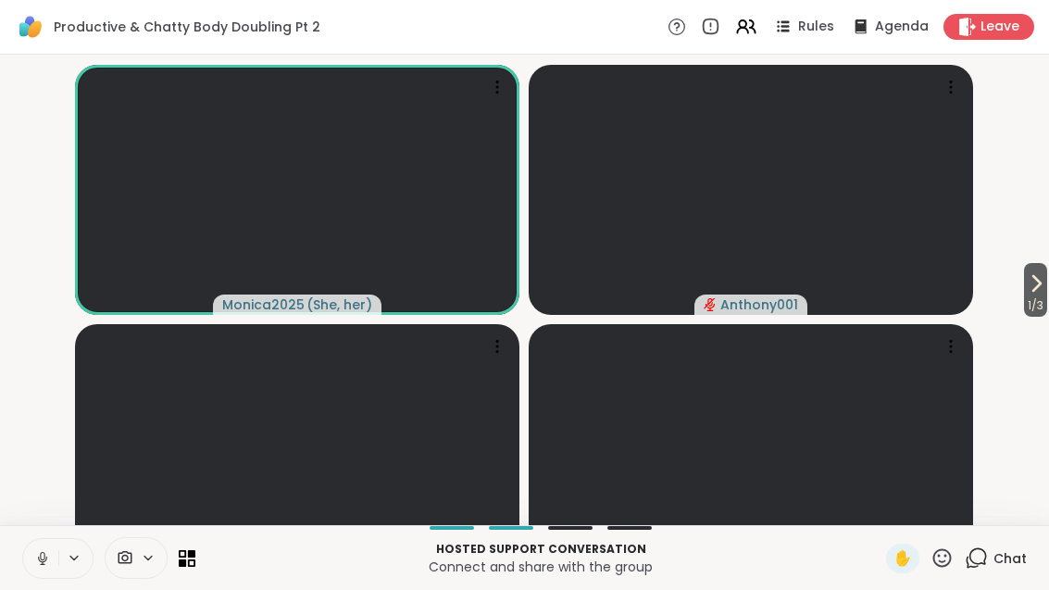
click at [808, 23] on span "Rules" at bounding box center [816, 27] width 36 height 19
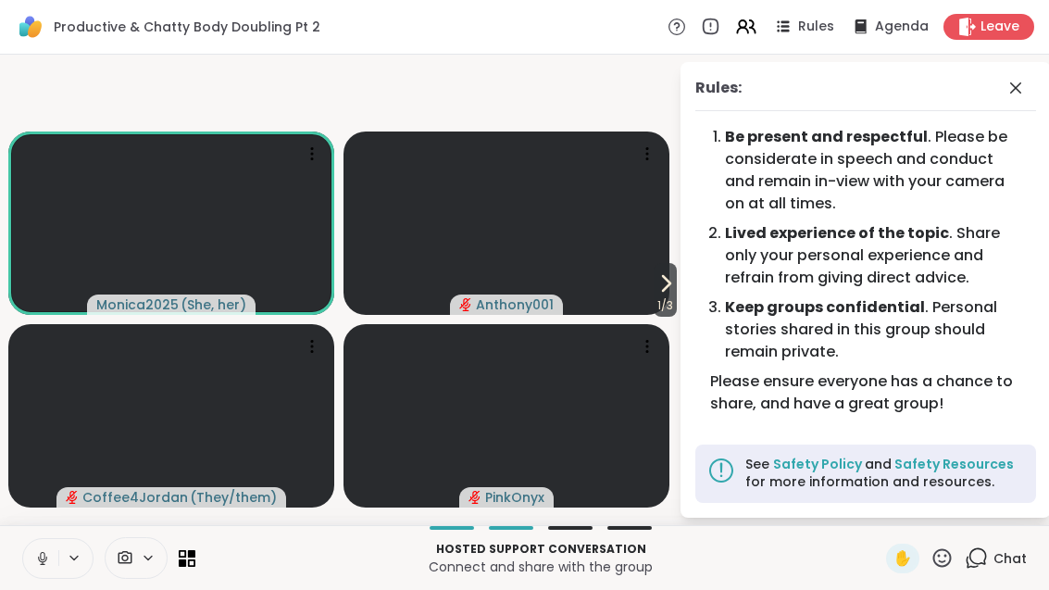
click at [678, 314] on div "Rules: Be present and respectful . Please be considerate in speech and conduct …" at bounding box center [853, 290] width 370 height 456
click at [673, 294] on icon at bounding box center [666, 283] width 22 height 22
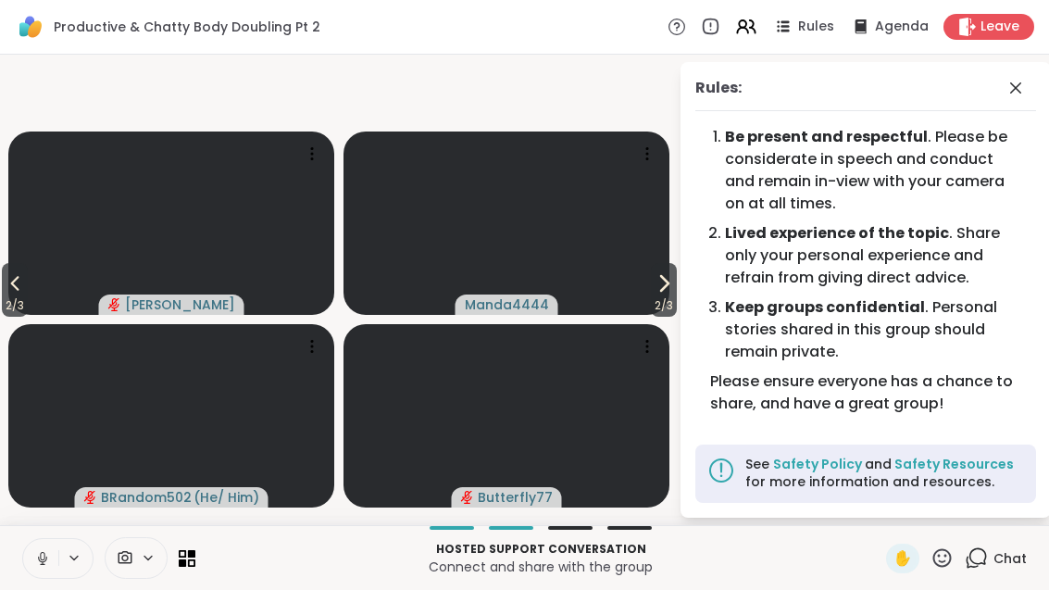
click at [672, 317] on span "2 / 3" at bounding box center [664, 305] width 26 height 22
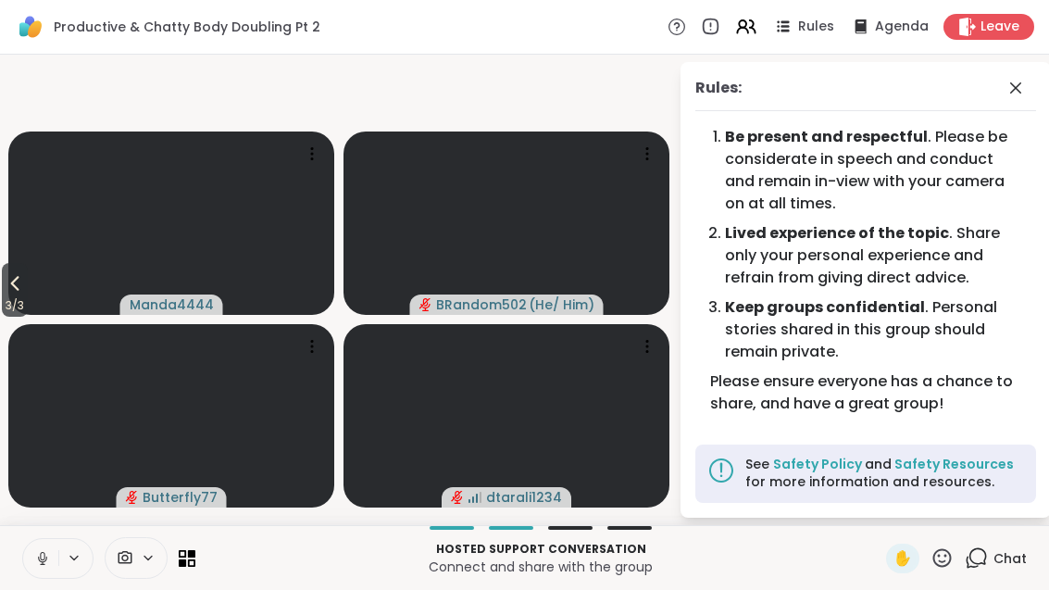
click at [1013, 85] on icon at bounding box center [1015, 87] width 11 height 11
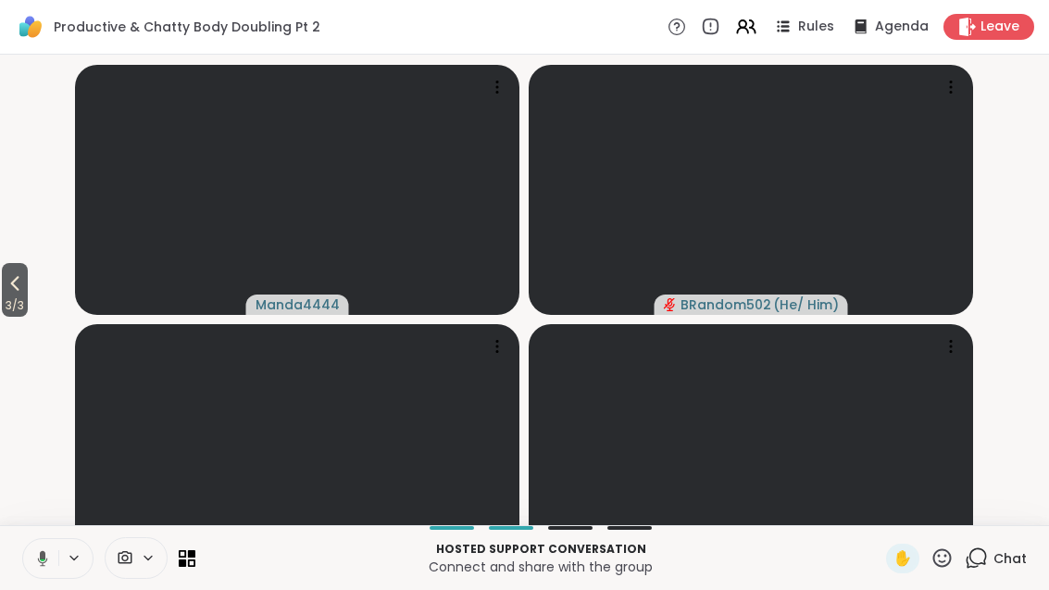
click at [9, 317] on span "3 / 3" at bounding box center [15, 305] width 26 height 22
click at [28, 306] on button "2 / 3" at bounding box center [15, 290] width 26 height 54
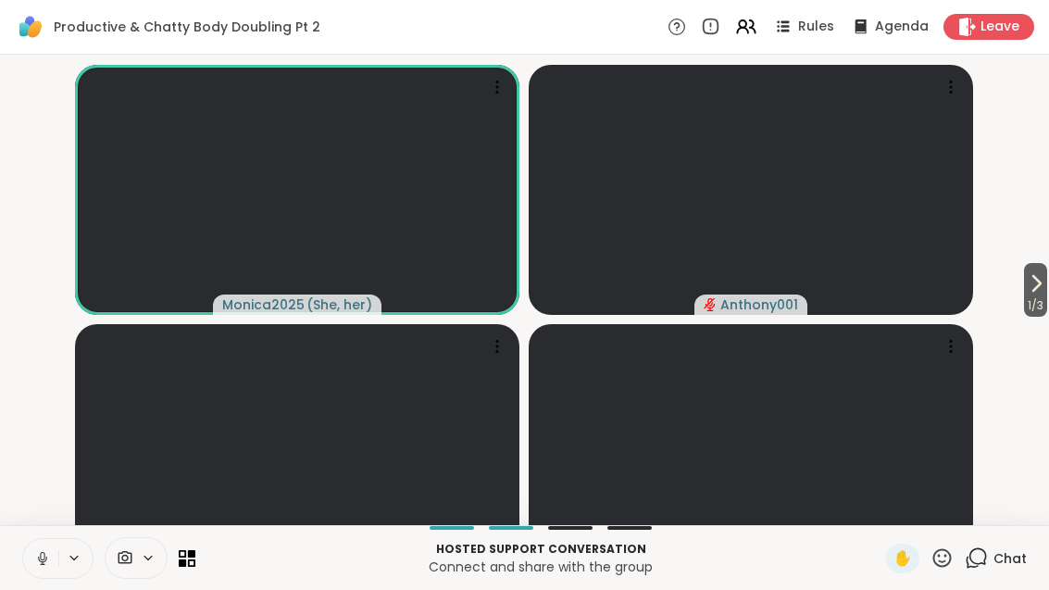
click at [998, 568] on span "Chat" at bounding box center [1010, 558] width 33 height 19
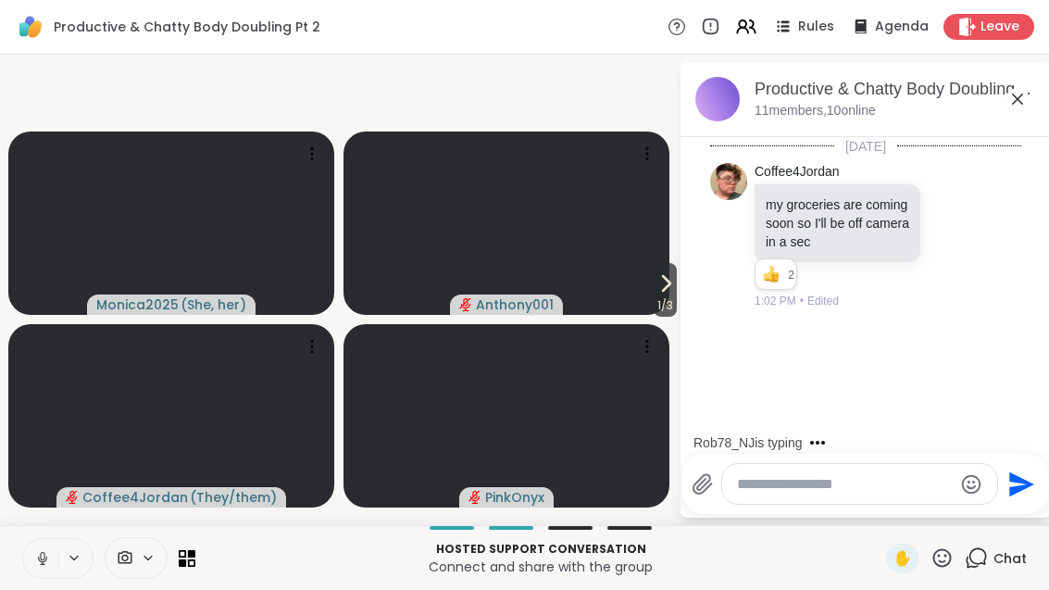
click at [658, 317] on span "1 / 3" at bounding box center [665, 305] width 23 height 22
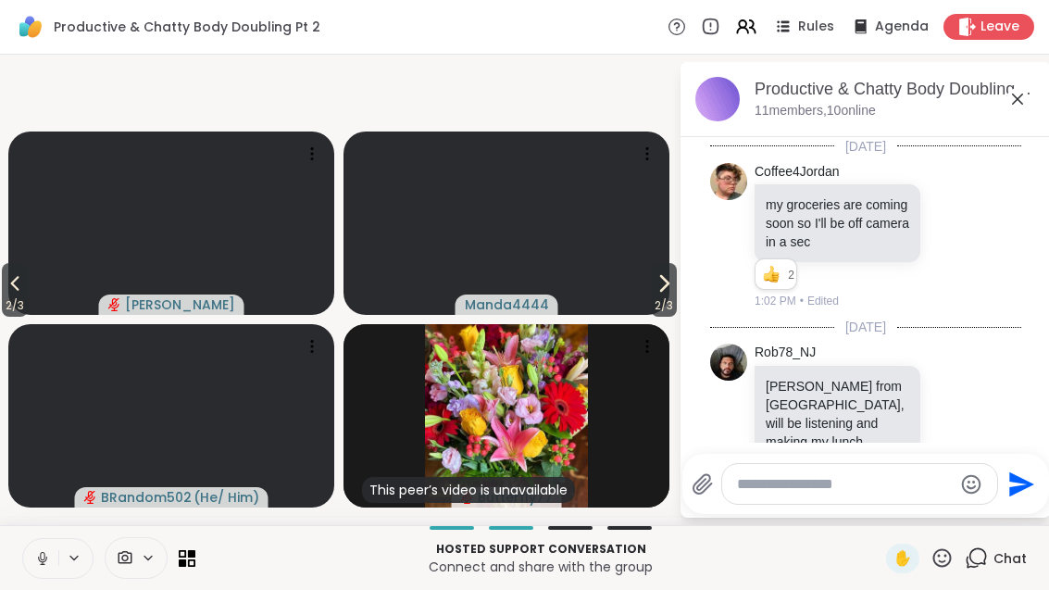
click at [951, 407] on icon at bounding box center [952, 412] width 17 height 19
click at [769, 374] on div "Select Reaction: Thumbs up" at bounding box center [764, 382] width 17 height 17
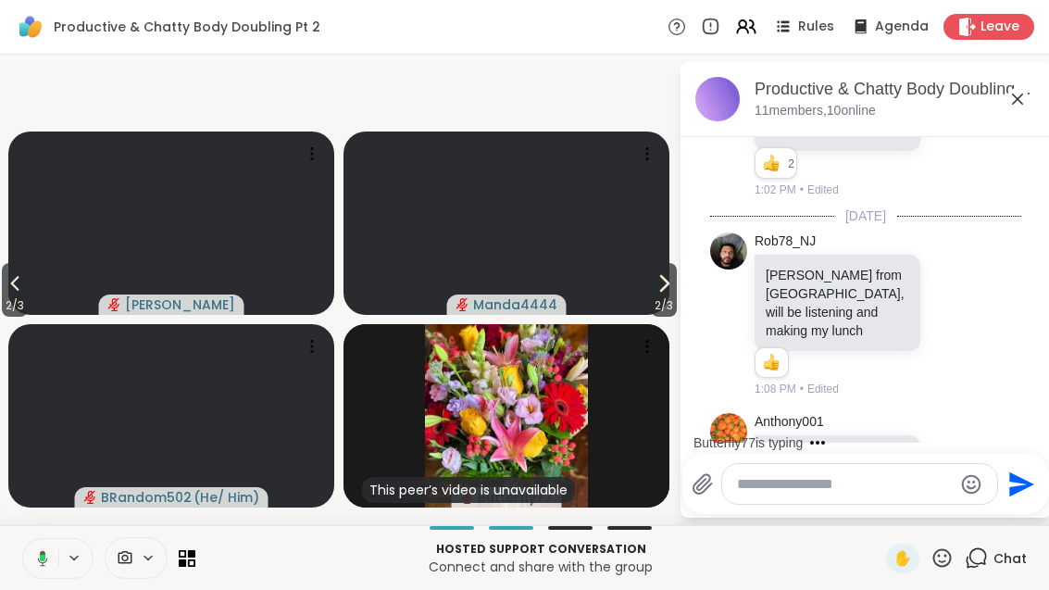
click at [617, 412] on div "This peer’s video is unavailable Butterfly77" at bounding box center [507, 415] width 326 height 183
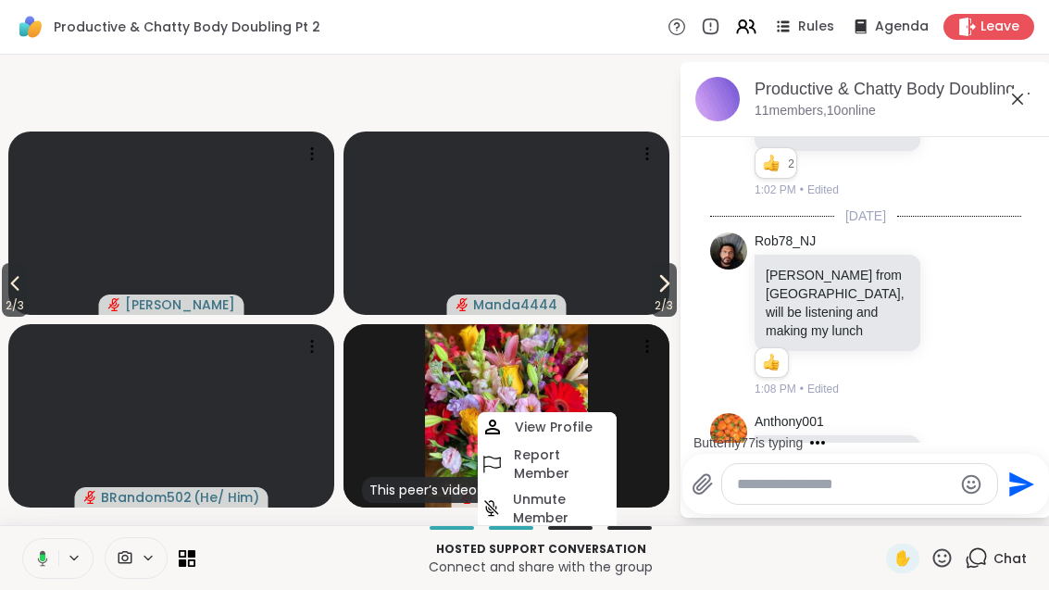
click at [363, 518] on video-player-container "2 / 3 2 / 3 [PERSON_NAME] Manda4444 BRandom502 ( He/ Him ) This peer’s video is…" at bounding box center [339, 290] width 656 height 456
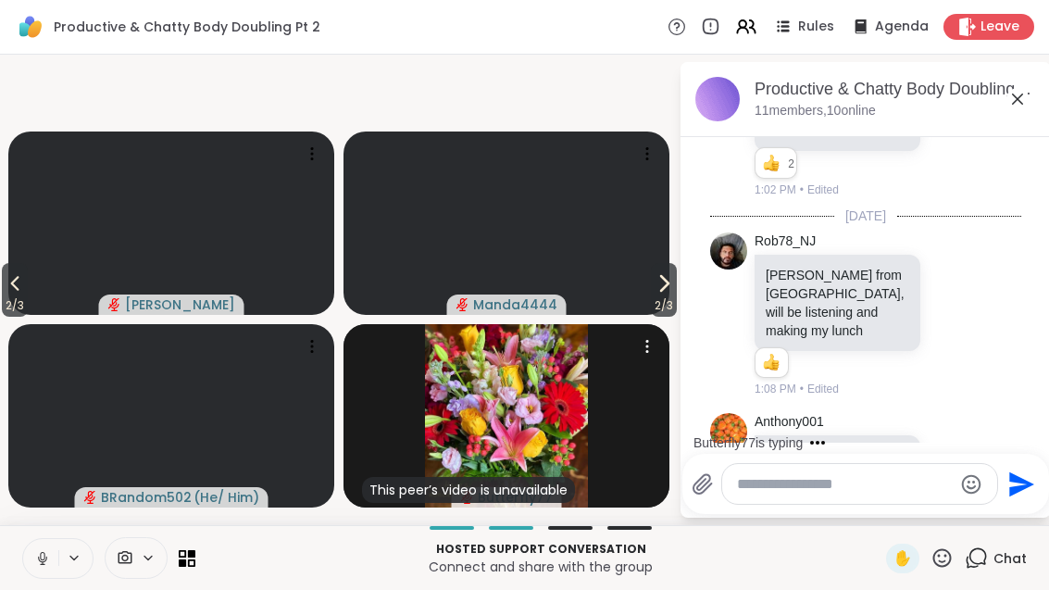
click at [564, 495] on div "This peer’s video is unavailable" at bounding box center [468, 490] width 213 height 26
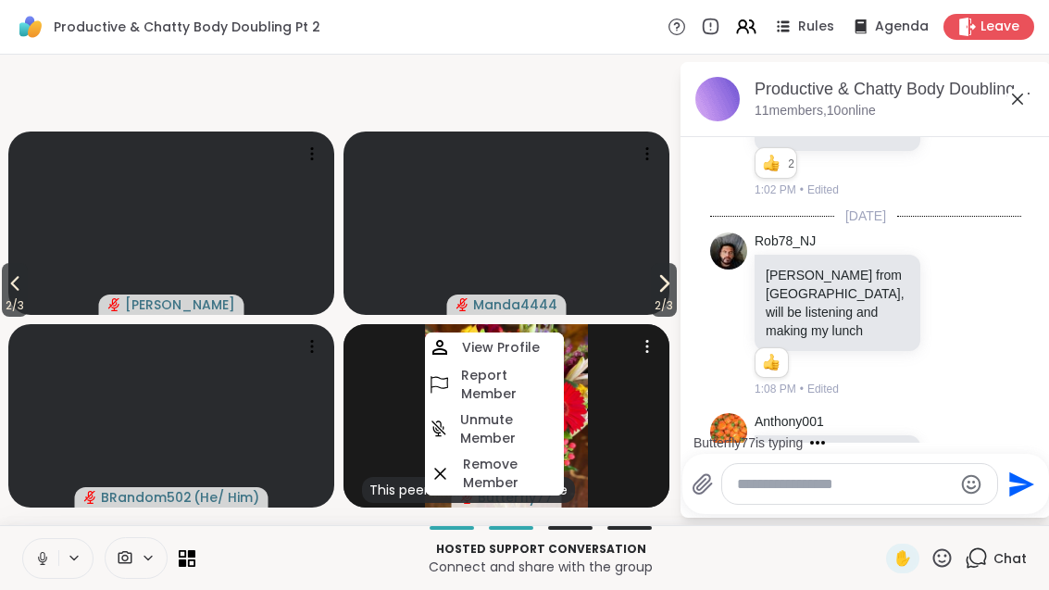
click at [624, 426] on div "This peer’s video is unavailable Butterfly77" at bounding box center [507, 415] width 326 height 183
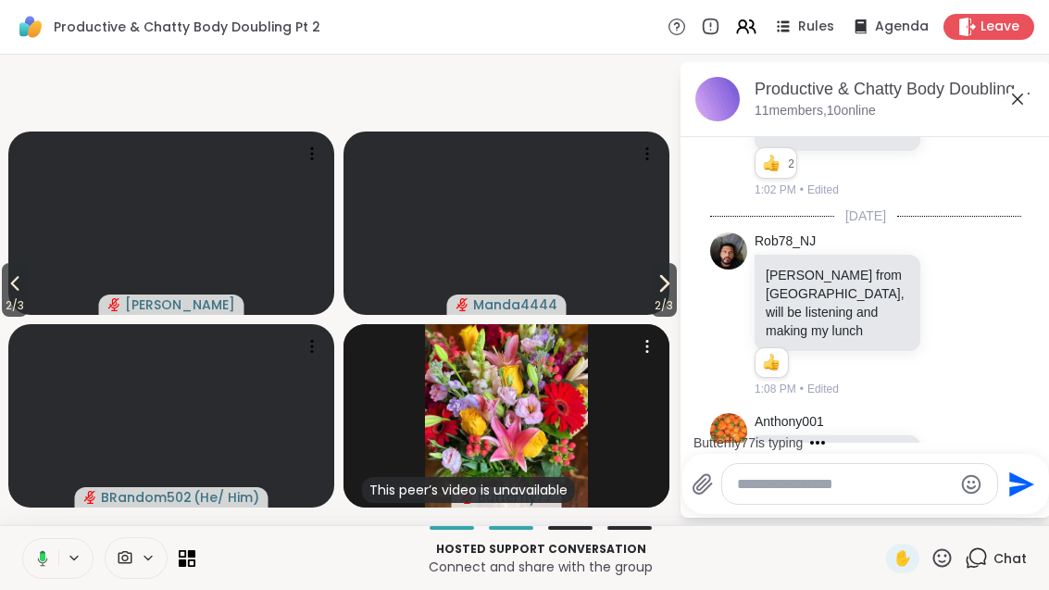
click at [541, 406] on img at bounding box center [506, 415] width 163 height 183
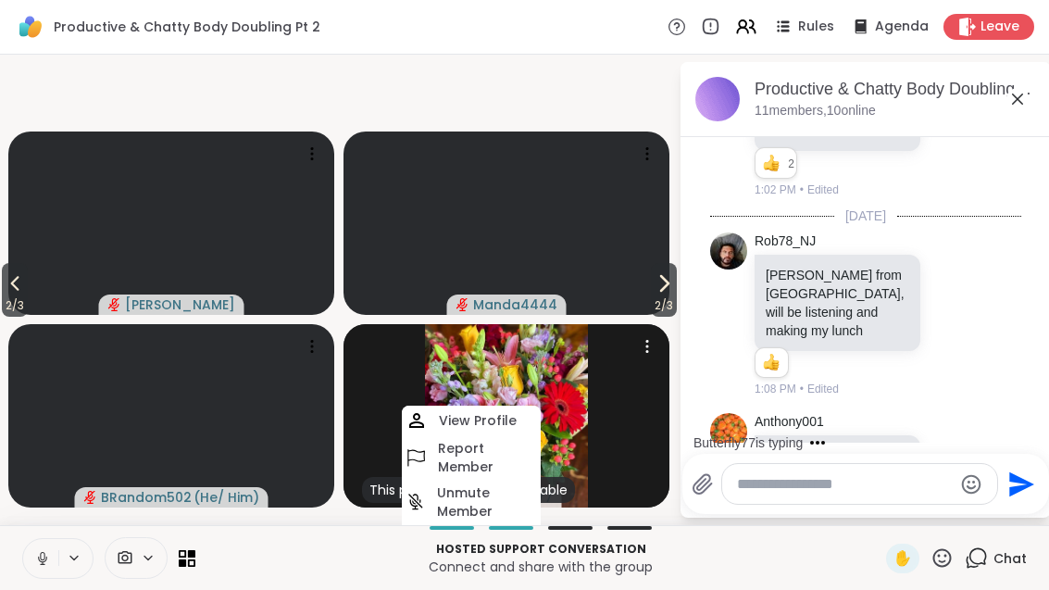
click at [506, 414] on h4 "View Profile" at bounding box center [478, 420] width 78 height 19
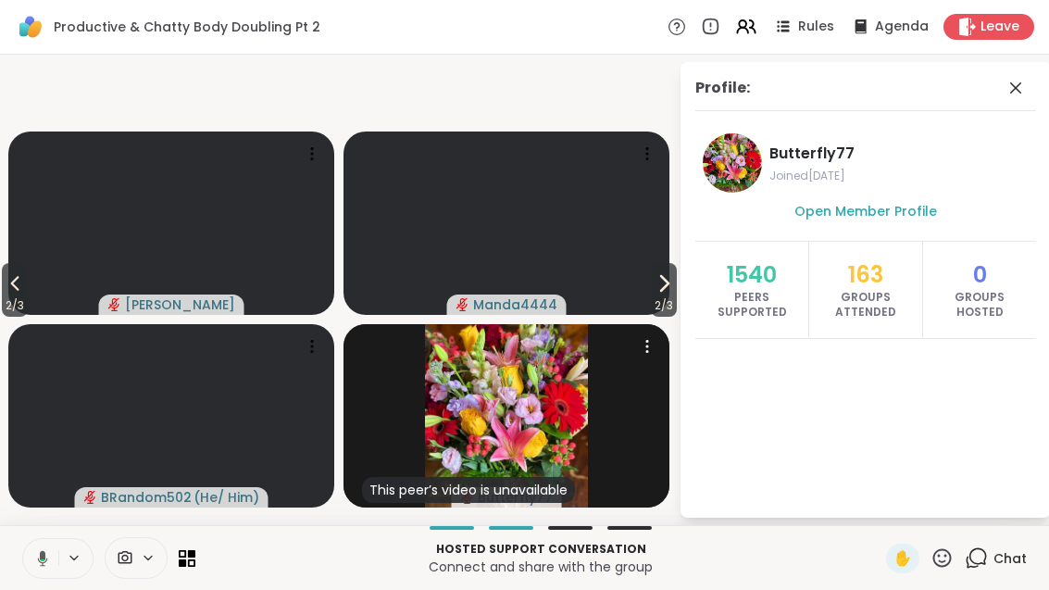
click at [1029, 88] on span at bounding box center [1018, 88] width 26 height 22
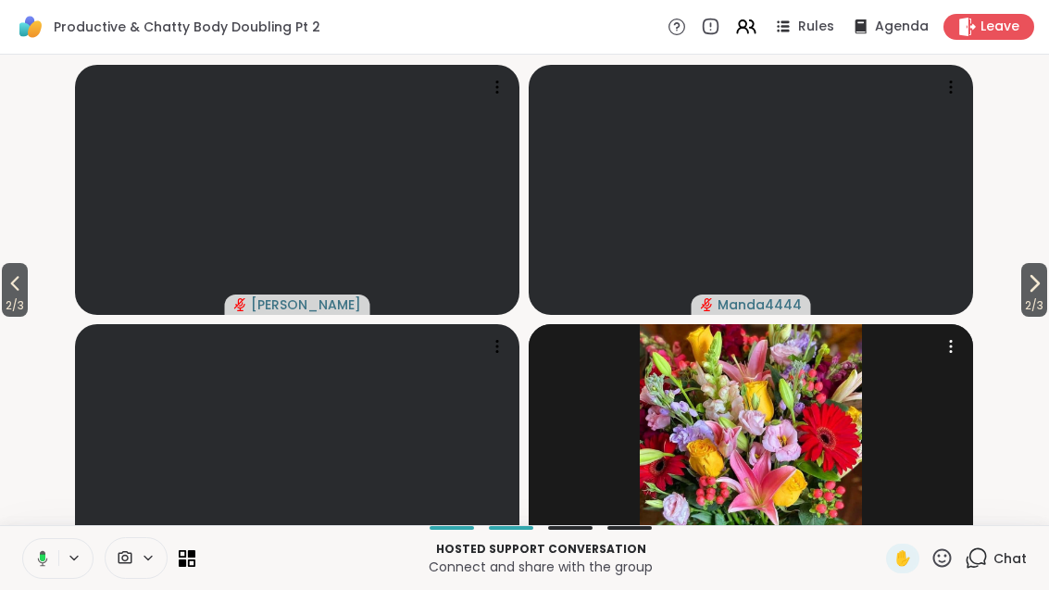
click at [1045, 317] on span "2 / 3" at bounding box center [1034, 305] width 26 height 22
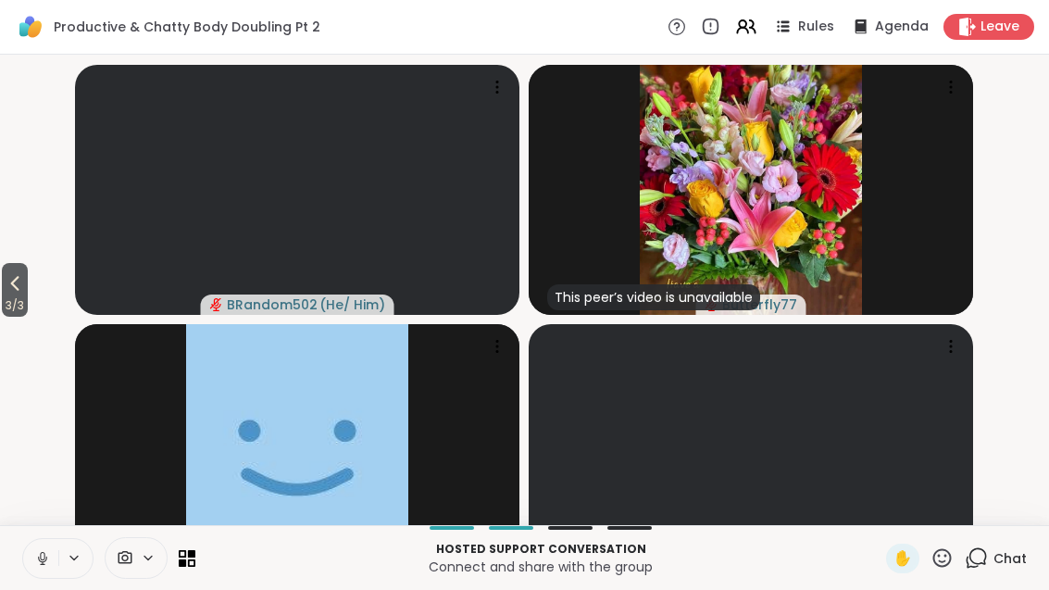
click at [986, 565] on icon at bounding box center [978, 556] width 18 height 17
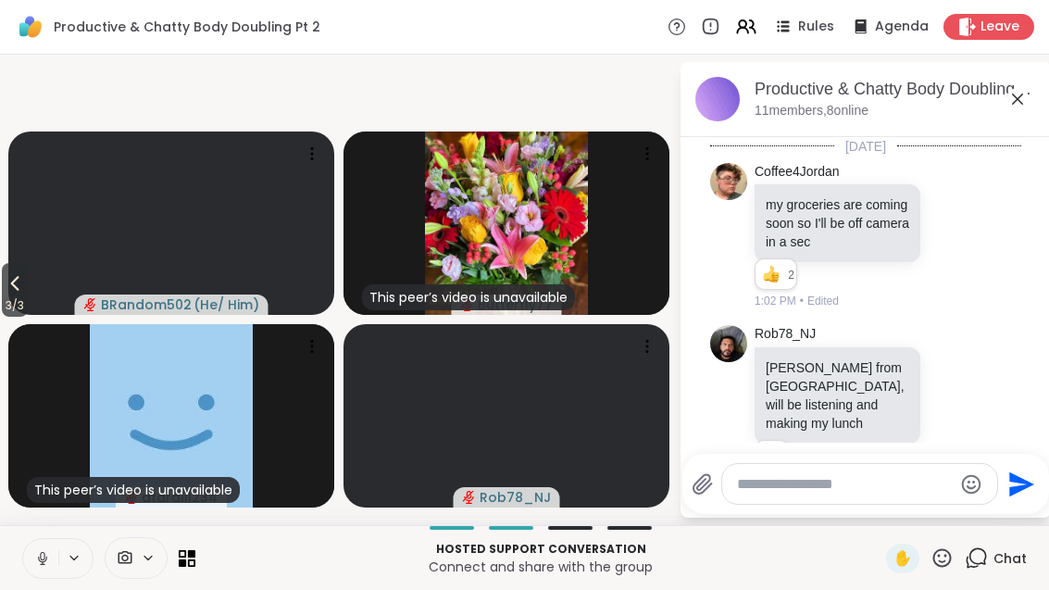
scroll to position [93, 0]
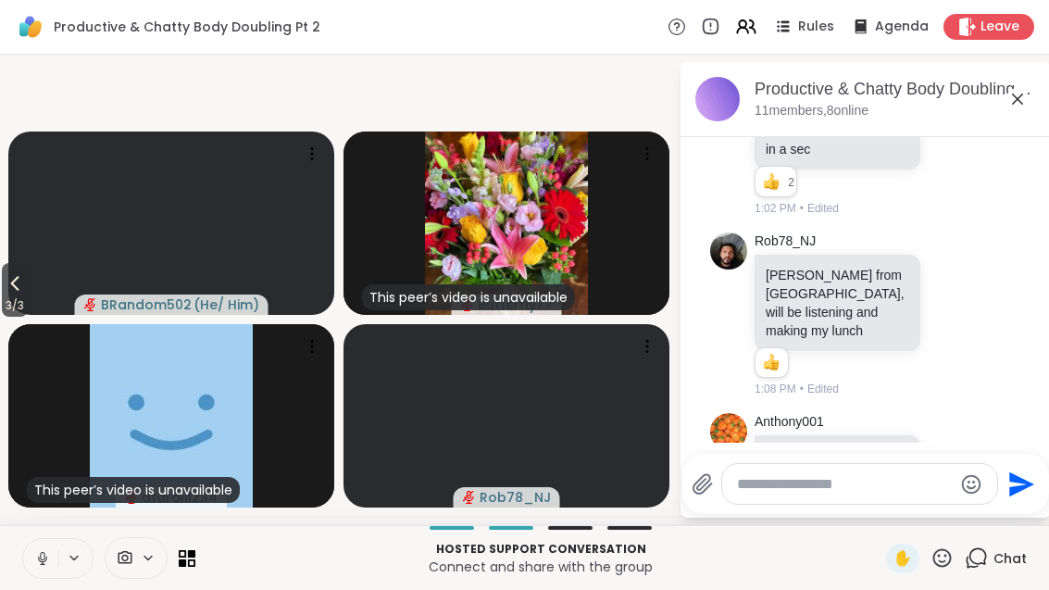
click at [305, 430] on div "This peer’s video is unavailable dtarali1234" at bounding box center [171, 415] width 326 height 183
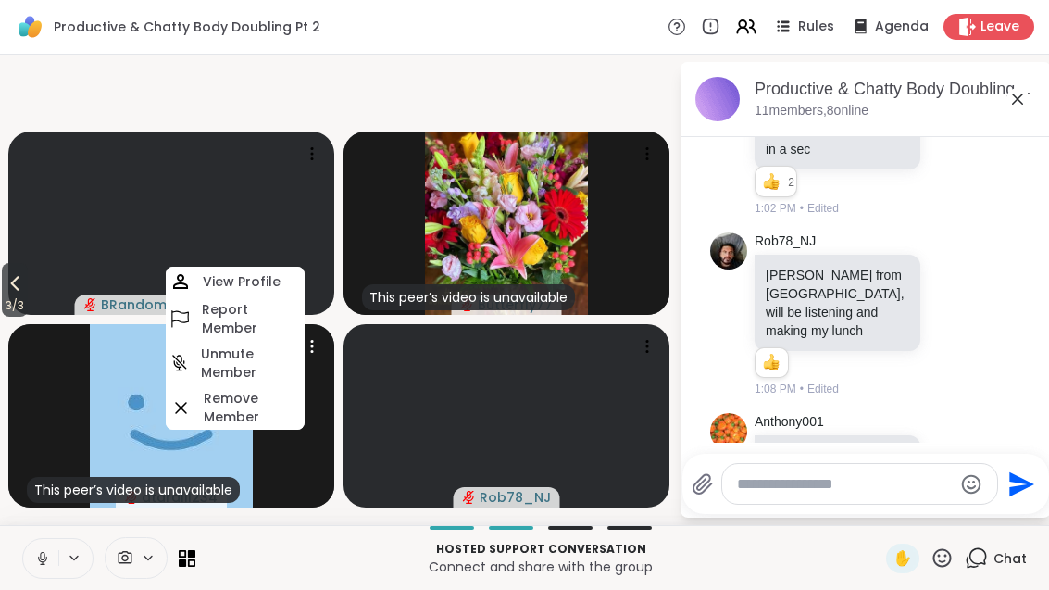
click at [271, 264] on video at bounding box center [171, 222] width 326 height 183
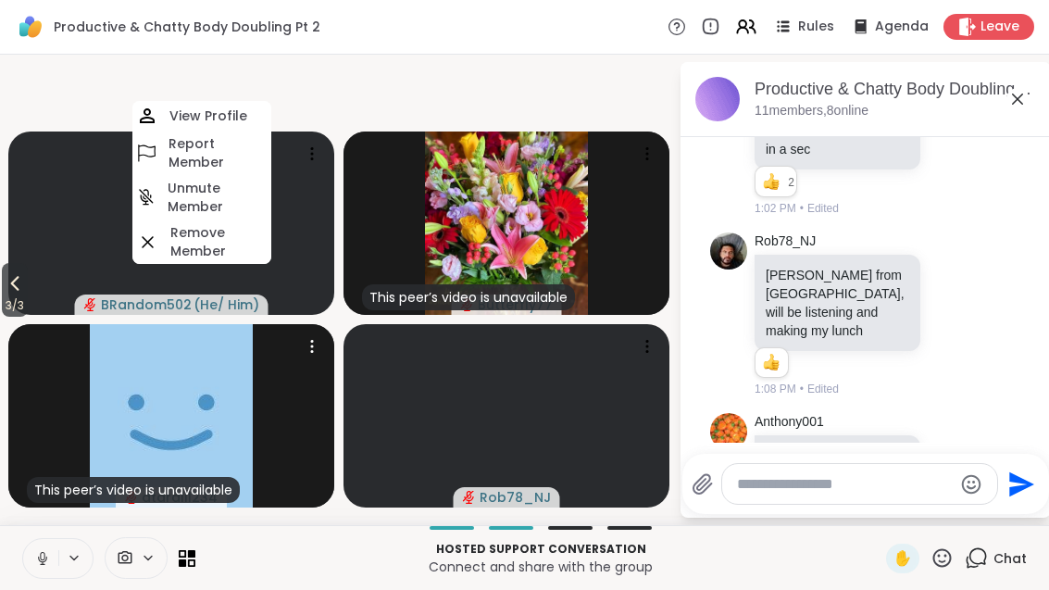
click at [266, 370] on div "This peer’s video is unavailable dtarali1234" at bounding box center [171, 415] width 326 height 183
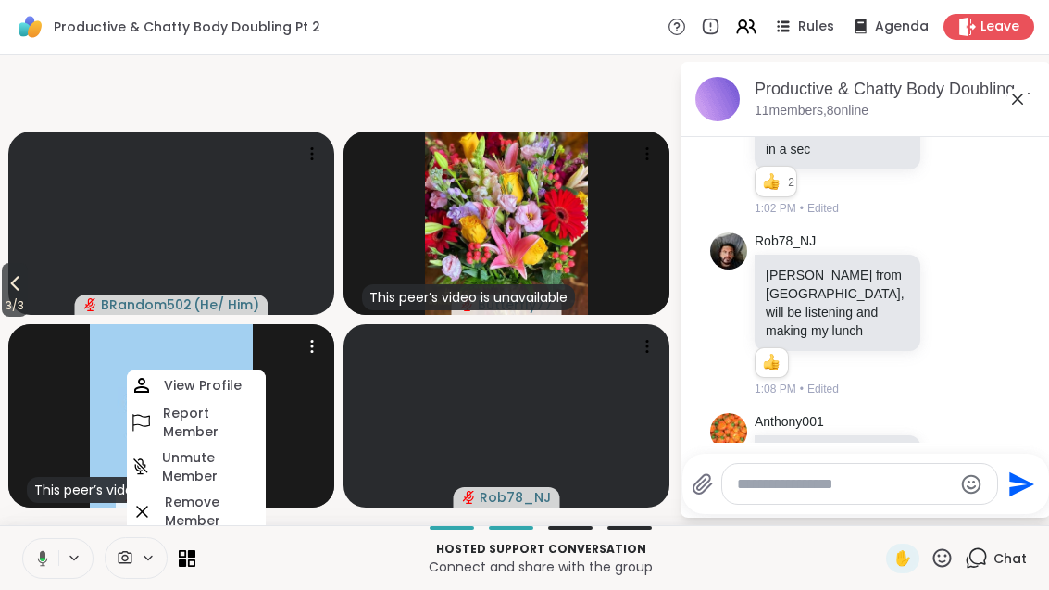
click at [257, 379] on div "View Profile" at bounding box center [196, 385] width 139 height 30
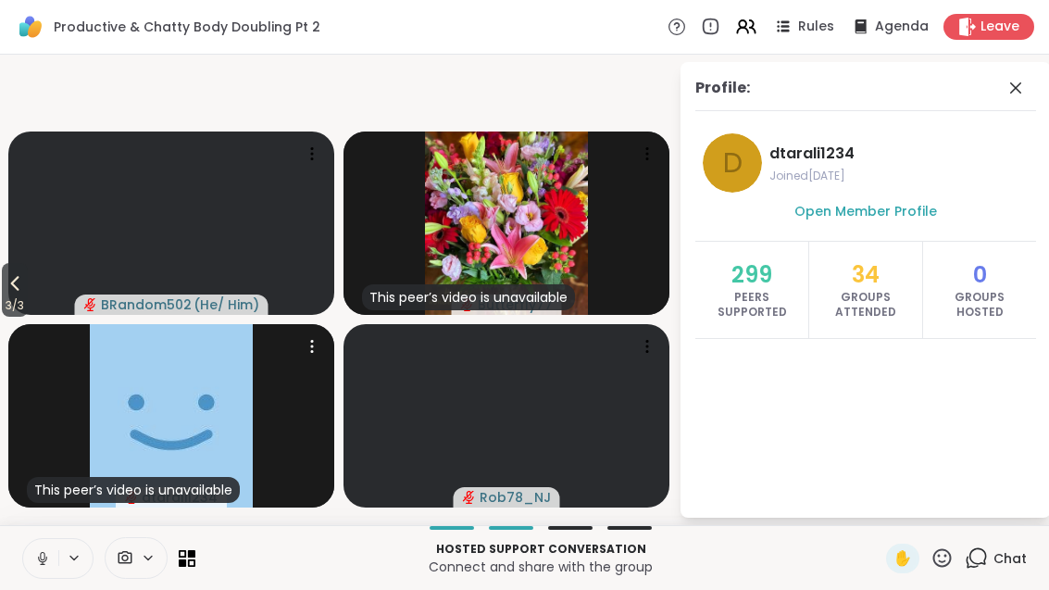
click at [1034, 84] on div "Profile:" at bounding box center [865, 94] width 341 height 34
click at [1028, 85] on span at bounding box center [1018, 88] width 26 height 22
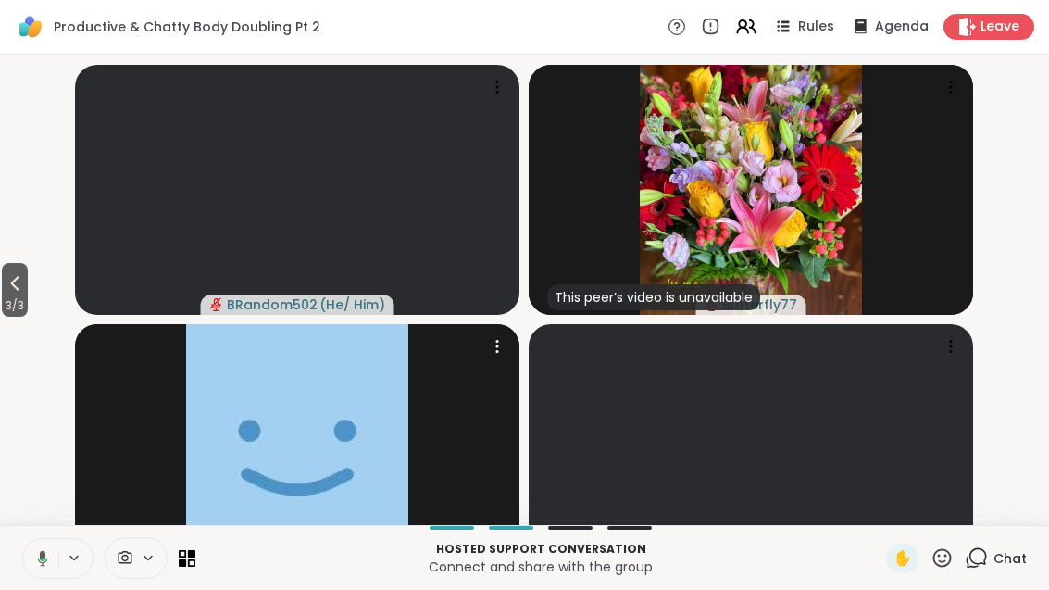
click at [994, 568] on span "Chat" at bounding box center [1010, 558] width 33 height 19
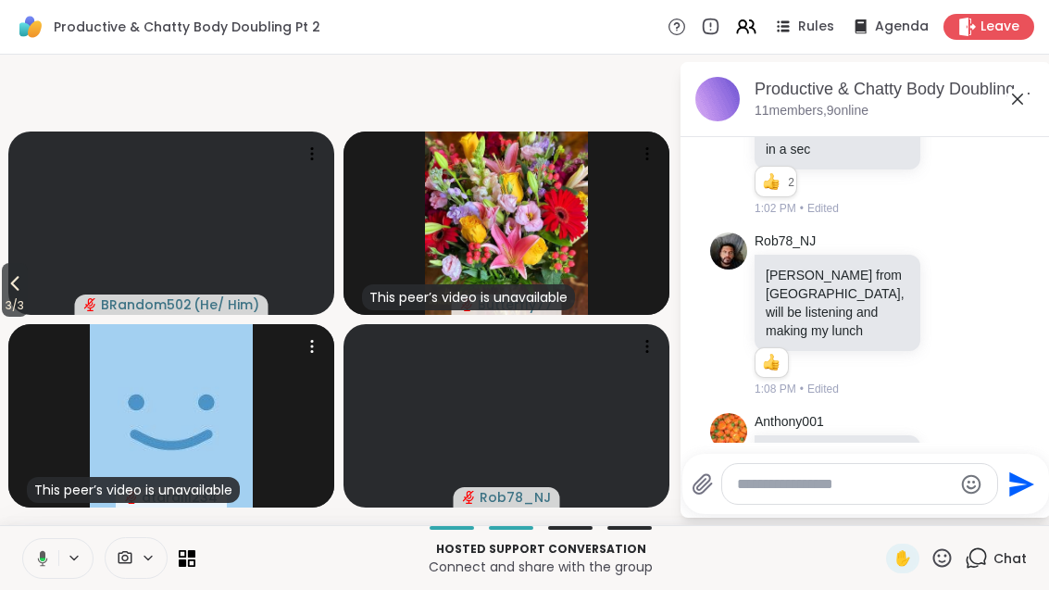
click at [281, 412] on div "This peer’s video is unavailable dtarali1234" at bounding box center [171, 415] width 326 height 183
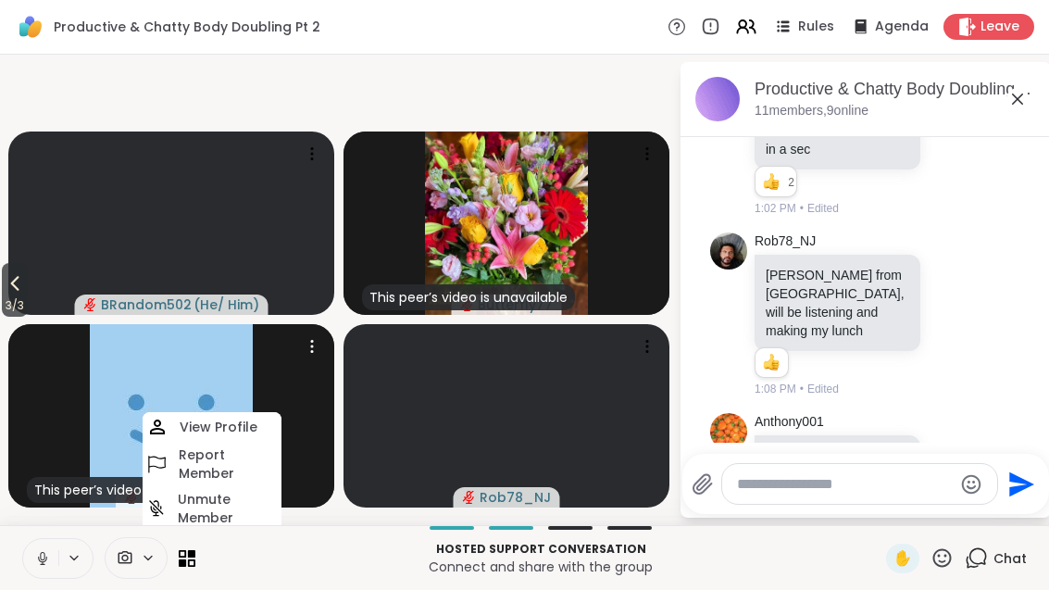
click at [266, 413] on div "View Profile" at bounding box center [212, 427] width 139 height 30
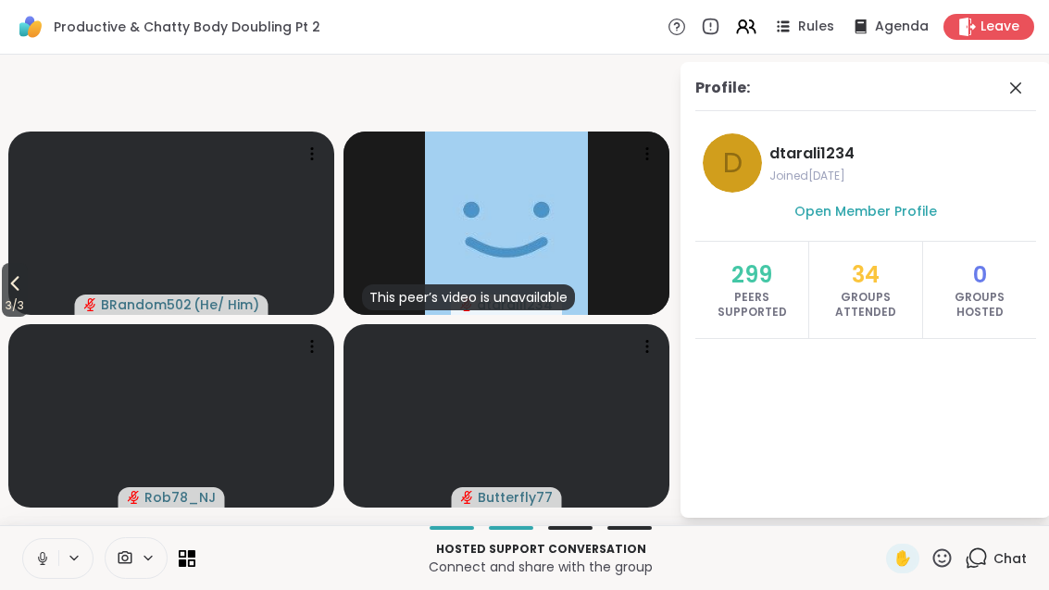
click at [7, 294] on icon at bounding box center [15, 283] width 22 height 22
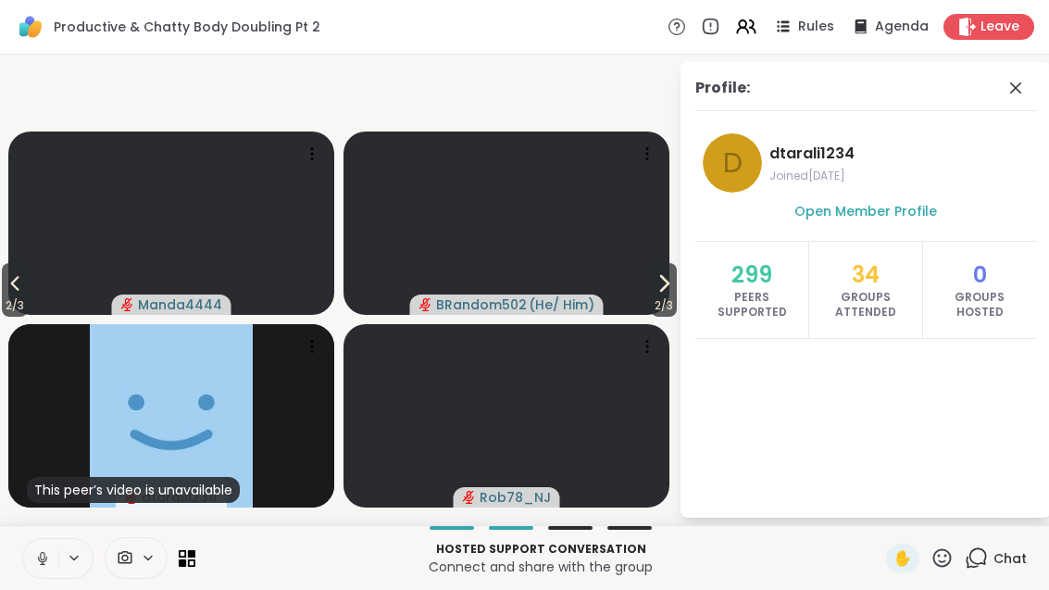
click at [698, 325] on div "299 Peers Supported" at bounding box center [751, 290] width 113 height 96
click at [697, 324] on div "299 Peers Supported" at bounding box center [751, 290] width 113 height 96
click at [671, 348] on div "Profile: d dtarali1234 Joined [DATE] Open Member Profile 299 Peers Supported 34…" at bounding box center [853, 290] width 370 height 456
click at [677, 317] on span "2 / 3" at bounding box center [664, 305] width 26 height 22
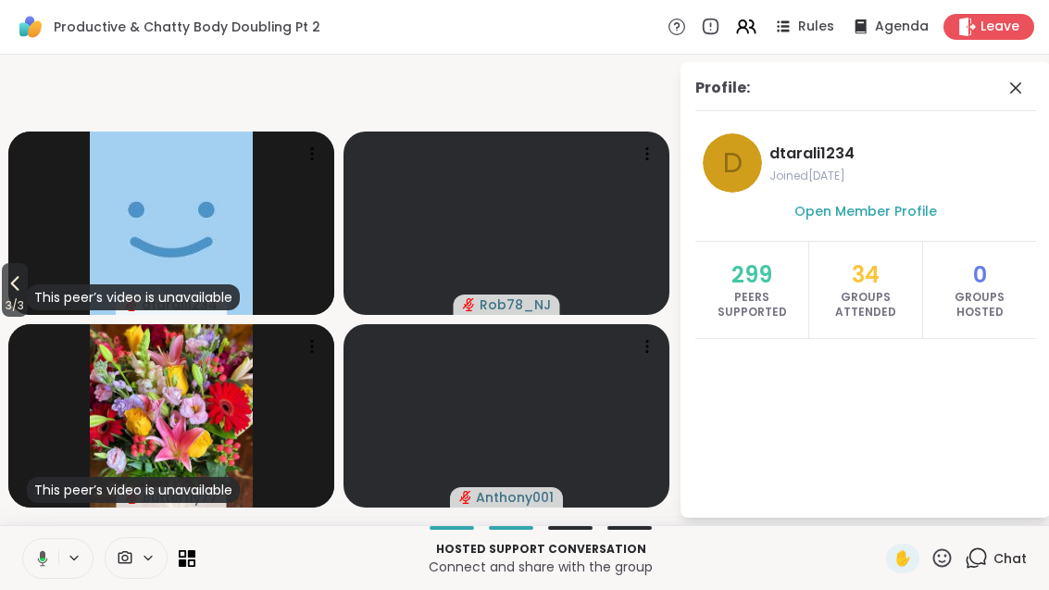
click at [26, 317] on span "3 / 3" at bounding box center [15, 305] width 26 height 22
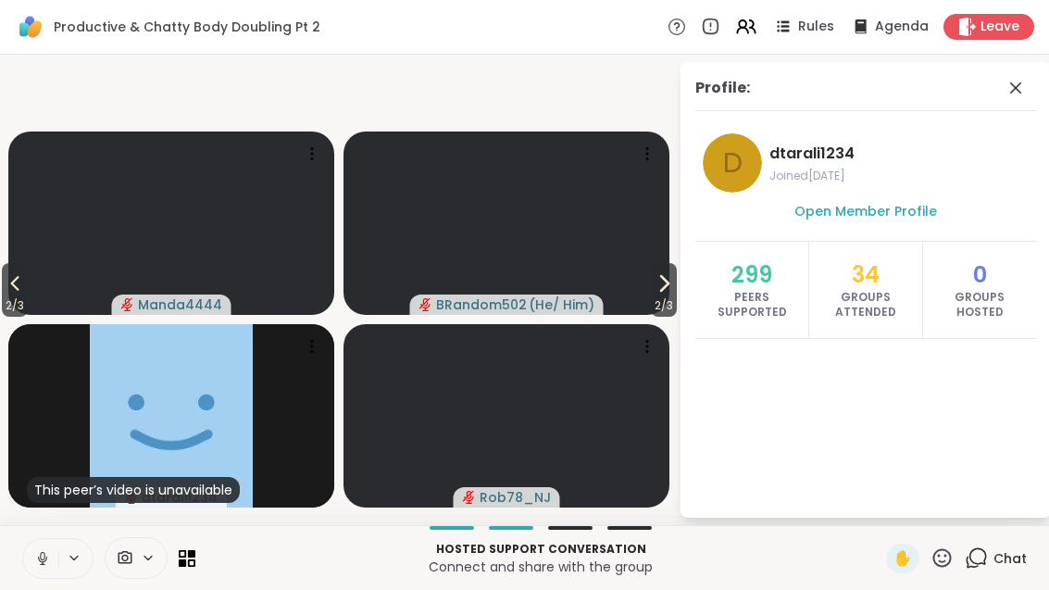
click at [13, 317] on span "2 / 3" at bounding box center [15, 305] width 26 height 22
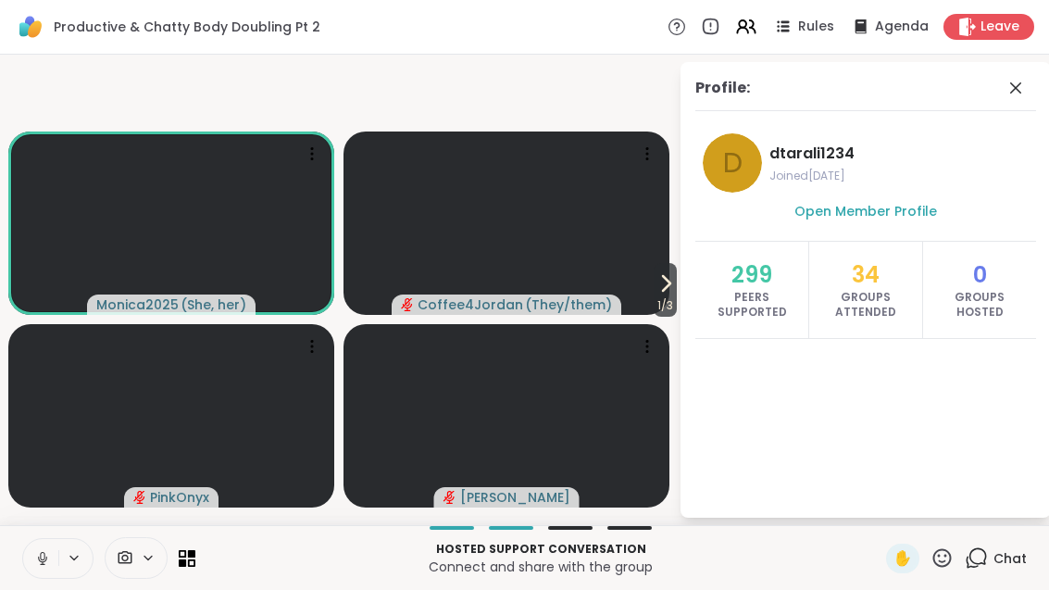
click at [996, 81] on div "Profile:" at bounding box center [865, 94] width 341 height 34
click at [1024, 96] on icon at bounding box center [1016, 88] width 22 height 22
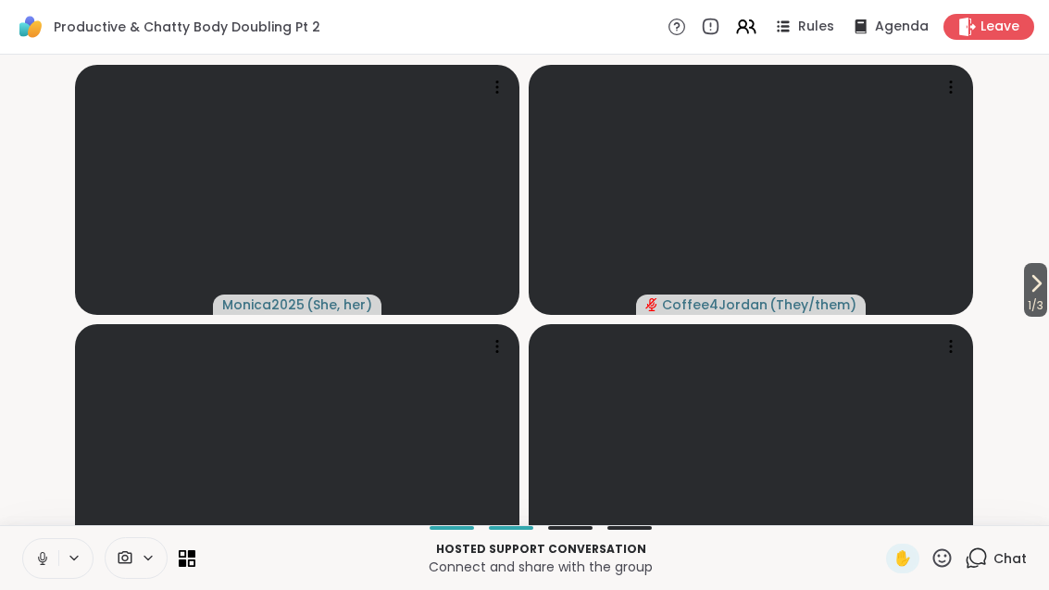
click at [1045, 317] on button "1 / 3" at bounding box center [1035, 290] width 23 height 54
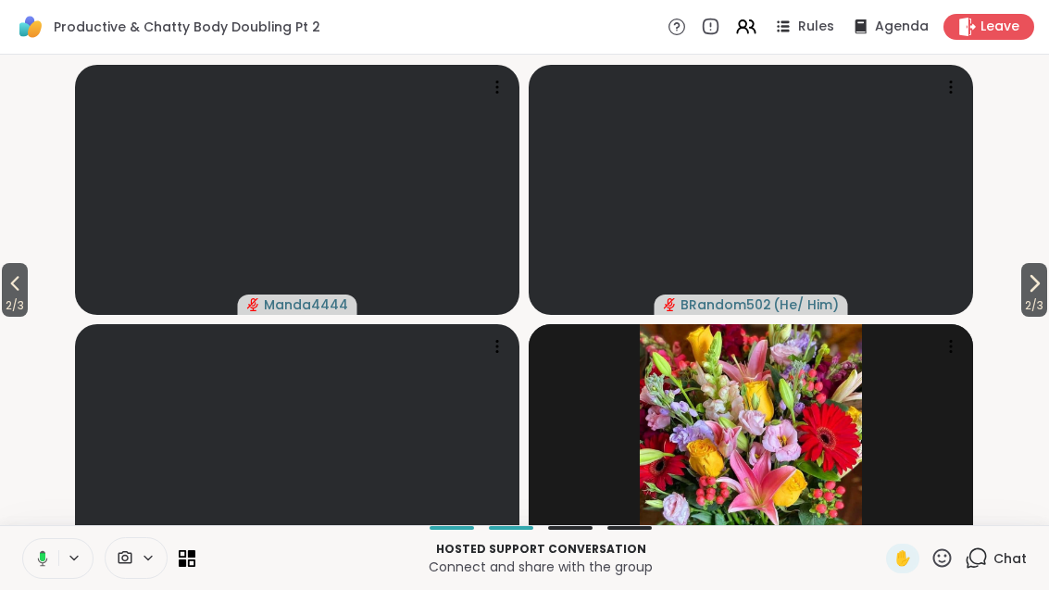
click at [1034, 317] on span "2 / 3" at bounding box center [1034, 305] width 26 height 22
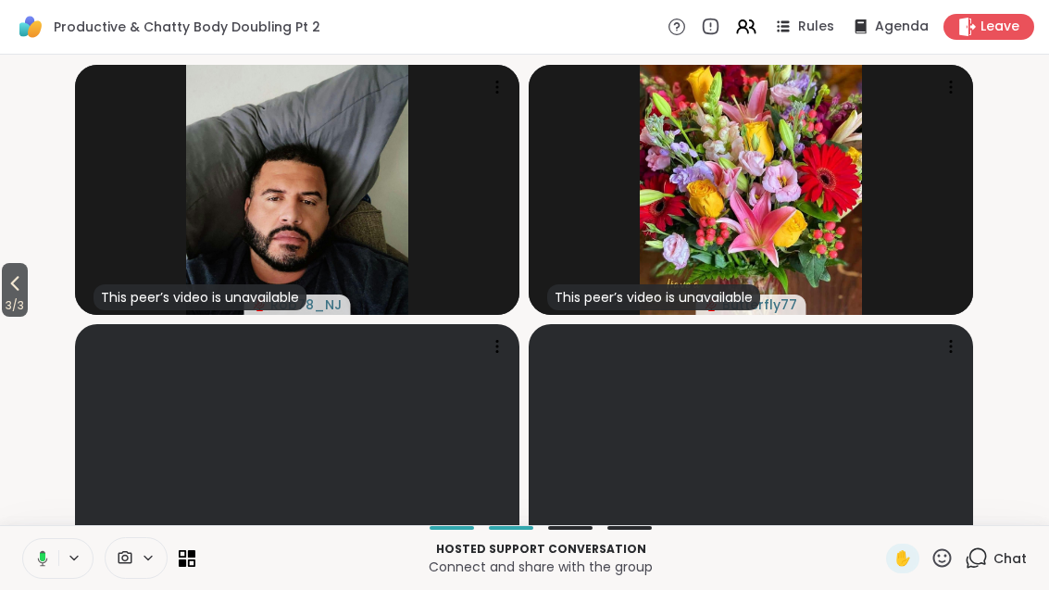
click at [4, 317] on span "3 / 3" at bounding box center [15, 305] width 26 height 22
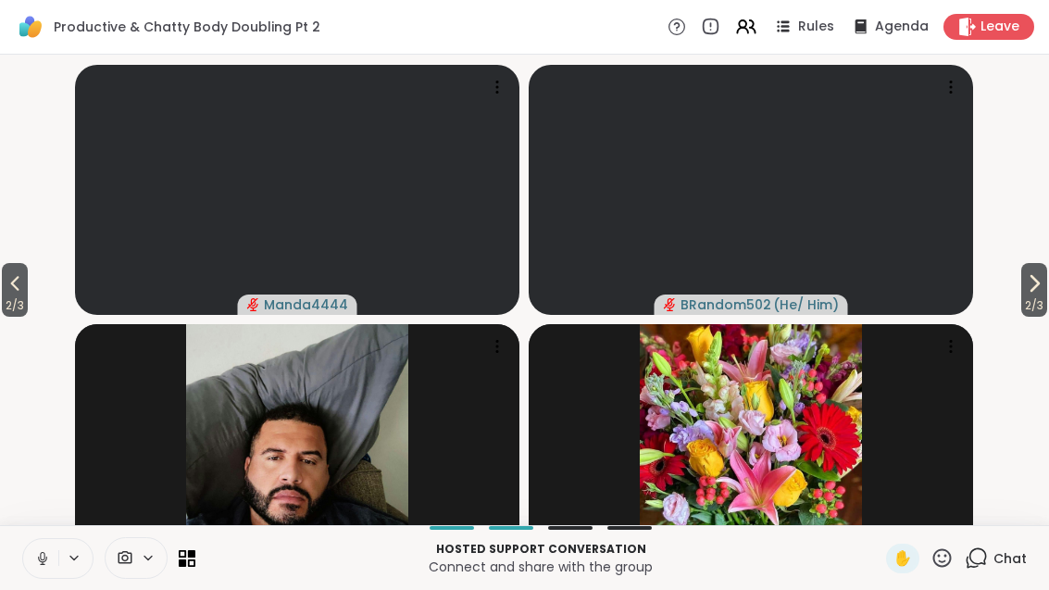
click at [1047, 317] on button "2 / 3" at bounding box center [1034, 290] width 26 height 54
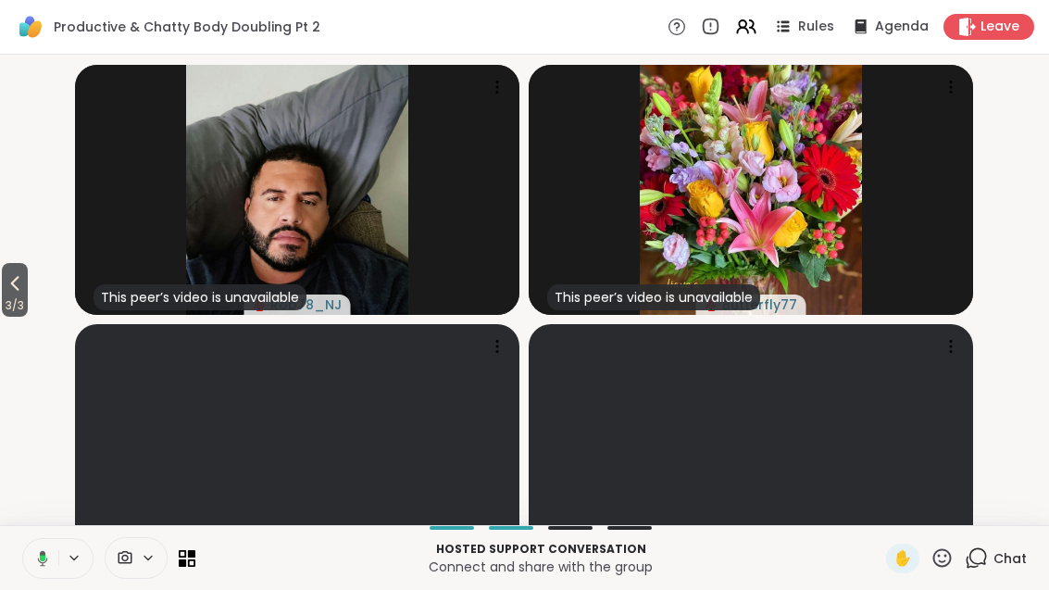
click at [19, 291] on icon at bounding box center [15, 283] width 8 height 15
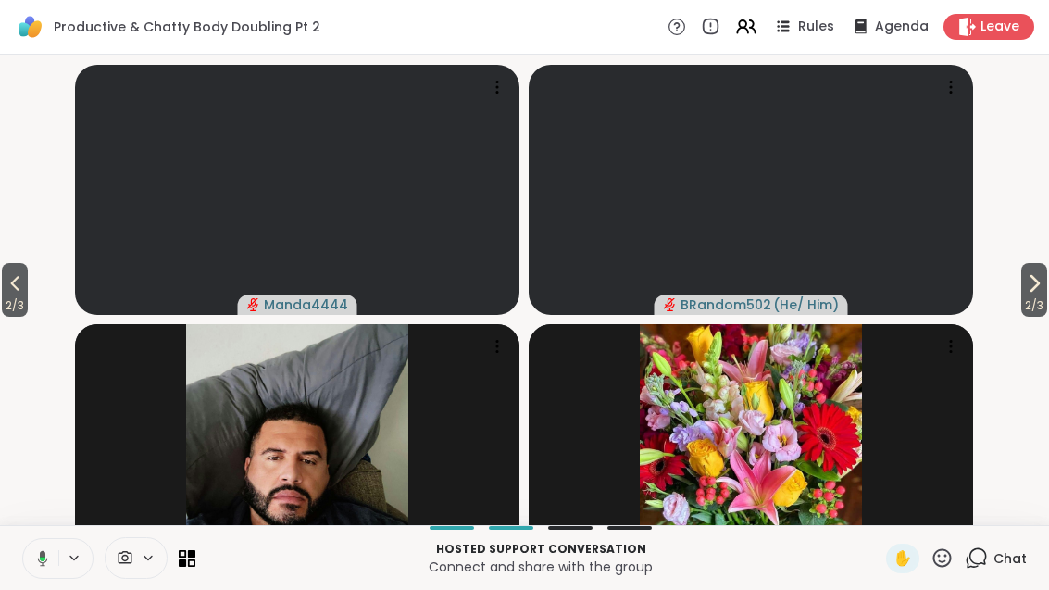
click at [6, 306] on button "2 / 3" at bounding box center [15, 290] width 26 height 54
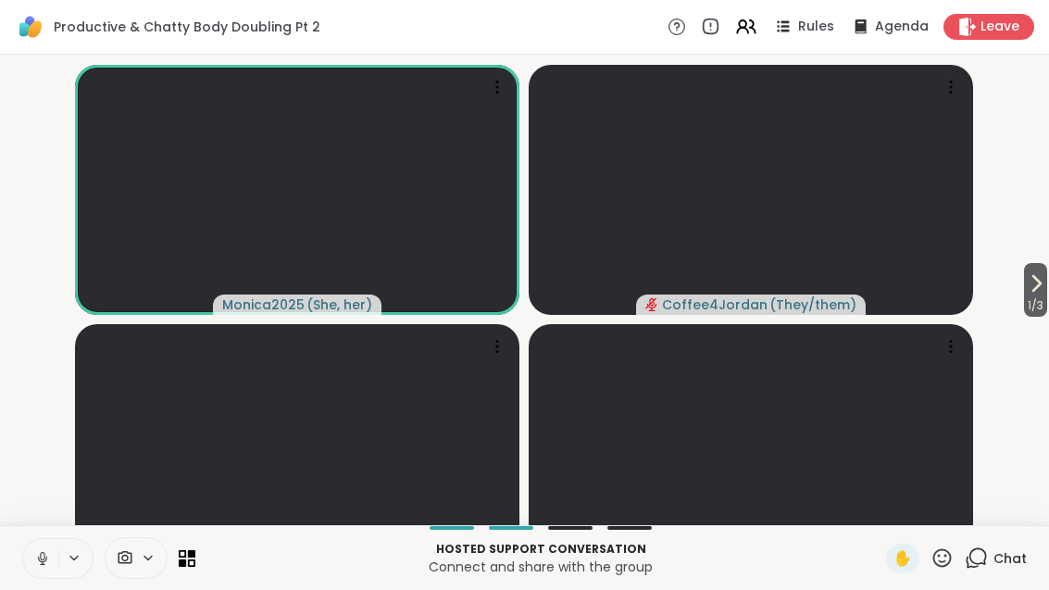
click at [1045, 317] on button "1 / 3" at bounding box center [1035, 290] width 23 height 54
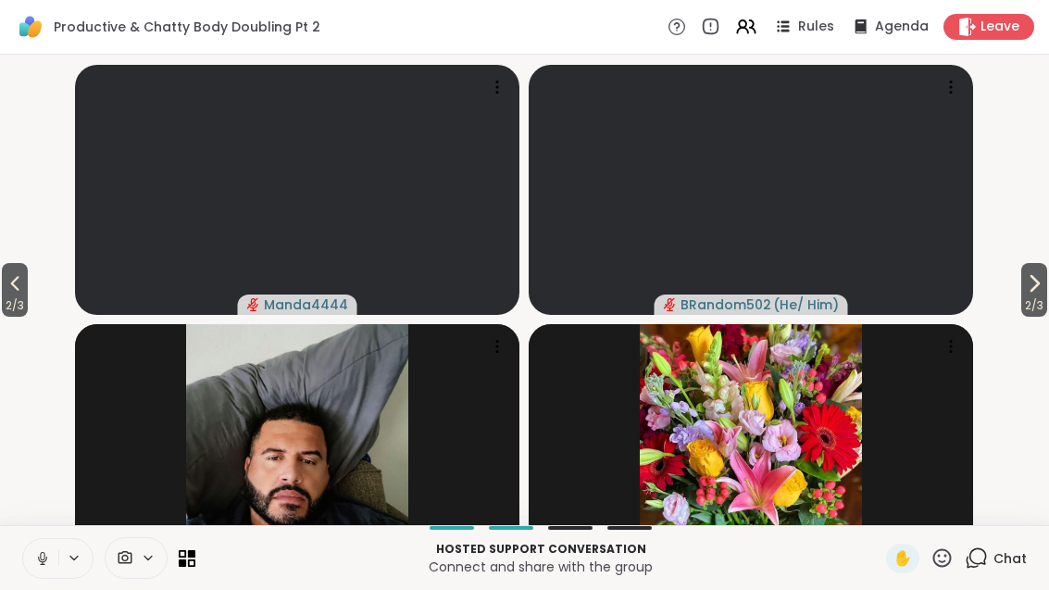
click at [1032, 291] on icon at bounding box center [1035, 283] width 7 height 15
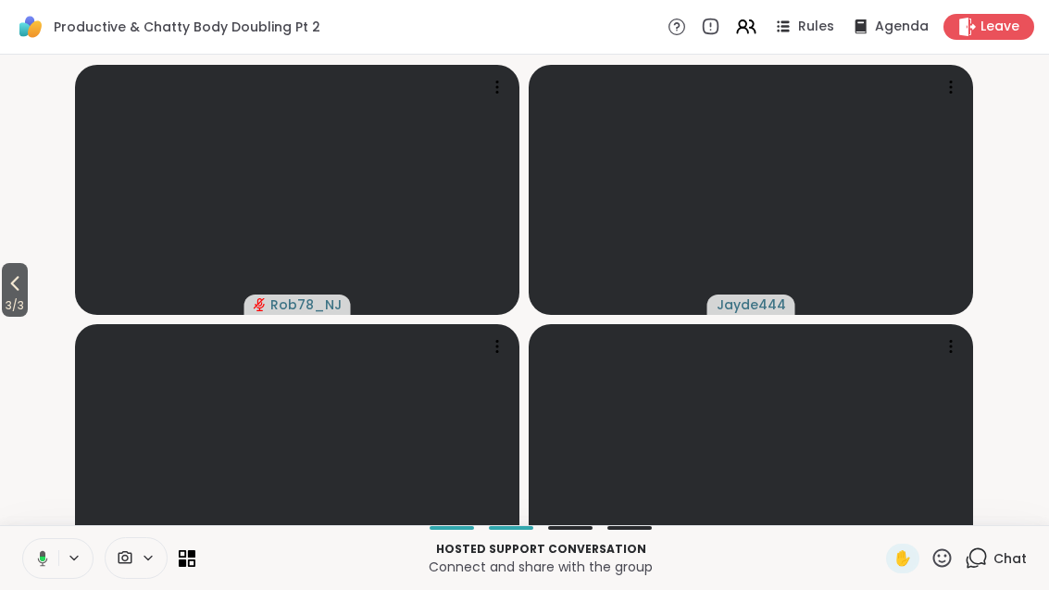
click at [19, 294] on icon at bounding box center [15, 283] width 22 height 22
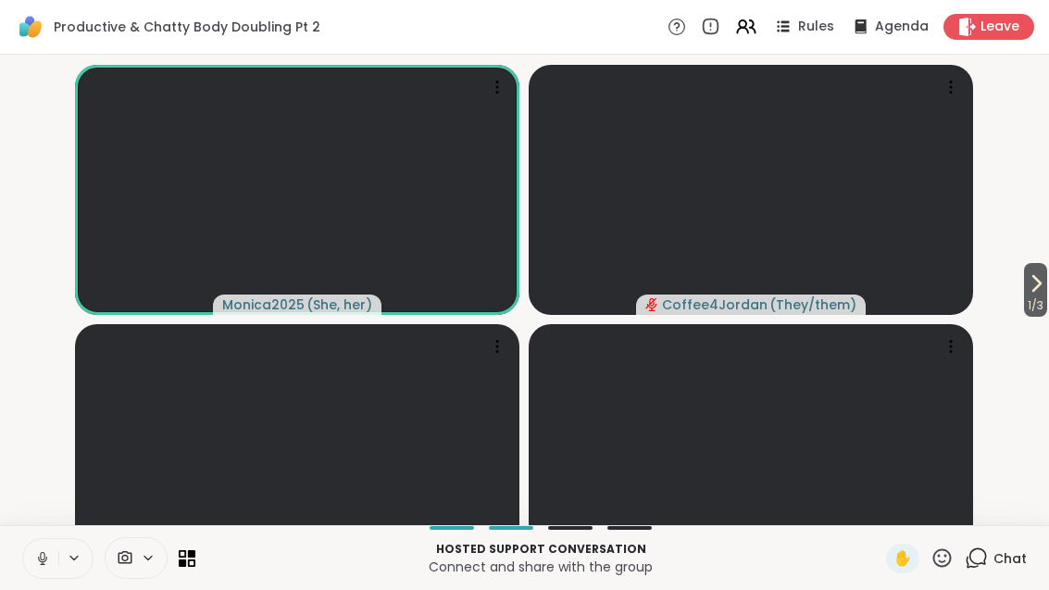
click at [1046, 317] on span "1 / 3" at bounding box center [1035, 305] width 23 height 22
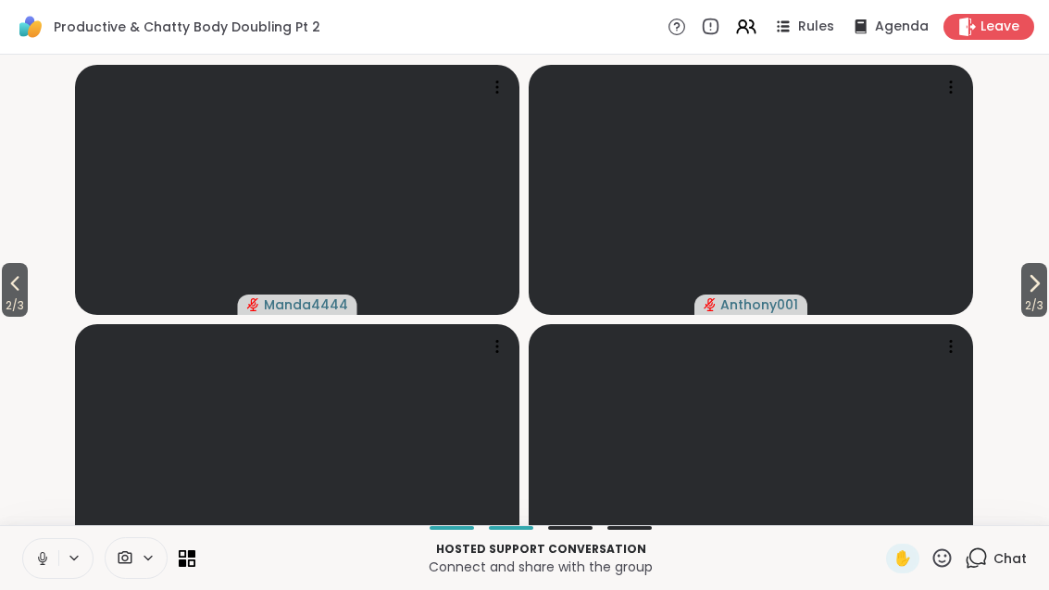
click at [1029, 317] on span "2 / 3" at bounding box center [1034, 305] width 26 height 22
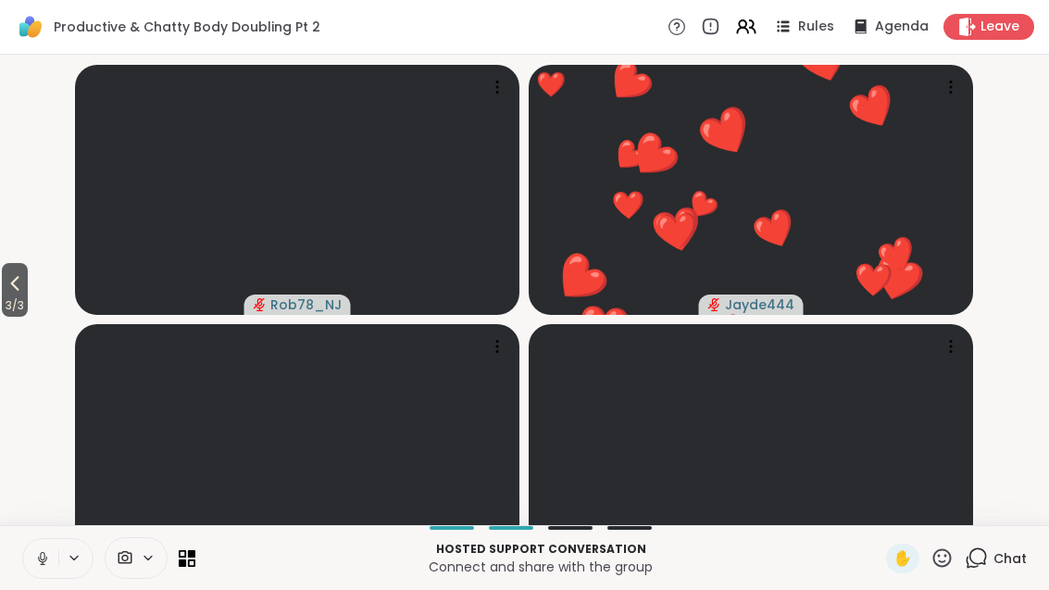
click at [999, 568] on span "Chat" at bounding box center [1010, 558] width 33 height 19
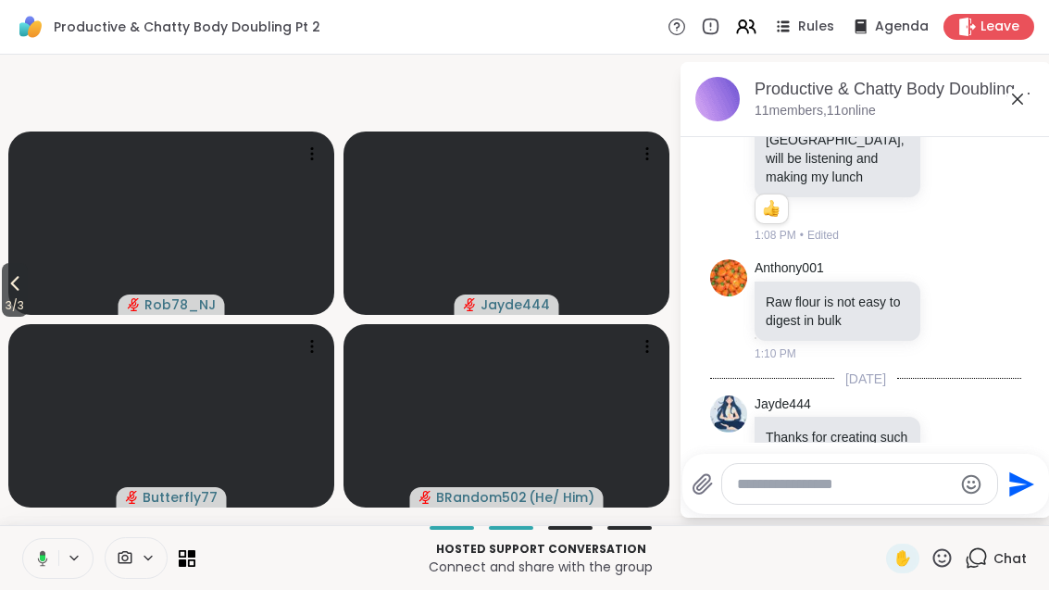
scroll to position [400, 0]
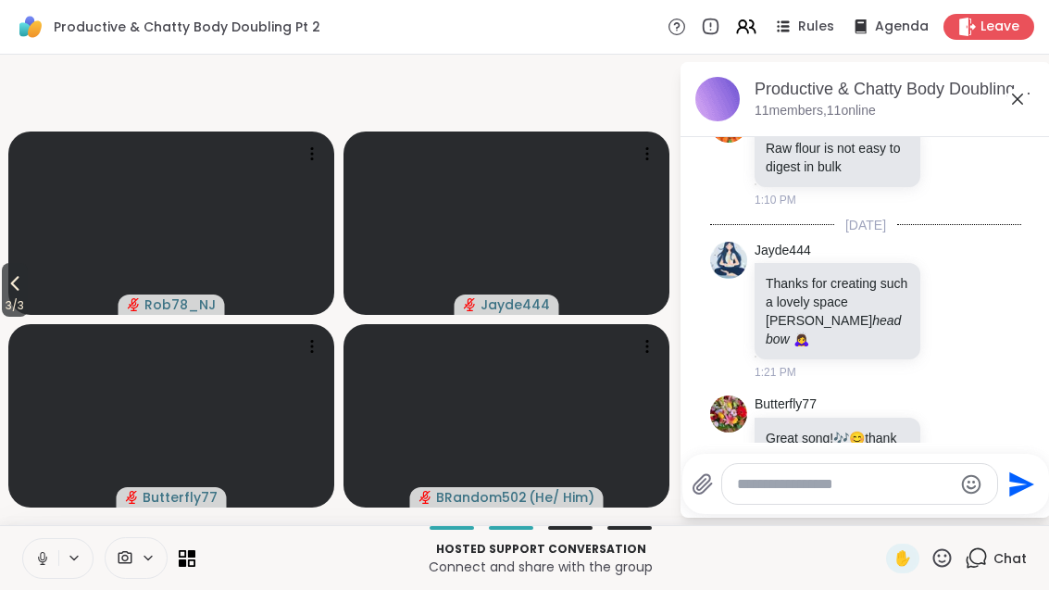
click at [958, 456] on icon at bounding box center [952, 465] width 17 height 19
click at [819, 417] on button "Select Reaction: Heart" at bounding box center [805, 435] width 37 height 37
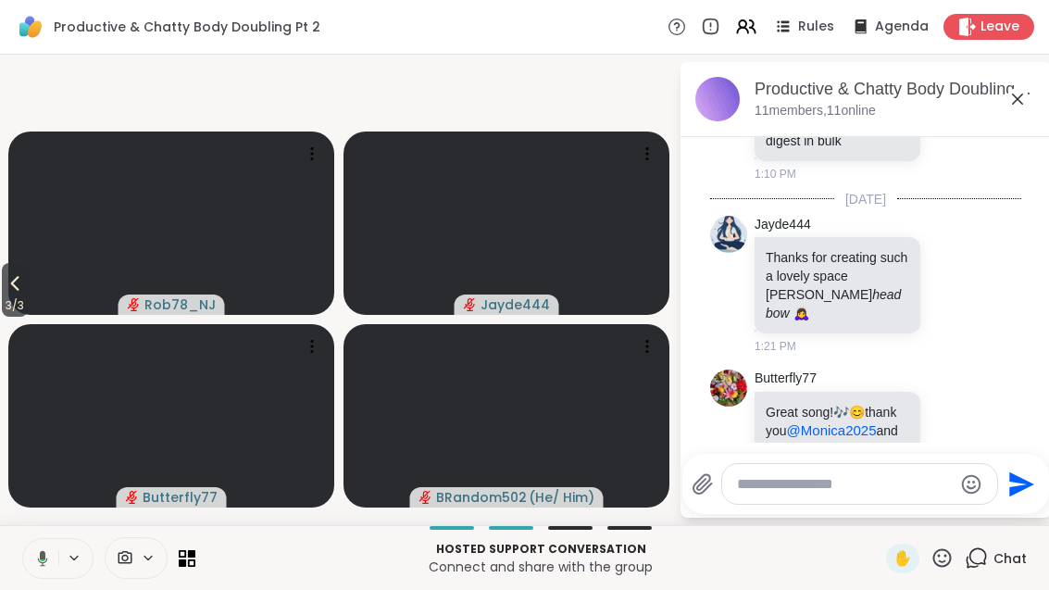
click at [971, 362] on div "Butterfly77 Great song! 🎶 😊 thank you @Monica2025 and for holding space for eve…" at bounding box center [865, 452] width 311 height 181
click at [950, 275] on icon at bounding box center [952, 284] width 17 height 19
click at [814, 246] on div "Select Reaction: Heart" at bounding box center [805, 254] width 17 height 17
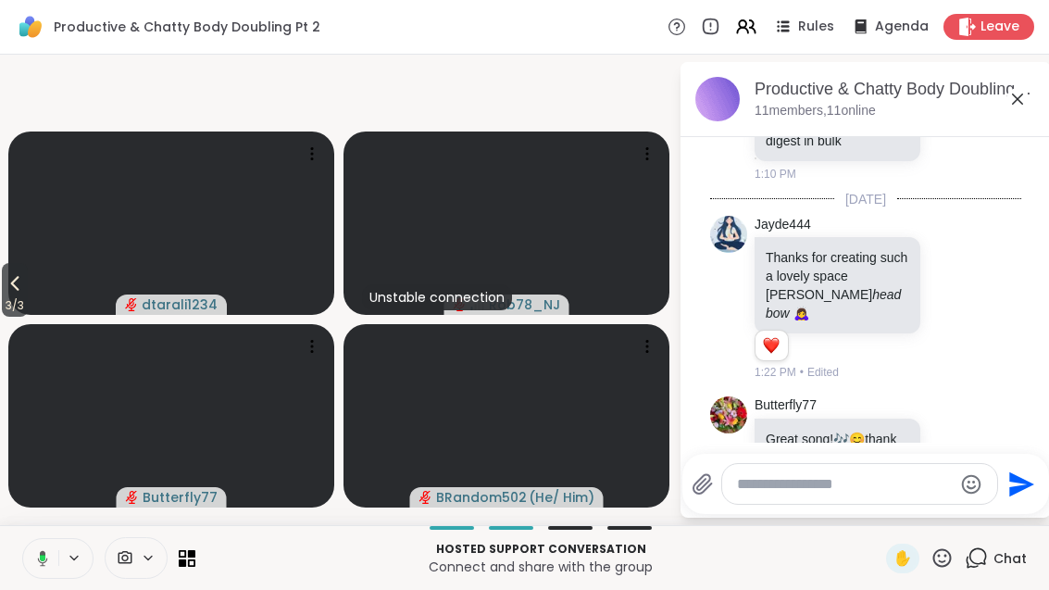
click at [8, 294] on icon at bounding box center [15, 283] width 22 height 22
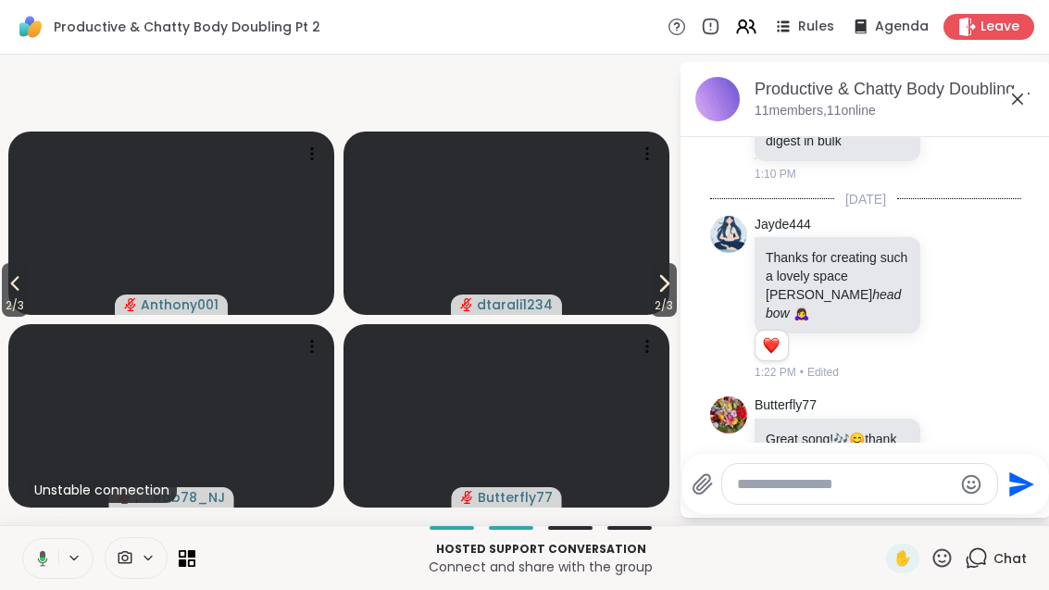
click at [9, 294] on icon at bounding box center [15, 283] width 22 height 22
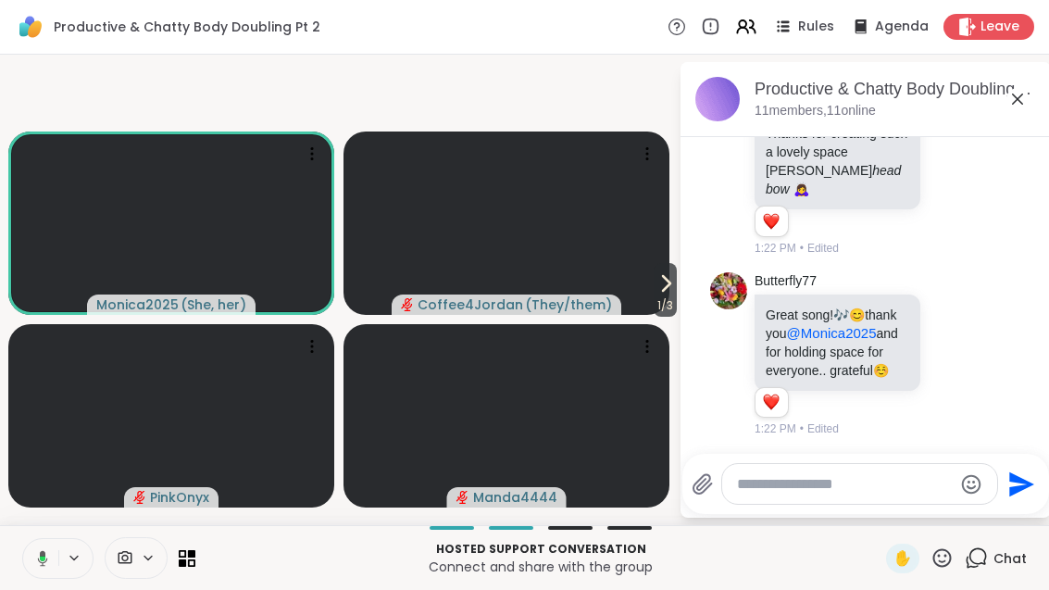
scroll to position [704, 0]
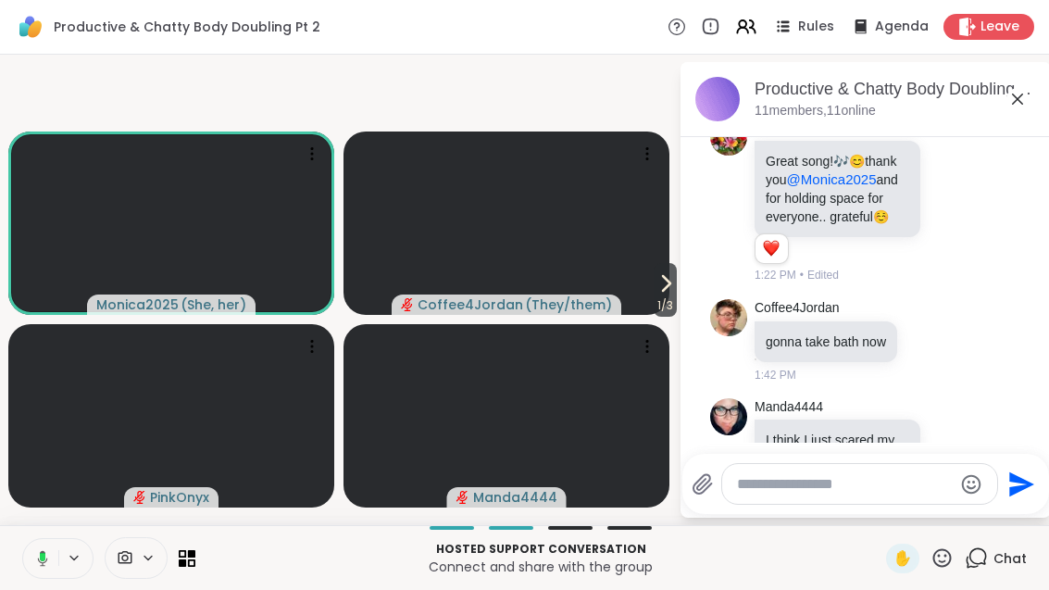
click at [960, 457] on icon at bounding box center [952, 466] width 17 height 19
click at [737, 419] on button "Select Reaction: Joy" at bounding box center [724, 437] width 37 height 37
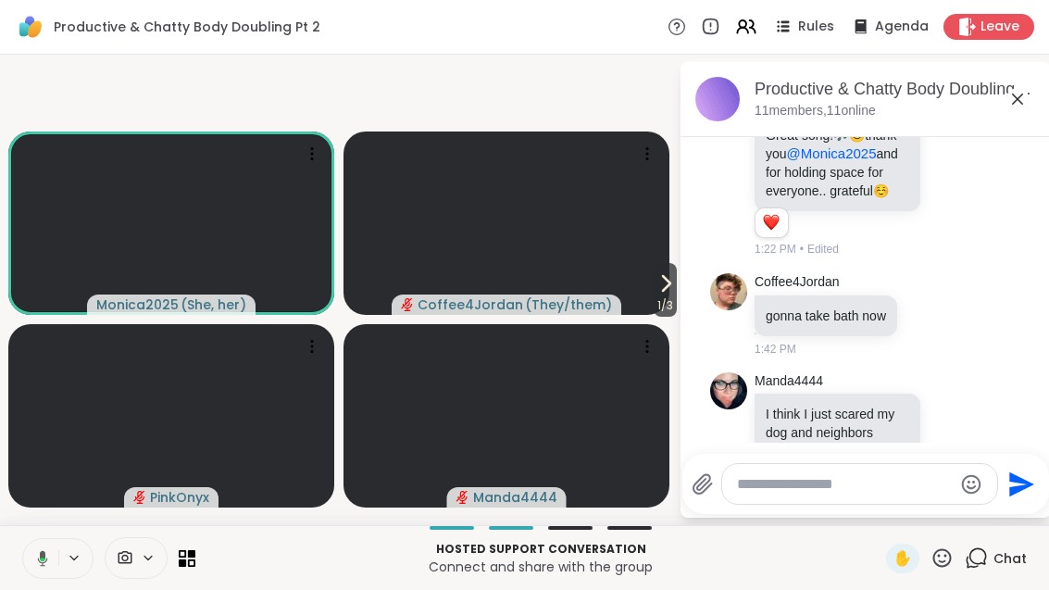
click at [656, 317] on span "1 / 3" at bounding box center [665, 305] width 23 height 22
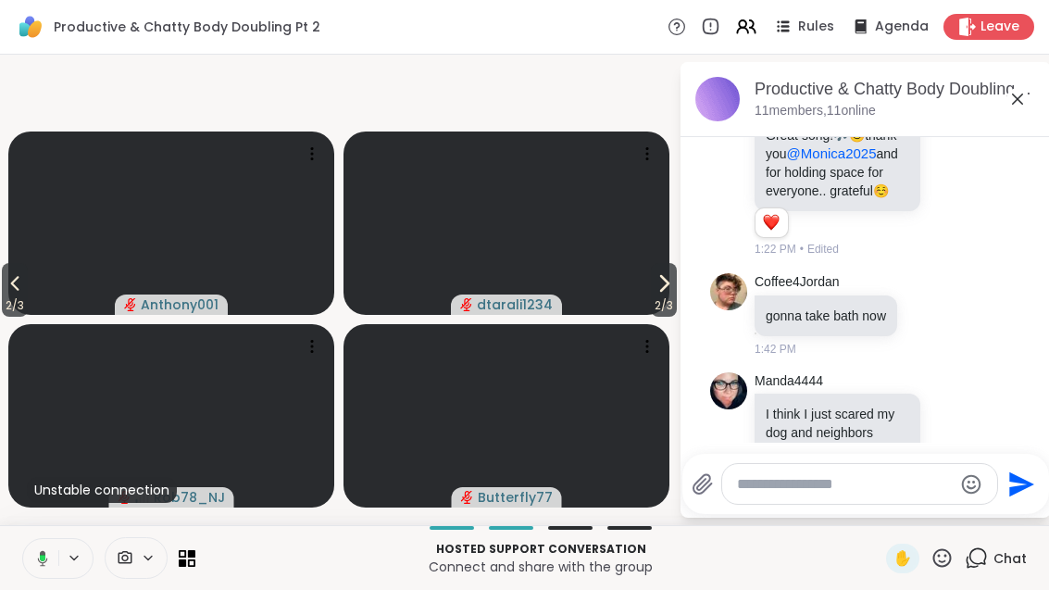
click at [669, 294] on icon at bounding box center [664, 283] width 22 height 22
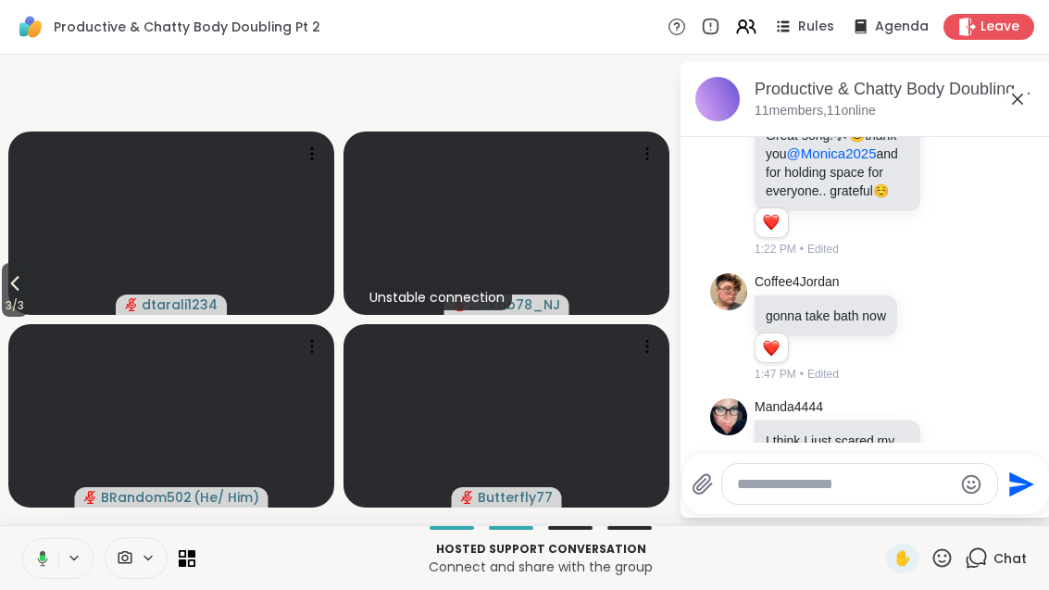
click at [12, 317] on span "3 / 3" at bounding box center [15, 305] width 26 height 22
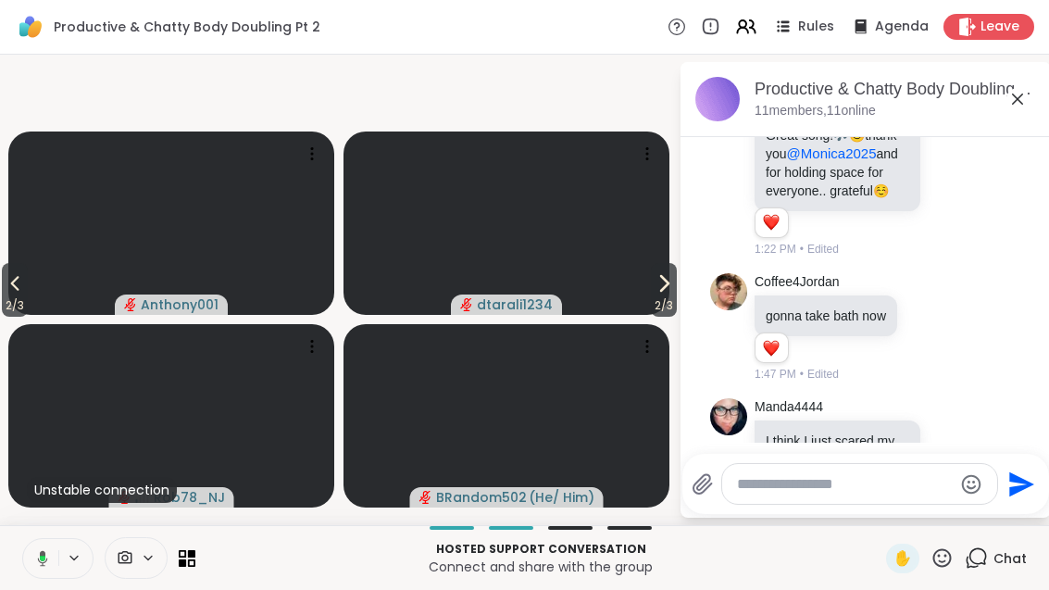
click at [8, 294] on icon at bounding box center [15, 283] width 22 height 22
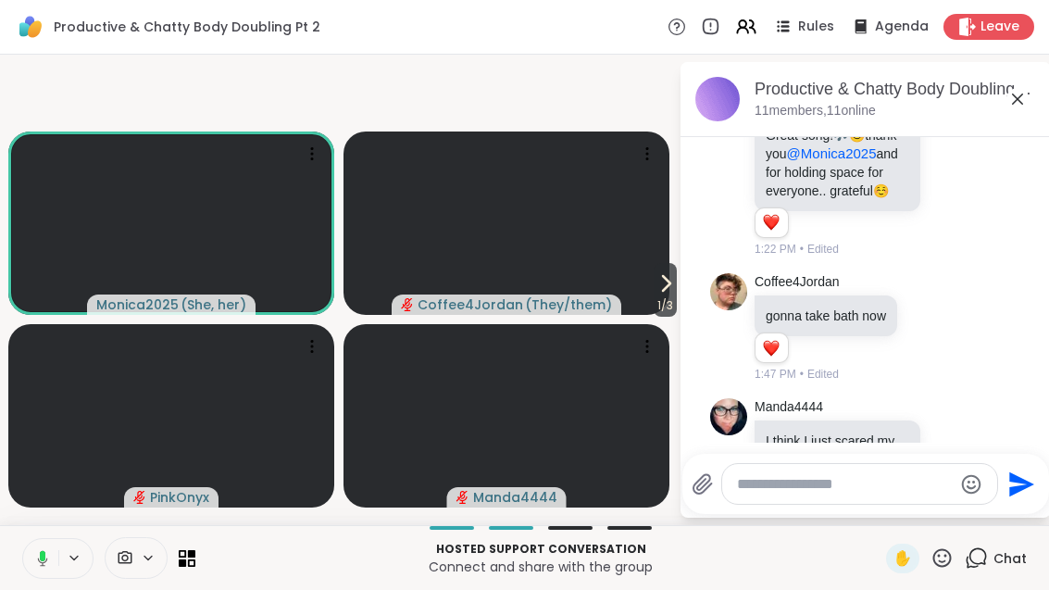
click at [656, 317] on span "1 / 3" at bounding box center [665, 305] width 23 height 22
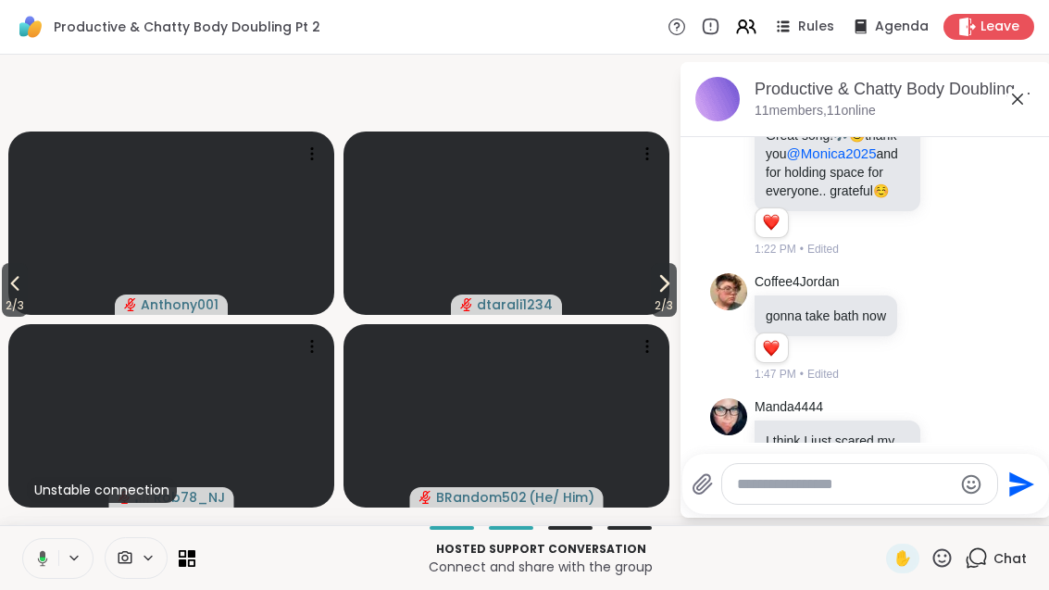
click at [675, 317] on span "2 / 3" at bounding box center [664, 305] width 26 height 22
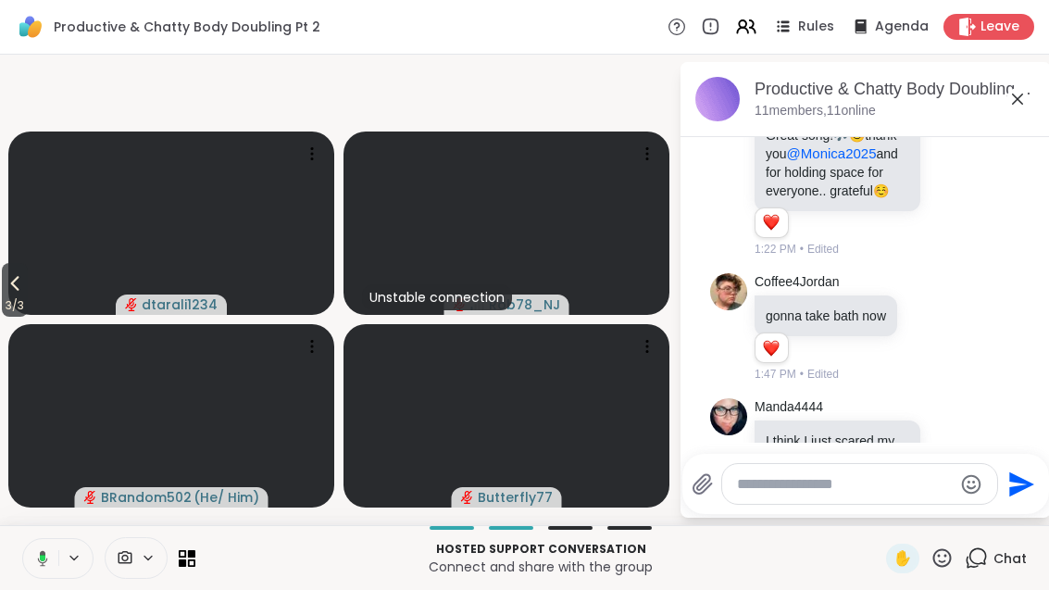
click at [9, 294] on icon at bounding box center [15, 283] width 22 height 22
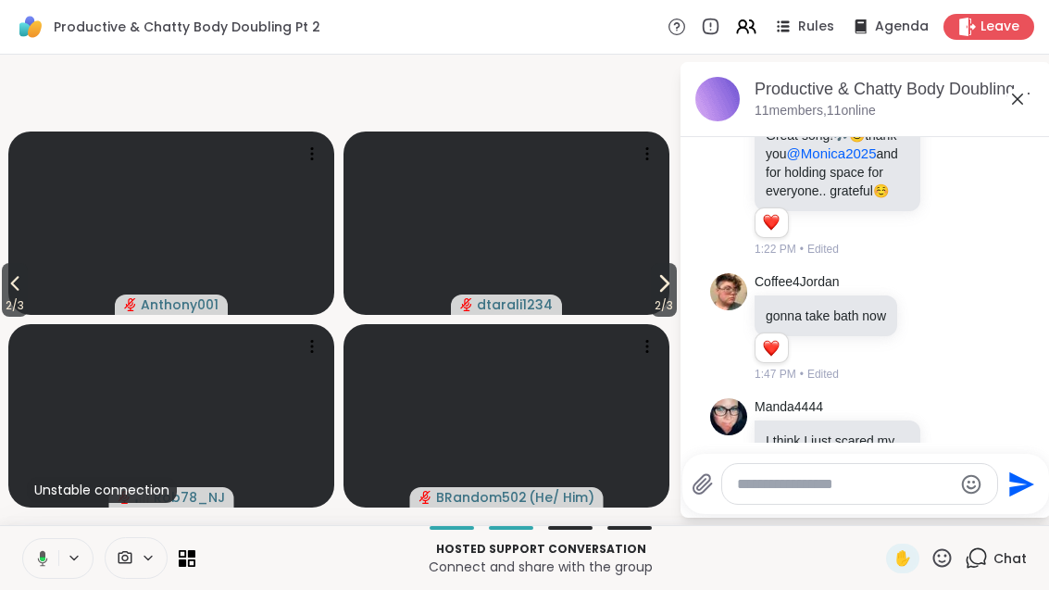
click at [28, 316] on button "2 / 3" at bounding box center [15, 290] width 26 height 54
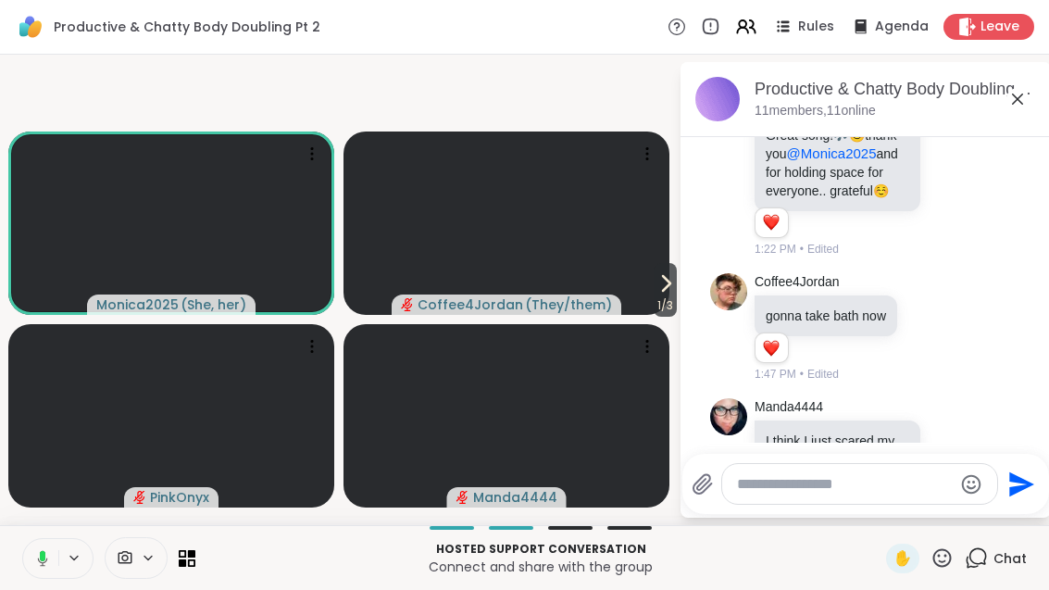
click at [661, 317] on span "1 / 3" at bounding box center [665, 305] width 23 height 22
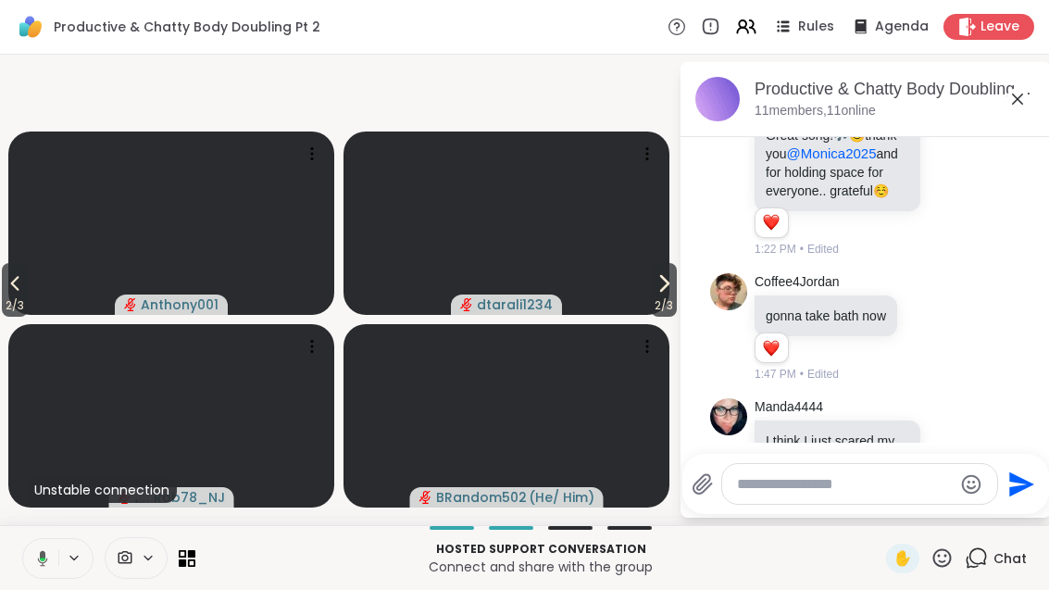
click at [662, 317] on span "2 / 3" at bounding box center [664, 305] width 26 height 22
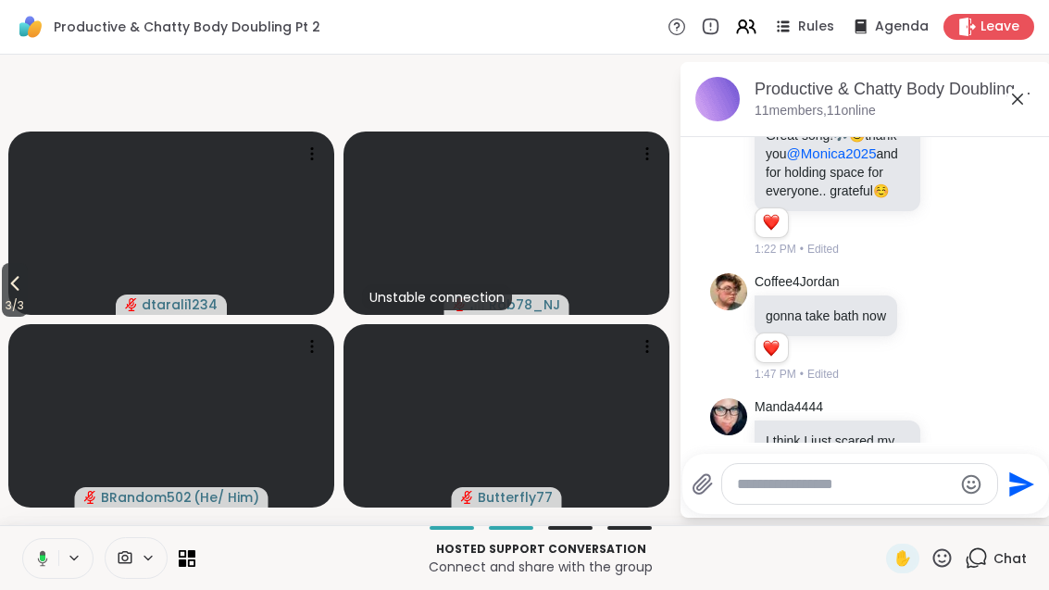
click at [5, 317] on span "3 / 3" at bounding box center [15, 305] width 26 height 22
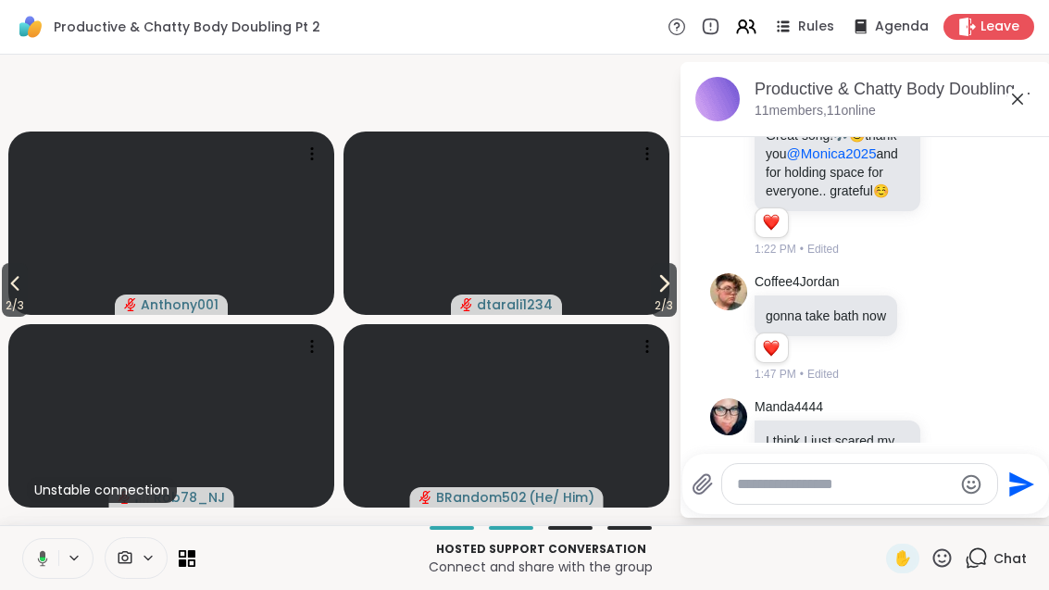
click at [6, 317] on span "2 / 3" at bounding box center [15, 305] width 26 height 22
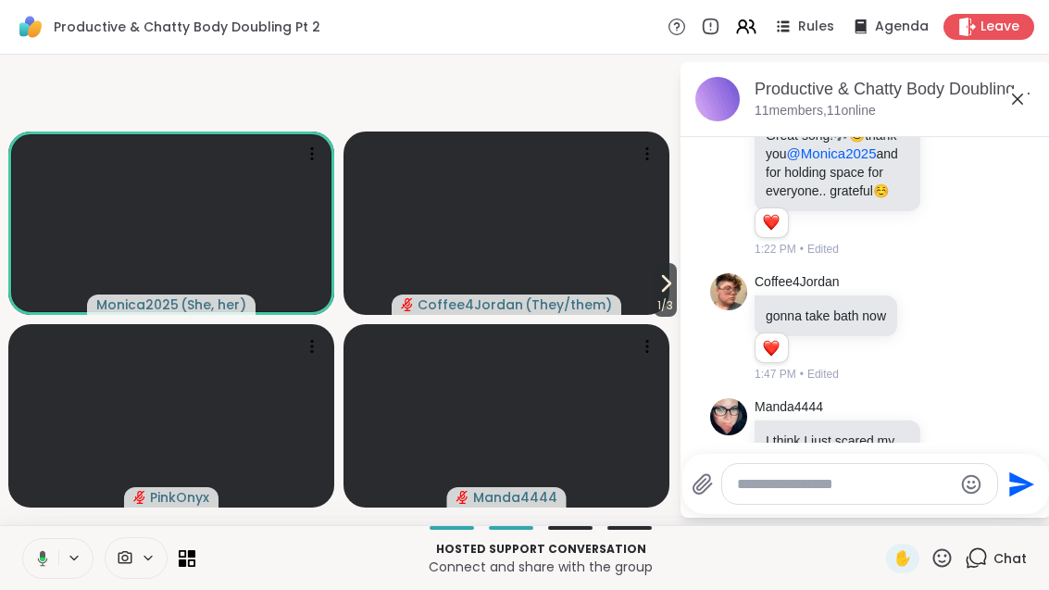
click at [1032, 95] on div "Productive & Chatty Body Doubling Pt 2, [DATE]" at bounding box center [895, 89] width 281 height 23
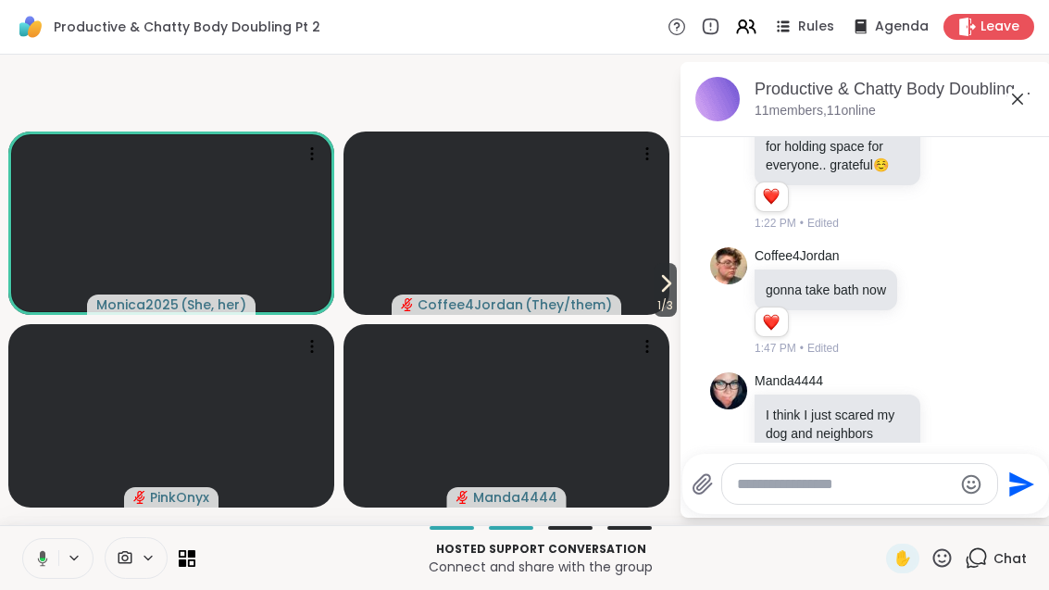
click at [669, 317] on span "1 / 3" at bounding box center [665, 305] width 23 height 22
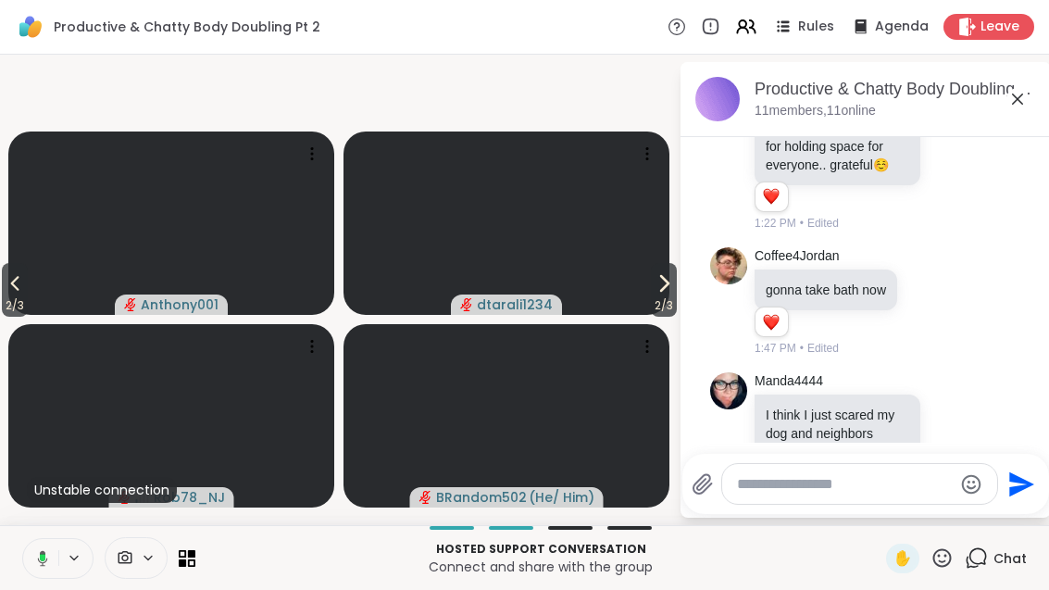
click at [663, 317] on span "2 / 3" at bounding box center [664, 305] width 26 height 22
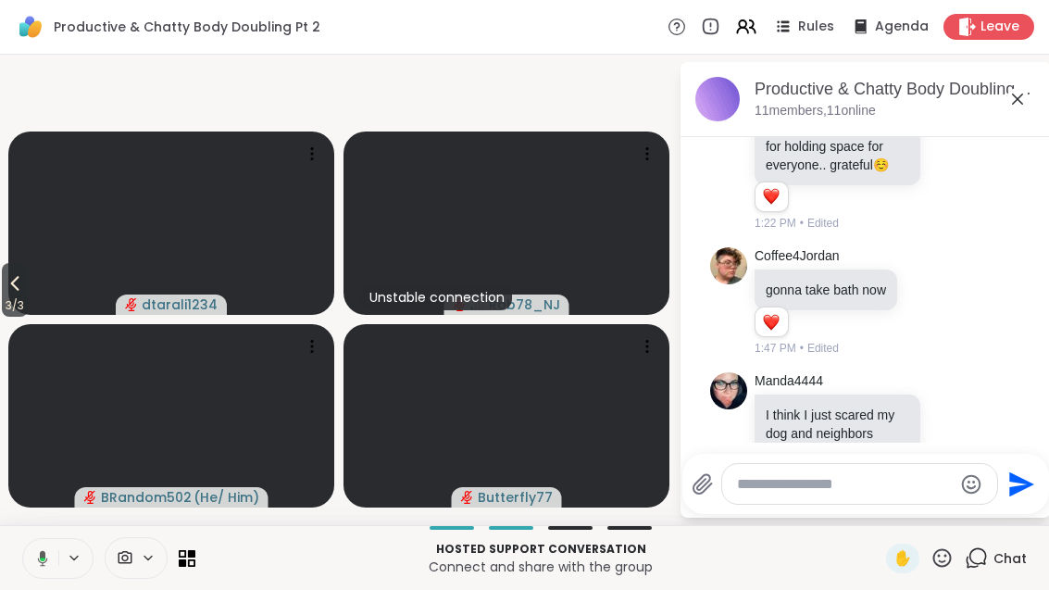
click at [28, 313] on button "3 / 3" at bounding box center [15, 290] width 26 height 54
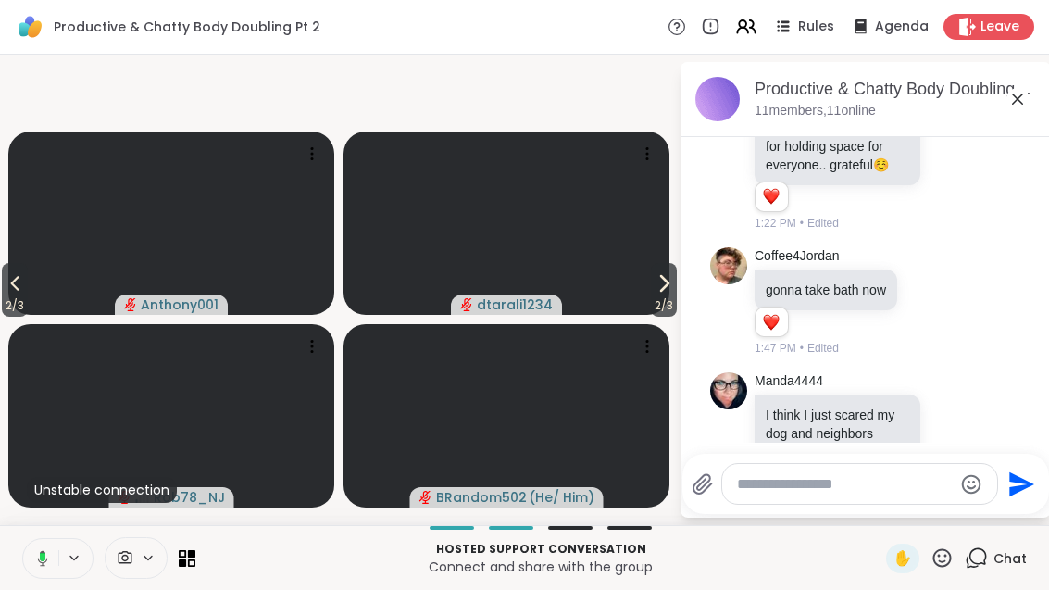
click at [18, 317] on span "2 / 3" at bounding box center [15, 305] width 26 height 22
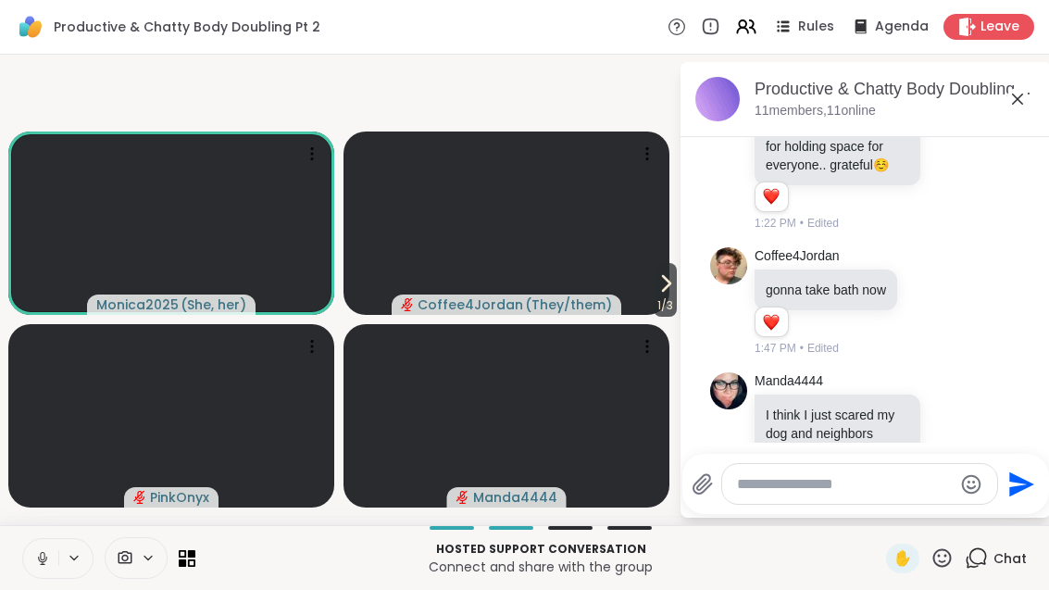
click at [657, 294] on icon at bounding box center [666, 283] width 22 height 22
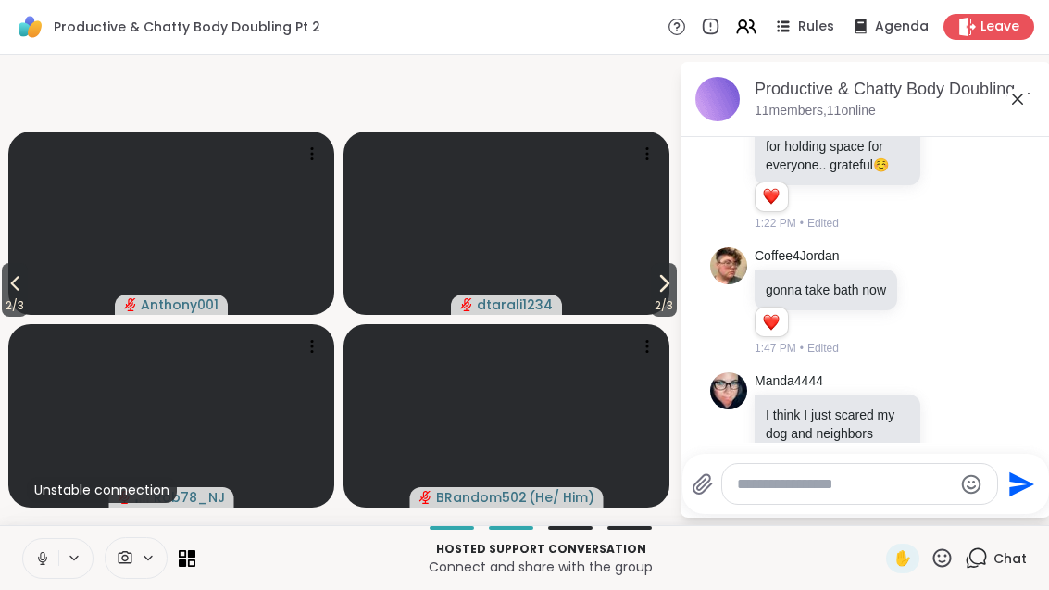
click at [656, 294] on icon at bounding box center [664, 283] width 22 height 22
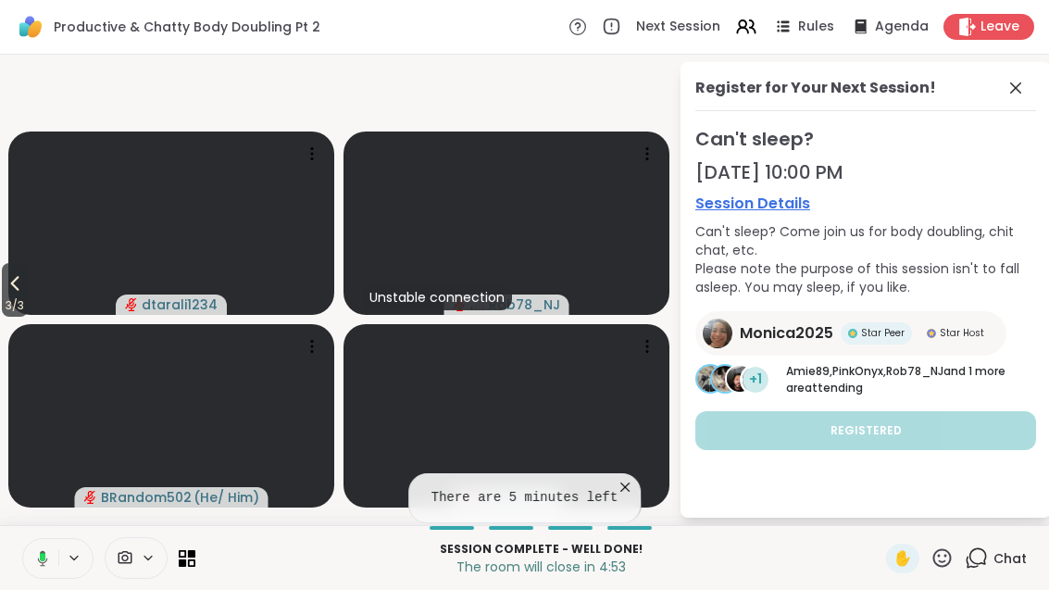
click at [1014, 86] on icon at bounding box center [1015, 87] width 11 height 11
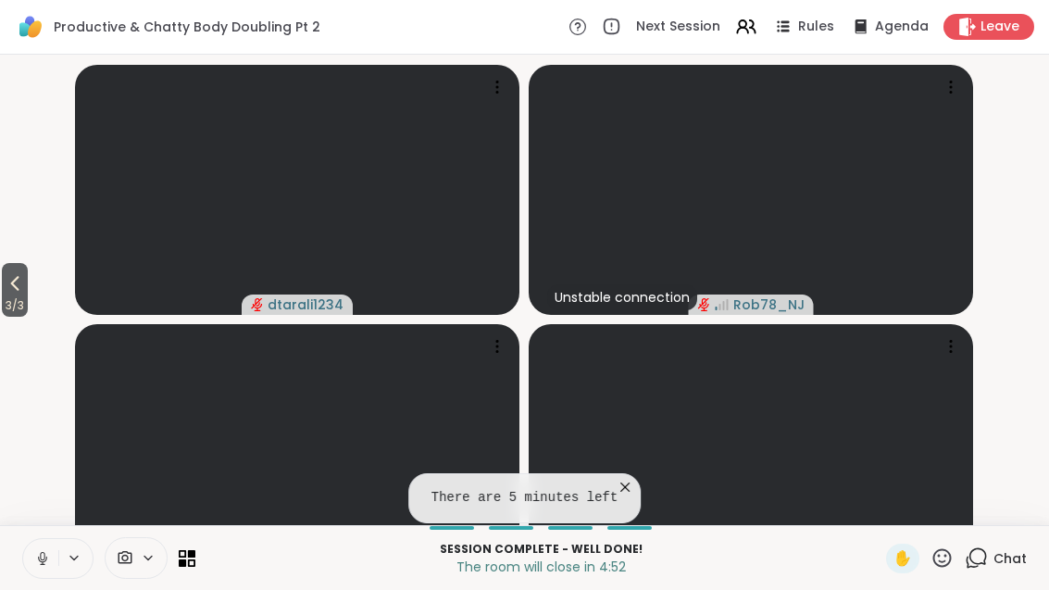
click at [15, 317] on span "3 / 3" at bounding box center [15, 305] width 26 height 22
click at [21, 317] on span "2 / 3" at bounding box center [15, 305] width 26 height 22
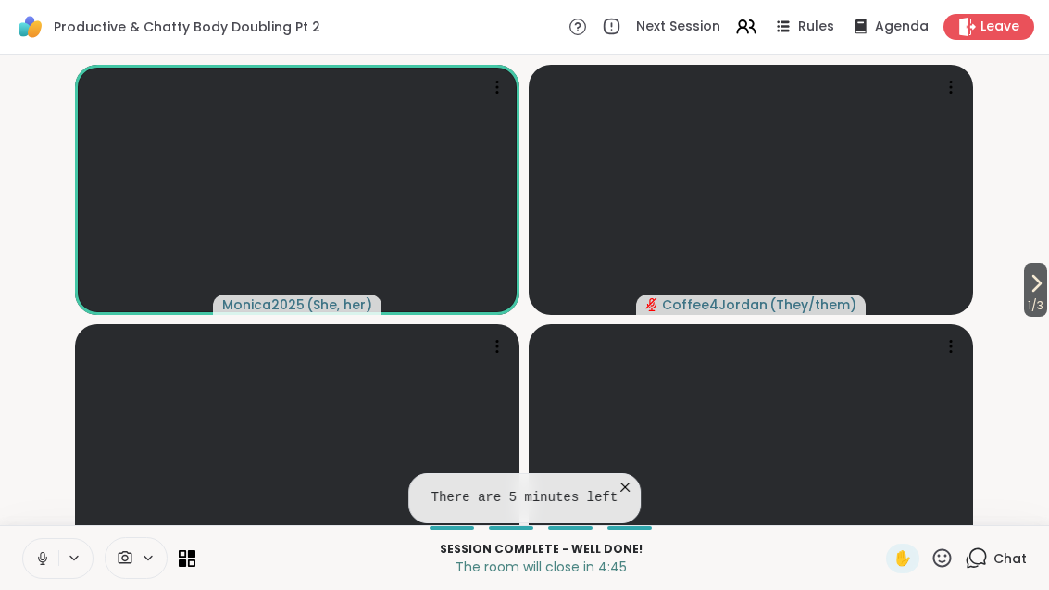
click at [1043, 317] on span "1 / 3" at bounding box center [1035, 305] width 23 height 22
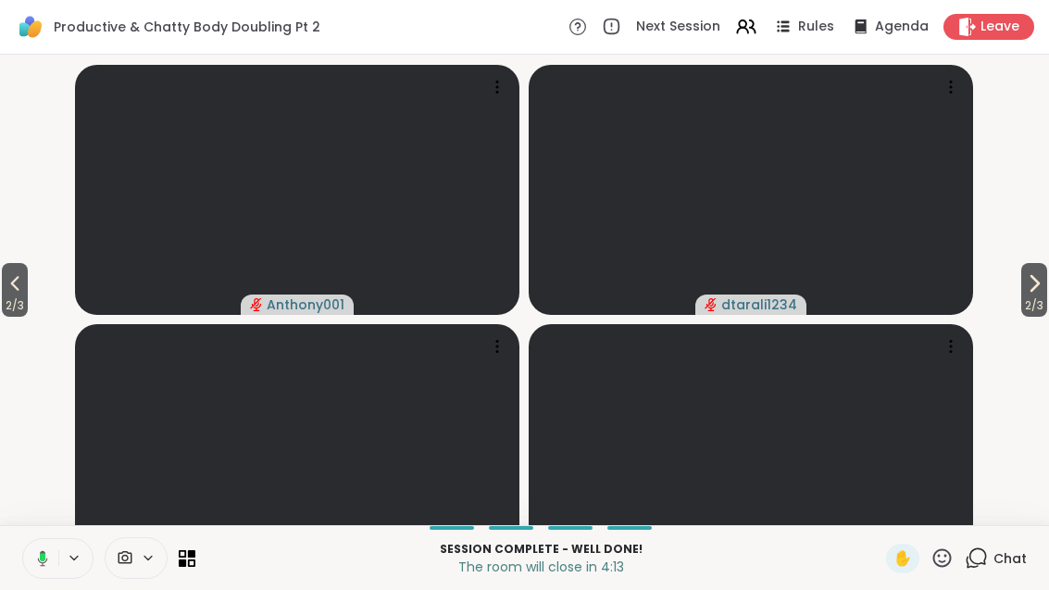
click at [1045, 317] on button "2 / 3" at bounding box center [1034, 290] width 26 height 54
click at [3, 317] on span "3 / 3" at bounding box center [15, 305] width 26 height 22
click at [8, 317] on span "2 / 3" at bounding box center [15, 305] width 26 height 22
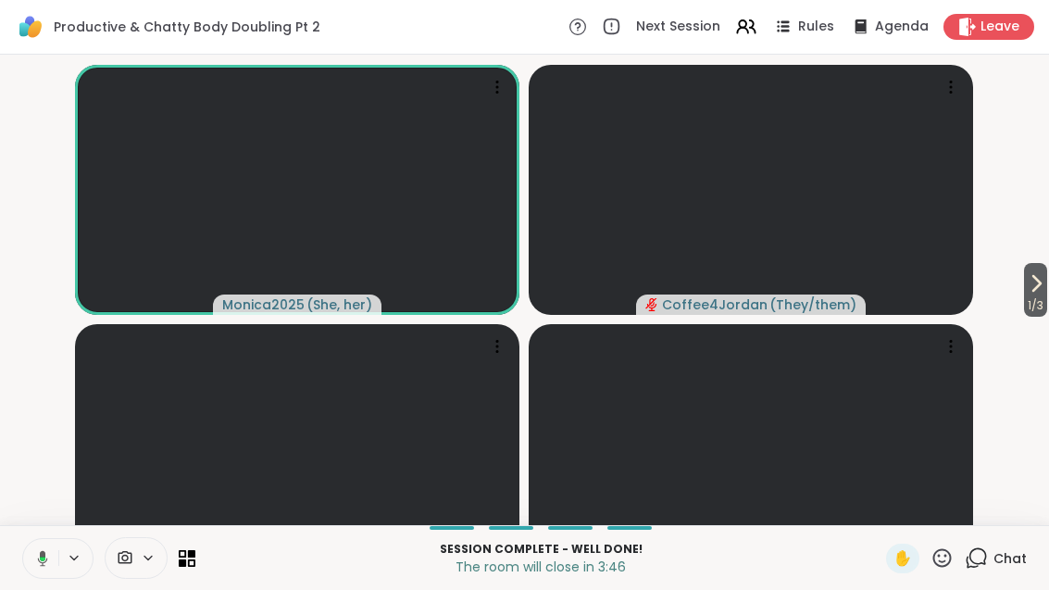
click at [1040, 317] on span "1 / 3" at bounding box center [1035, 305] width 23 height 22
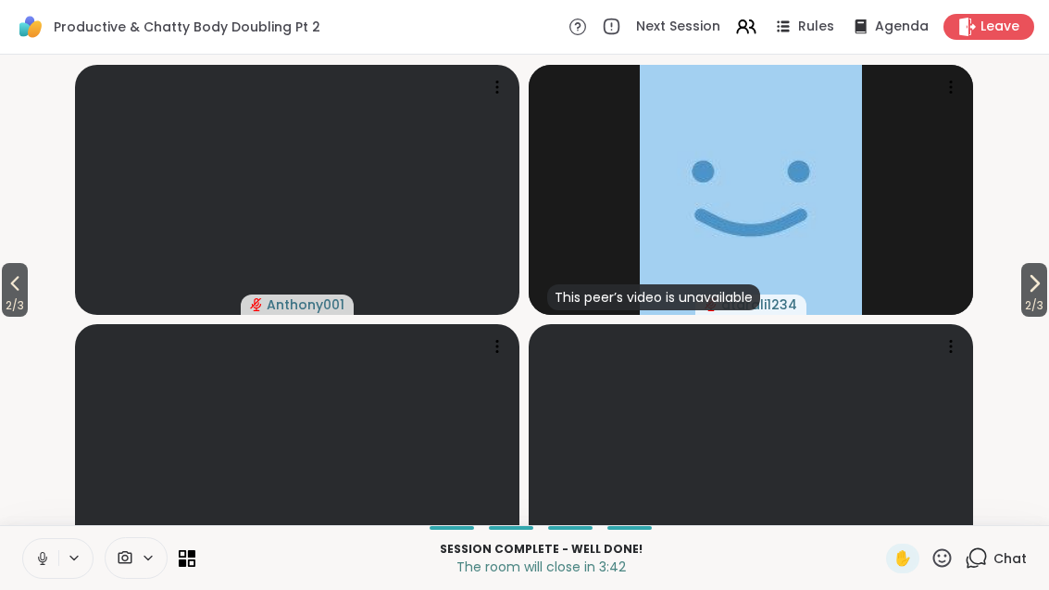
click at [1031, 317] on span "2 / 3" at bounding box center [1034, 305] width 26 height 22
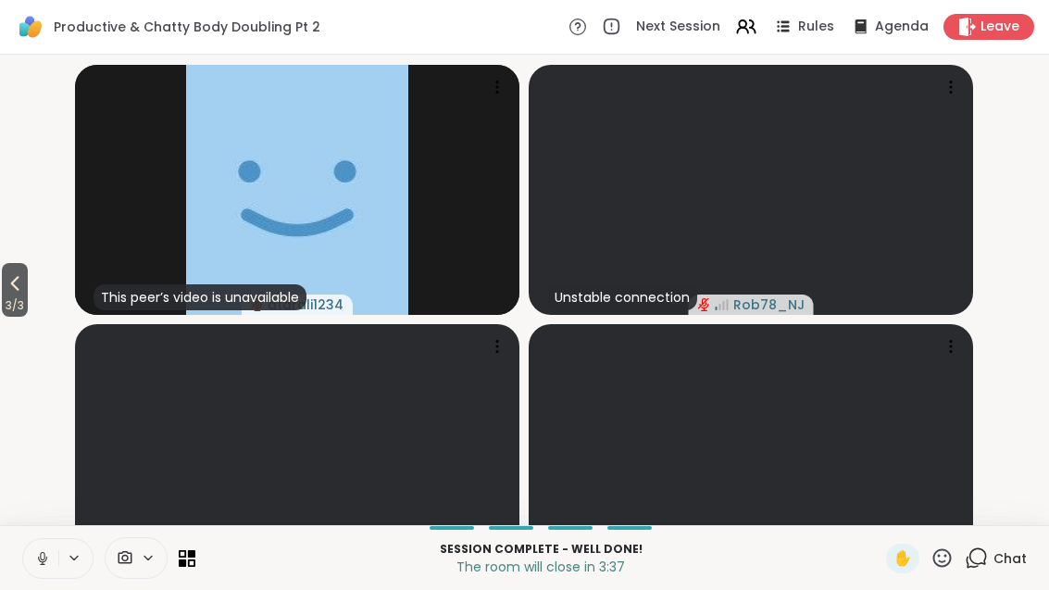
click at [9, 317] on span "3 / 3" at bounding box center [15, 305] width 26 height 22
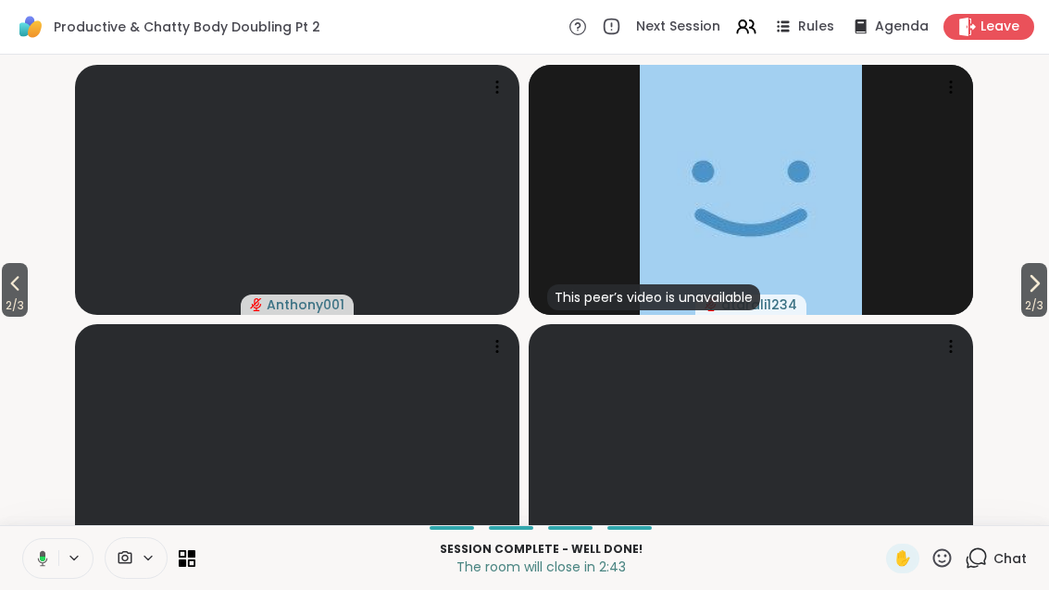
click at [1034, 317] on span "2 / 3" at bounding box center [1034, 305] width 26 height 22
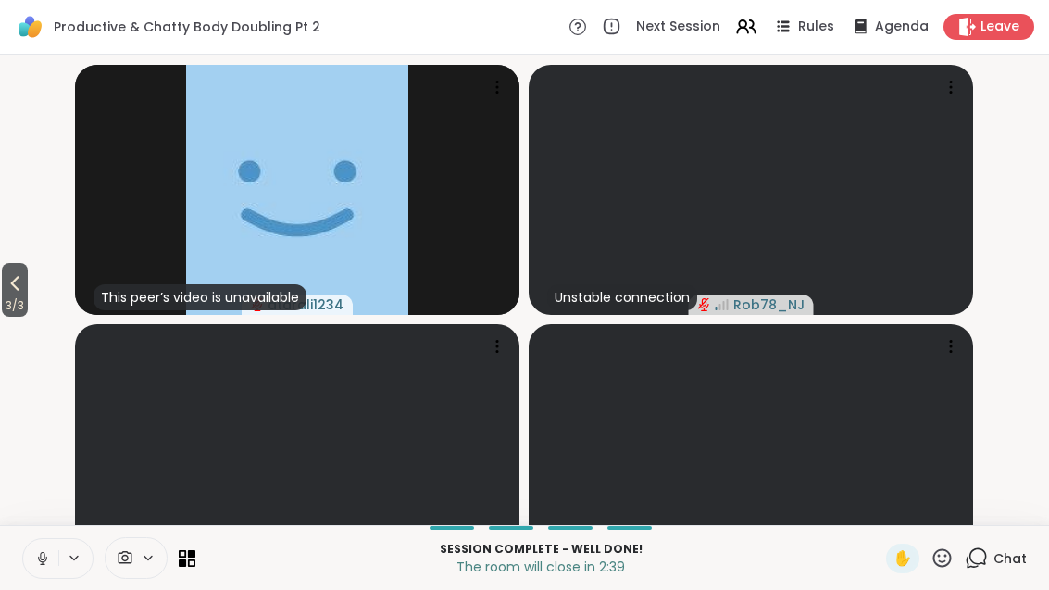
click at [7, 317] on span "3 / 3" at bounding box center [15, 305] width 26 height 22
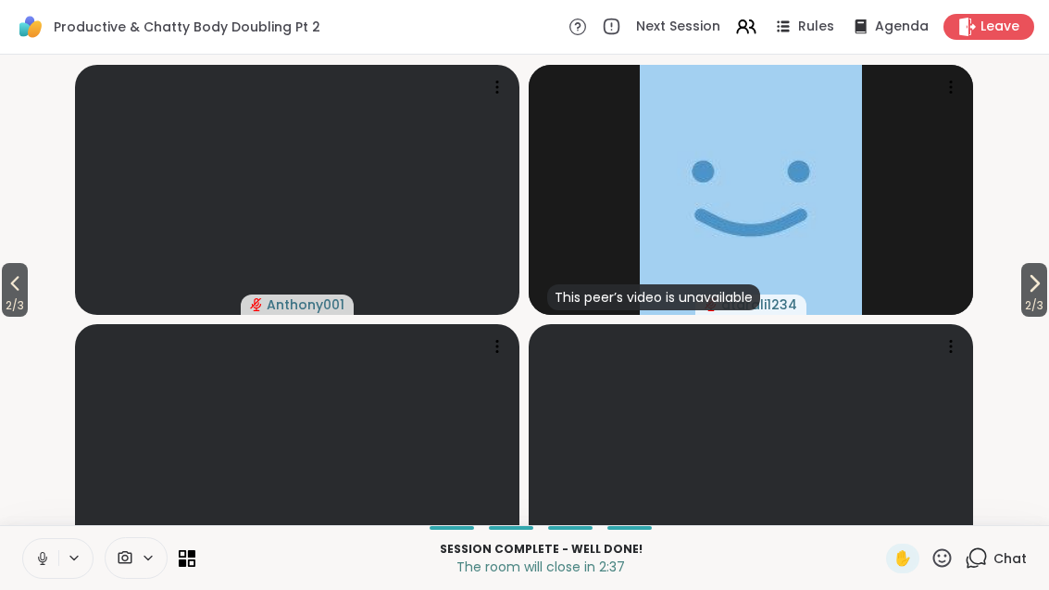
click at [16, 294] on icon at bounding box center [15, 283] width 22 height 22
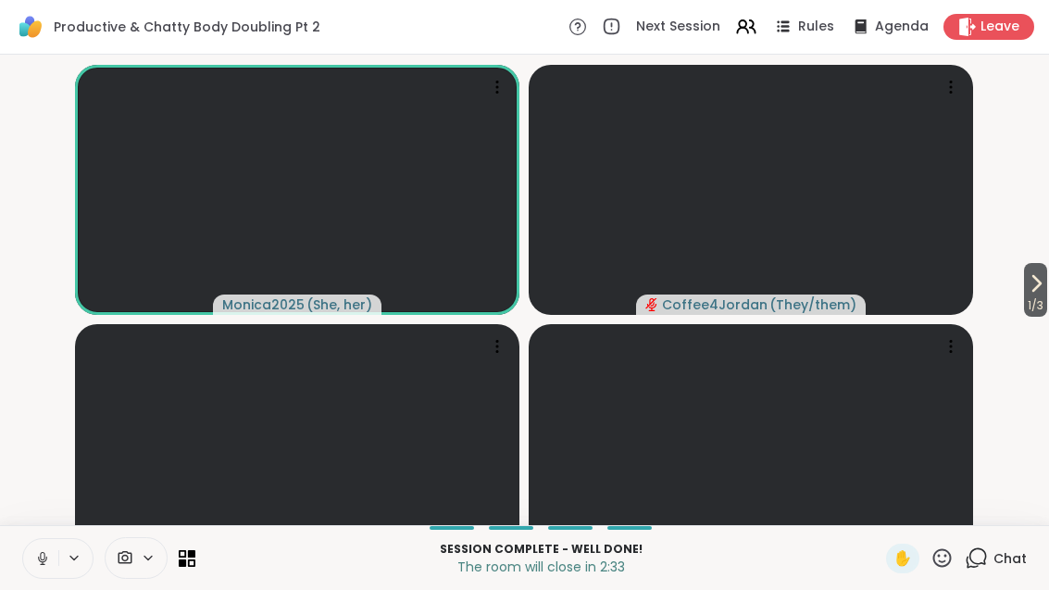
click at [987, 569] on icon at bounding box center [976, 557] width 23 height 23
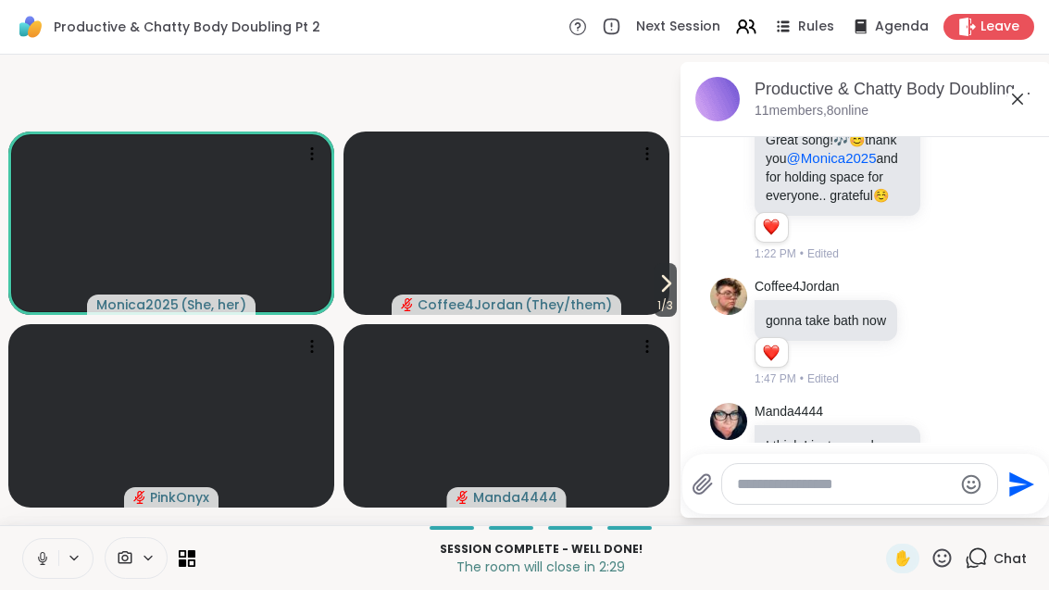
scroll to position [737, 0]
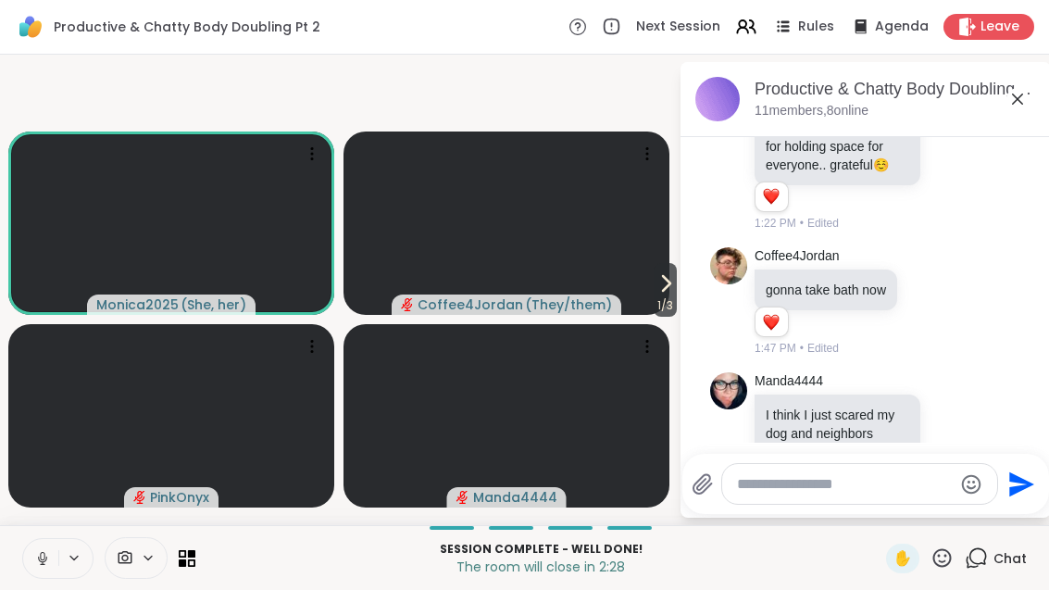
click at [661, 294] on icon at bounding box center [666, 283] width 22 height 22
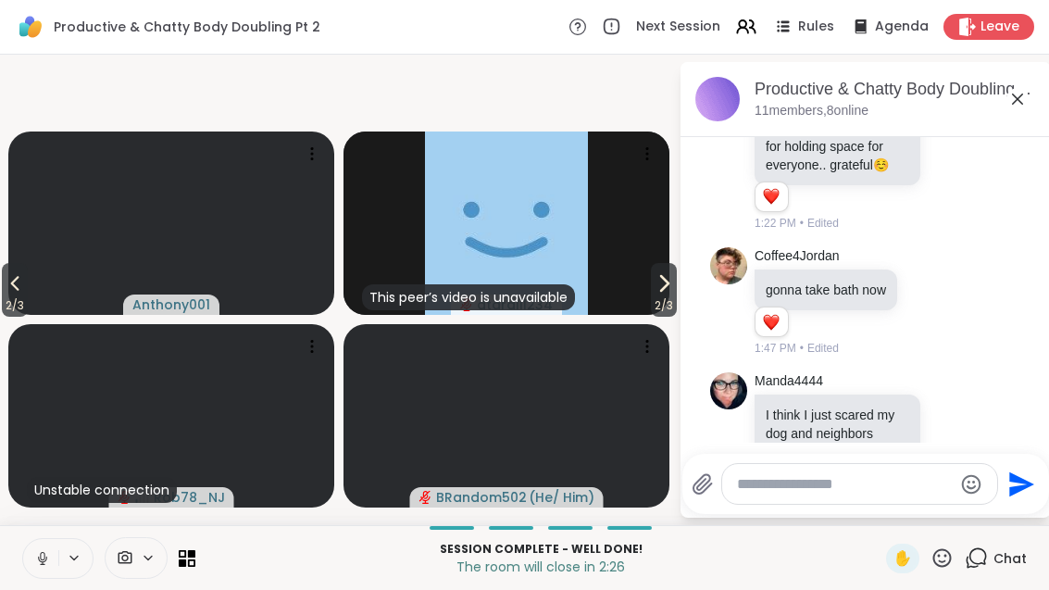
click at [656, 294] on icon at bounding box center [664, 283] width 22 height 22
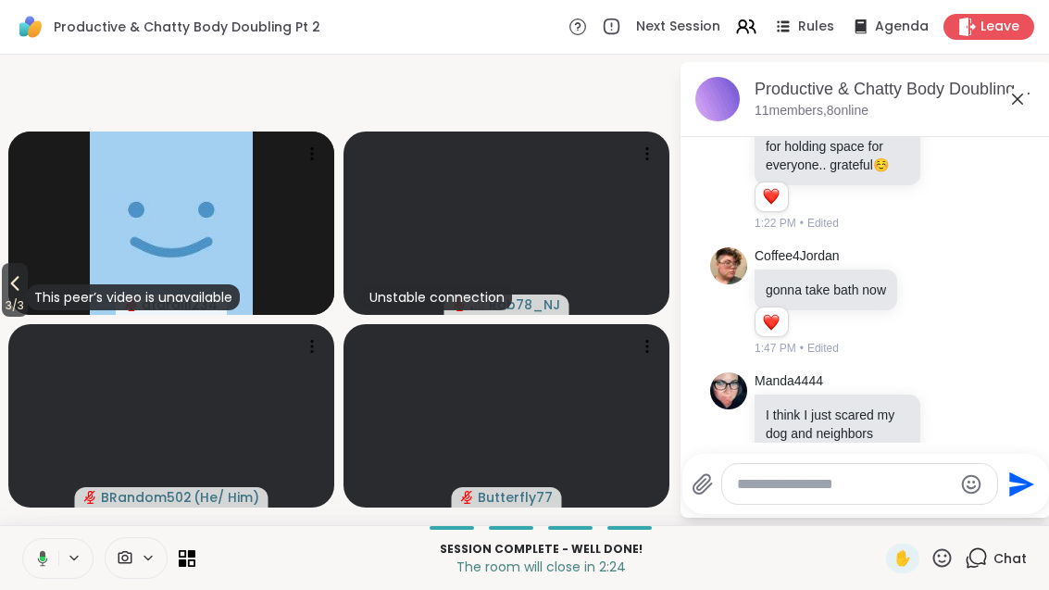
click at [1013, 102] on icon at bounding box center [1018, 99] width 22 height 22
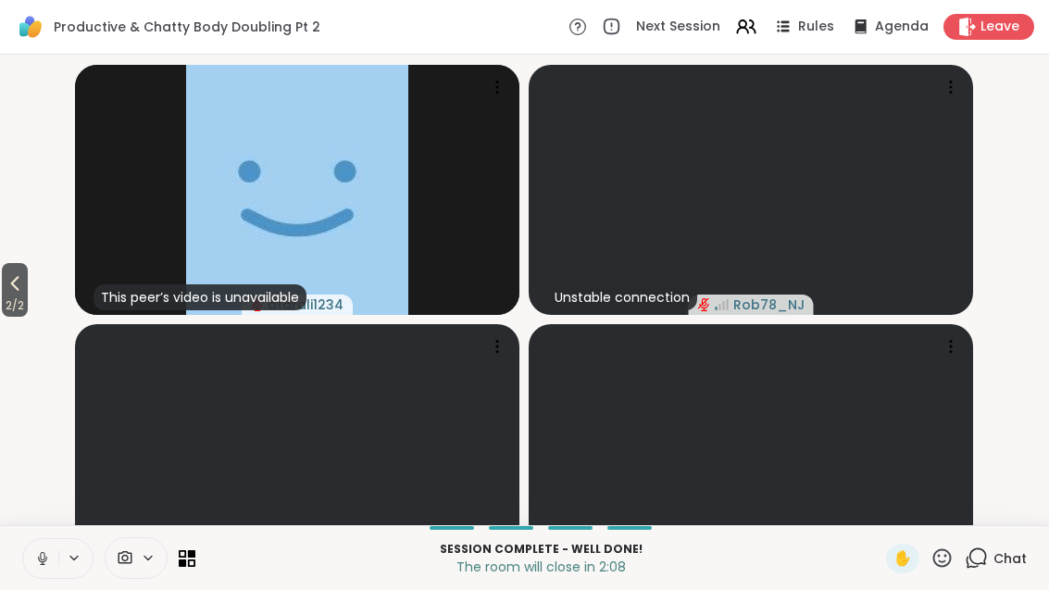
click at [16, 317] on span "2 / 2" at bounding box center [15, 305] width 26 height 22
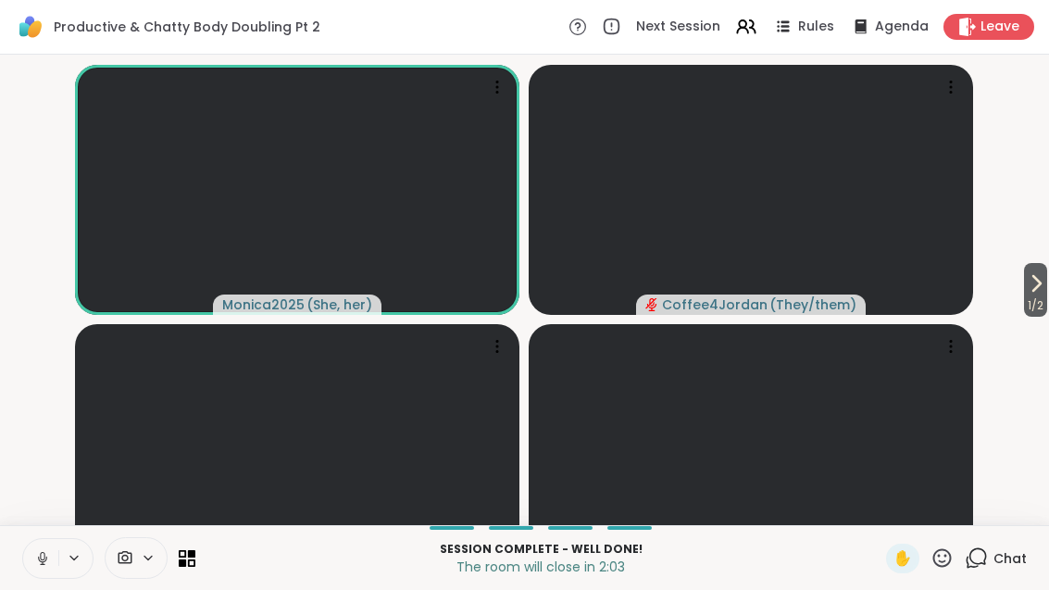
click at [1045, 317] on span "1 / 2" at bounding box center [1035, 305] width 23 height 22
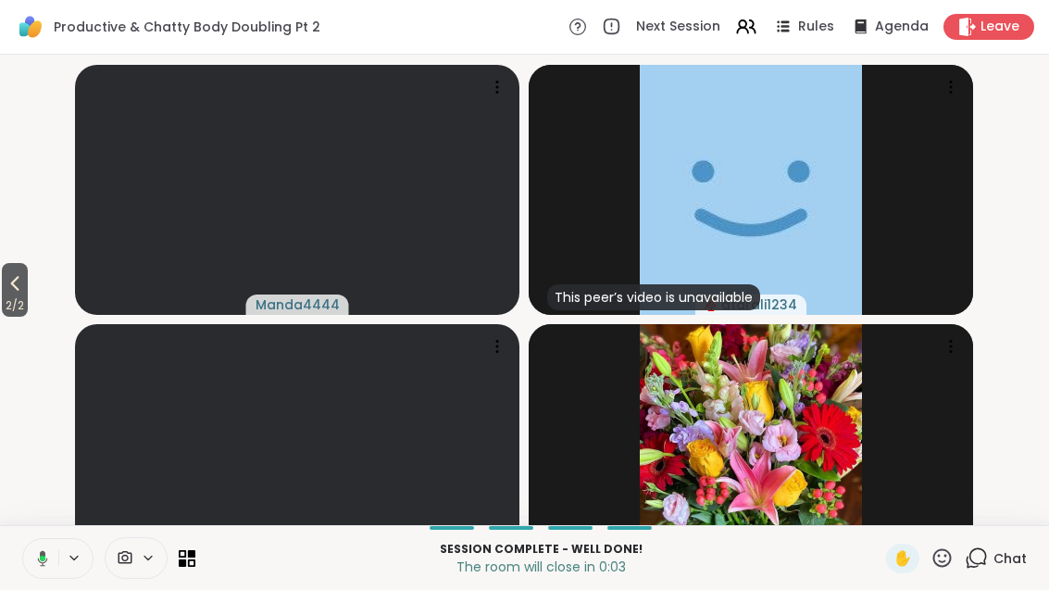
click at [12, 317] on span "2 / 2" at bounding box center [15, 305] width 26 height 22
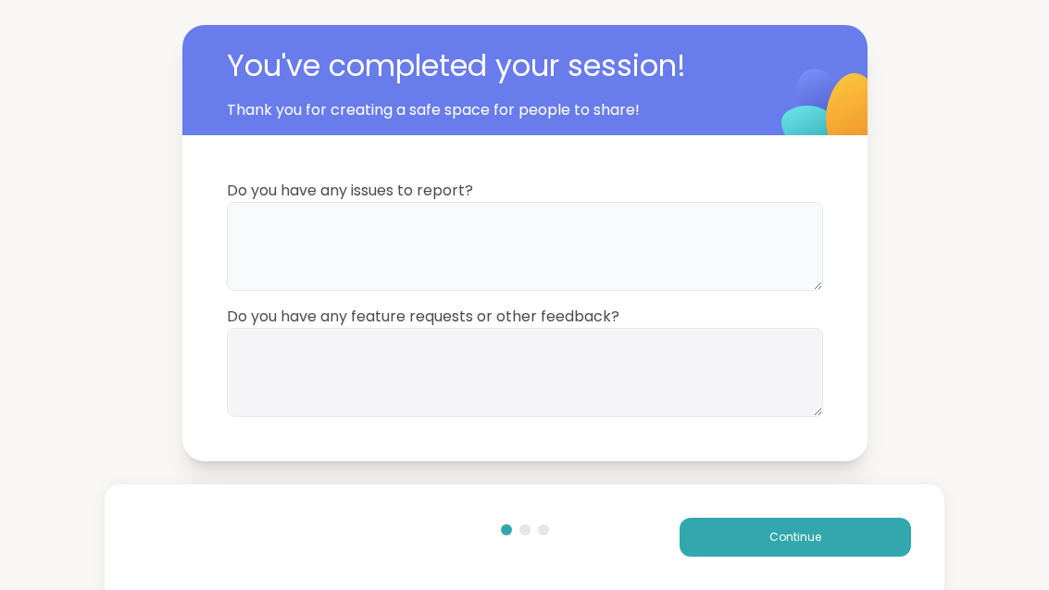
click at [647, 274] on textarea at bounding box center [525, 246] width 596 height 89
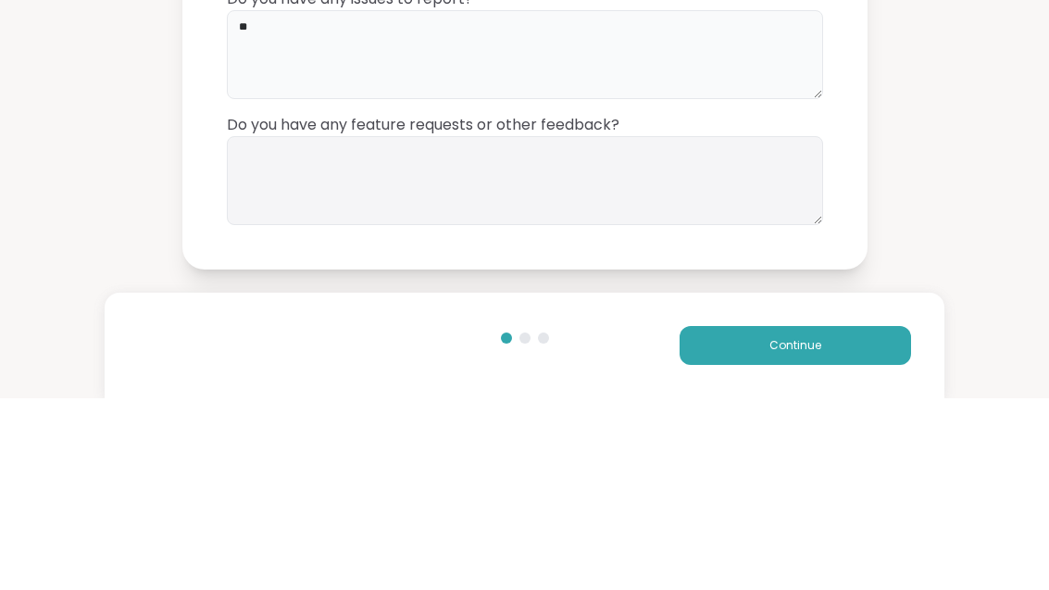
type textarea "**"
click at [626, 328] on textarea at bounding box center [525, 372] width 596 height 89
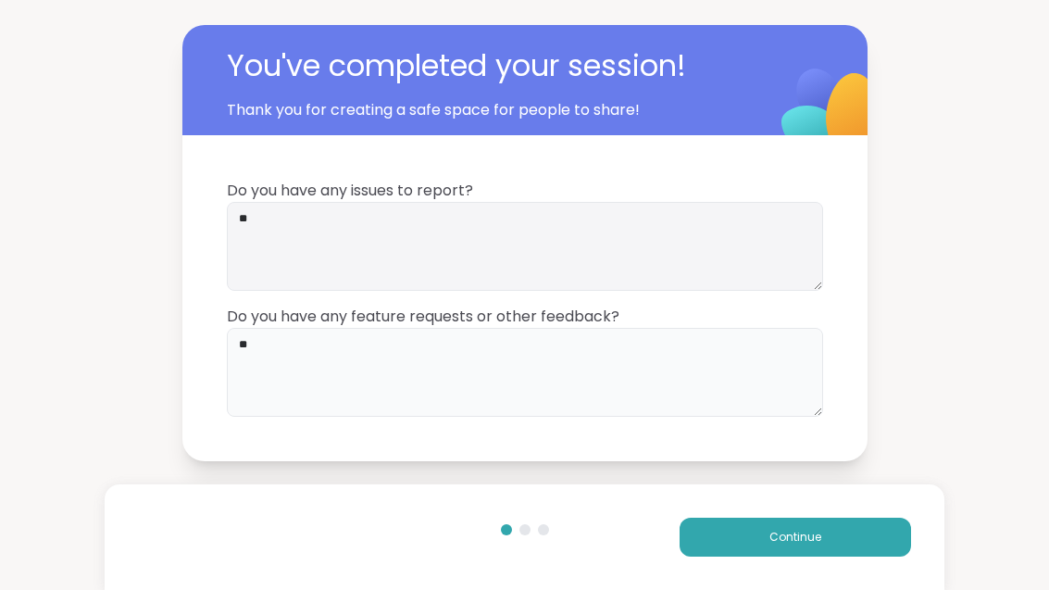
type textarea "**"
click at [843, 544] on button "Continue" at bounding box center [795, 537] width 231 height 39
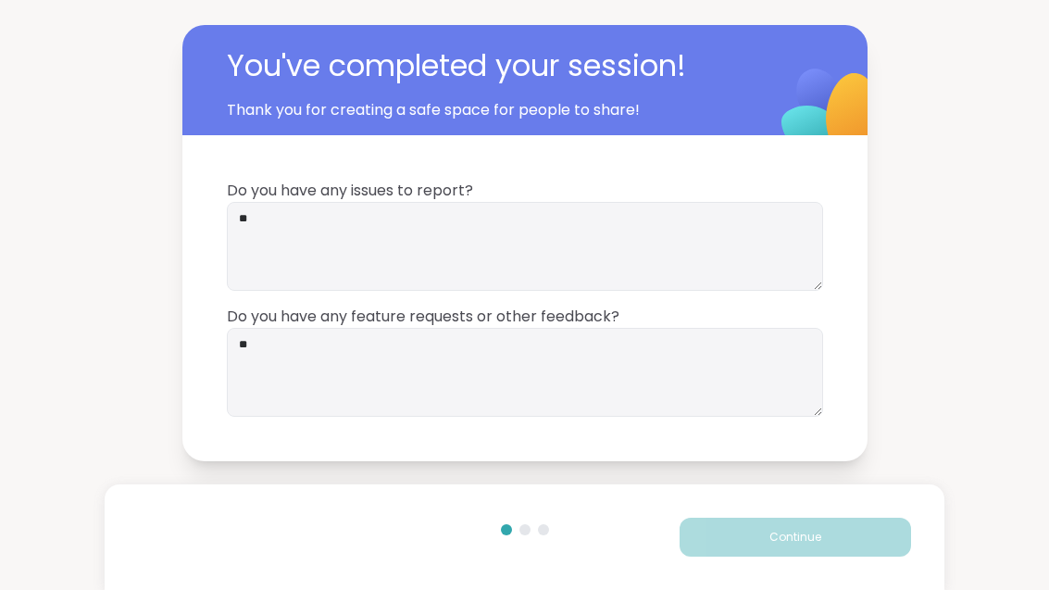
click at [843, 543] on button "Continue" at bounding box center [795, 537] width 231 height 39
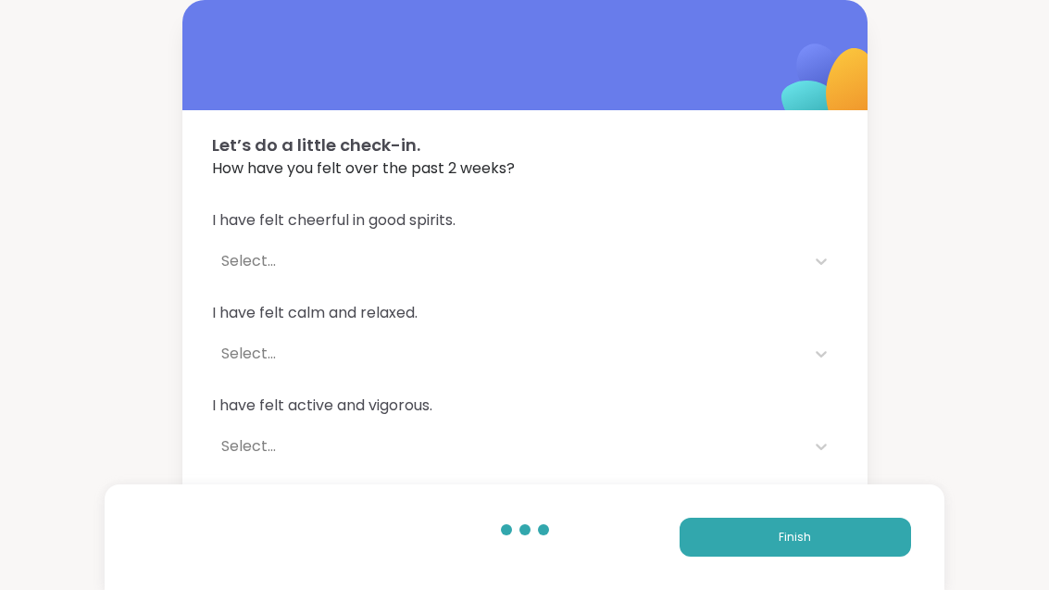
click at [818, 554] on button "Finish" at bounding box center [795, 537] width 231 height 39
